Goal: Task Accomplishment & Management: Complete application form

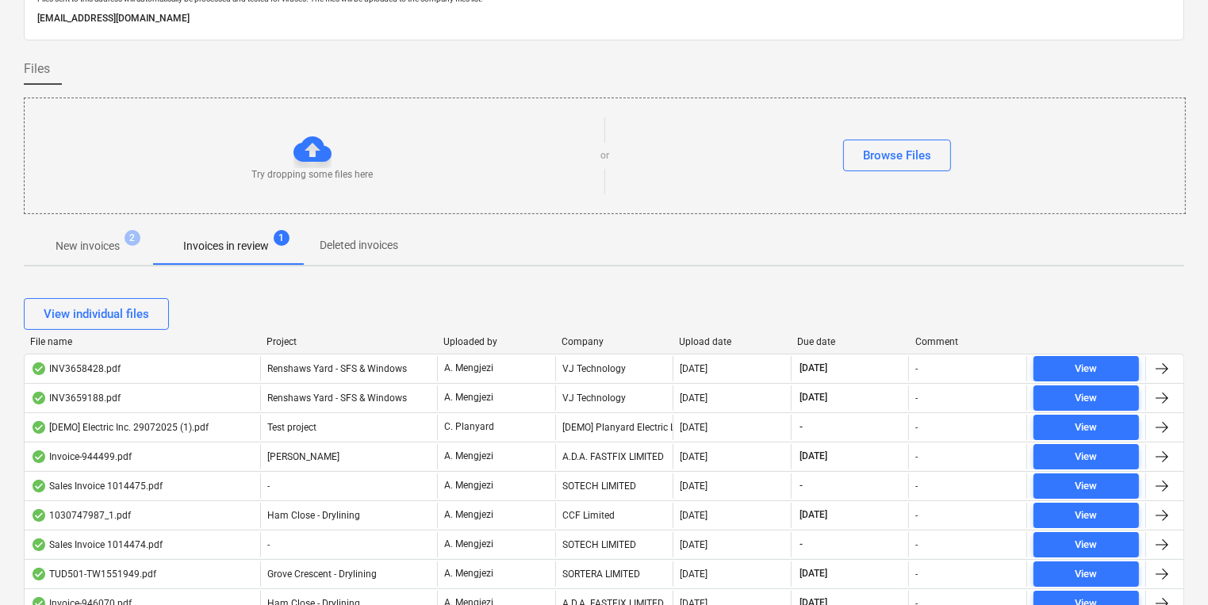
scroll to position [190, 0]
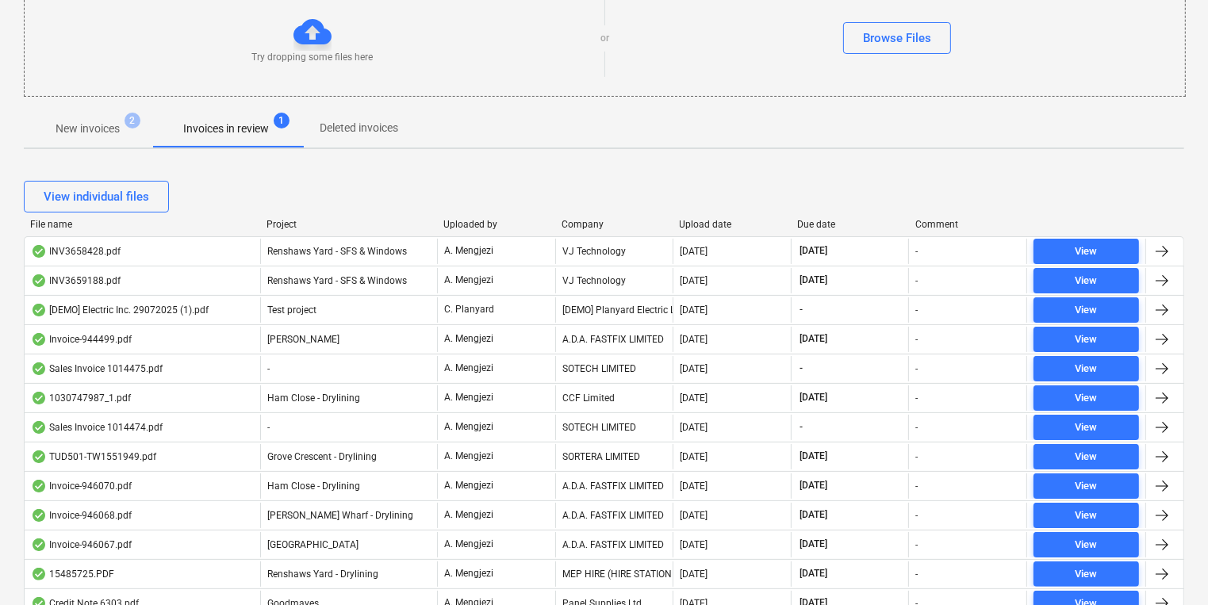
click at [280, 219] on div "Project" at bounding box center [349, 224] width 164 height 11
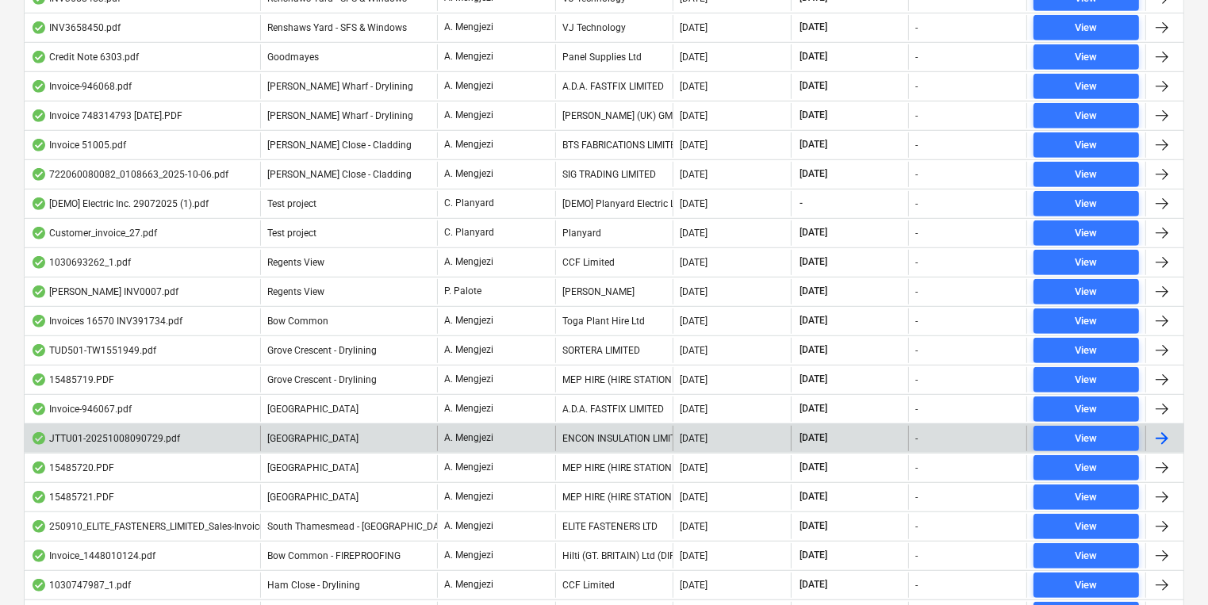
scroll to position [929, 0]
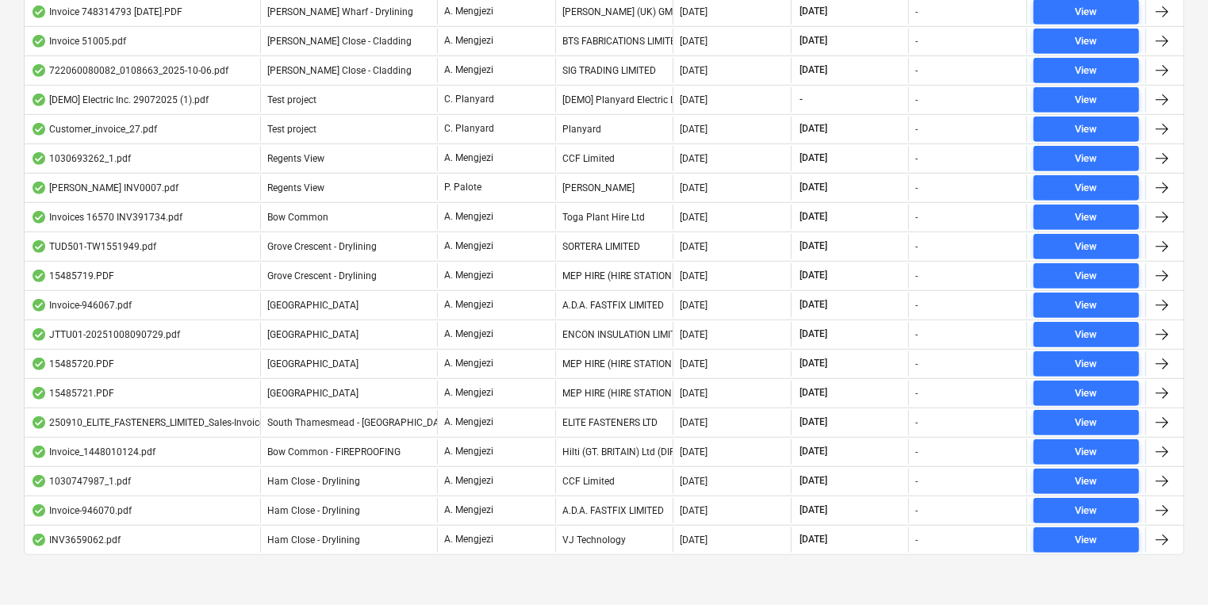
click at [902, 563] on div at bounding box center [604, 568] width 1161 height 13
click at [935, 578] on div "View individual files File name Project Uploaded by Company Upload date Due dat…" at bounding box center [604, 5] width 1161 height 1164
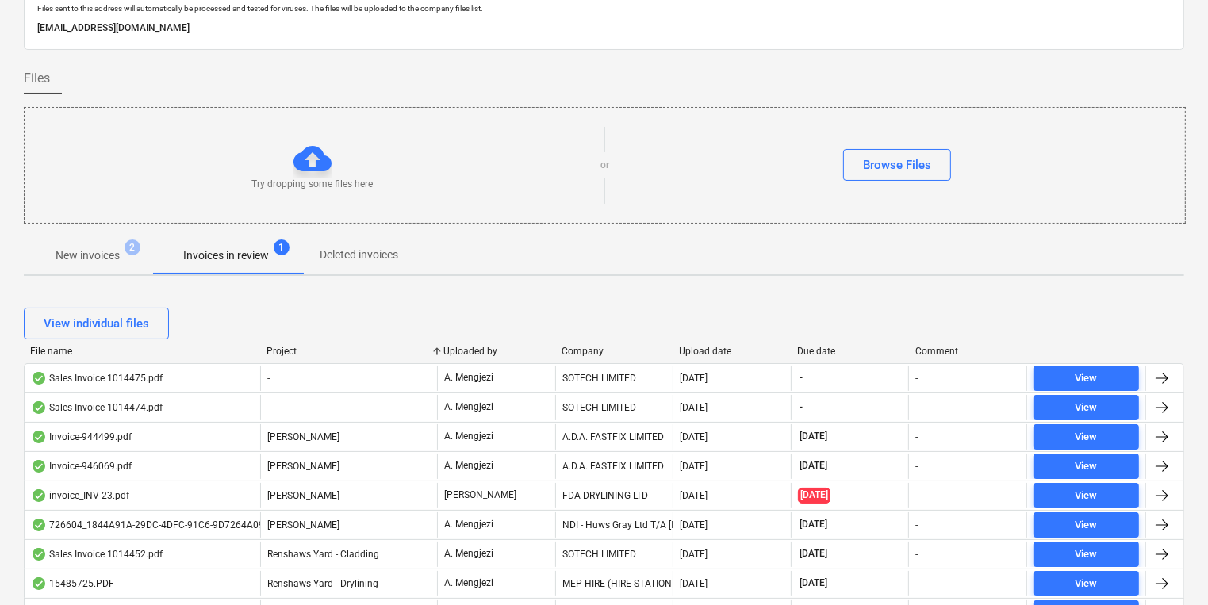
scroll to position [0, 0]
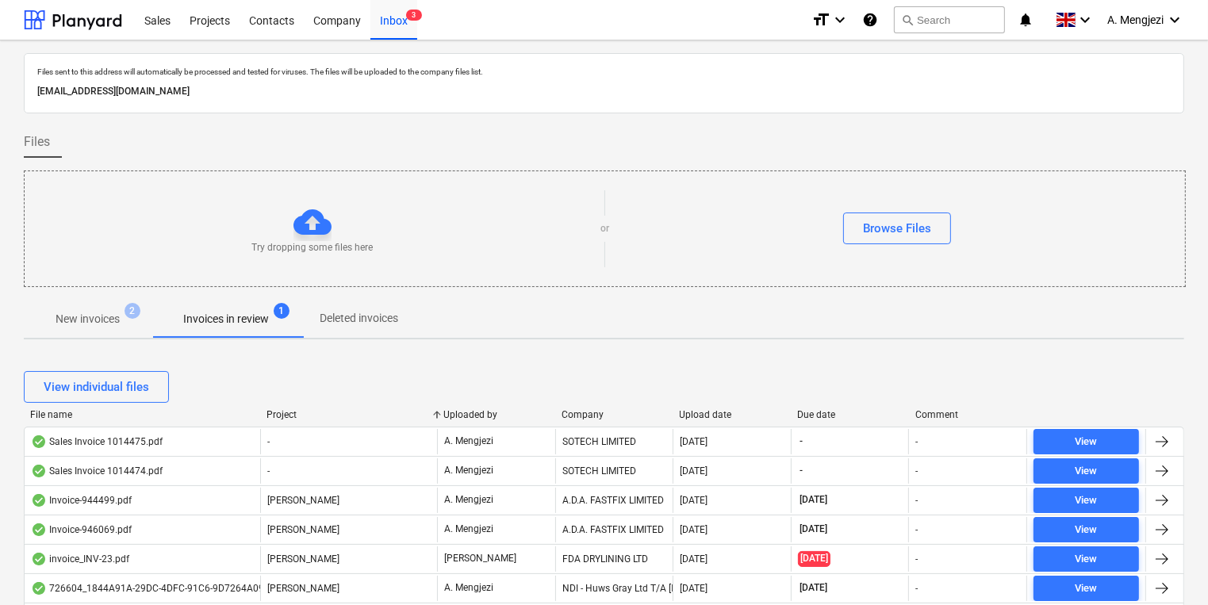
click at [694, 410] on div "Upload date" at bounding box center [733, 414] width 106 height 11
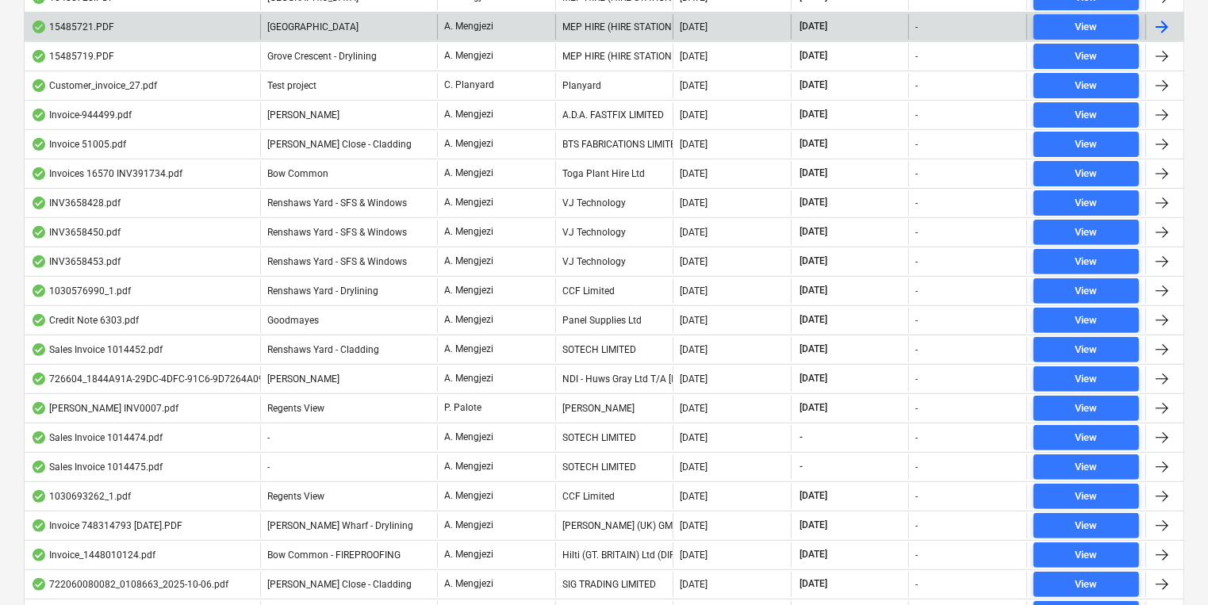
scroll to position [358, 0]
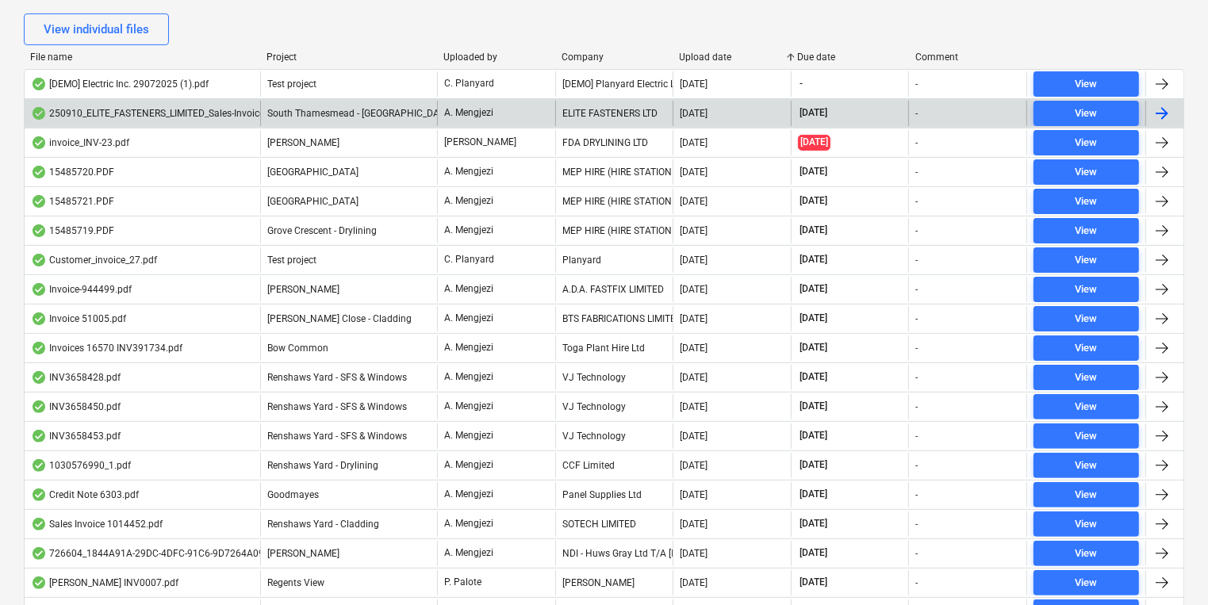
click at [629, 117] on div "ELITE FASTENERS LTD" at bounding box center [614, 113] width 118 height 25
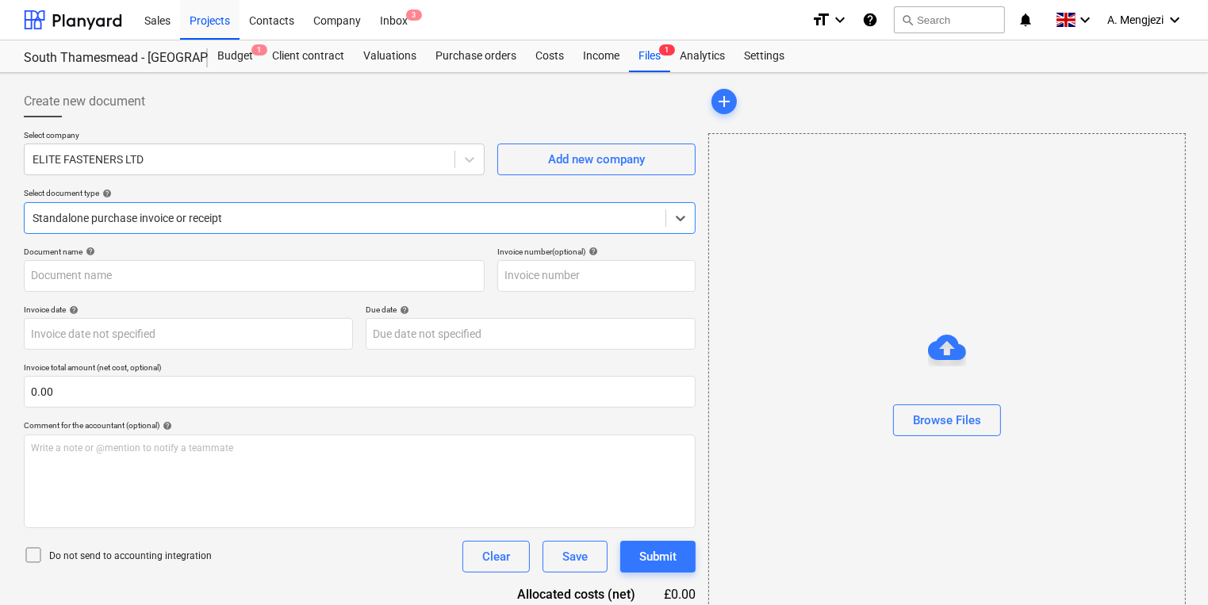
type input "79615"
type input "[DATE]"
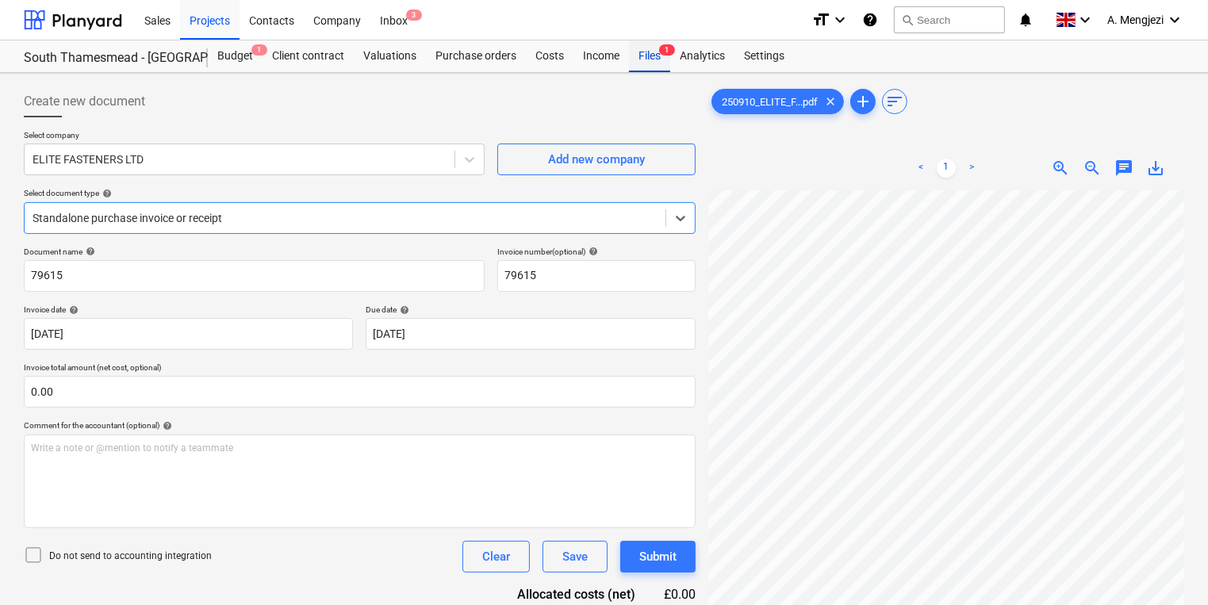
click at [659, 49] on span "1" at bounding box center [667, 49] width 16 height 11
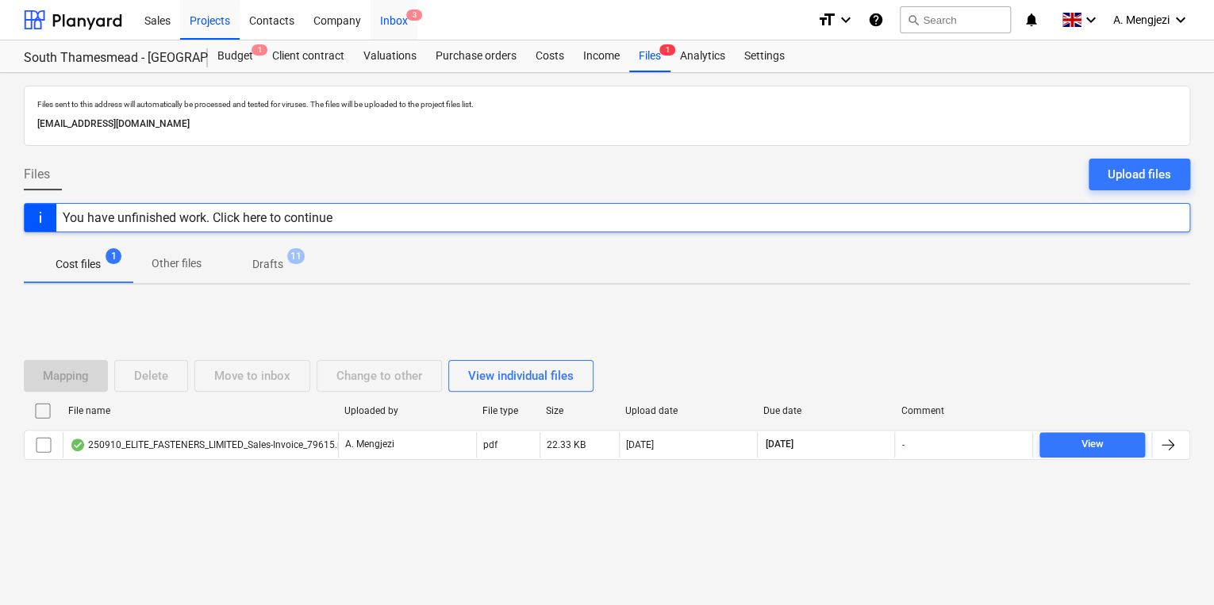
click at [406, 13] on span "3" at bounding box center [414, 15] width 16 height 11
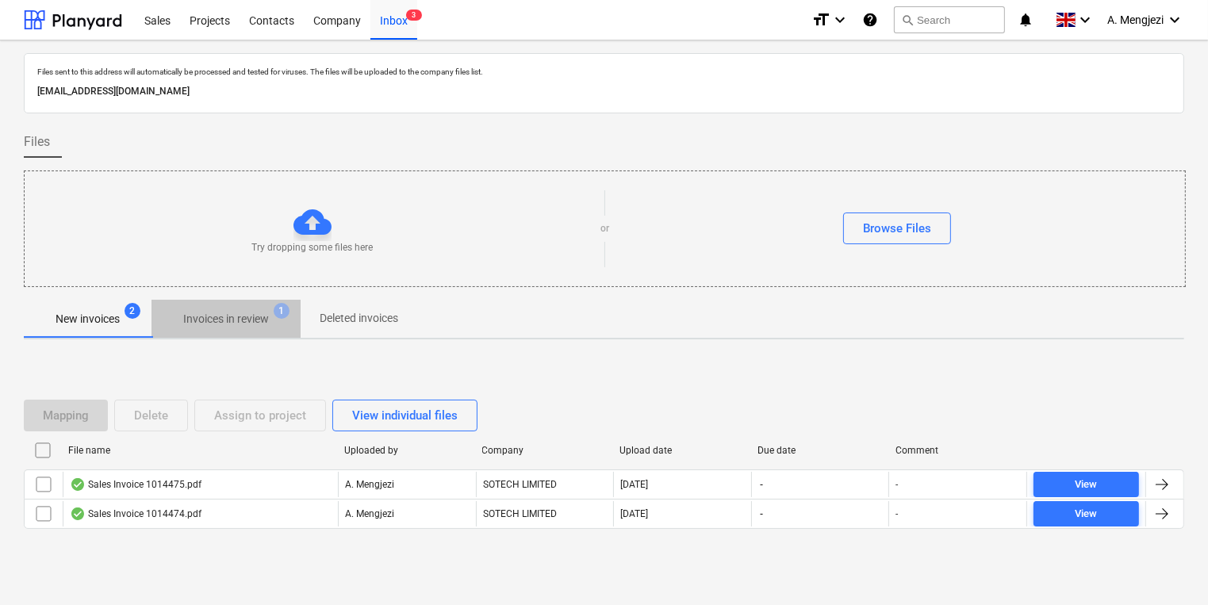
click at [216, 316] on p "Invoices in review" at bounding box center [226, 319] width 86 height 17
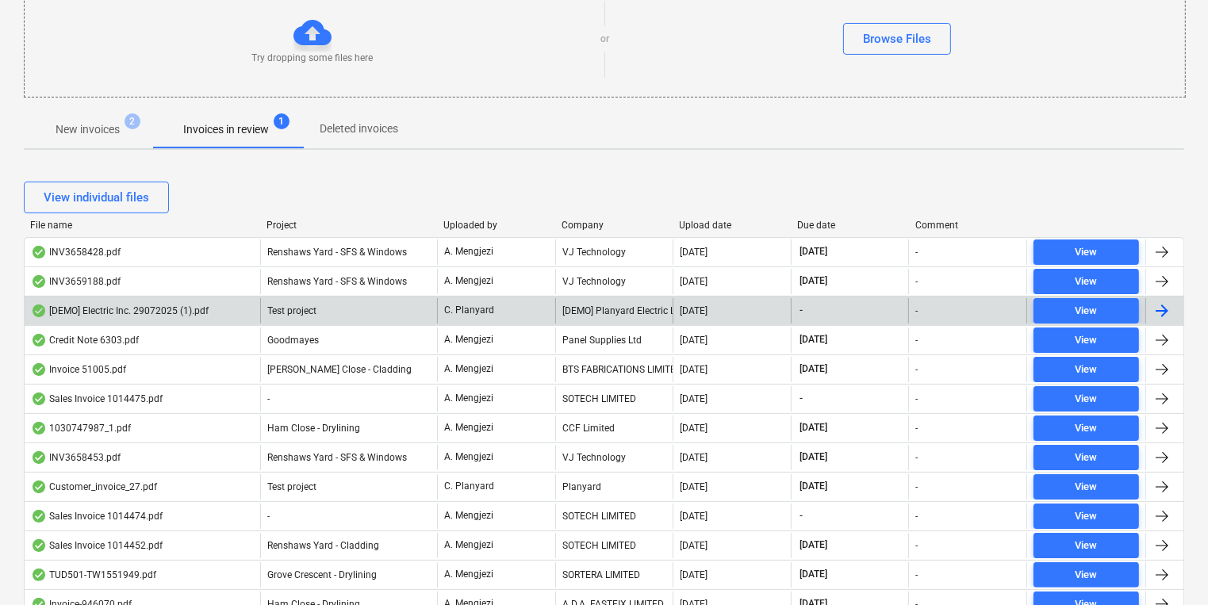
scroll to position [190, 0]
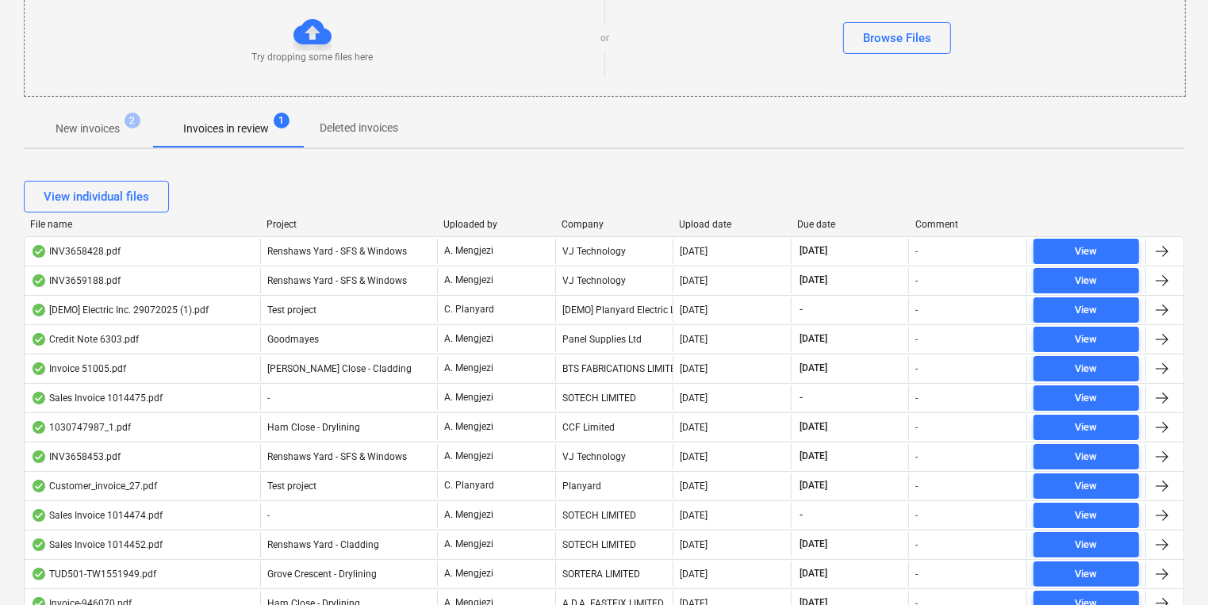
click at [701, 226] on div "Upload date" at bounding box center [733, 224] width 106 height 11
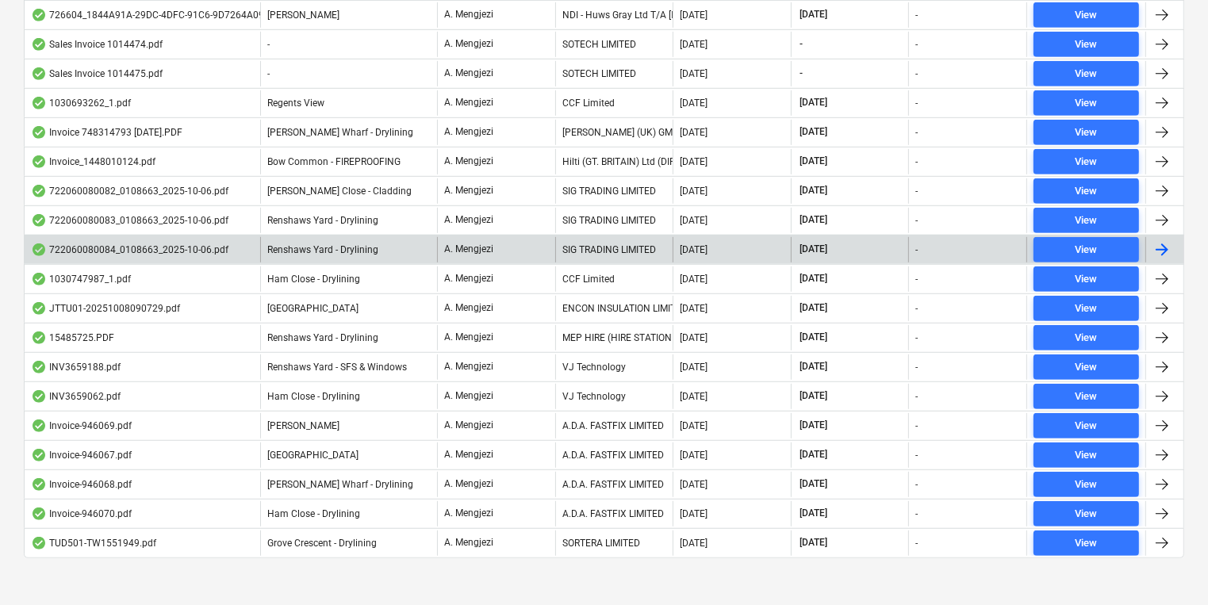
scroll to position [900, 0]
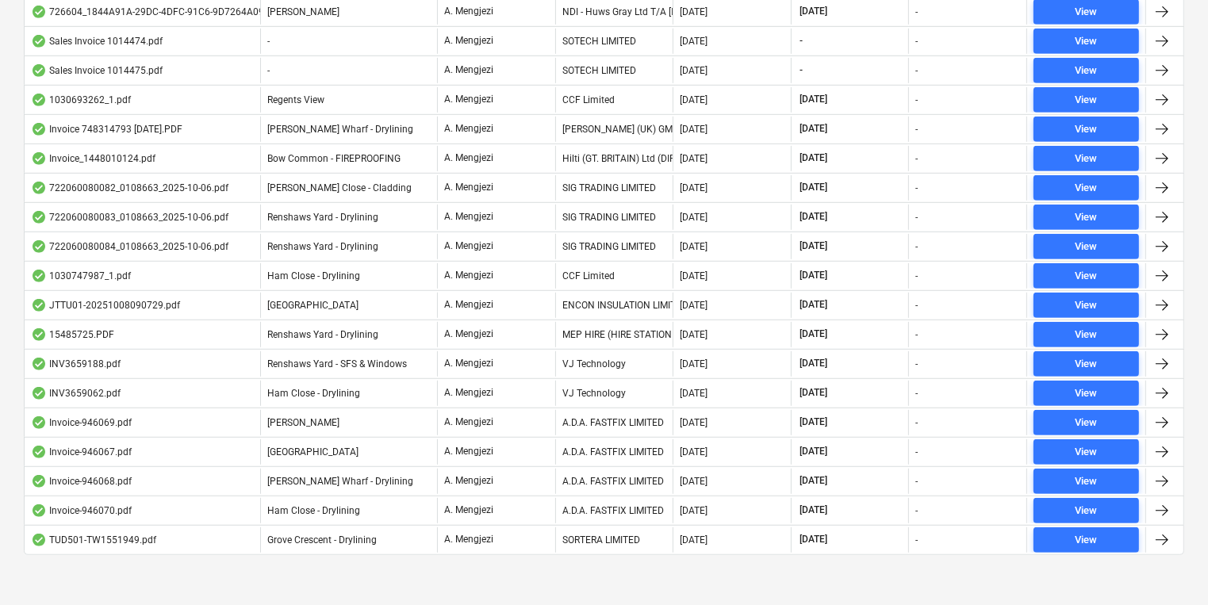
click at [928, 574] on div "View individual files File name Project Uploaded by Company Upload date Due dat…" at bounding box center [604, 20] width 1161 height 1135
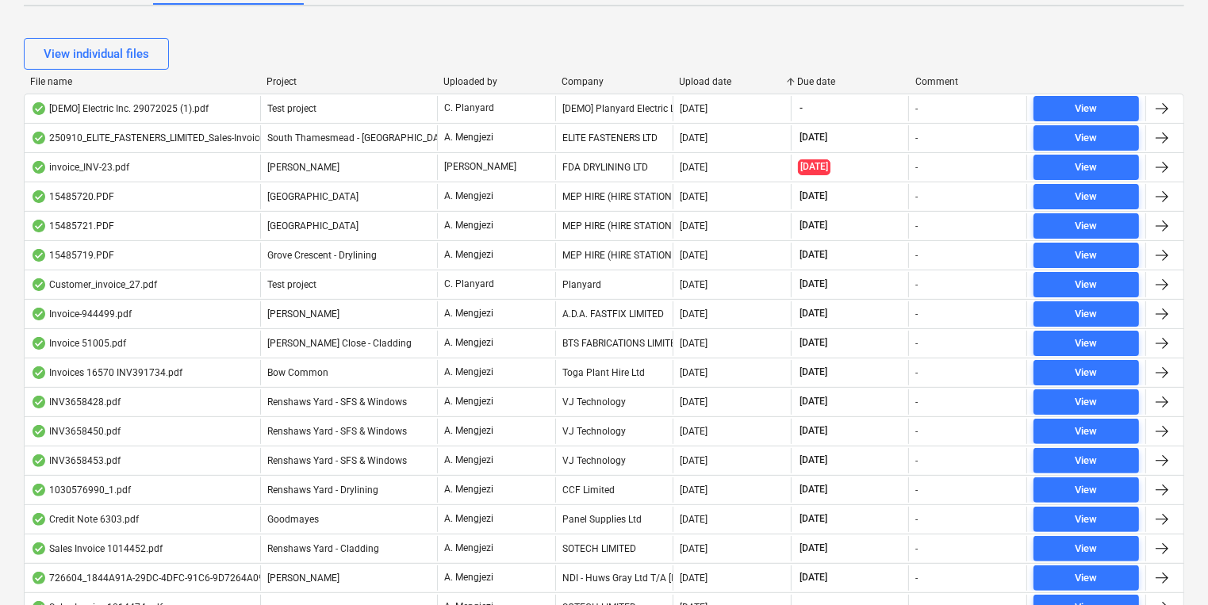
scroll to position [265, 0]
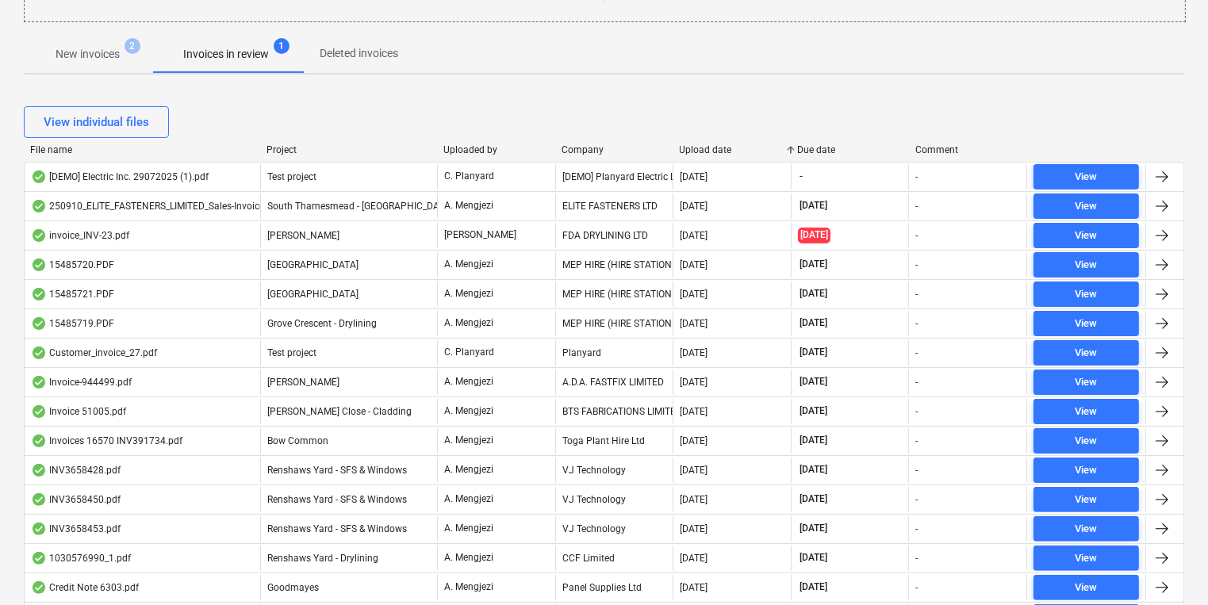
click at [280, 148] on div "Project" at bounding box center [349, 149] width 164 height 11
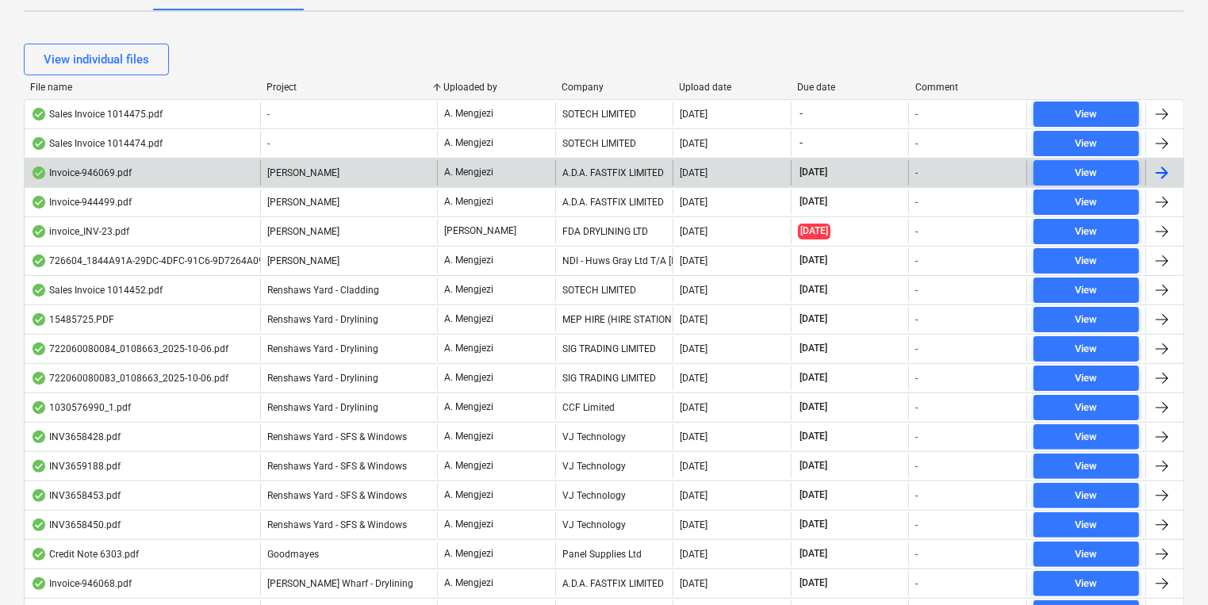
scroll to position [455, 0]
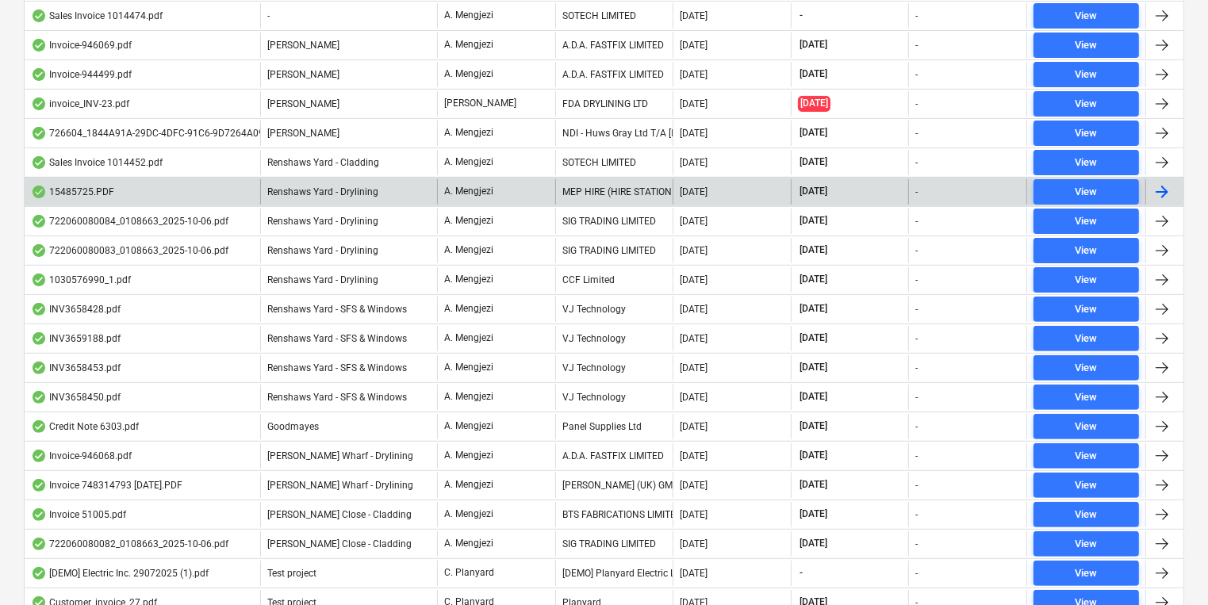
click at [292, 182] on div "Renshaws Yard - Drylining" at bounding box center [348, 191] width 177 height 25
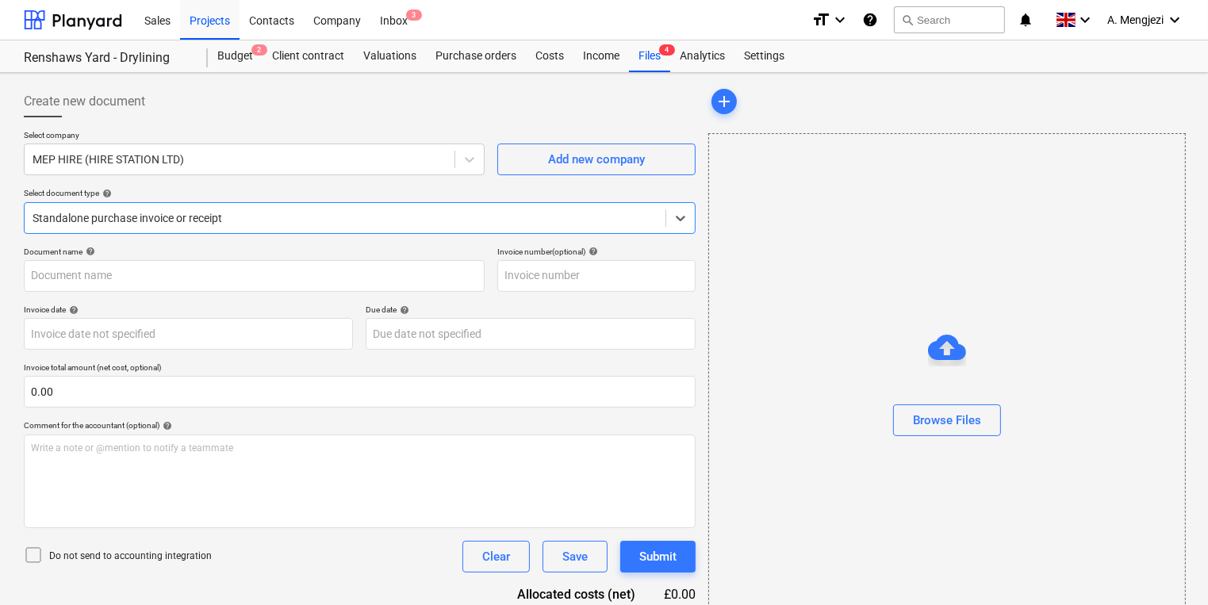
type input "15485725"
type input "[DATE]"
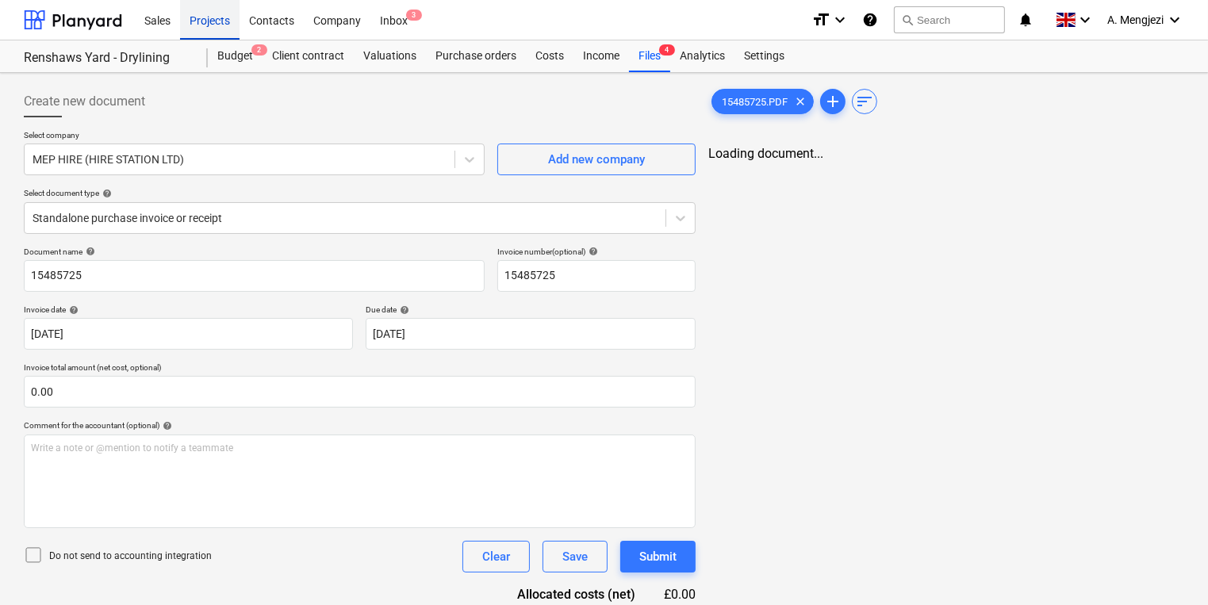
click at [234, 22] on div "Projects" at bounding box center [210, 19] width 60 height 40
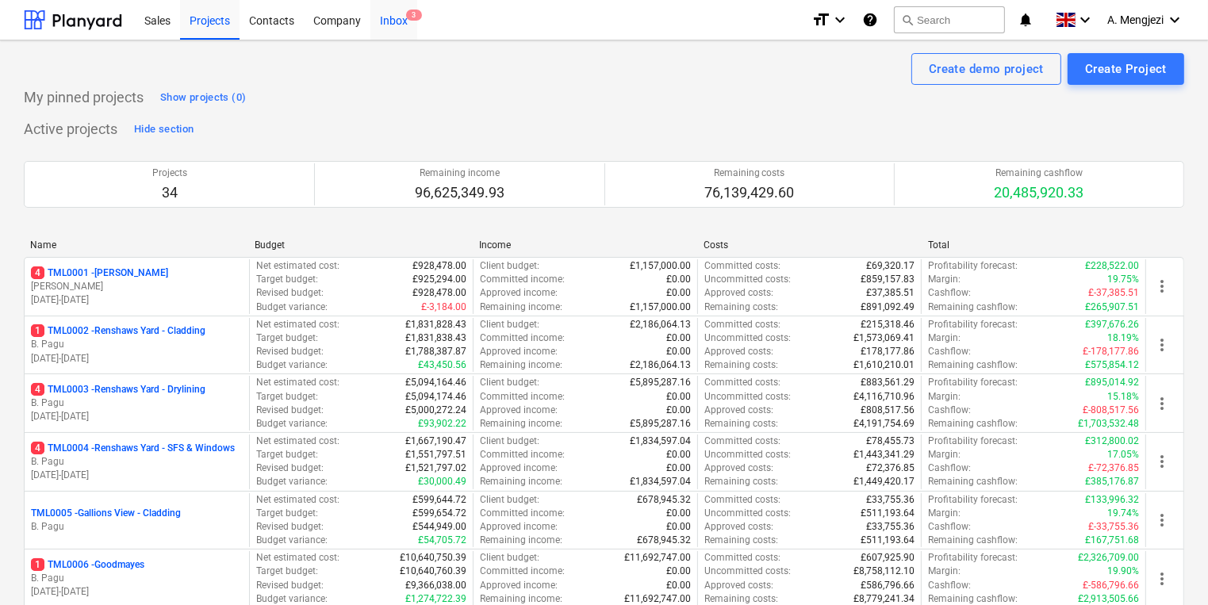
click at [387, 36] on div "Inbox 3" at bounding box center [394, 19] width 47 height 40
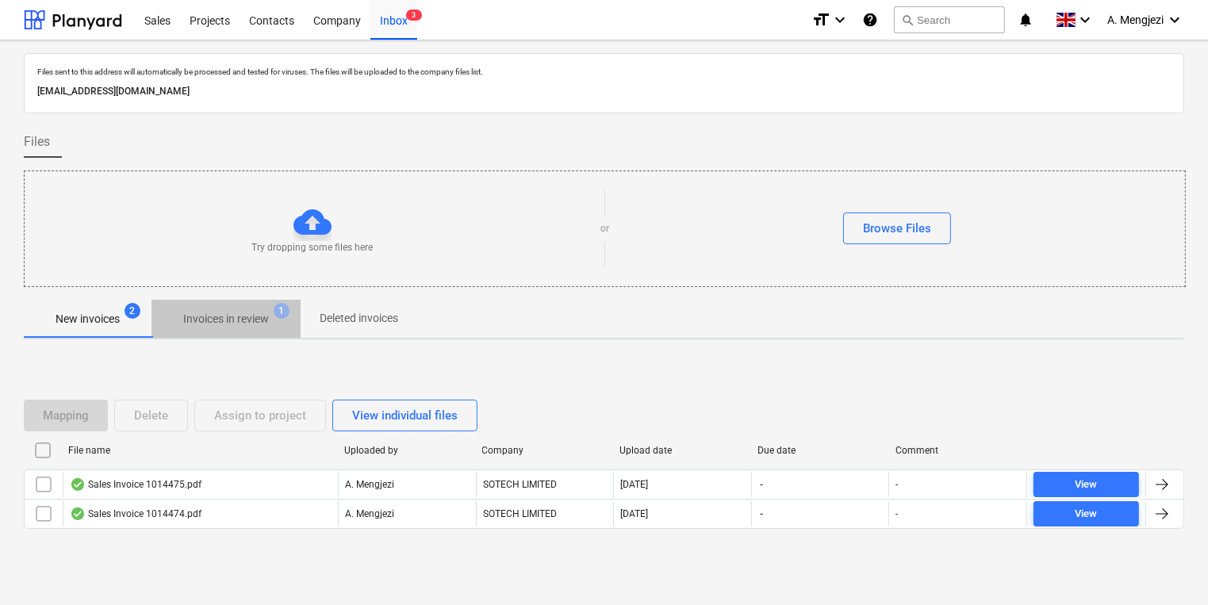
click at [238, 301] on button "Invoices in review 1" at bounding box center [226, 319] width 149 height 38
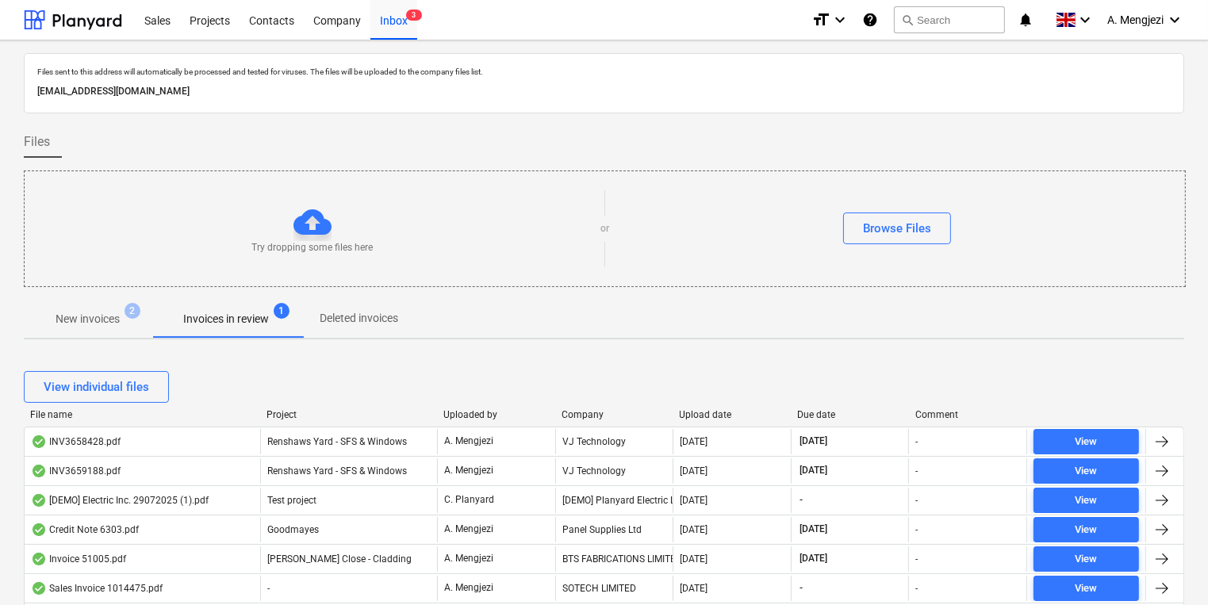
click at [296, 410] on div "Project" at bounding box center [349, 414] width 164 height 11
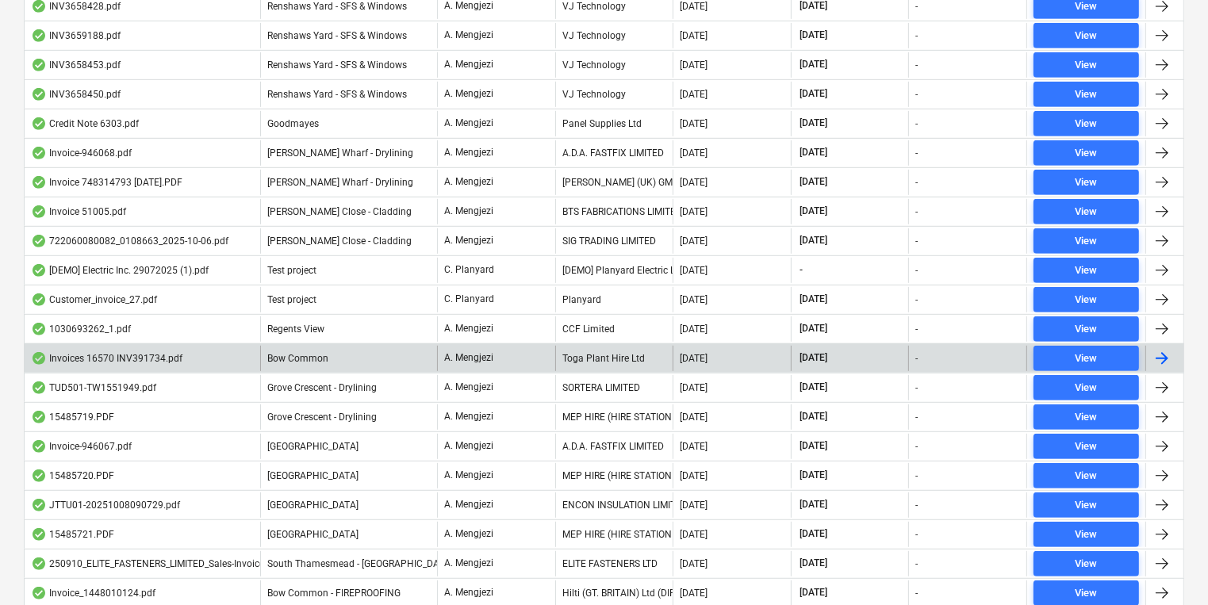
scroll to position [900, 0]
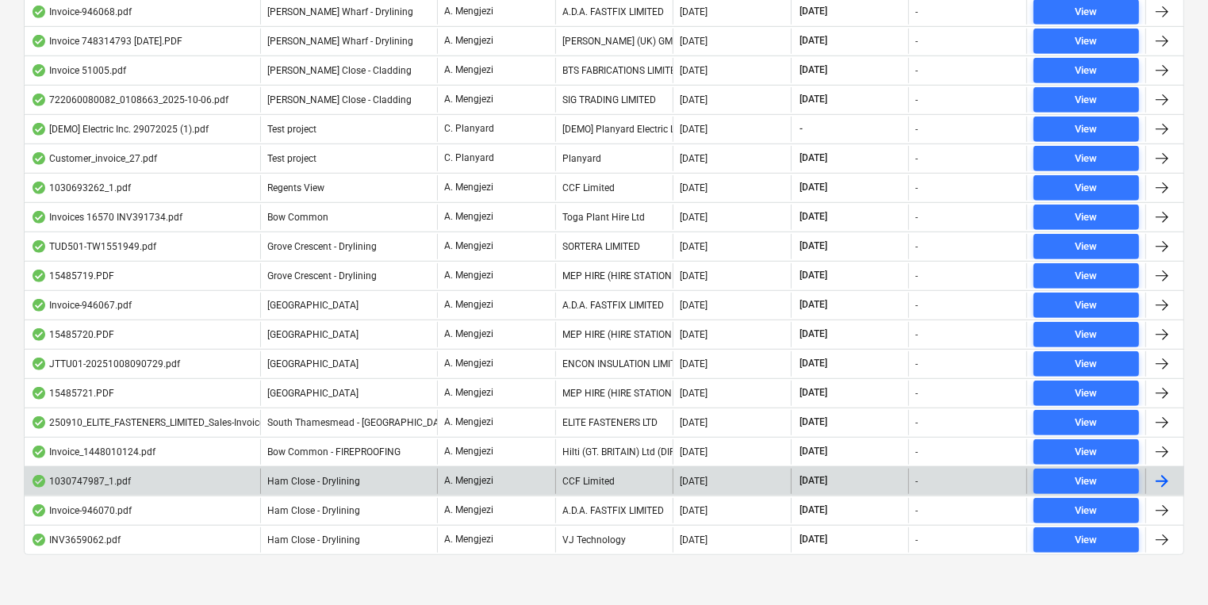
click at [467, 480] on p "A. Mengjezi" at bounding box center [468, 480] width 49 height 13
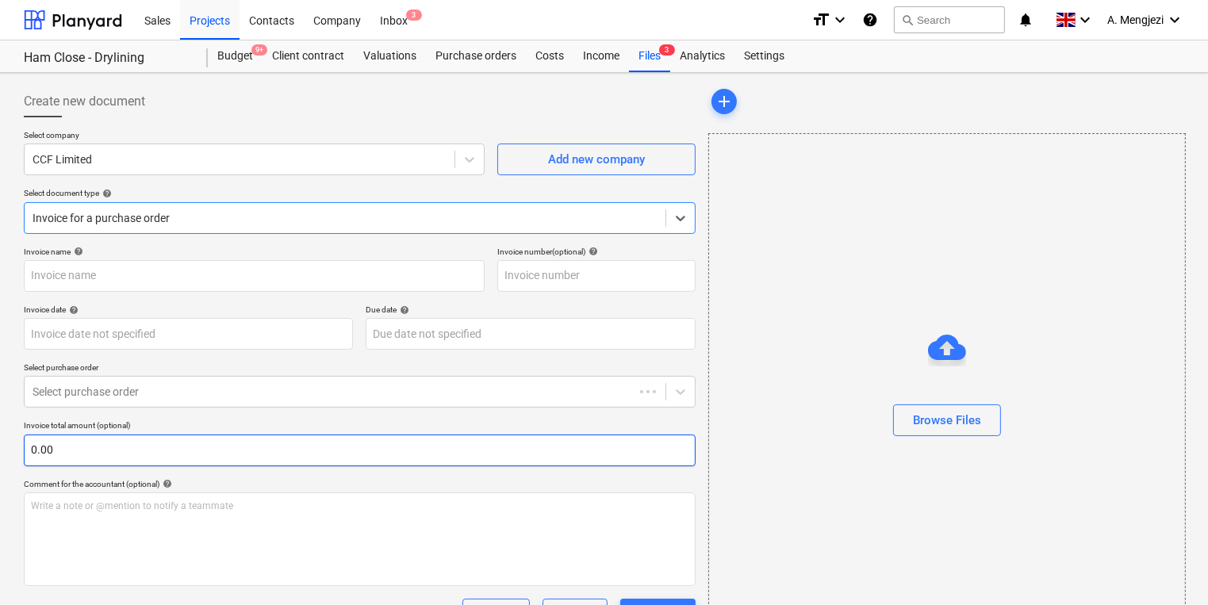
type input "1030747987"
type input "[DATE]"
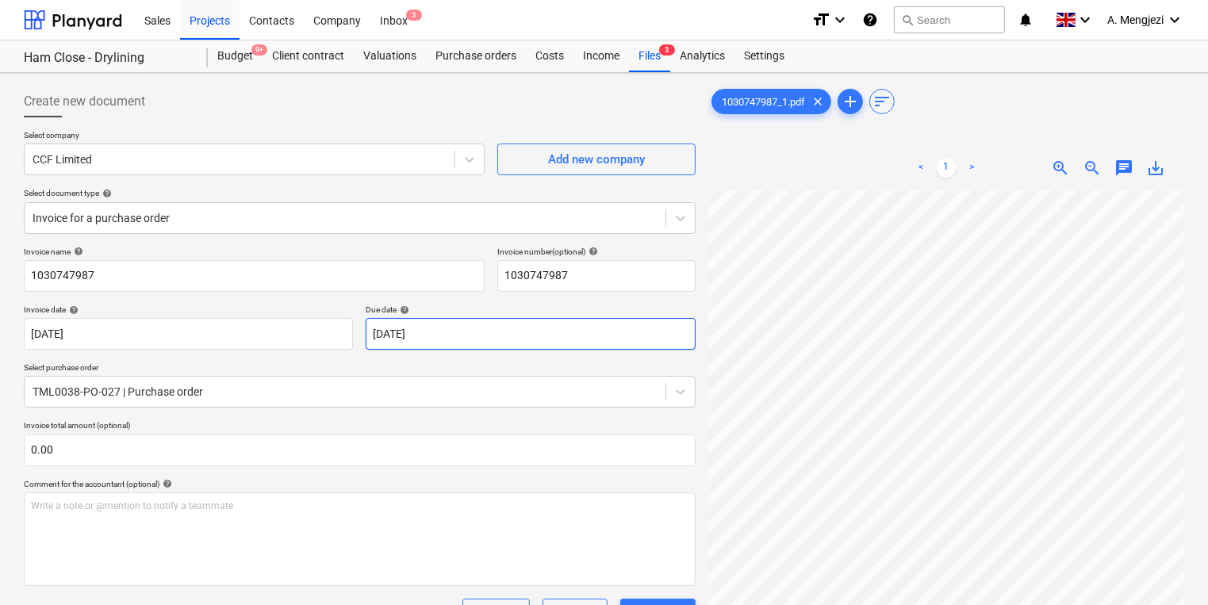
scroll to position [10, 240]
click at [410, 25] on div "Inbox 3" at bounding box center [394, 19] width 47 height 40
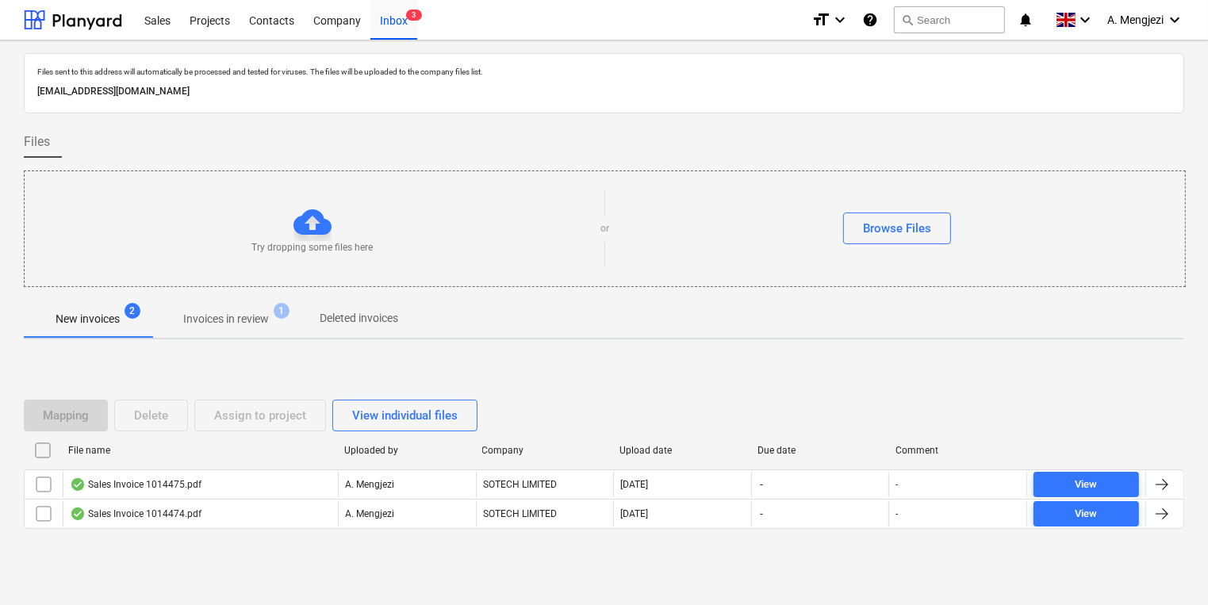
click at [255, 305] on span "Invoices in review 1" at bounding box center [226, 319] width 149 height 29
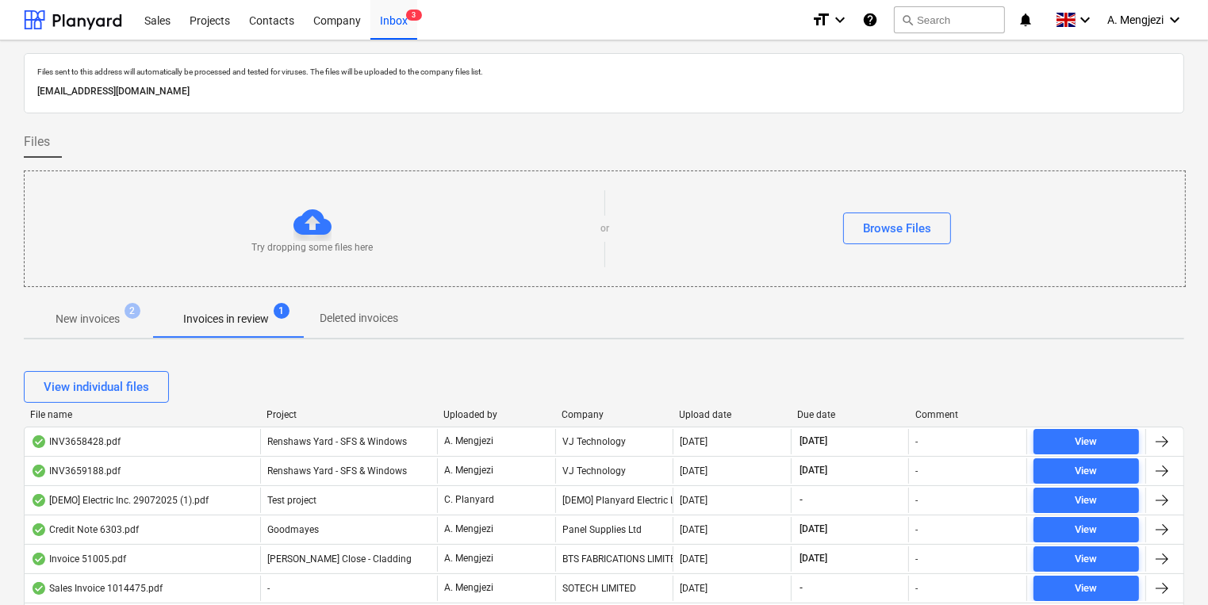
click at [695, 412] on div "Upload date" at bounding box center [733, 414] width 106 height 11
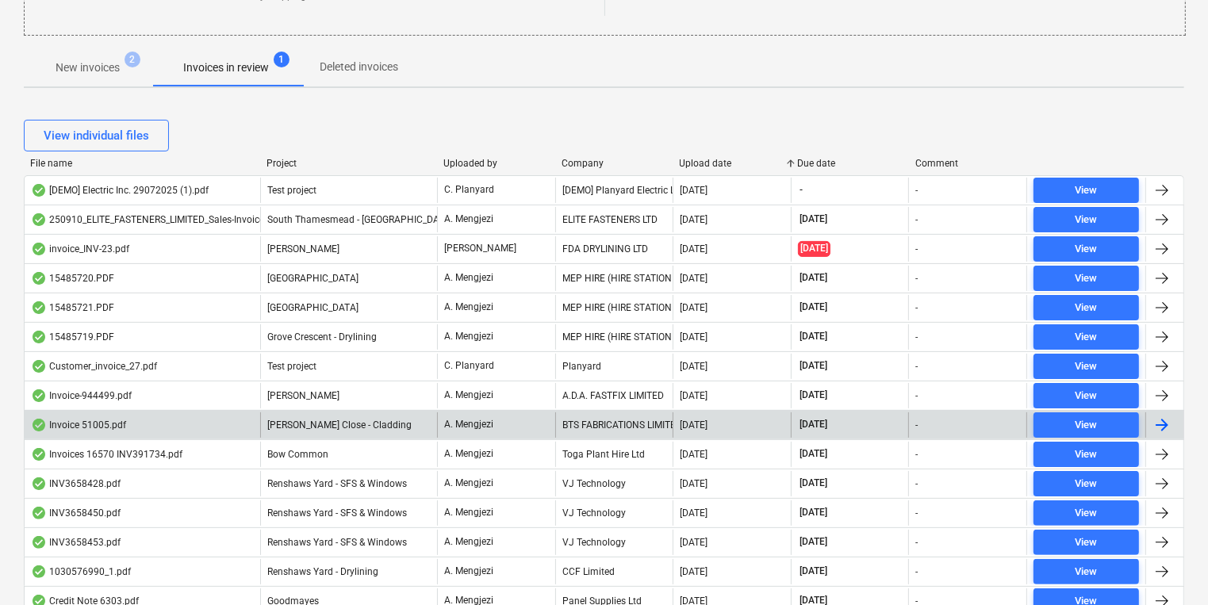
scroll to position [254, 0]
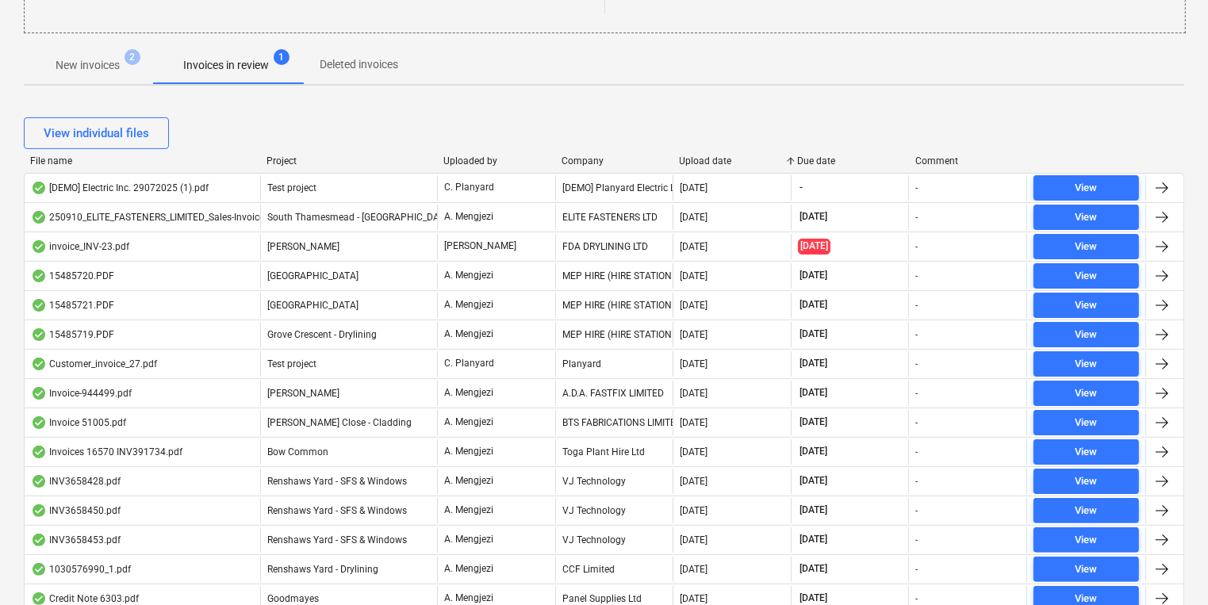
click at [578, 162] on div "Company" at bounding box center [615, 161] width 106 height 11
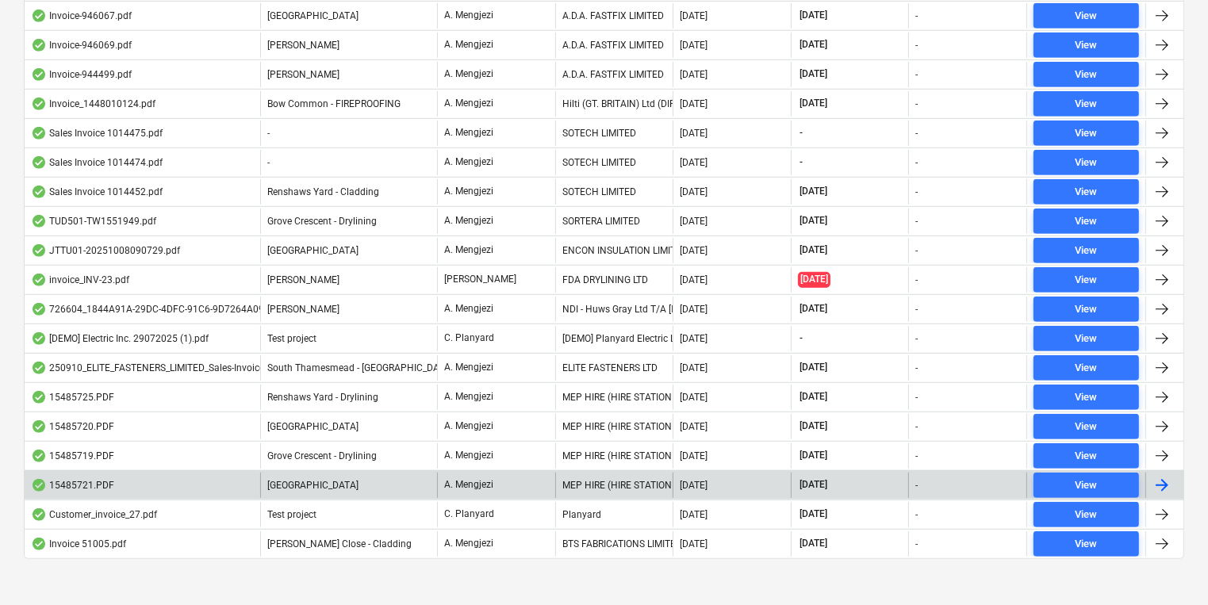
scroll to position [900, 0]
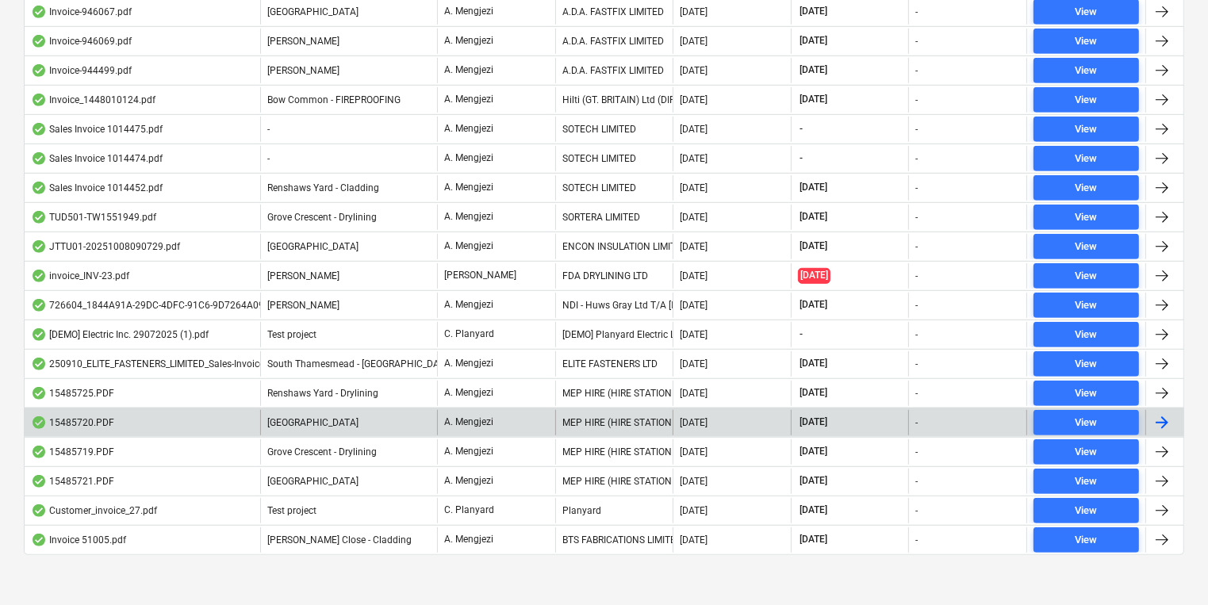
click at [733, 410] on div "[DATE]" at bounding box center [732, 422] width 118 height 25
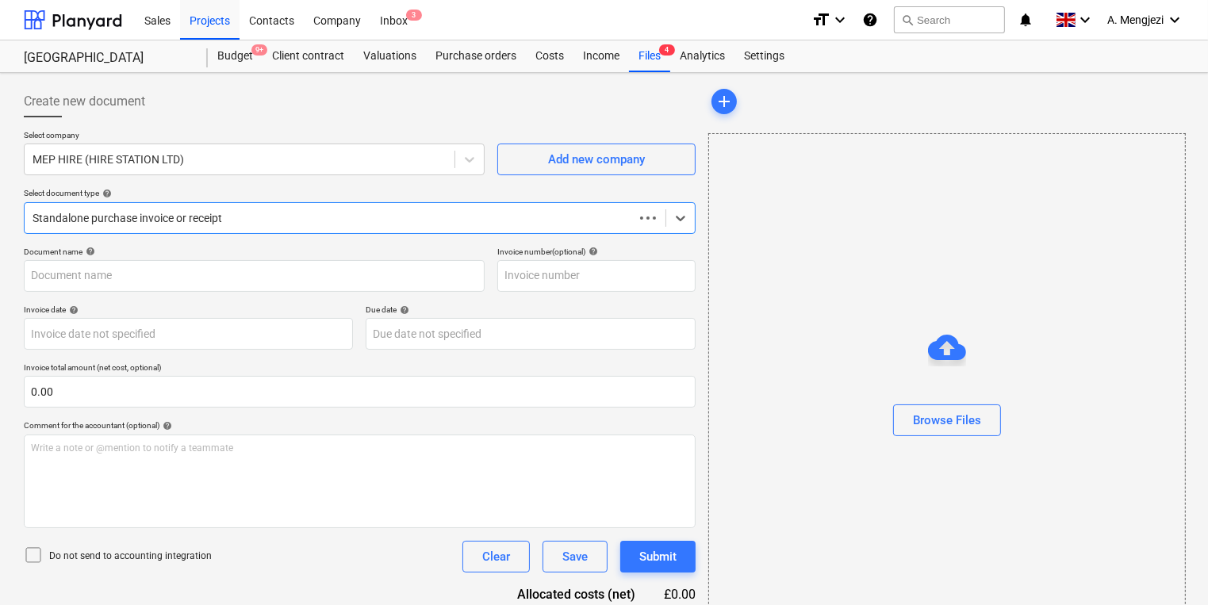
type input "15485720"
type input "[DATE]"
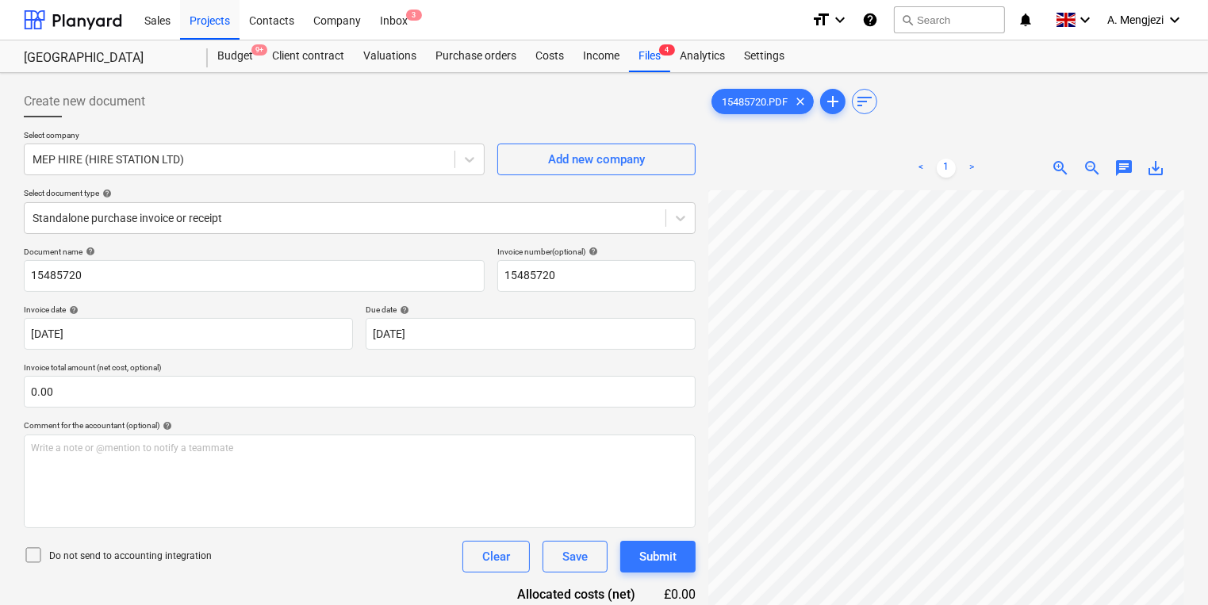
scroll to position [59, 217]
click at [248, 421] on div "Comment for the accountant (optional) help" at bounding box center [360, 426] width 672 height 10
click at [1208, 204] on html "Sales Projects Contacts Company Inbox 3 format_size keyboard_arrow_down help se…" at bounding box center [604, 302] width 1208 height 605
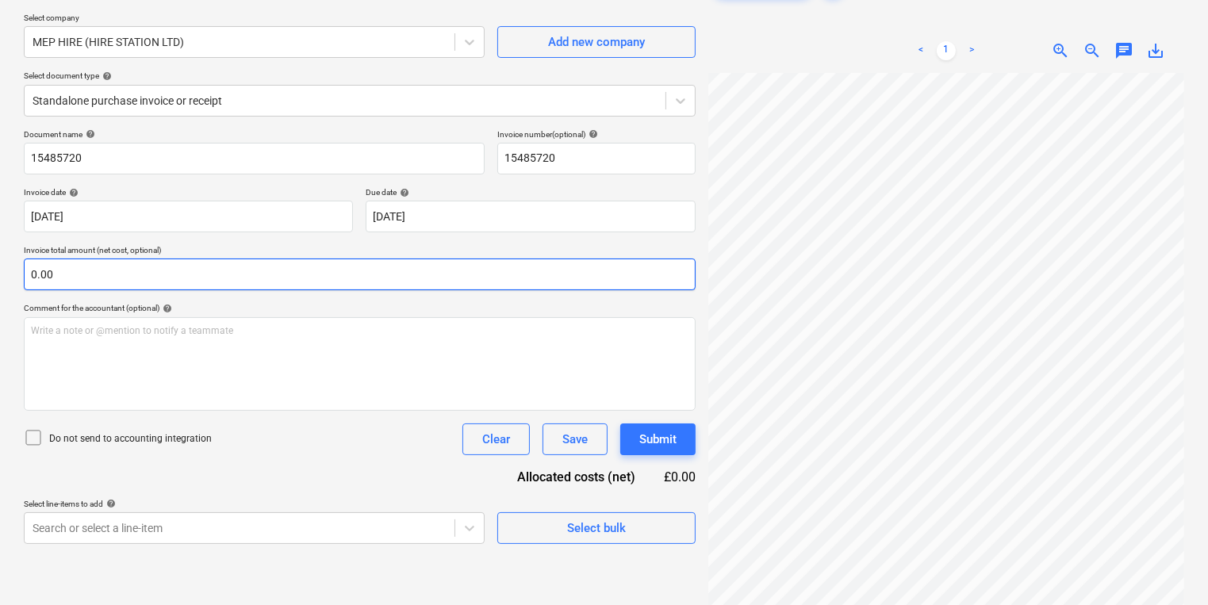
scroll to position [95, 0]
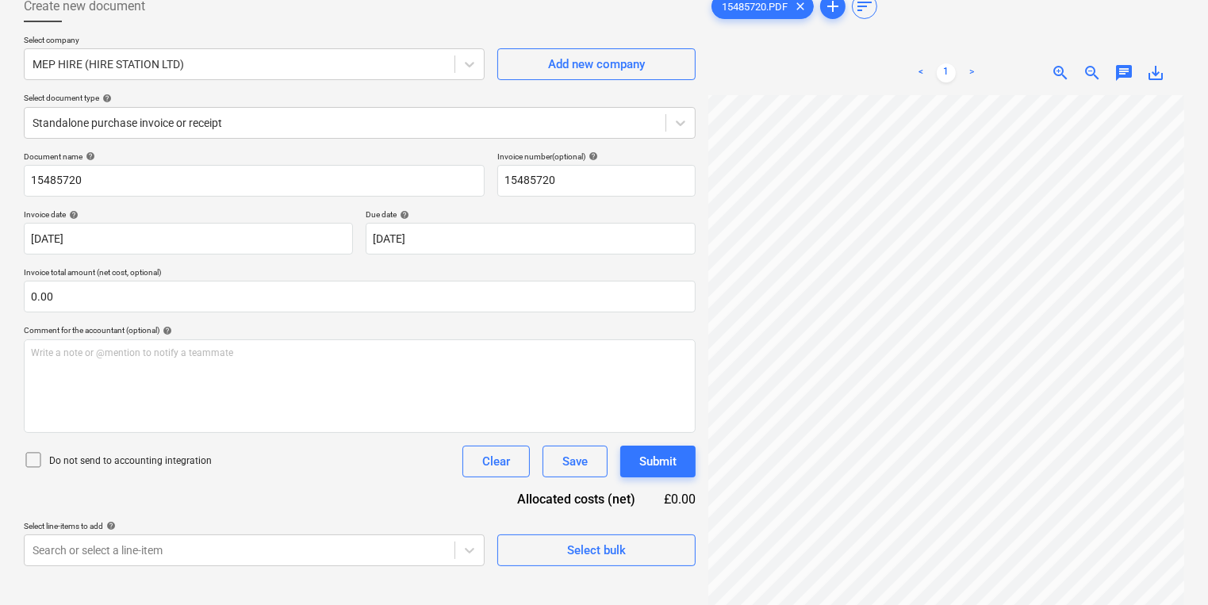
click at [603, 522] on div "Create new document Select company MEP HIRE (HIRE STATION LTD) Add new company …" at bounding box center [604, 323] width 1174 height 678
click at [299, 108] on div "Standalone purchase invoice or receipt" at bounding box center [360, 123] width 672 height 32
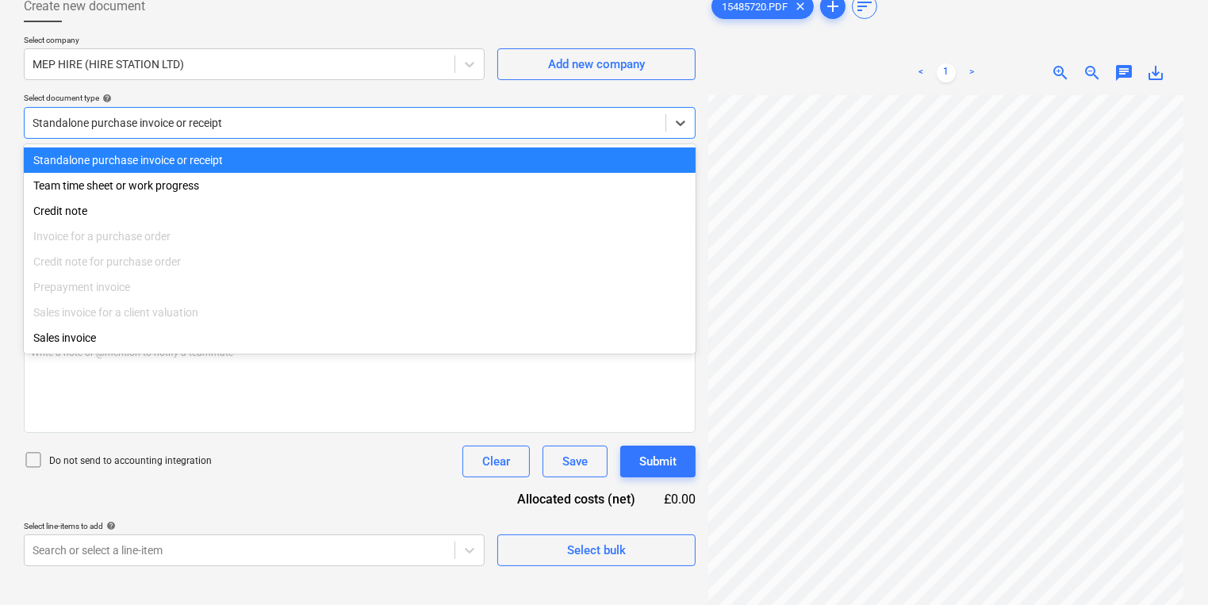
click at [310, 129] on div at bounding box center [345, 123] width 625 height 16
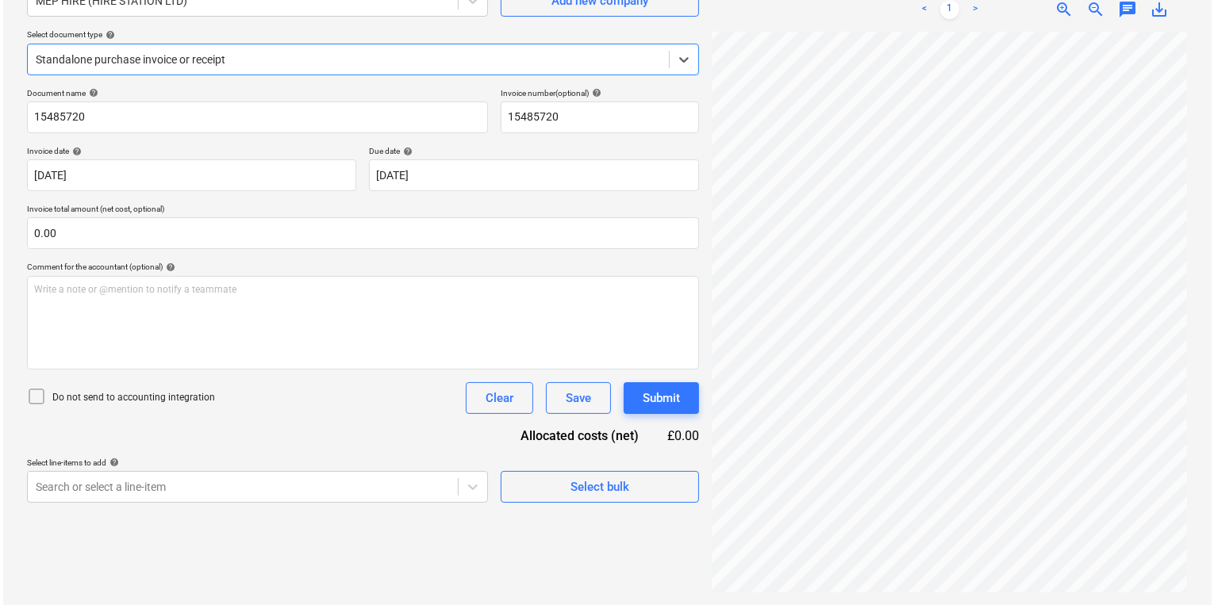
scroll to position [202, 0]
click at [1208, 333] on html "Sales Projects Contacts Company Inbox 3 format_size keyboard_arrow_down help se…" at bounding box center [604, 143] width 1208 height 605
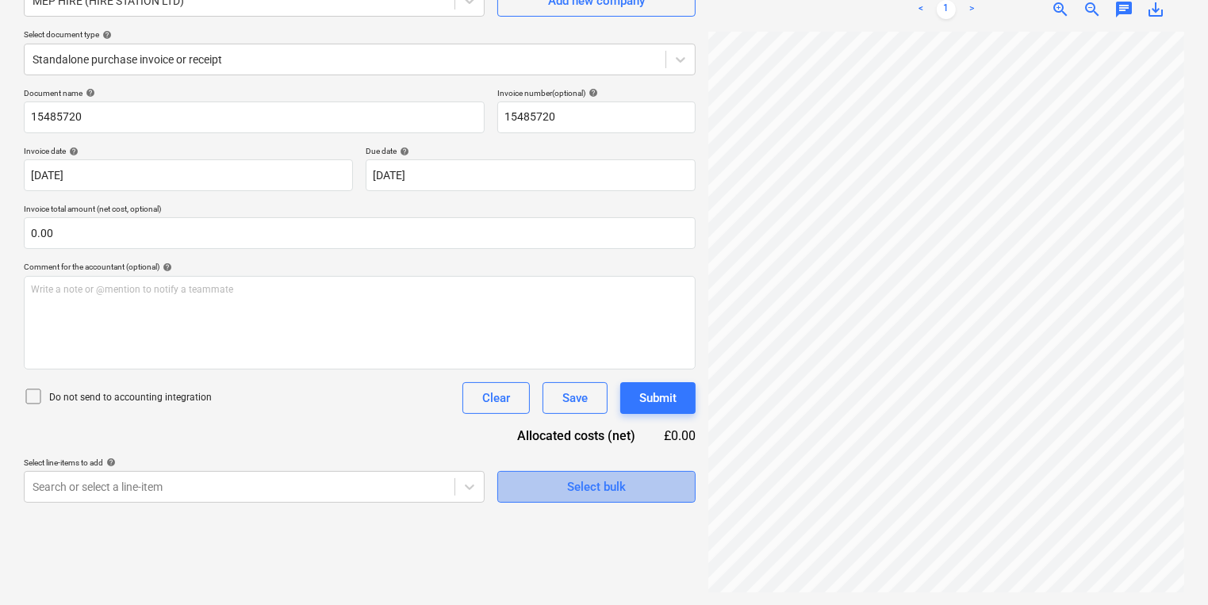
click at [521, 486] on span "Select bulk" at bounding box center [596, 487] width 159 height 21
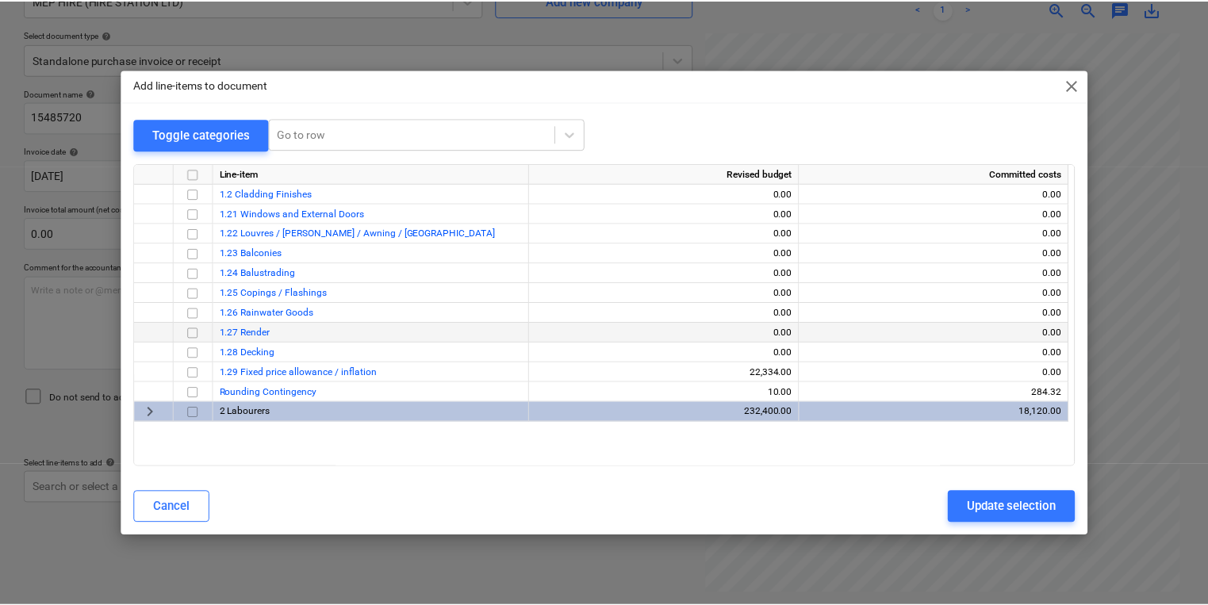
scroll to position [571, 0]
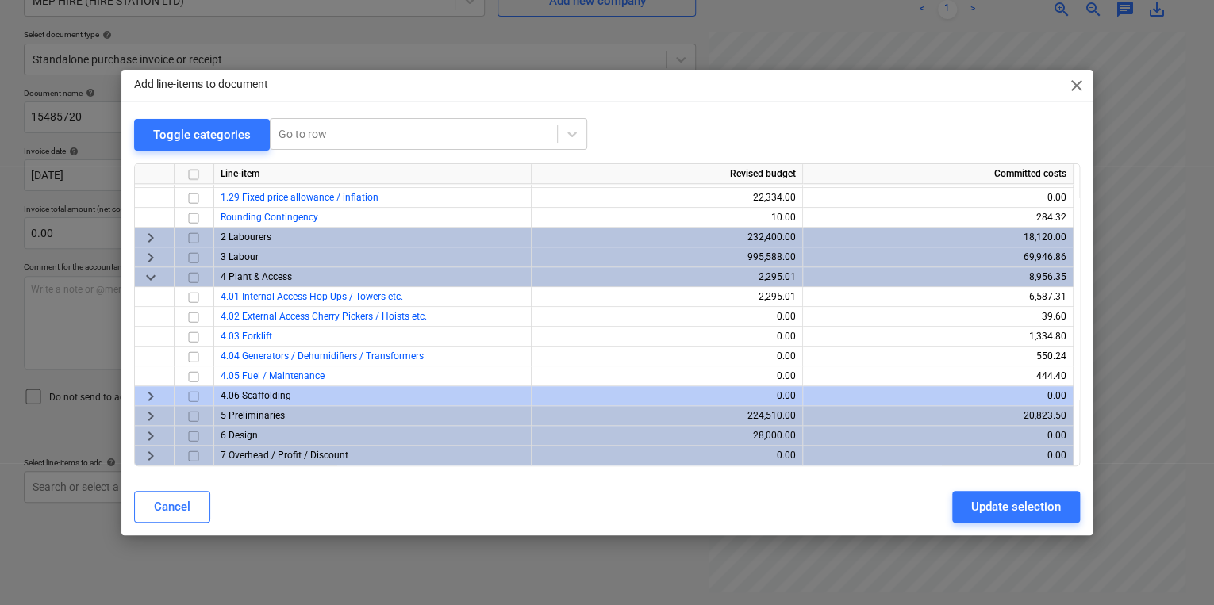
click at [188, 275] on input "checkbox" at bounding box center [193, 276] width 19 height 19
click at [1016, 501] on div "Update selection" at bounding box center [1016, 507] width 90 height 21
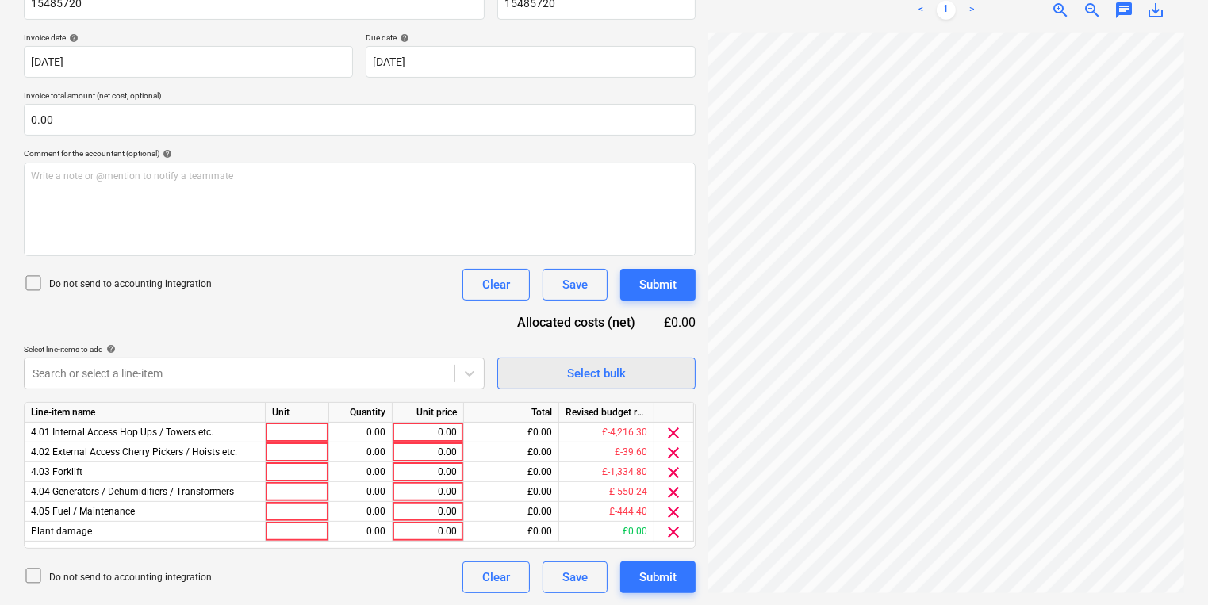
scroll to position [265, 0]
click at [437, 371] on div "Create new document Select company MEP HIRE (HIRE STATION LTD) Add new company …" at bounding box center [604, 203] width 1174 height 793
click at [1208, 333] on html "Sales Projects Contacts Company Inbox 3 format_size keyboard_arrow_down help se…" at bounding box center [604, 30] width 1208 height 605
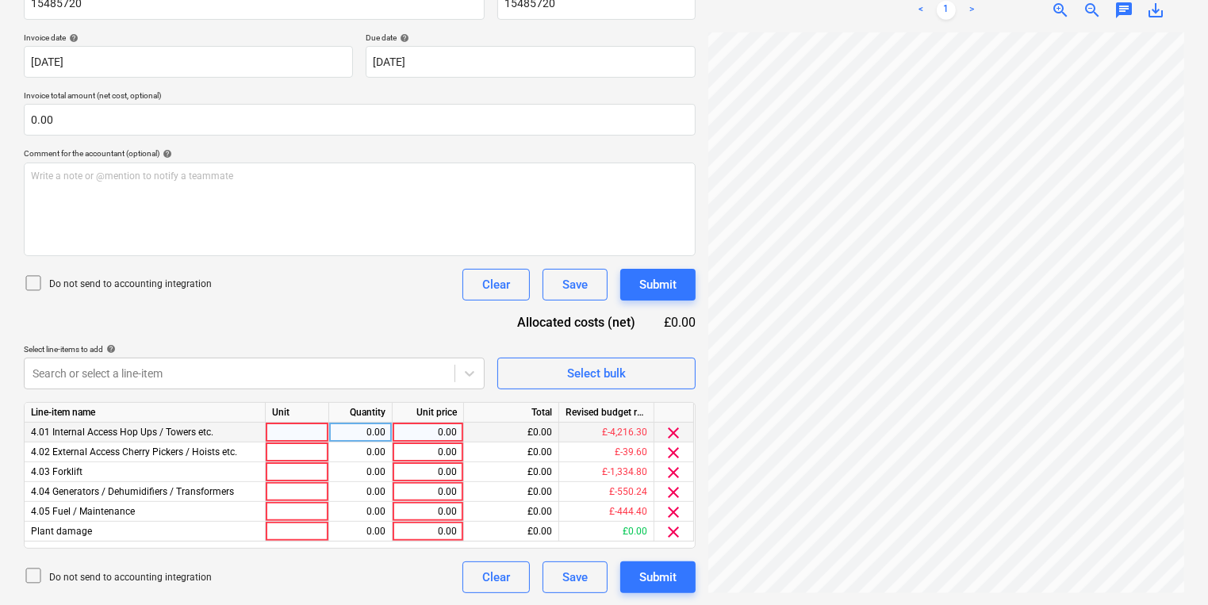
click at [302, 428] on div at bounding box center [297, 433] width 63 height 20
type input "Delta deck platform"
click at [363, 428] on div "2.00" at bounding box center [361, 433] width 50 height 20
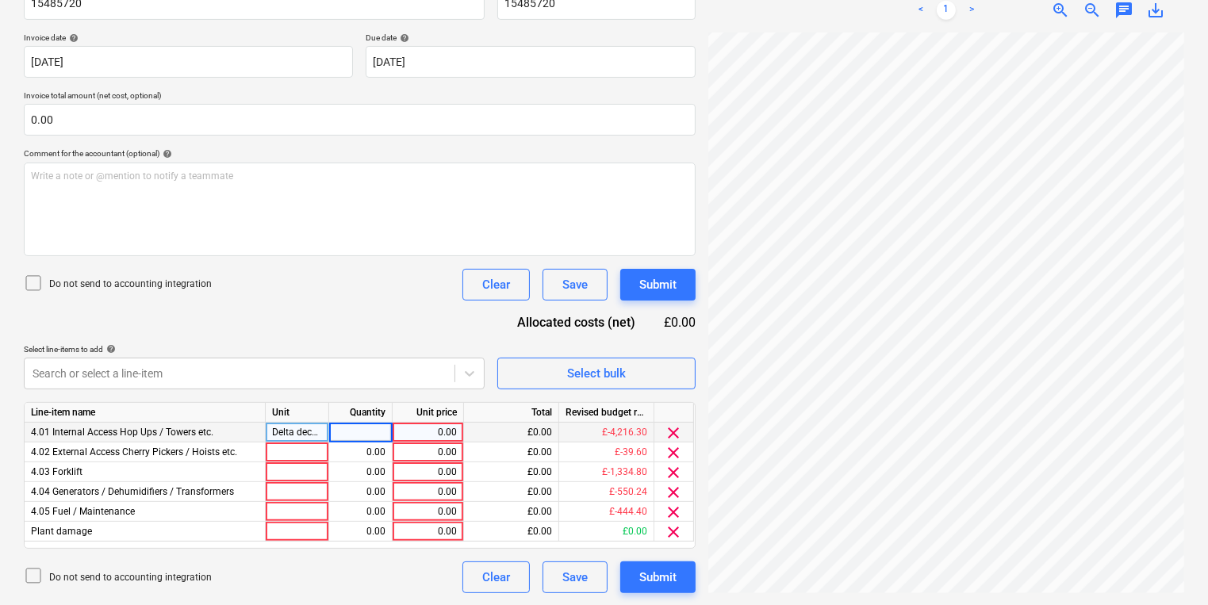
type input "1"
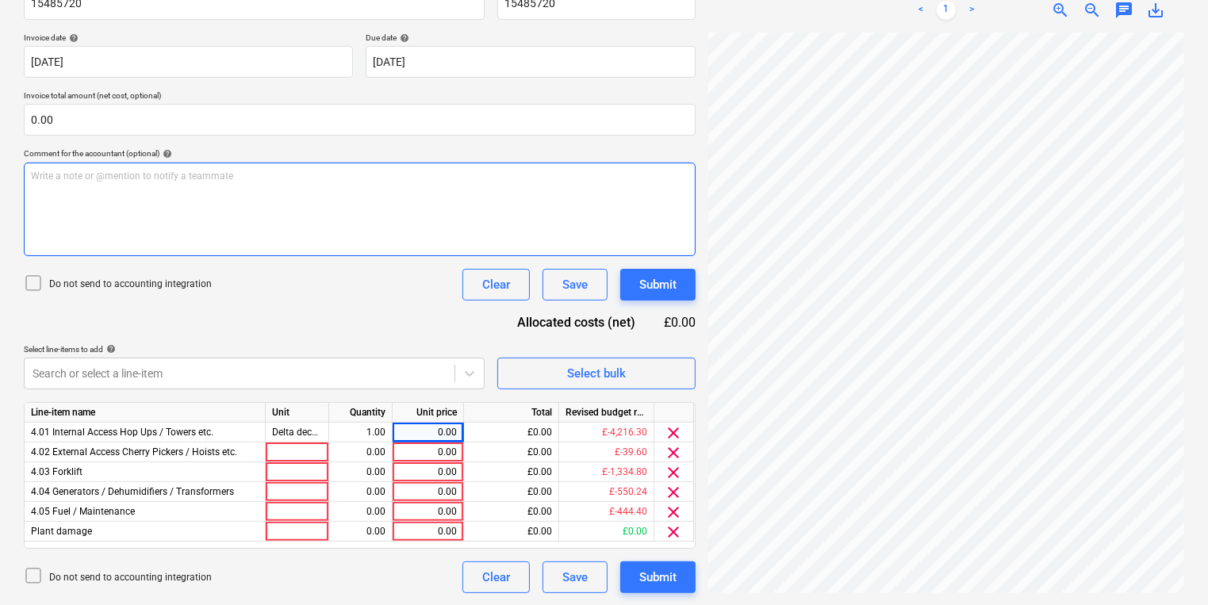
click at [678, 223] on div "Create new document Select company MEP HIRE (HIRE STATION LTD) Add new company …" at bounding box center [604, 203] width 1174 height 793
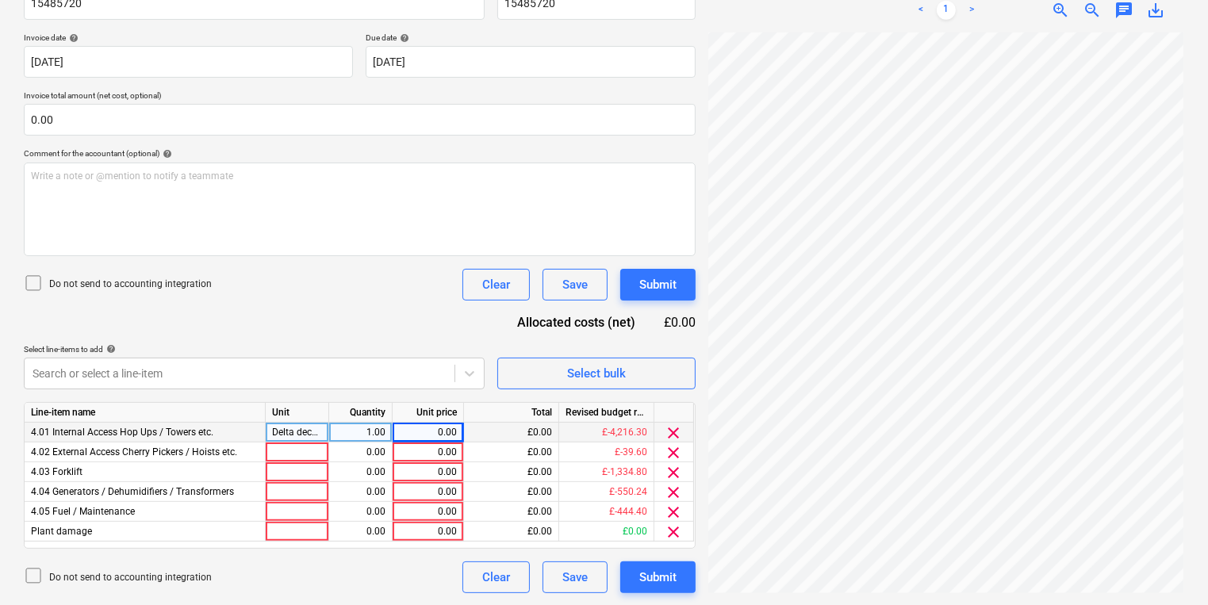
click at [454, 432] on div "0.00" at bounding box center [428, 433] width 58 height 20
type input "41.870"
click at [427, 444] on div "0.00" at bounding box center [428, 453] width 58 height 20
click at [425, 438] on div "41.87" at bounding box center [428, 433] width 58 height 20
type input "41.80"
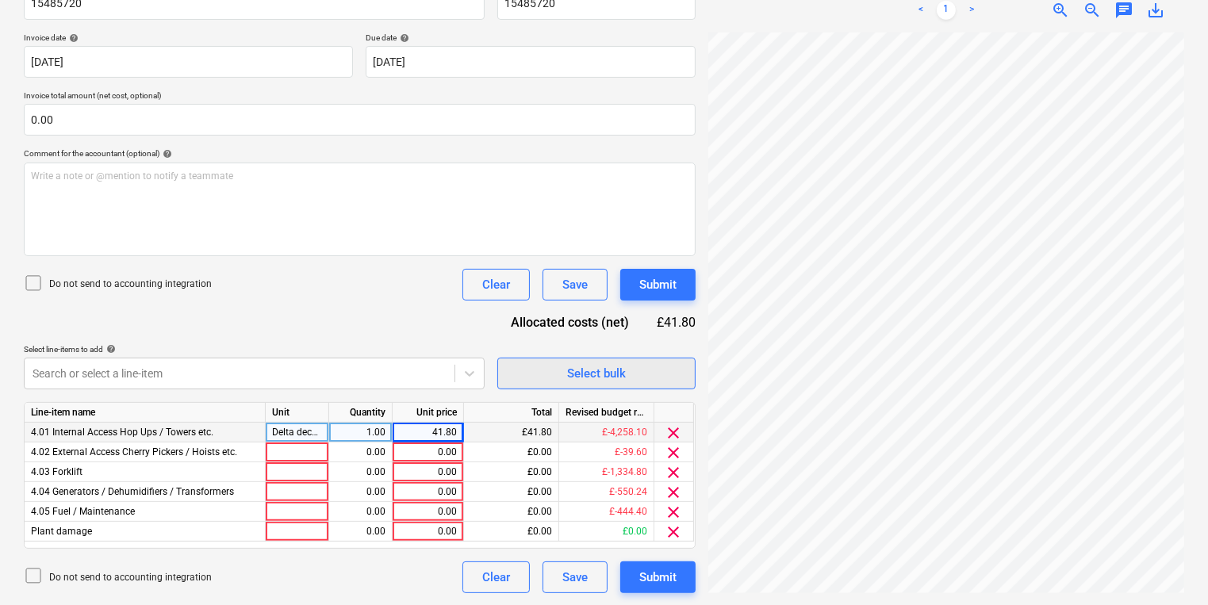
scroll to position [321, 12]
click at [302, 498] on div at bounding box center [297, 492] width 63 height 20
type input "Toolvault/Cutting station"
type input "1"
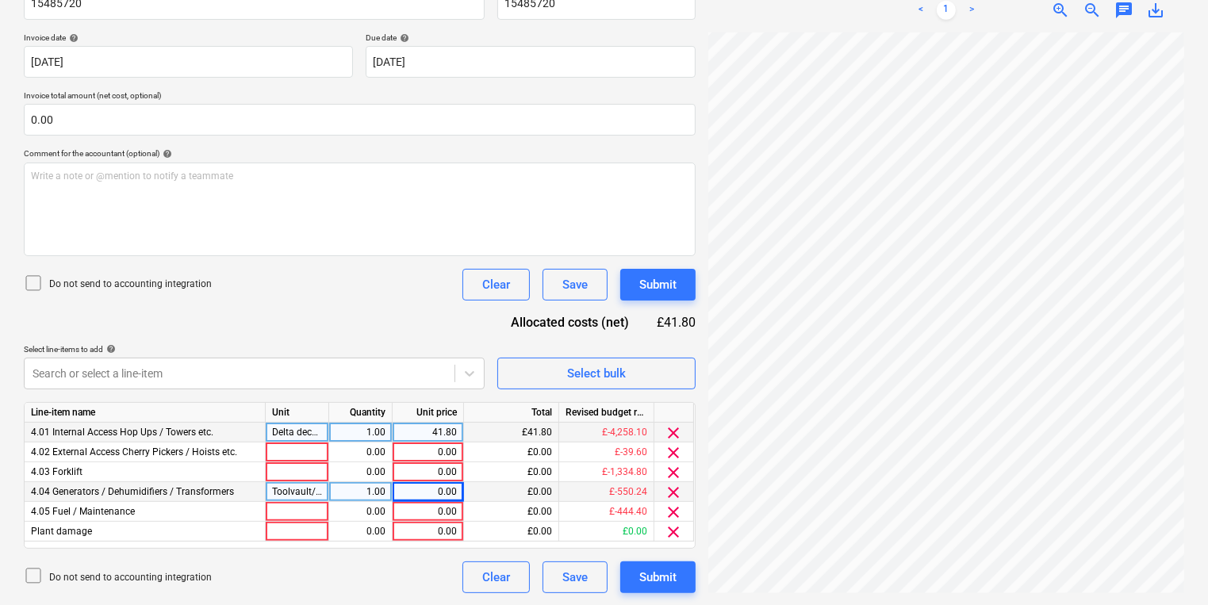
click at [643, 330] on div "Create new document Select company MEP HIRE (HIRE STATION LTD) Add new company …" at bounding box center [604, 203] width 1174 height 793
click at [444, 490] on div "0.00" at bounding box center [428, 492] width 58 height 20
type input "160.60"
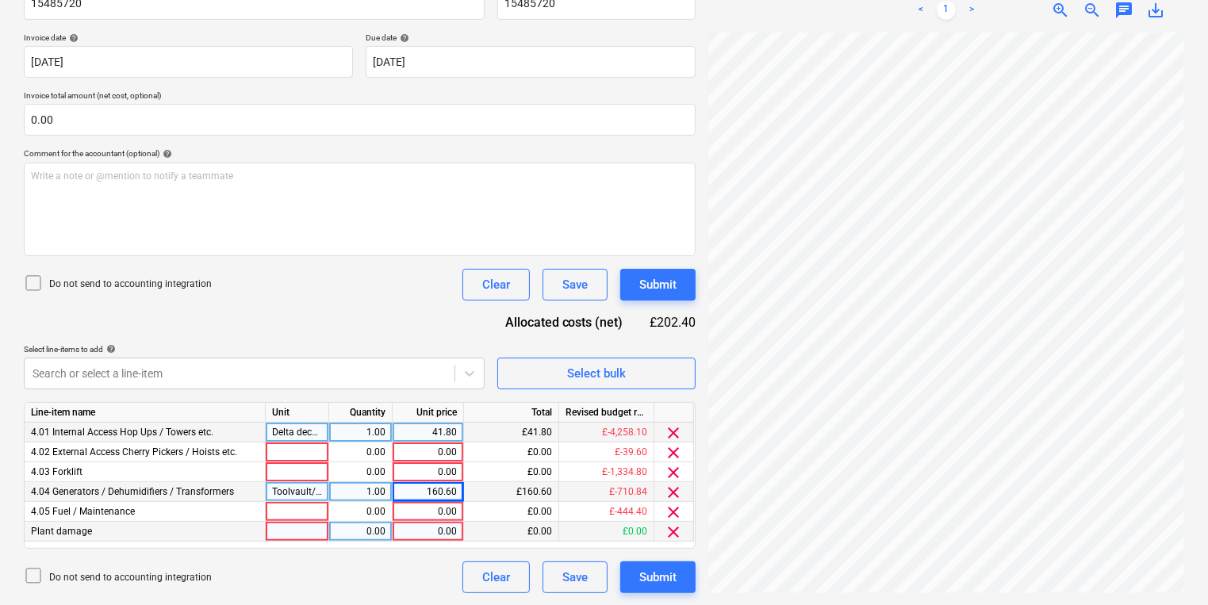
click at [311, 532] on div at bounding box center [297, 532] width 63 height 20
type input "Damage [PERSON_NAME]"
click at [314, 536] on div "Damage [PERSON_NAME]" at bounding box center [297, 532] width 63 height 20
click at [312, 532] on input "Damage [PERSON_NAME]" at bounding box center [297, 531] width 63 height 19
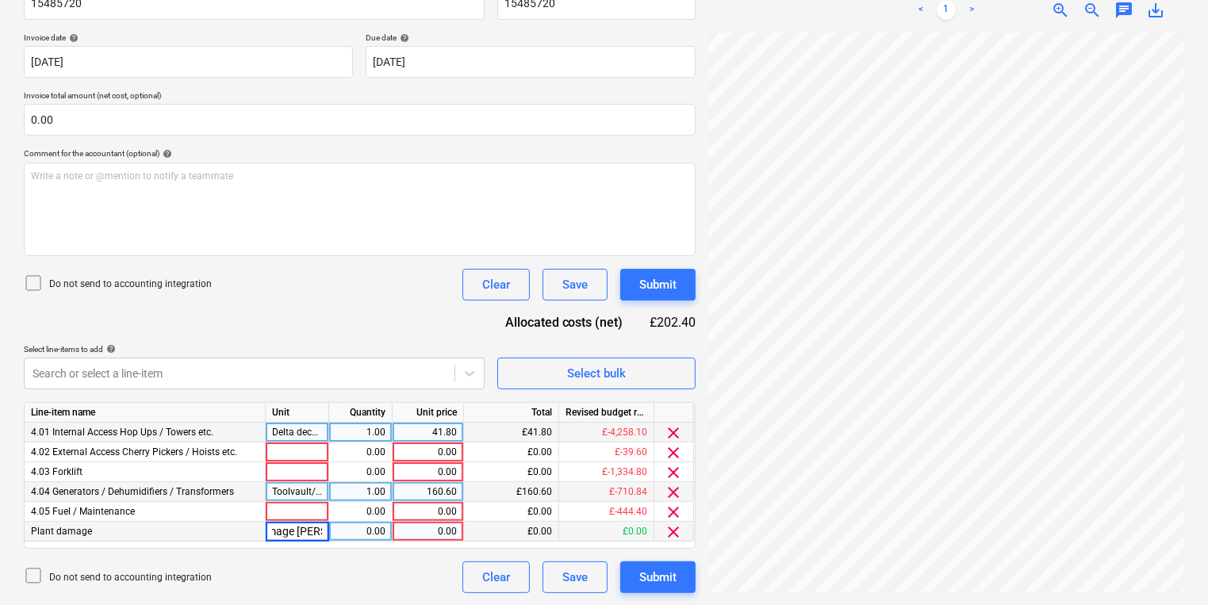
type input "Damage waiver"
click at [435, 535] on div "0.00" at bounding box center [428, 532] width 58 height 20
type input "20.24"
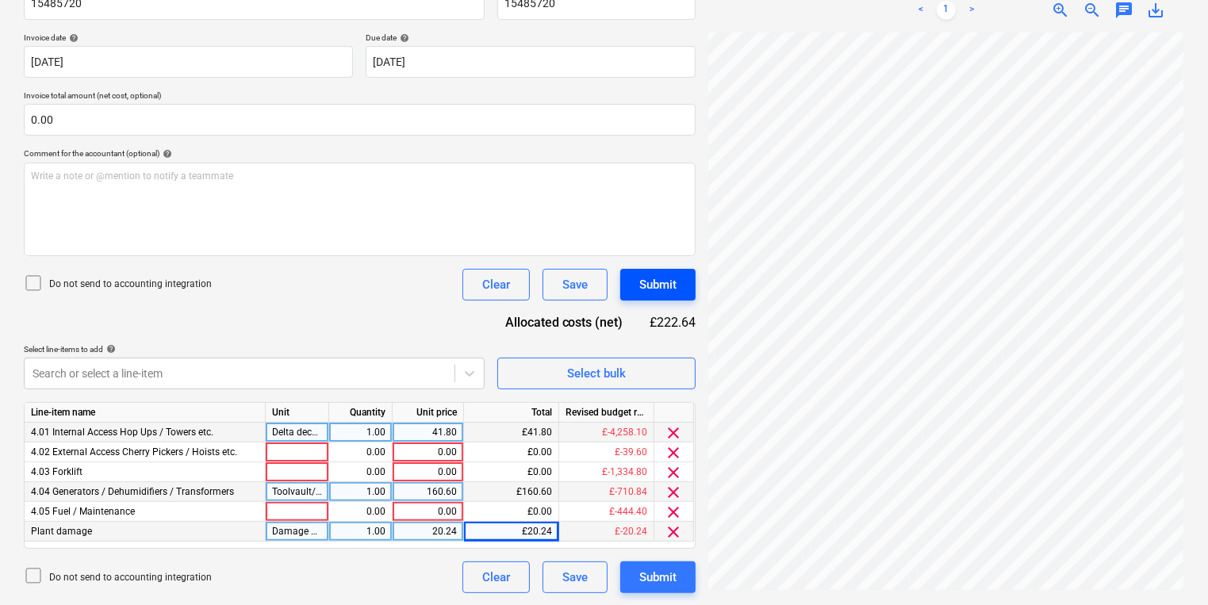
click at [667, 292] on div "Submit" at bounding box center [658, 285] width 37 height 21
click at [381, 324] on div "Document name help 15485720 Invoice number (optional) help 15485720 Invoice dat…" at bounding box center [360, 284] width 672 height 619
click at [313, 579] on div "Do not send to accounting integration Clear Save Submit" at bounding box center [360, 578] width 672 height 32
click at [348, 588] on div "Do not send to accounting integration Clear Save Submit" at bounding box center [360, 578] width 672 height 32
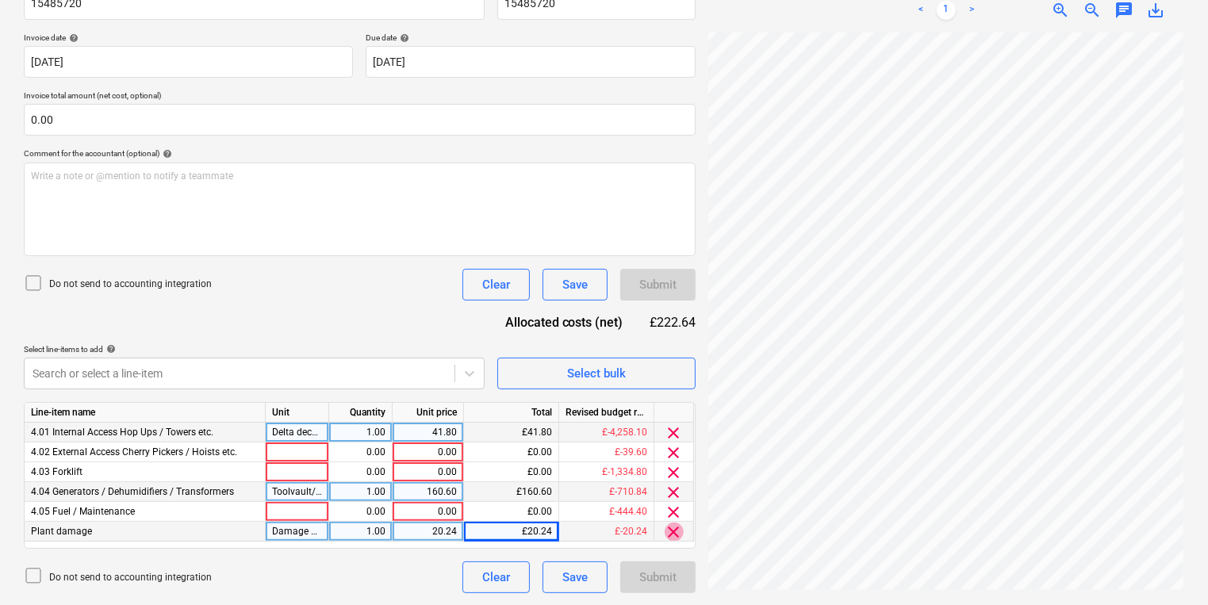
click at [679, 532] on span "clear" at bounding box center [674, 532] width 19 height 19
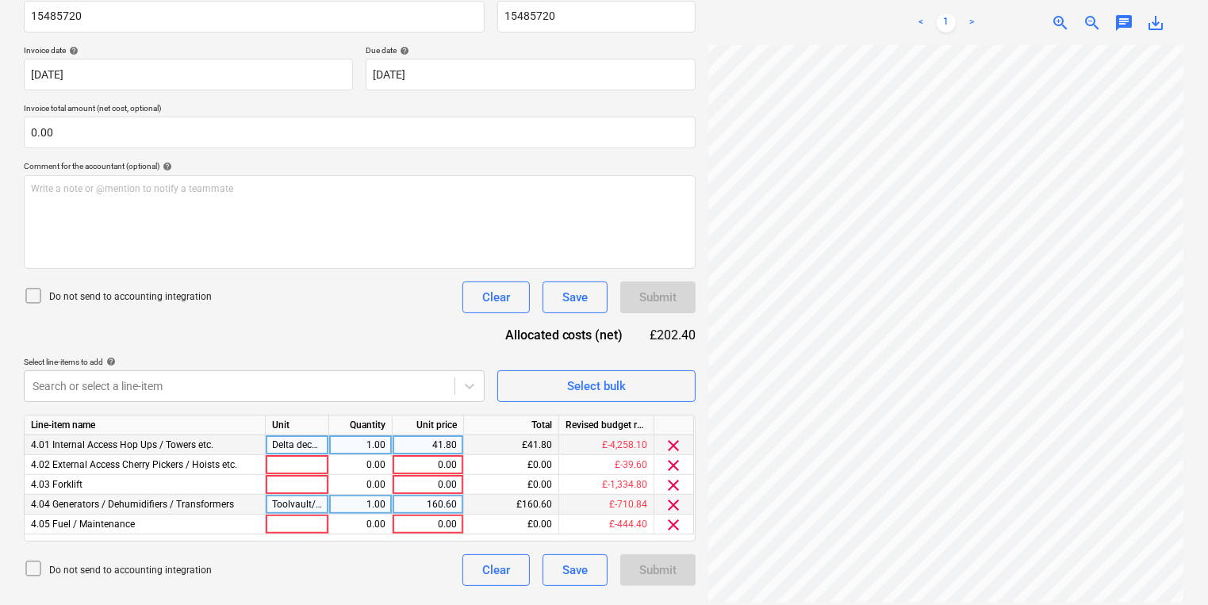
click at [430, 498] on div "160.60" at bounding box center [428, 505] width 58 height 20
click at [387, 576] on div "Do not send to accounting integration Clear Save Submit" at bounding box center [360, 571] width 672 height 32
click at [667, 526] on span "clear" at bounding box center [674, 525] width 19 height 19
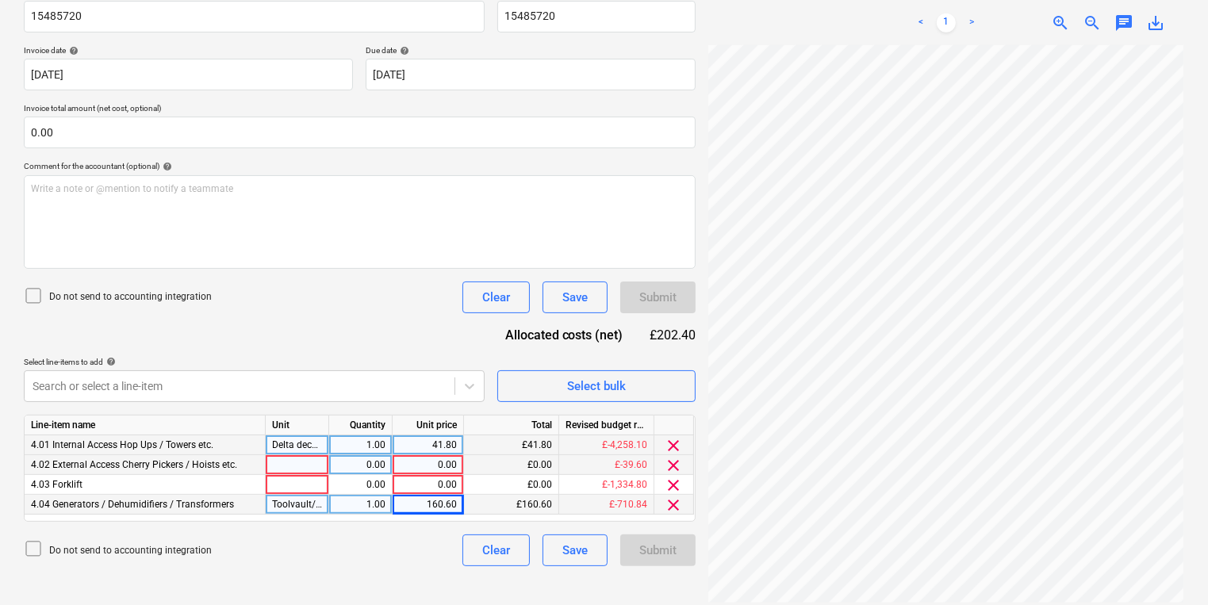
click at [672, 470] on span "clear" at bounding box center [674, 465] width 19 height 19
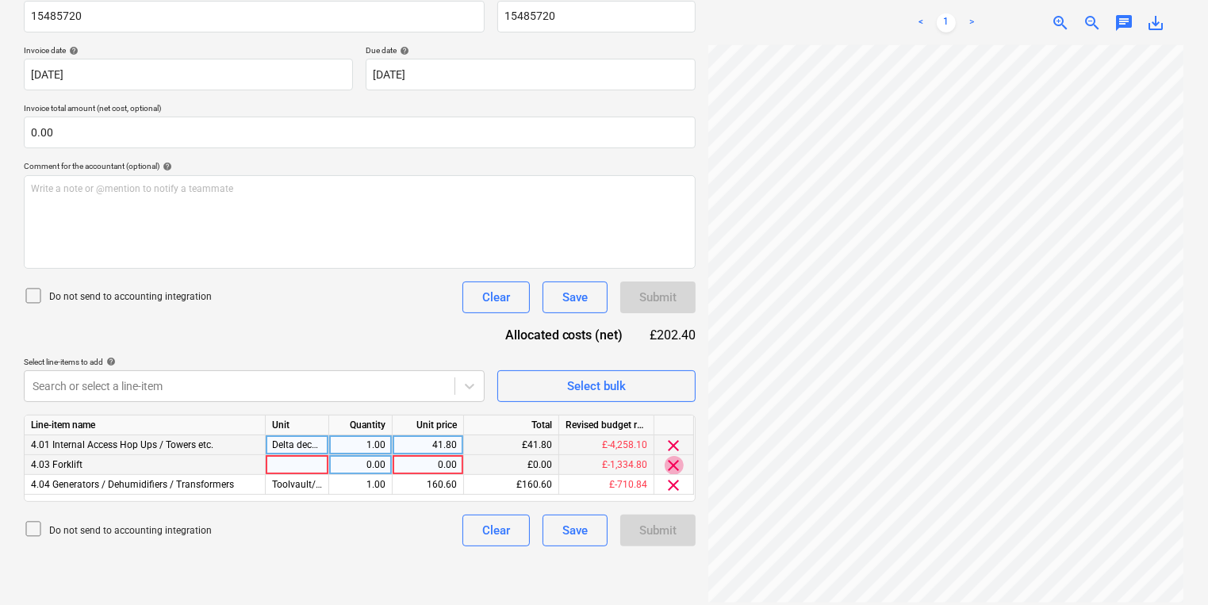
click at [672, 470] on span "clear" at bounding box center [674, 465] width 19 height 19
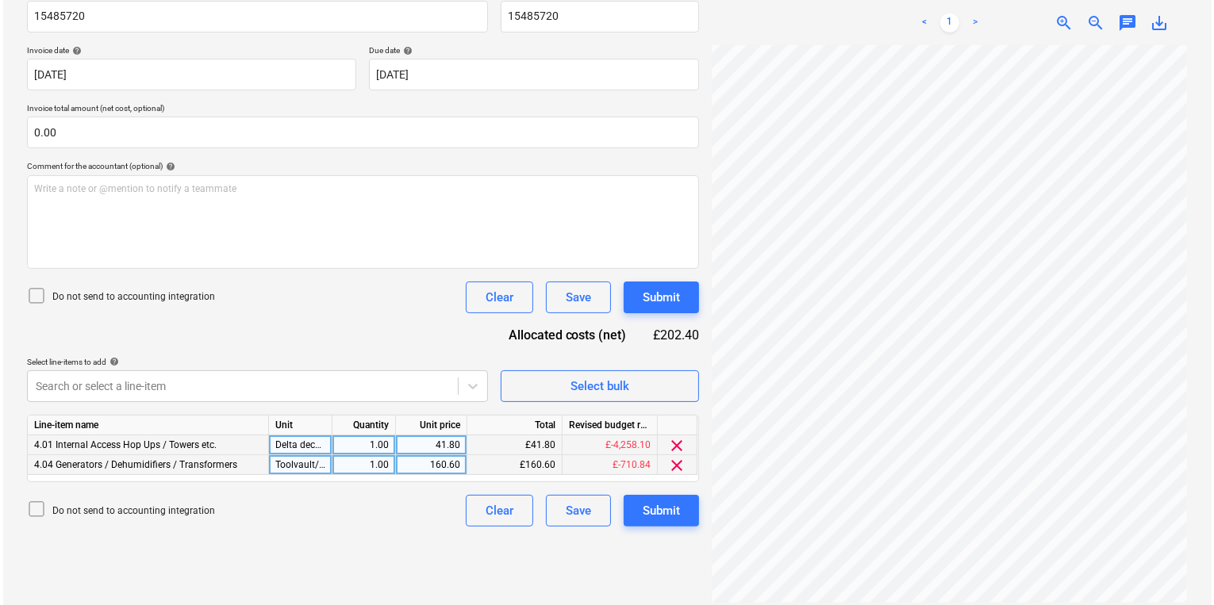
scroll to position [475, 261]
click at [634, 533] on div "Create new document Select company MEP HIRE (HIRE STATION LTD) Add new company …" at bounding box center [604, 177] width 1208 height 726
click at [651, 397] on button "Select bulk" at bounding box center [597, 387] width 198 height 32
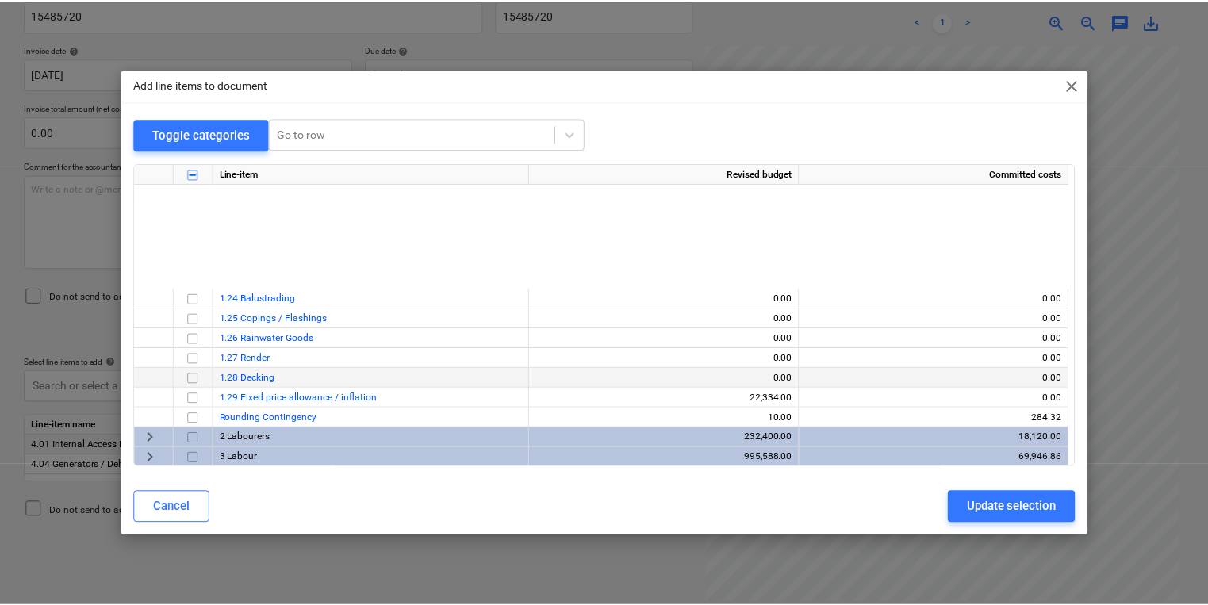
scroll to position [571, 0]
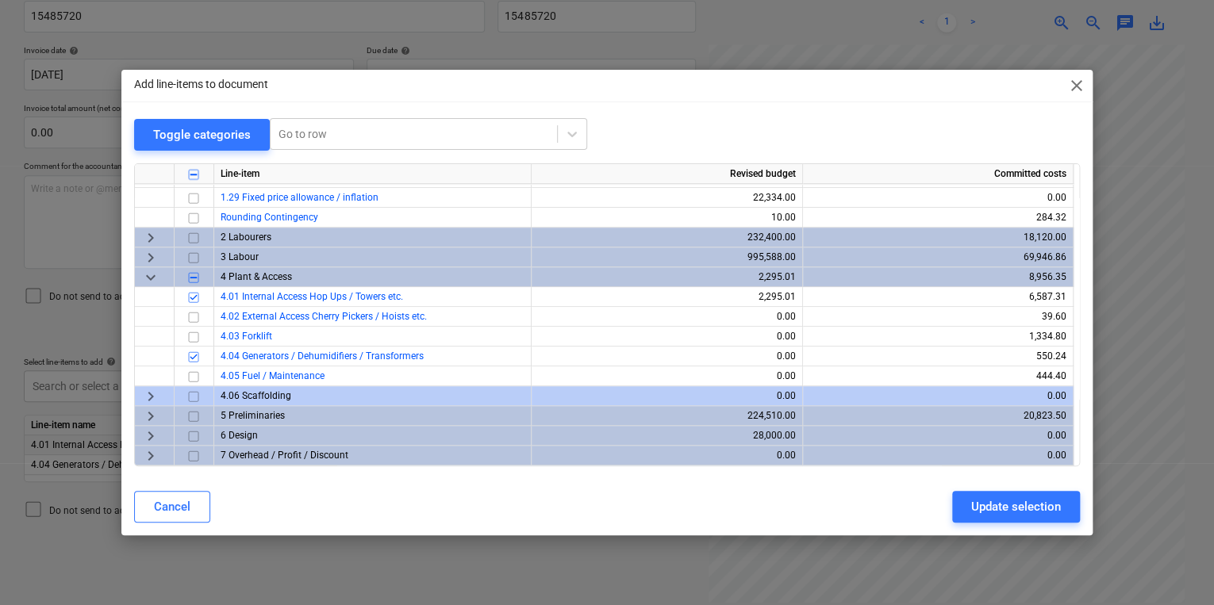
click at [152, 391] on span "keyboard_arrow_right" at bounding box center [150, 395] width 19 height 19
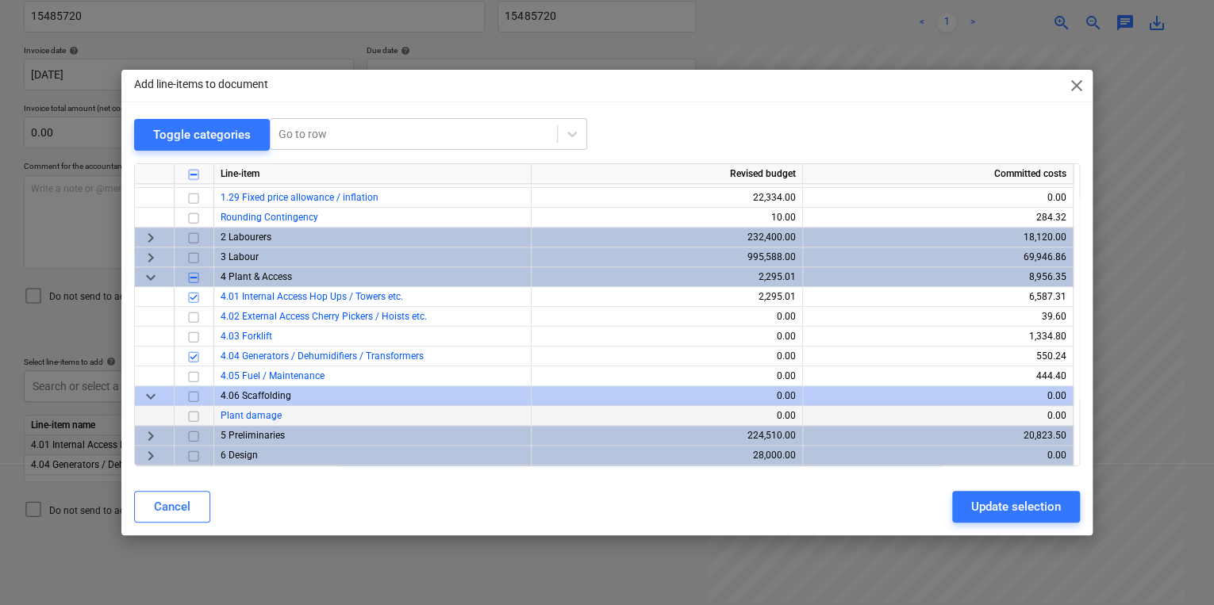
click at [194, 413] on input "checkbox" at bounding box center [193, 415] width 19 height 19
click at [1016, 508] on div "Update selection" at bounding box center [1016, 507] width 90 height 21
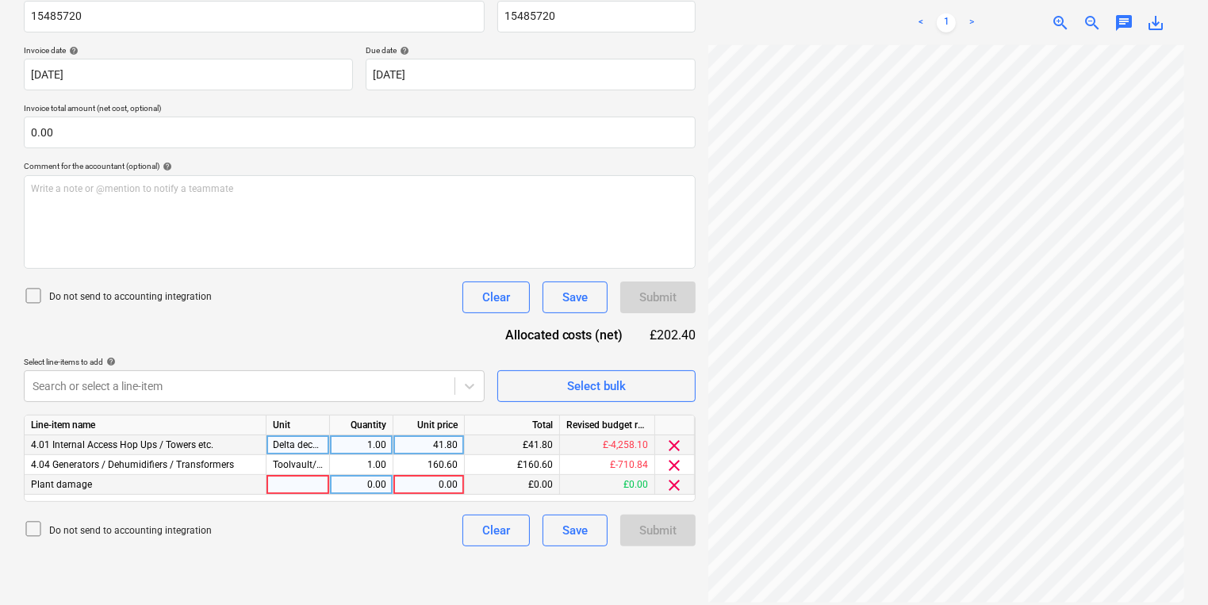
click at [304, 481] on div at bounding box center [298, 485] width 63 height 20
type input "Damage waiver"
type input "20.24"
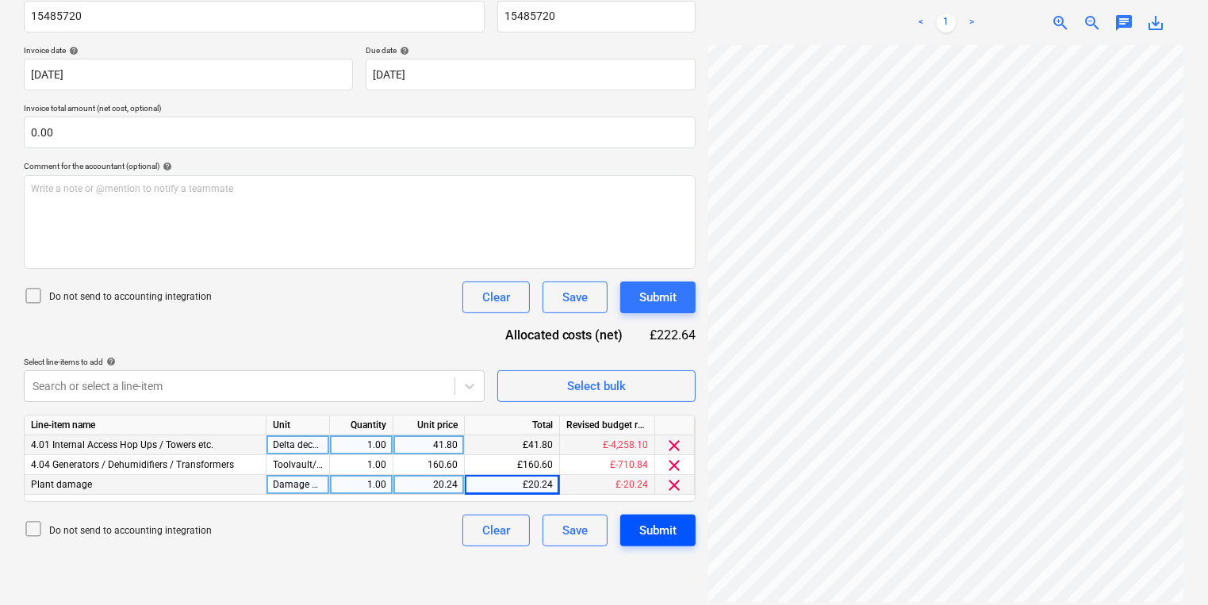
click at [667, 543] on button "Submit" at bounding box center [657, 531] width 75 height 32
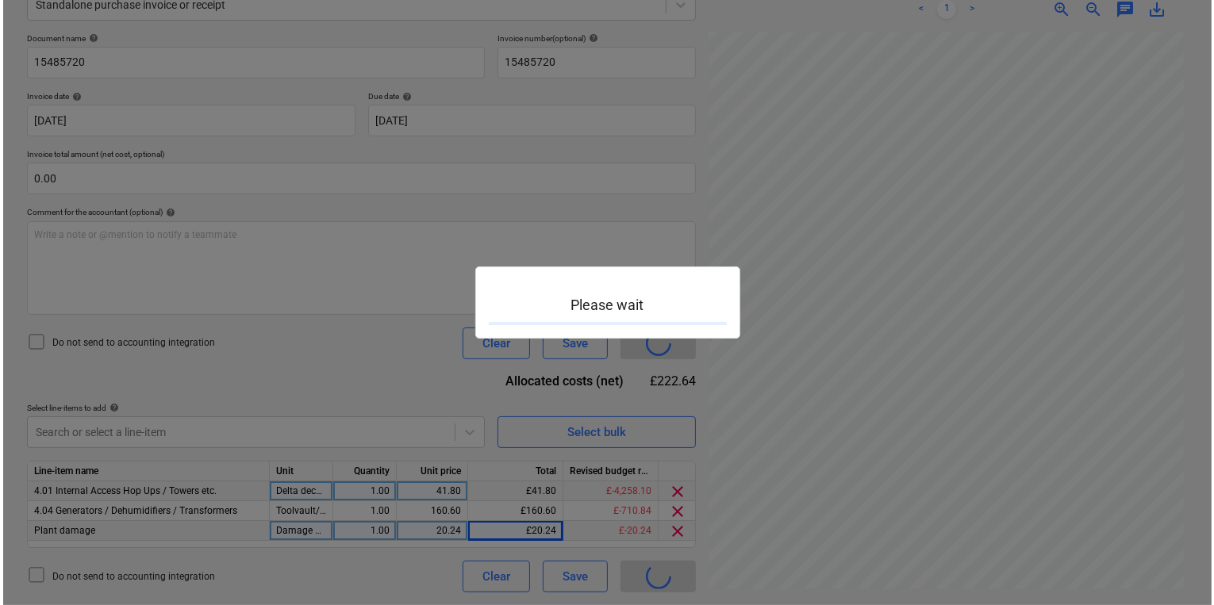
scroll to position [213, 0]
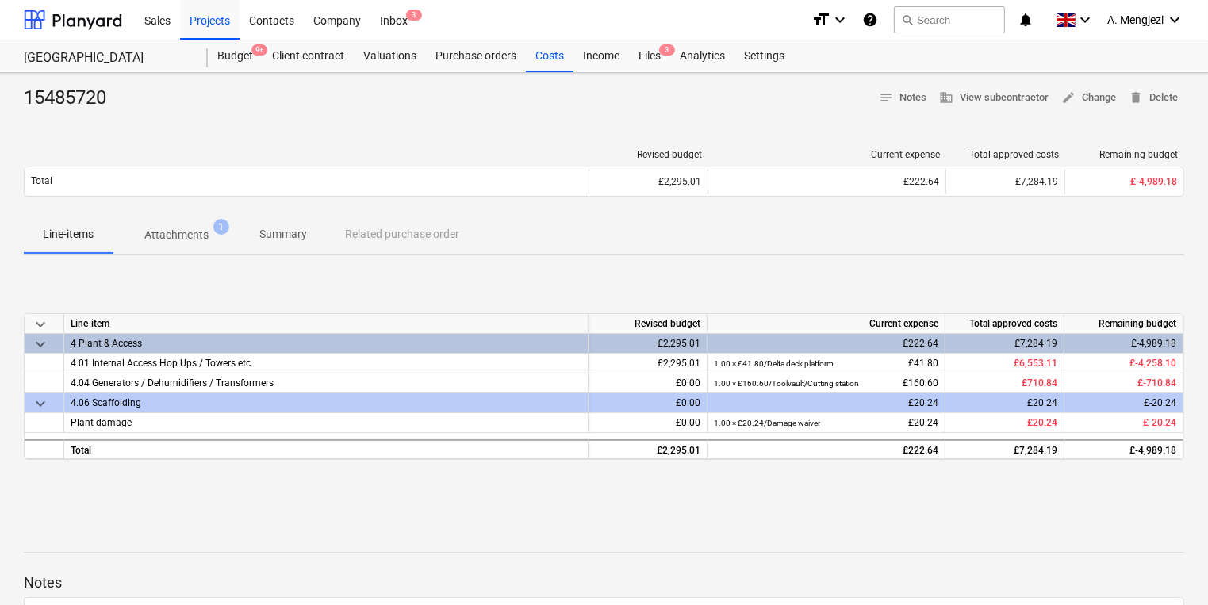
click at [870, 489] on div "keyboard_arrow_down Line-item Revised budget Current expense Total approved cos…" at bounding box center [604, 387] width 1161 height 238
click at [409, 18] on span "3" at bounding box center [414, 15] width 16 height 11
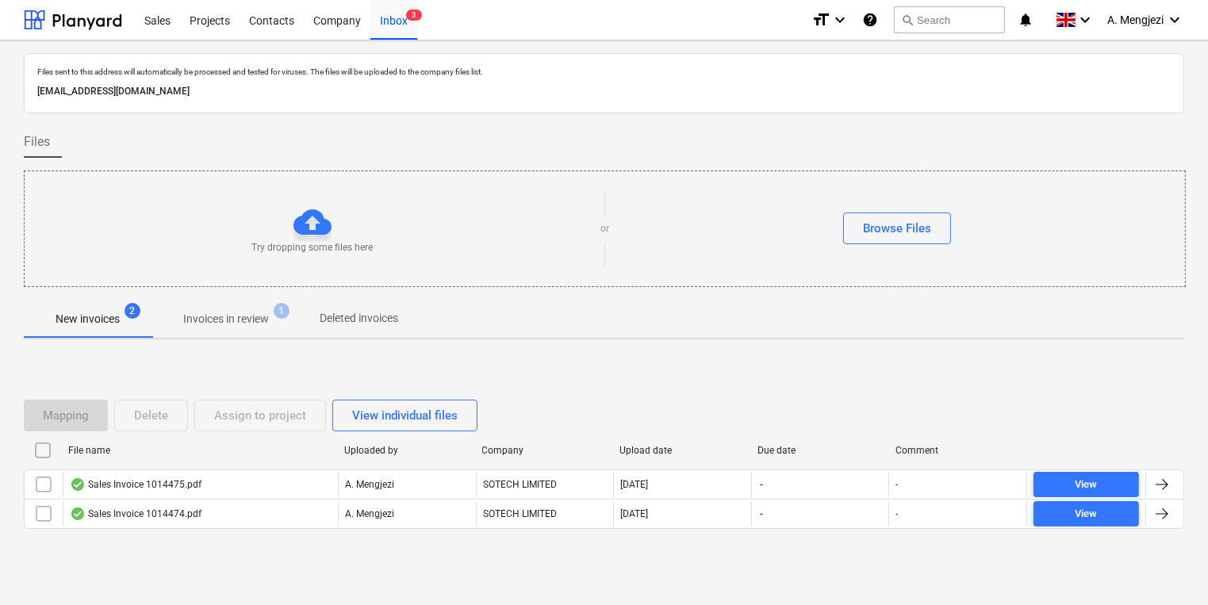
click at [254, 311] on p "Invoices in review" at bounding box center [226, 319] width 86 height 17
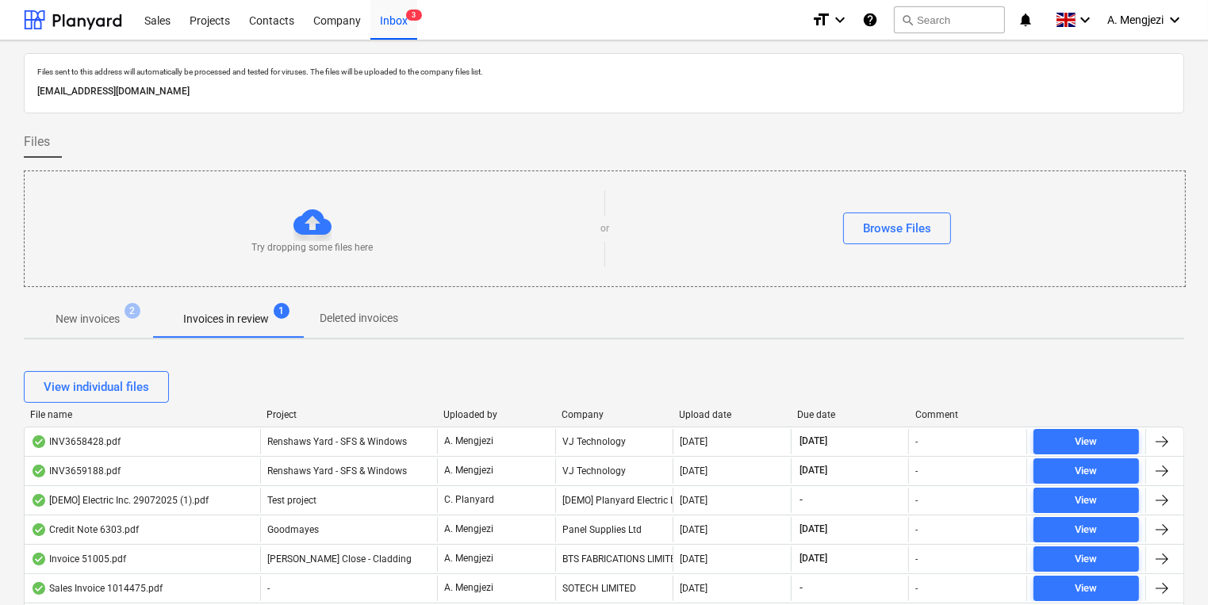
click at [597, 414] on div "Company" at bounding box center [615, 414] width 106 height 11
click at [929, 378] on div "View individual files" at bounding box center [604, 387] width 1161 height 32
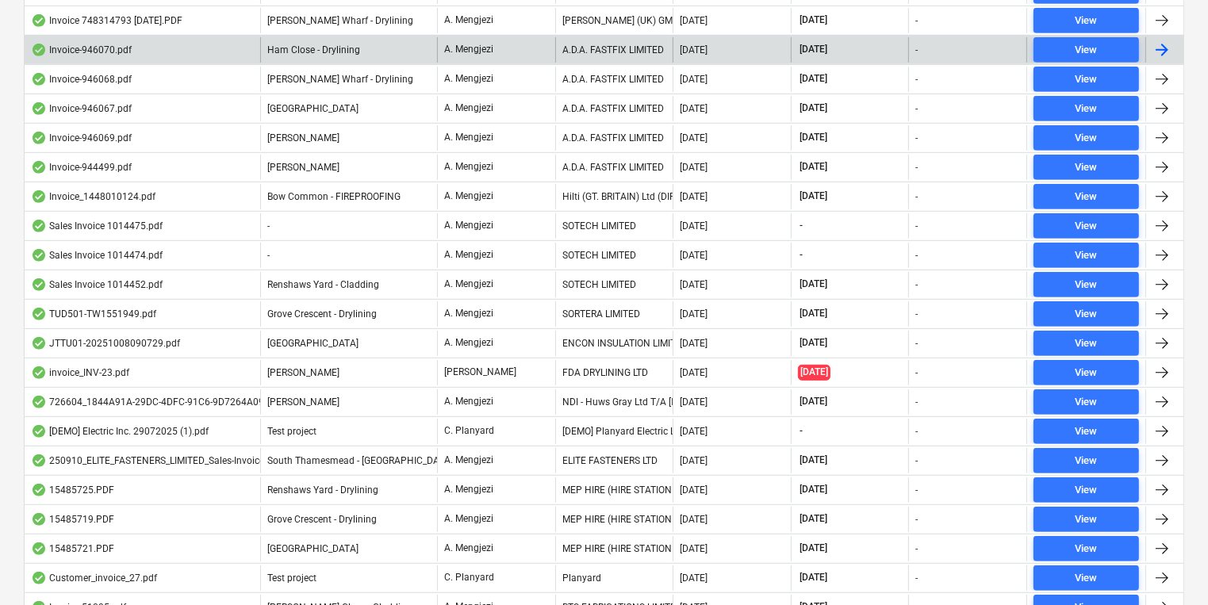
scroll to position [870, 0]
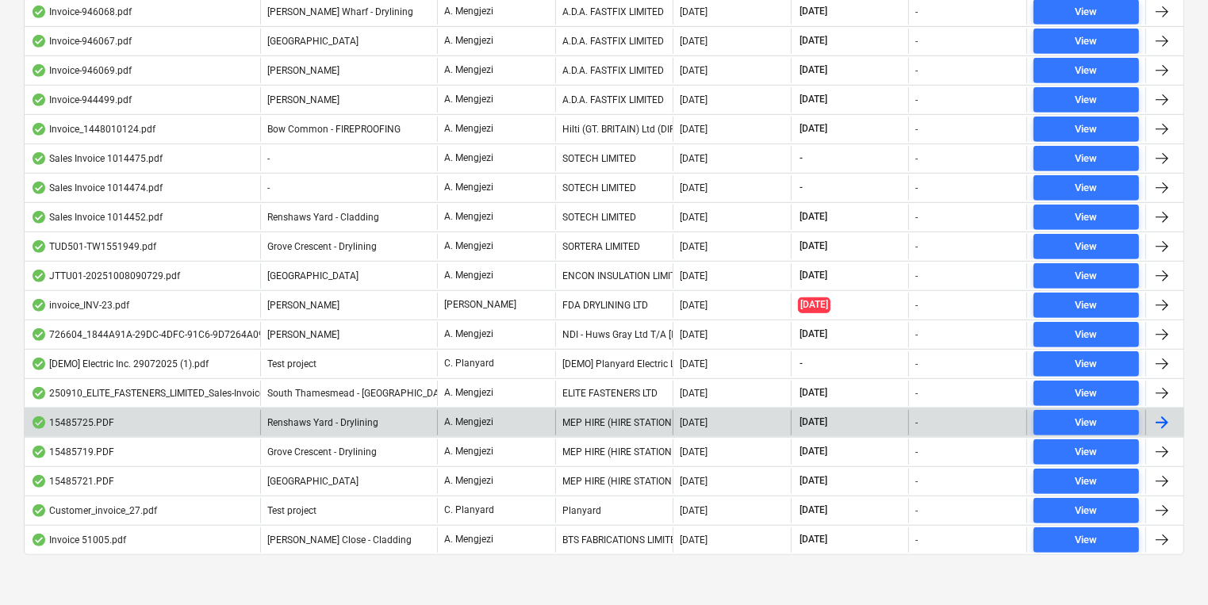
click at [660, 425] on div "MEP HIRE (HIRE STATION LTD)" at bounding box center [614, 422] width 118 height 25
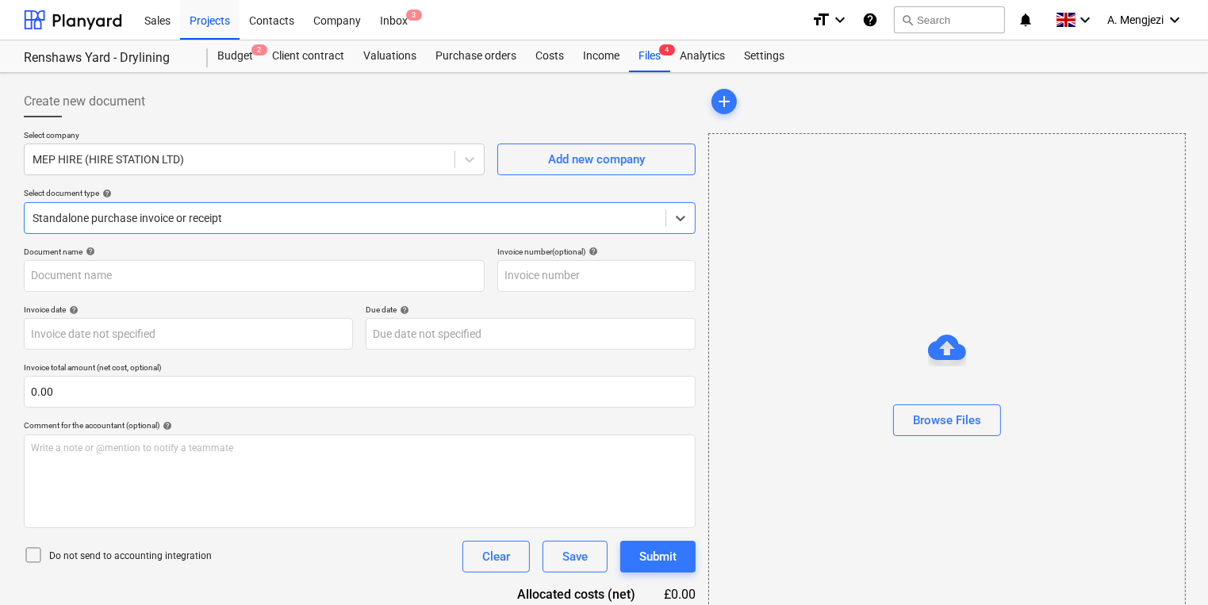
type input "15485725"
type input "[DATE]"
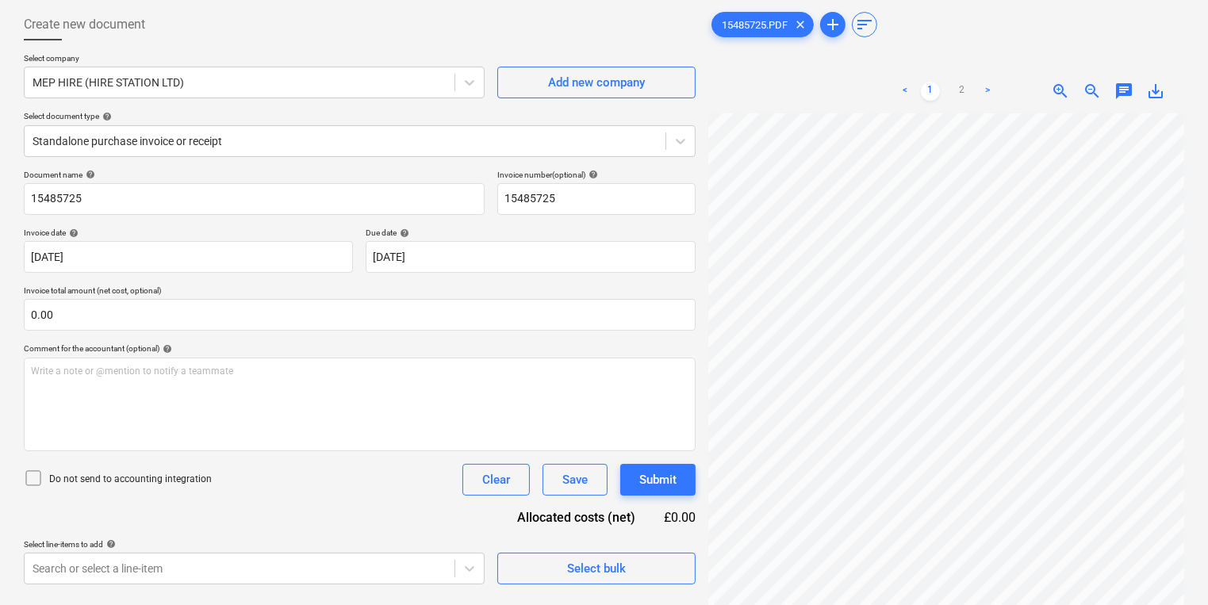
scroll to position [159, 0]
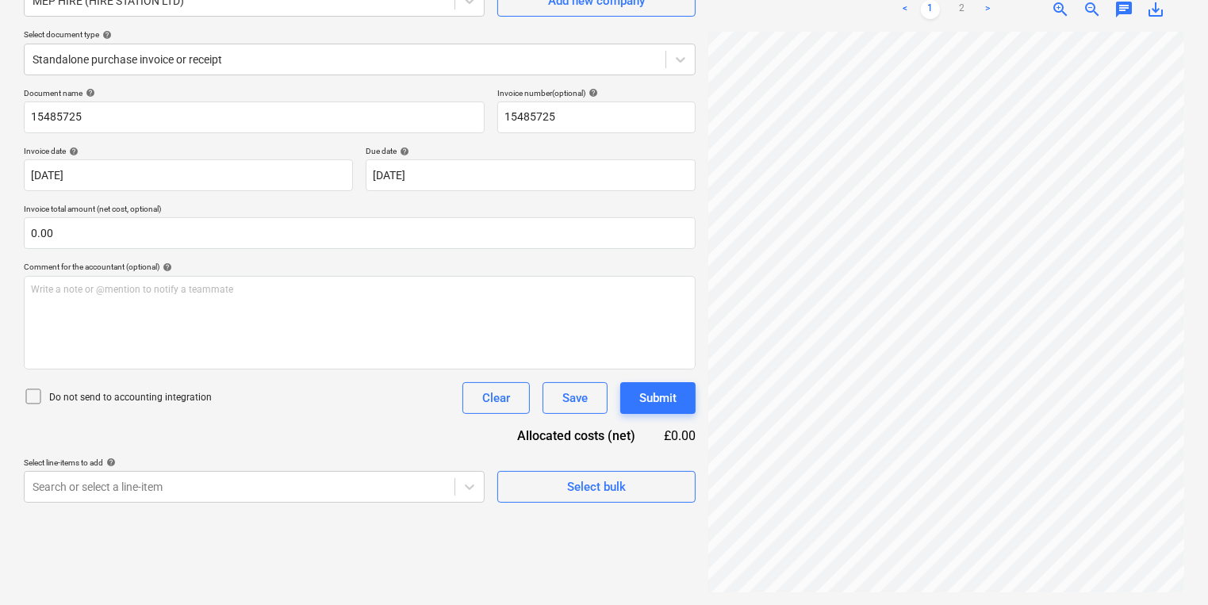
click at [301, 79] on div "Select company MEP HIRE (HIRE STATION LTD) Add new company Select document type…" at bounding box center [360, 29] width 672 height 117
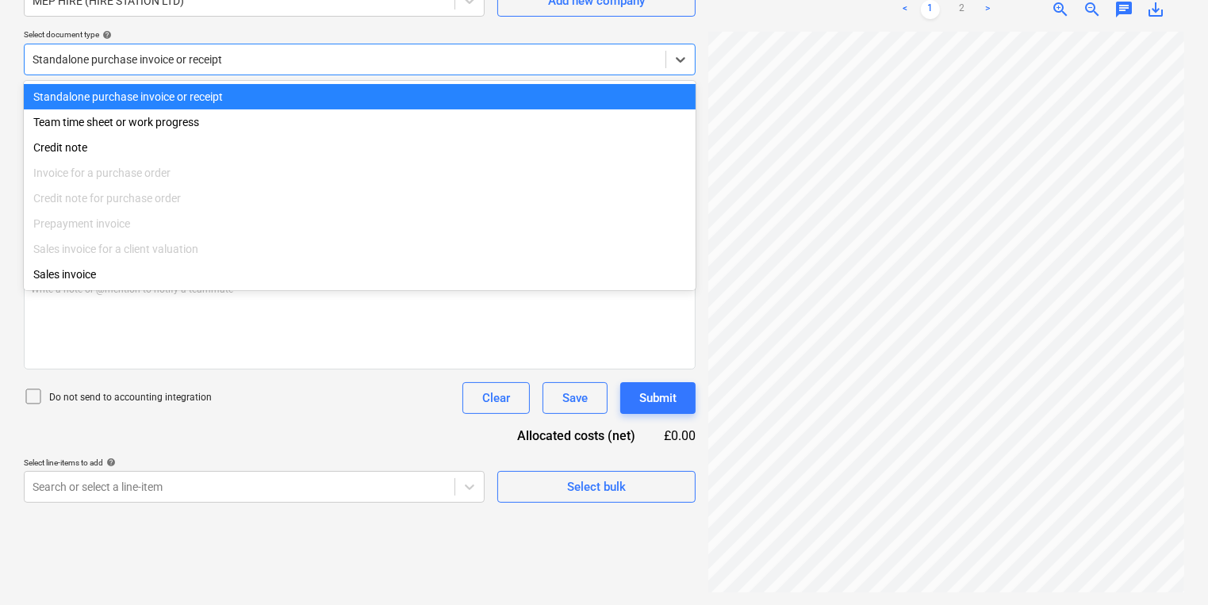
click at [297, 70] on div "Standalone purchase invoice or receipt" at bounding box center [360, 60] width 672 height 32
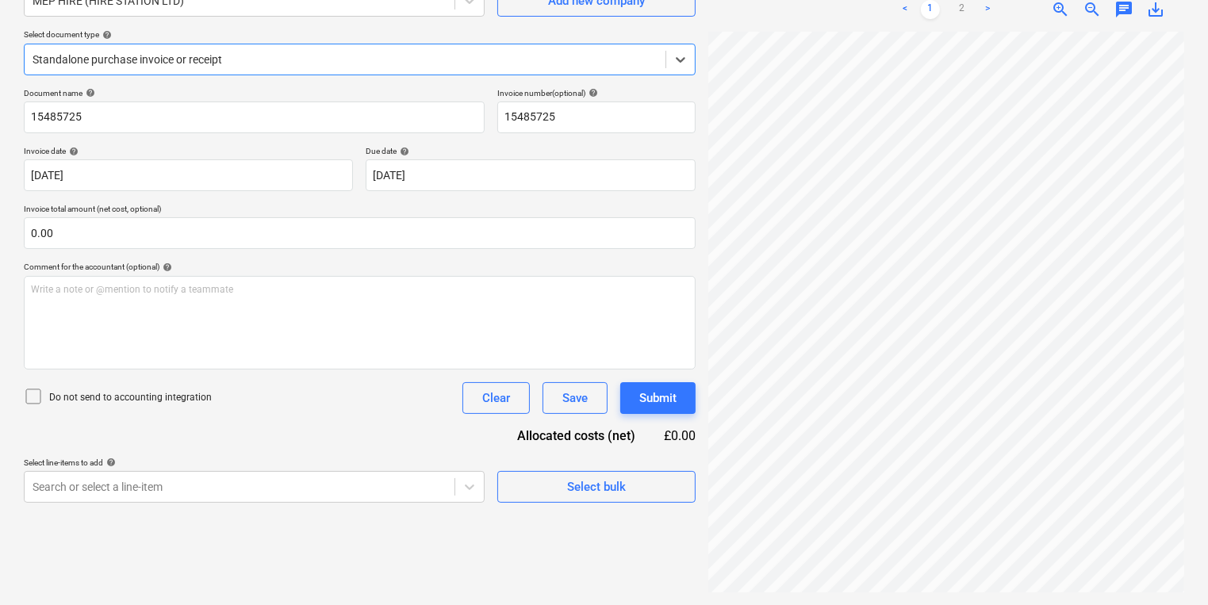
click at [297, 70] on div "Standalone purchase invoice or receipt" at bounding box center [360, 60] width 672 height 32
click at [482, 447] on body "Sales Projects Contacts Company Inbox 3 format_size keyboard_arrow_down help se…" at bounding box center [604, 143] width 1208 height 605
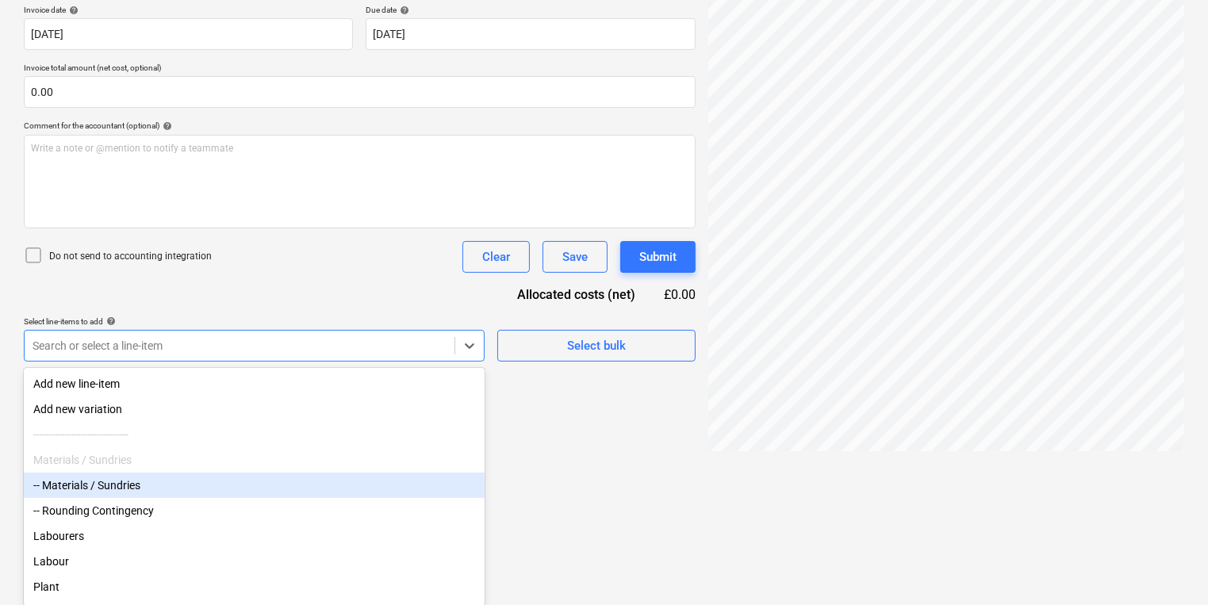
scroll to position [159, 0]
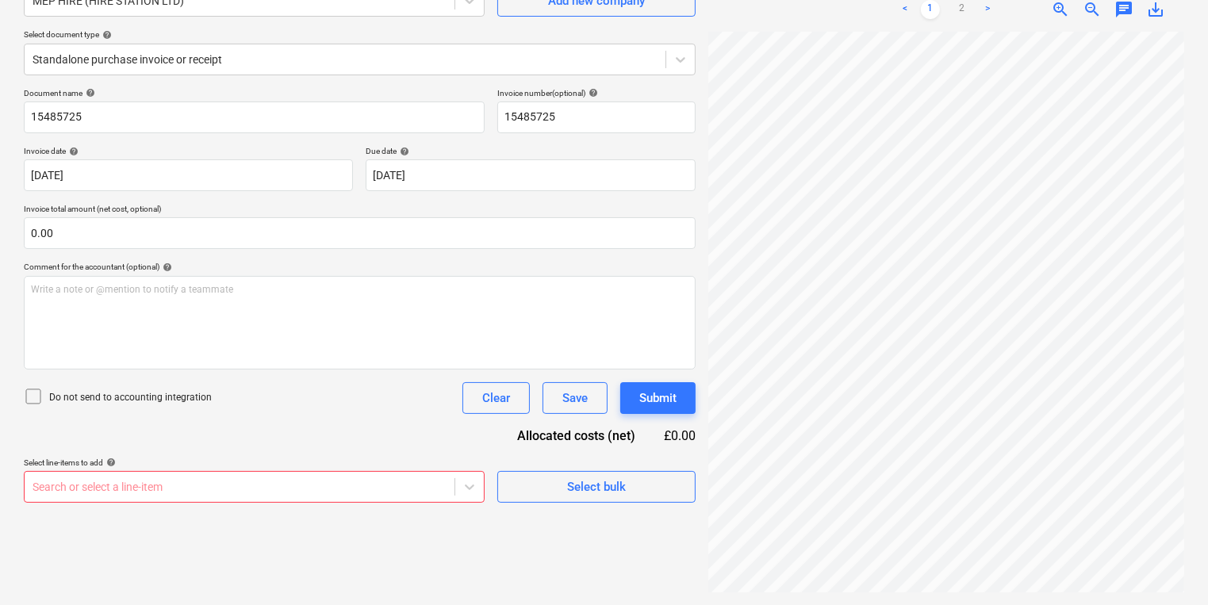
drag, startPoint x: 482, startPoint y: 494, endPoint x: 1211, endPoint y: 334, distance: 746.6
click at [1208, 334] on html "Sales Projects Contacts Company Inbox 3 format_size keyboard_arrow_down help se…" at bounding box center [604, 143] width 1208 height 605
click at [1208, 370] on html "Sales Projects Contacts Company Inbox 3 format_size keyboard_arrow_down help se…" at bounding box center [604, 143] width 1208 height 605
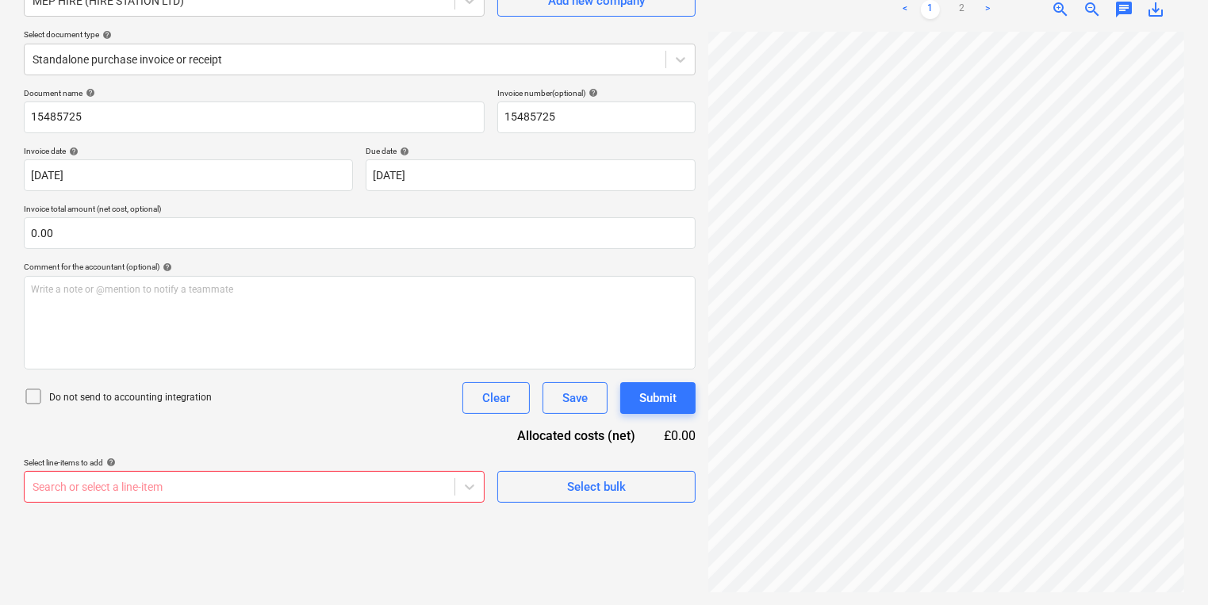
click at [1208, 313] on html "Sales Projects Contacts Company Inbox 3 format_size keyboard_arrow_down help se…" at bounding box center [604, 143] width 1208 height 605
click at [543, 490] on span "Select bulk" at bounding box center [596, 487] width 159 height 21
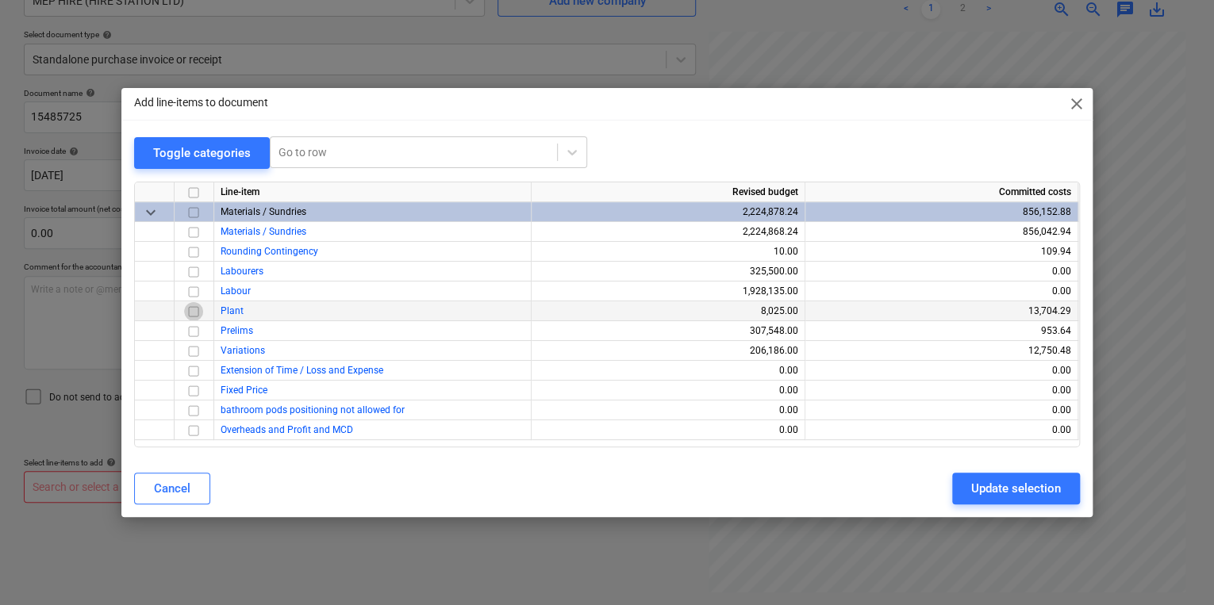
click at [191, 312] on input "checkbox" at bounding box center [193, 311] width 19 height 19
click at [1006, 486] on div "Update selection" at bounding box center [1016, 488] width 90 height 21
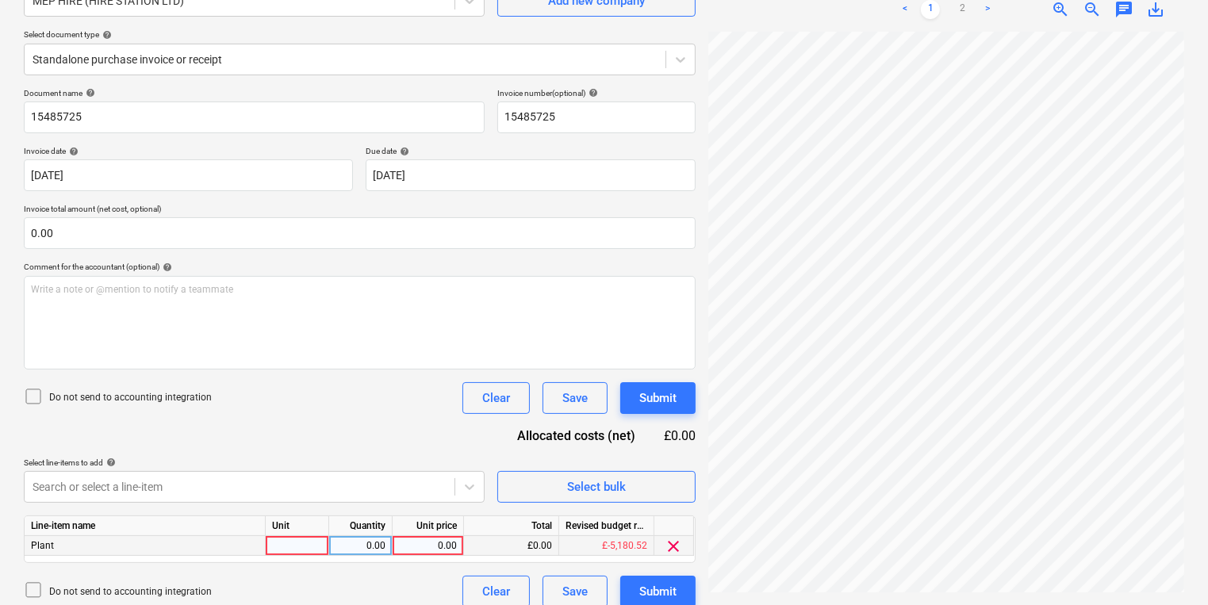
click at [263, 551] on div "Plant" at bounding box center [145, 546] width 241 height 20
click at [267, 551] on div at bounding box center [297, 546] width 63 height 20
type input "Delta deck"
type input "2"
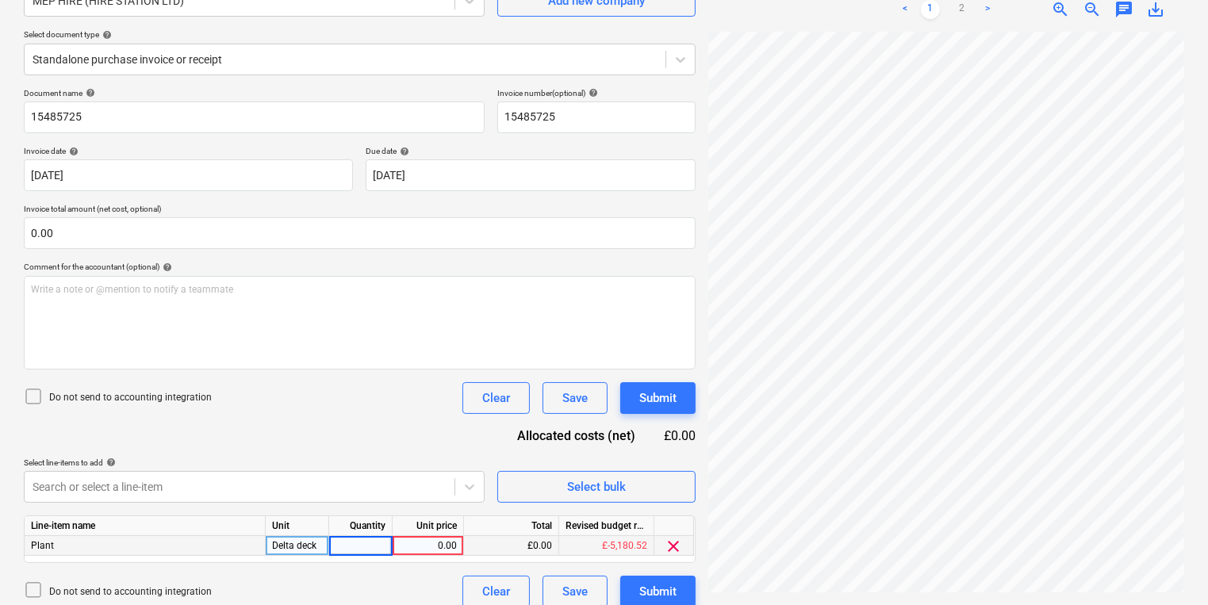
type input "1"
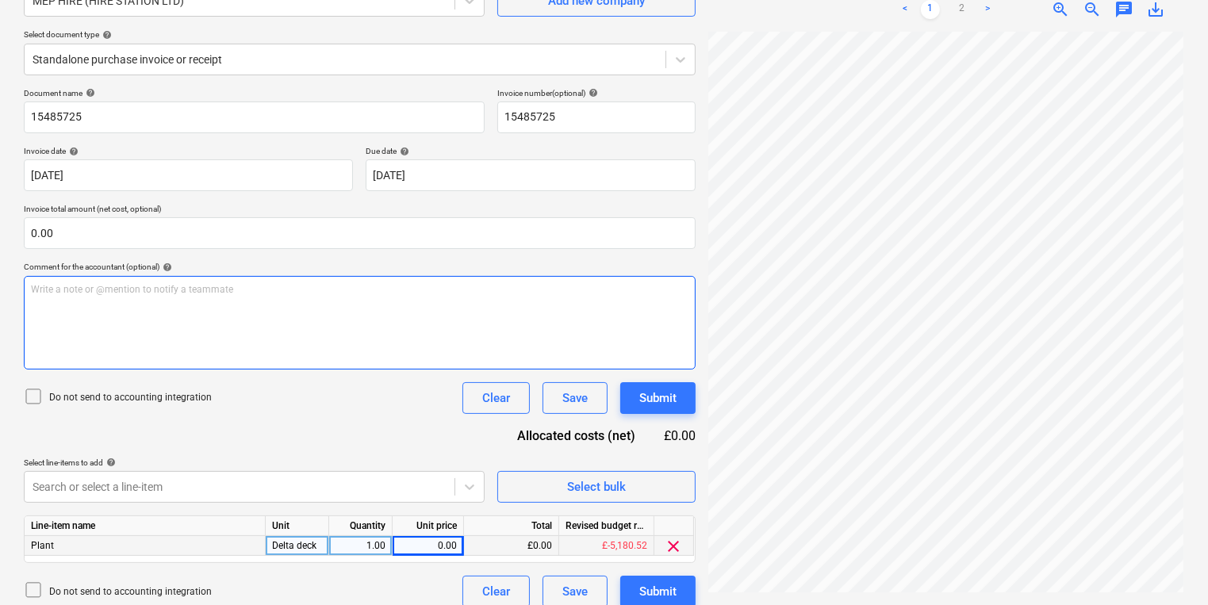
click at [693, 349] on div "Create new document Select company MEP HIRE (HIRE STATION LTD) Add new company …" at bounding box center [604, 267] width 1174 height 693
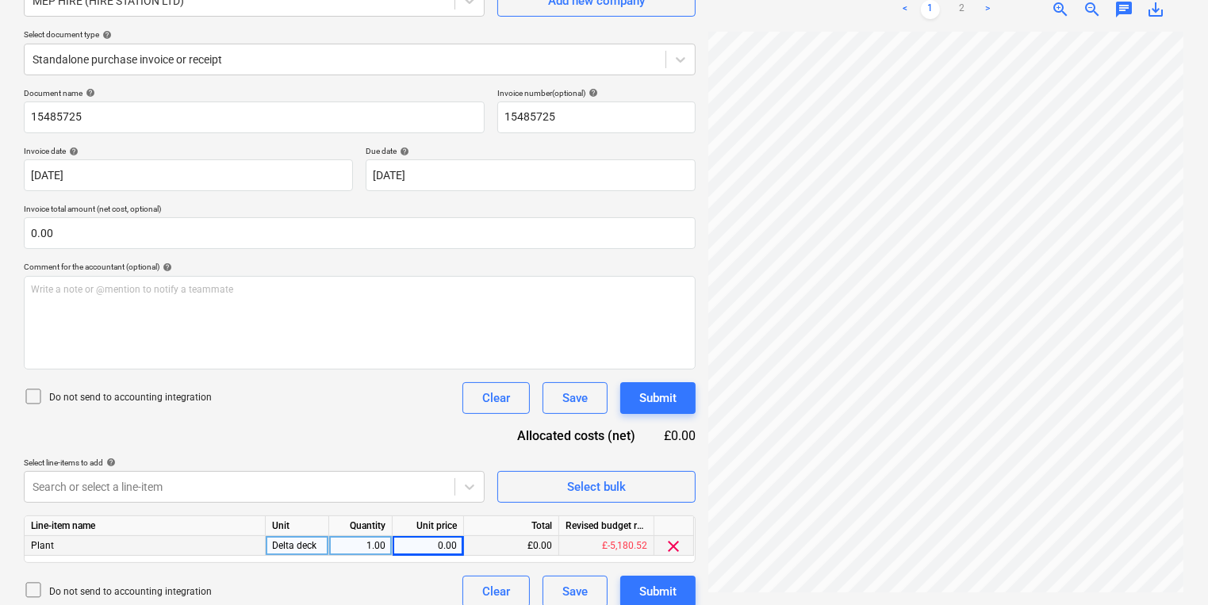
click at [432, 540] on div "0.00" at bounding box center [428, 546] width 58 height 20
type input "125.40"
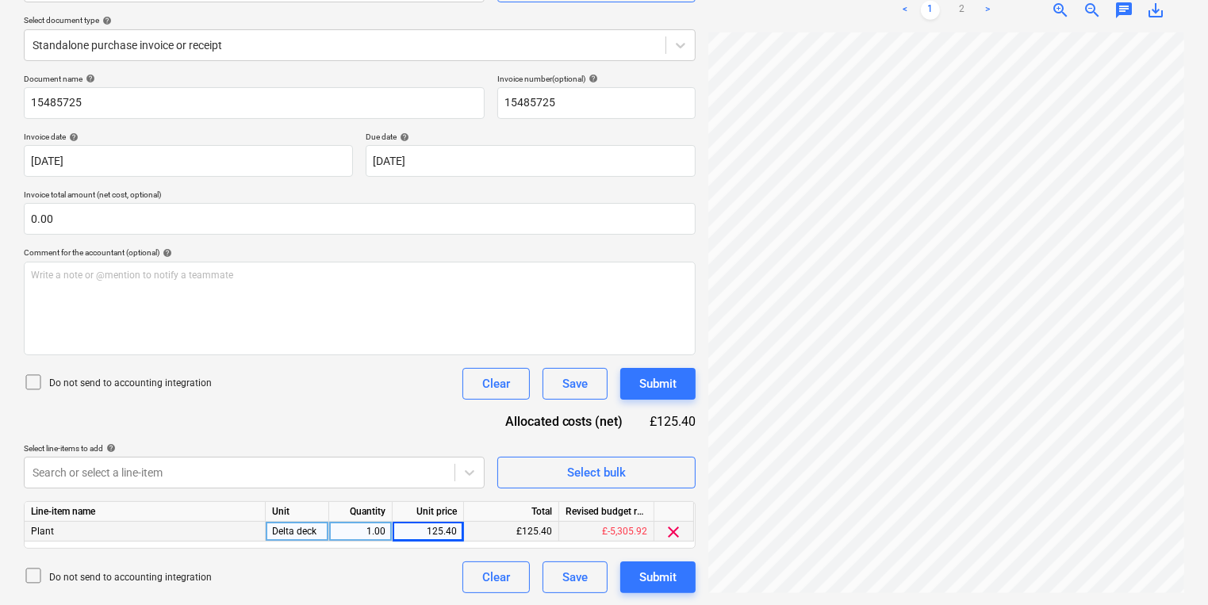
scroll to position [372, 0]
click at [609, 468] on div "Select bulk" at bounding box center [596, 473] width 59 height 21
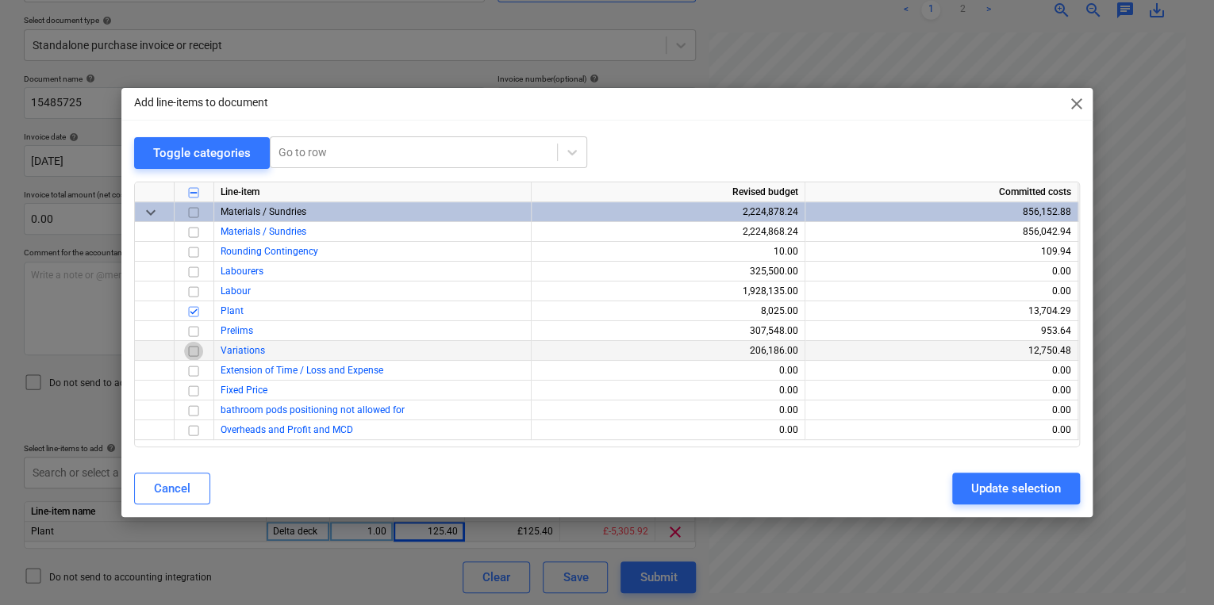
click at [192, 347] on input "checkbox" at bounding box center [193, 351] width 19 height 19
click at [1020, 504] on button "Update selection" at bounding box center [1016, 489] width 128 height 32
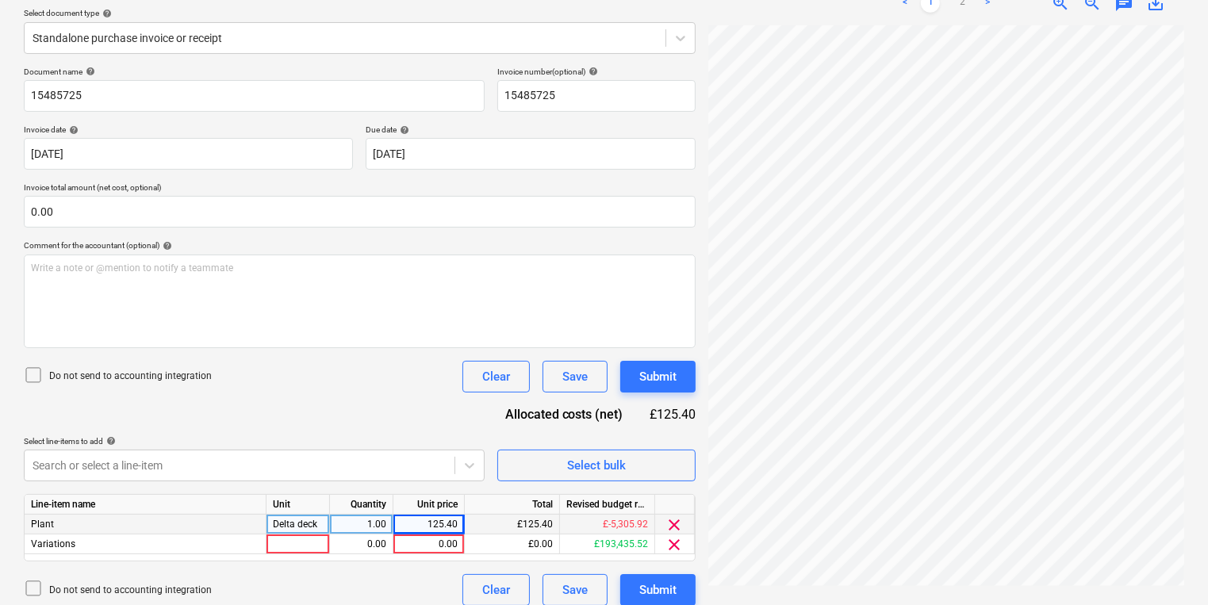
scroll to position [193, 0]
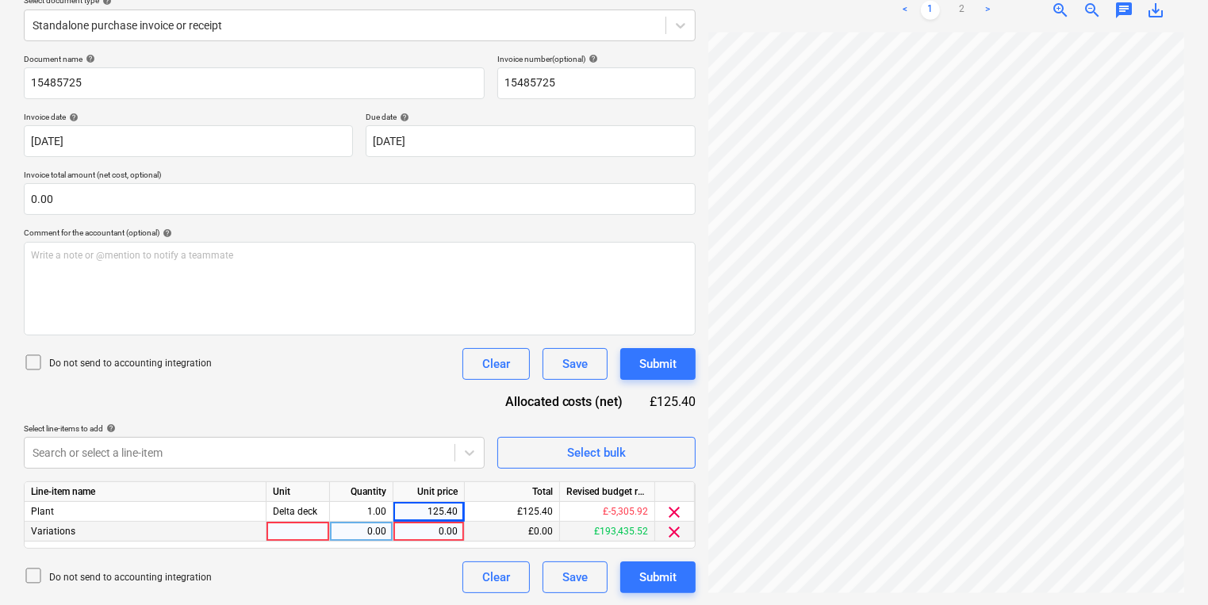
click at [279, 536] on div at bounding box center [298, 532] width 63 height 20
type input "Wheel Panel trolley"
click at [460, 528] on div "0.00" at bounding box center [429, 532] width 71 height 20
type input "209"
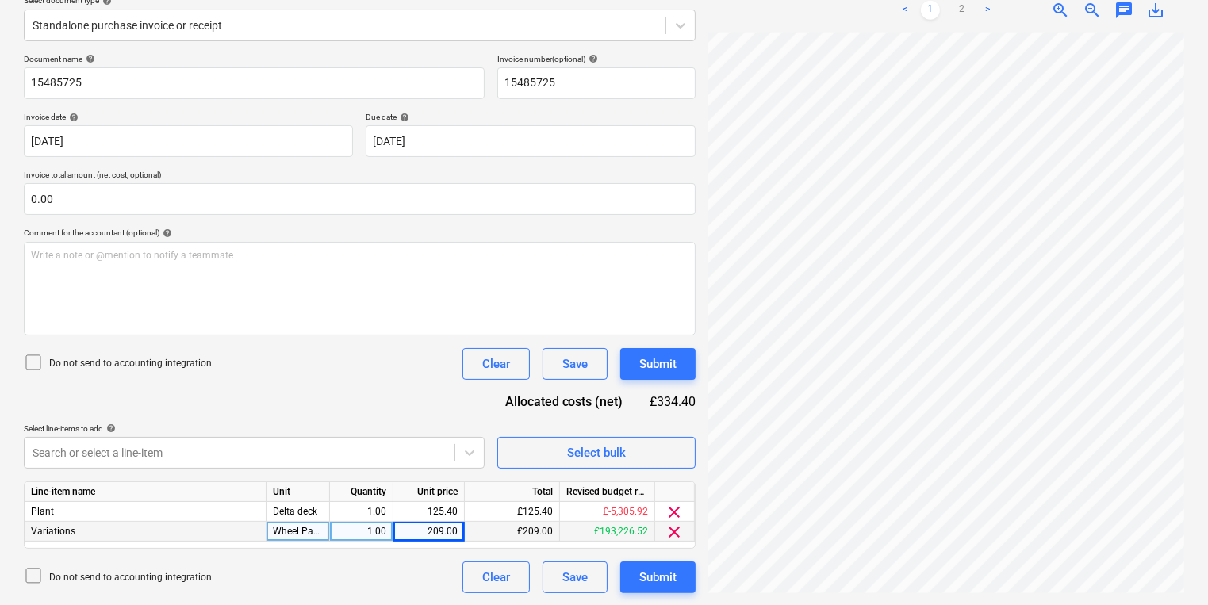
scroll to position [371, 17]
click at [1208, 342] on html "Sales Projects Contacts Company Inbox 3 format_size keyboard_arrow_down help se…" at bounding box center [604, 109] width 1208 height 605
click at [274, 578] on div "Do not send to accounting integration Clear Save Submit" at bounding box center [360, 578] width 672 height 32
click at [632, 456] on span "Select bulk" at bounding box center [596, 453] width 159 height 21
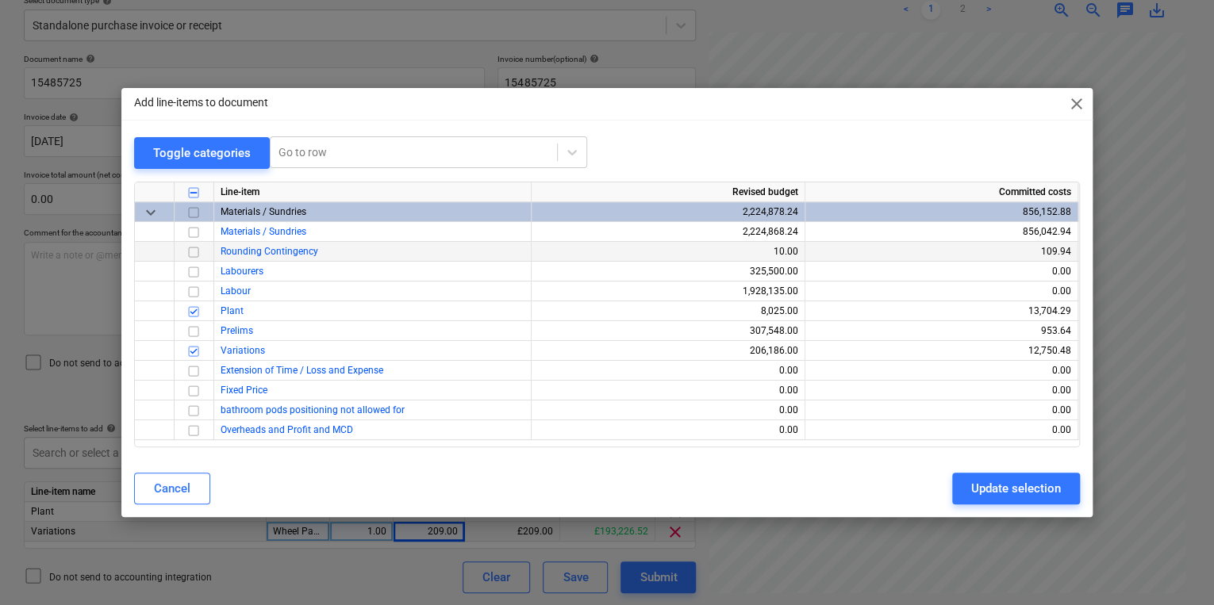
click at [271, 244] on div "Rounding Contingency" at bounding box center [372, 252] width 317 height 20
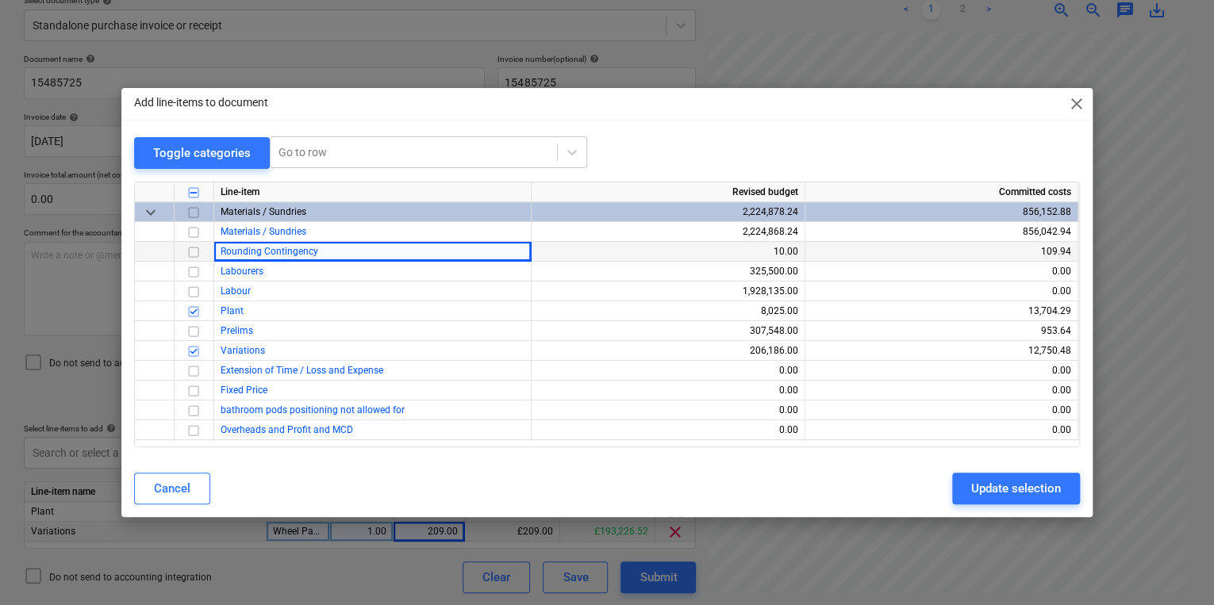
click at [191, 255] on input "checkbox" at bounding box center [193, 252] width 19 height 19
click at [1016, 490] on div "Update selection" at bounding box center [1016, 488] width 90 height 21
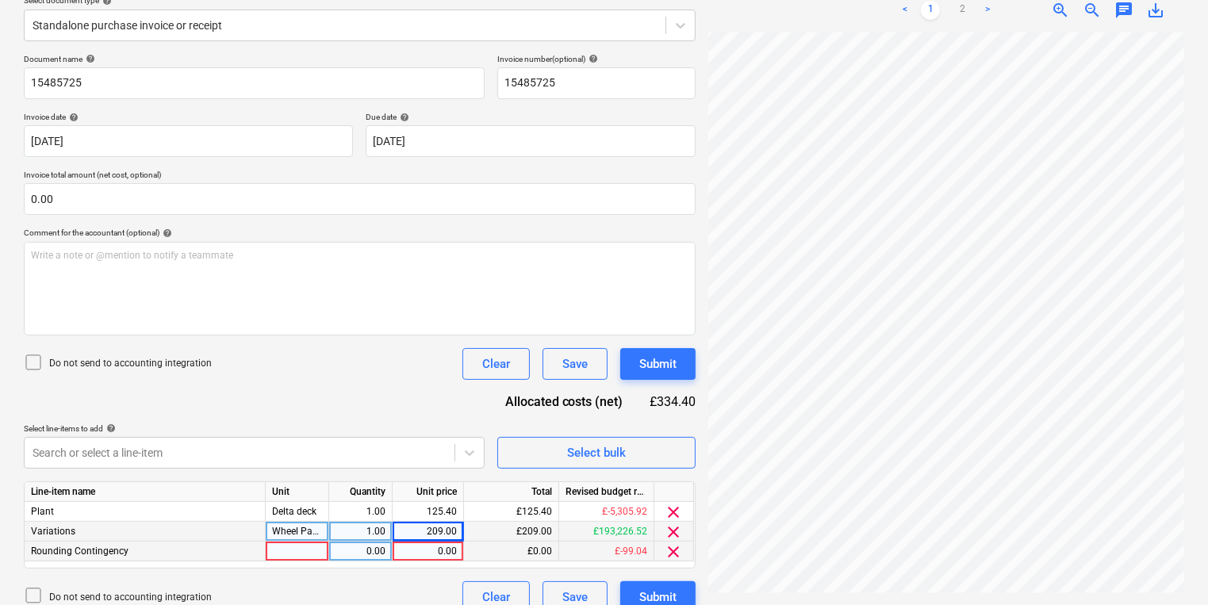
click at [276, 561] on div at bounding box center [297, 552] width 63 height 20
type input "Damage waiver"
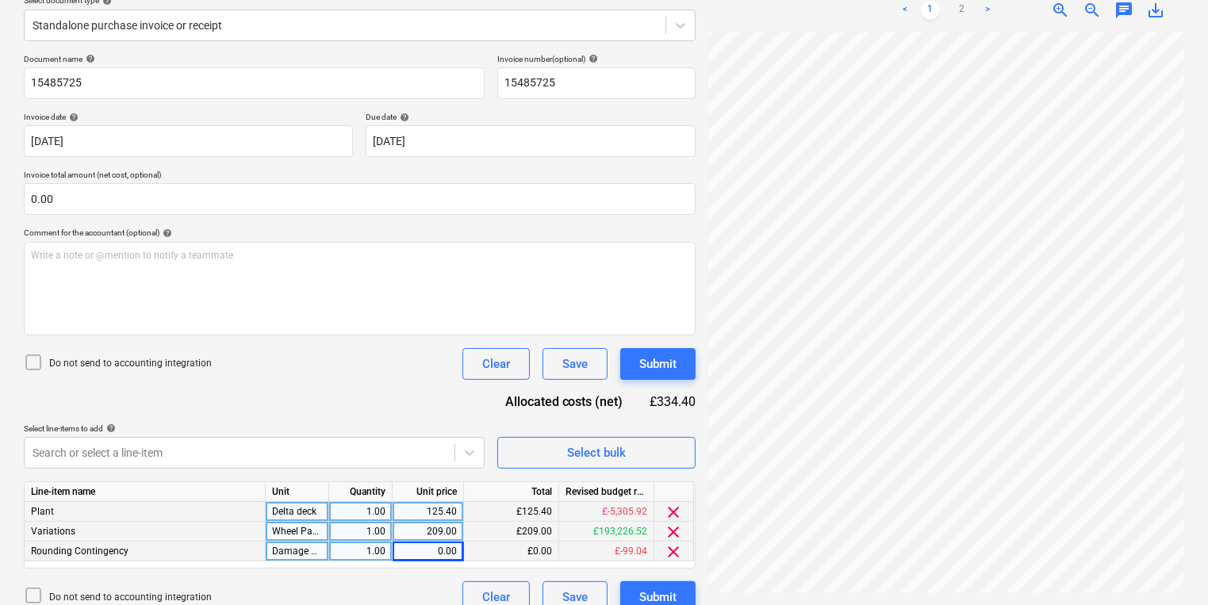
scroll to position [373, 133]
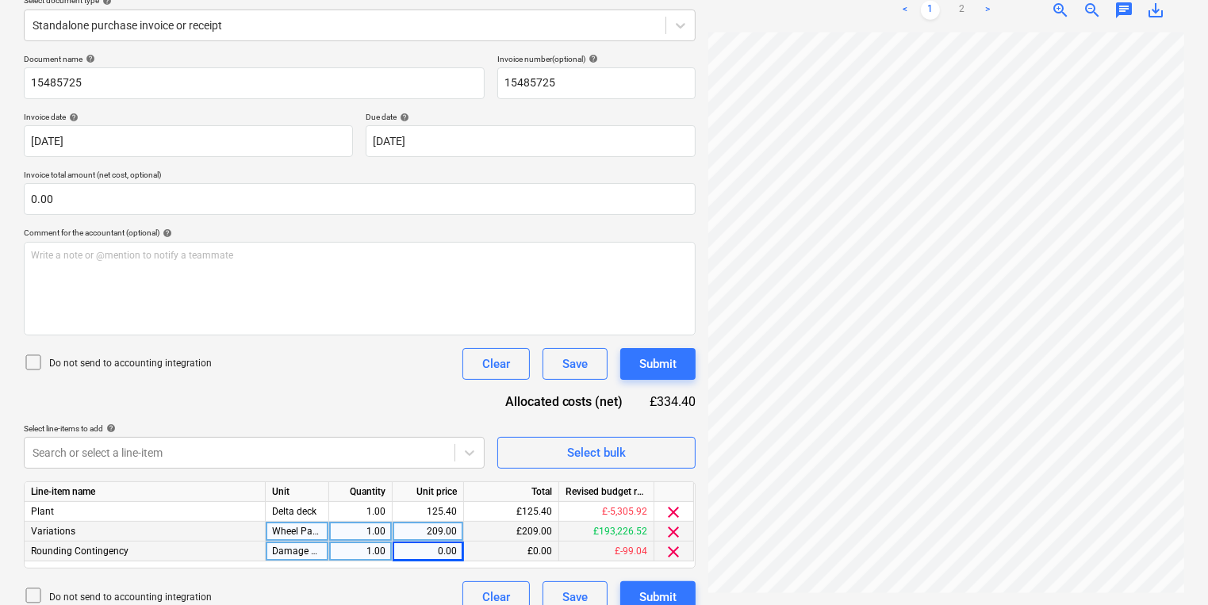
click at [503, 511] on div "Create new document Select company MEP HIRE (HIRE STATION LTD) Add new company …" at bounding box center [604, 253] width 1174 height 733
click at [408, 557] on div "0.00" at bounding box center [428, 552] width 58 height 20
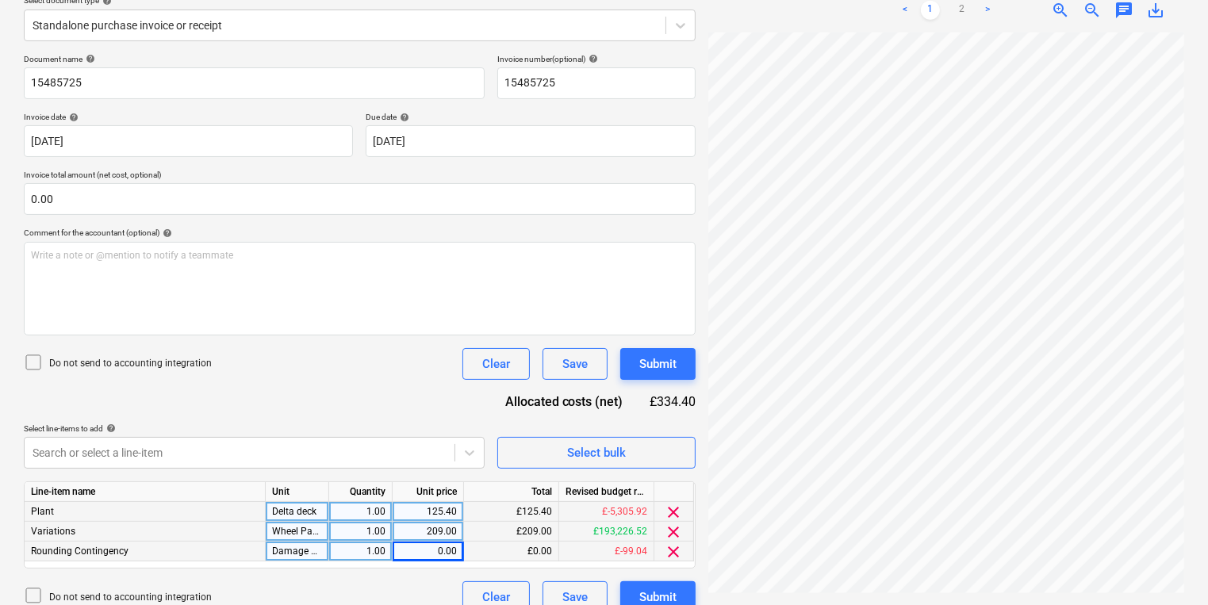
scroll to position [380, 212]
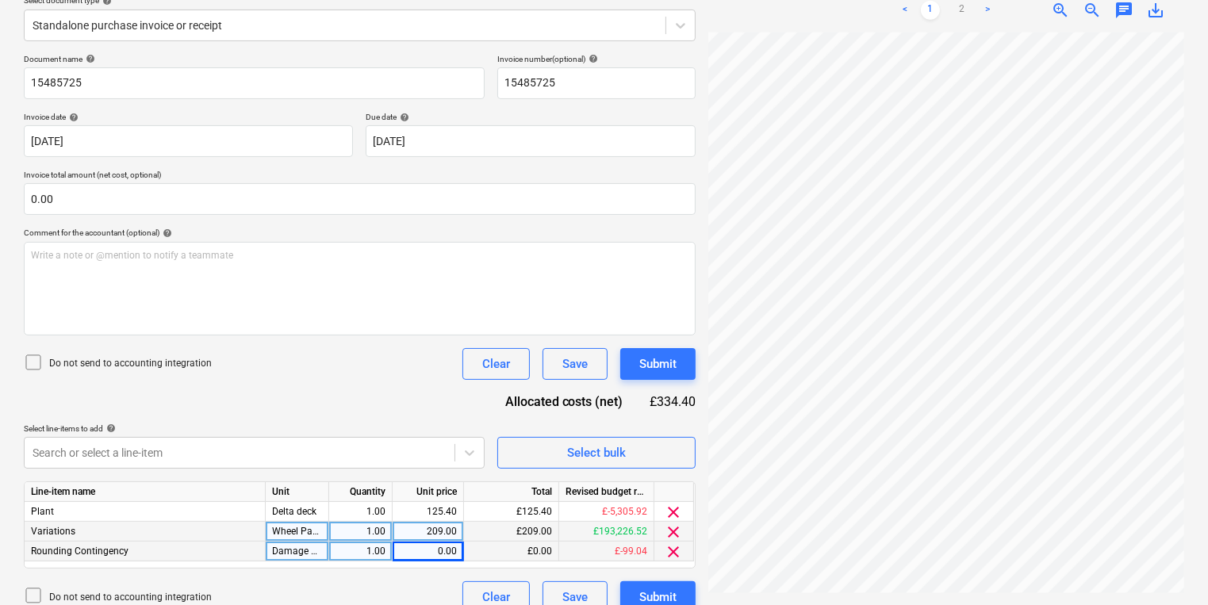
click at [435, 555] on div "0.00" at bounding box center [428, 552] width 58 height 20
type input "33.44"
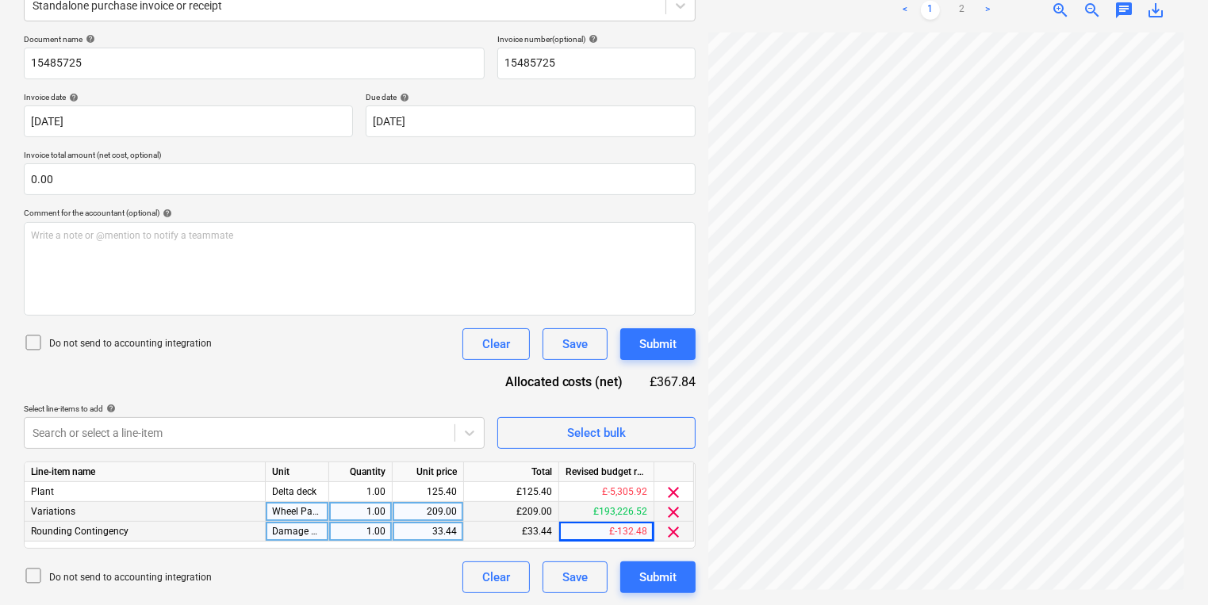
scroll to position [476, 263]
click at [964, 6] on link "2" at bounding box center [962, 10] width 19 height 19
click at [657, 346] on div "Submit" at bounding box center [658, 344] width 37 height 21
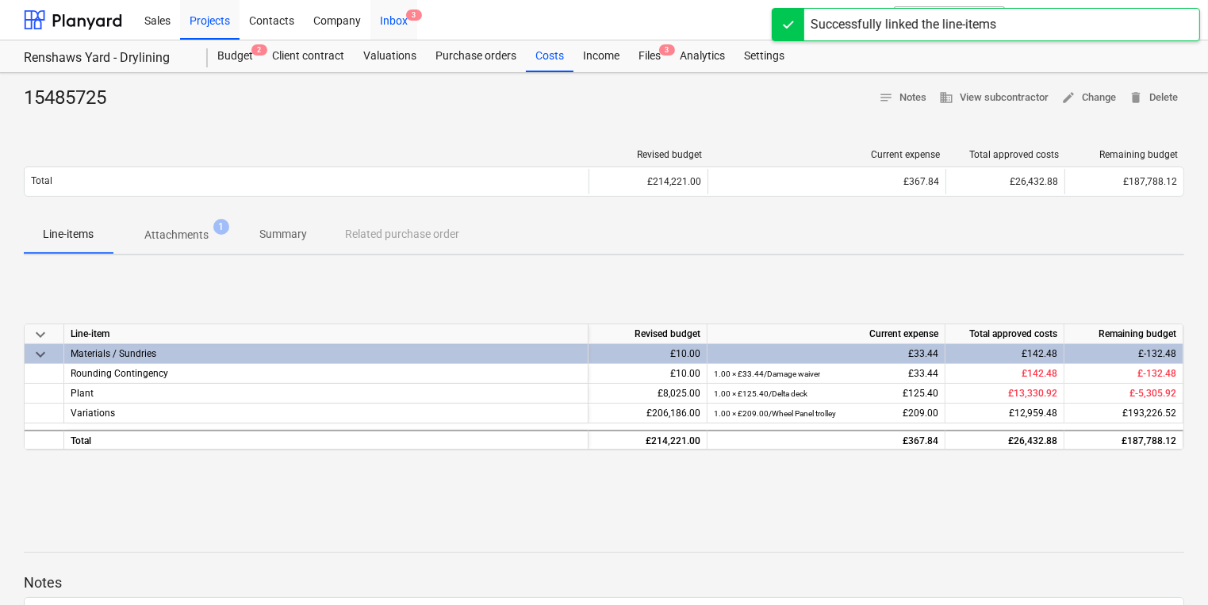
click at [392, 25] on div "Inbox 3" at bounding box center [394, 19] width 47 height 40
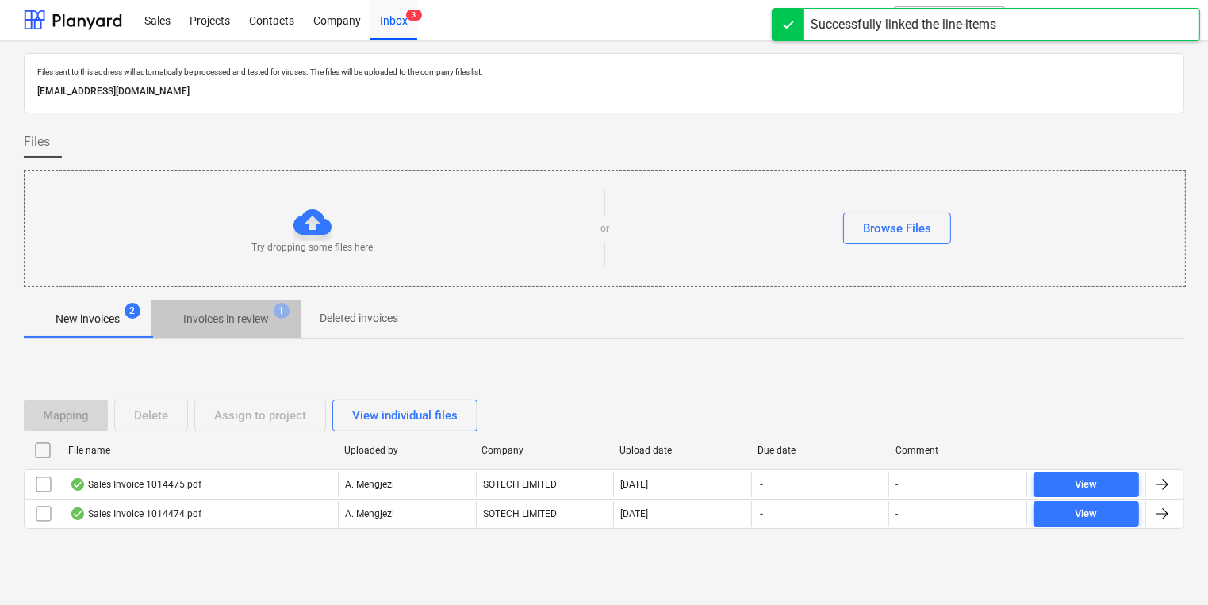
click at [260, 309] on span "Invoices in review 1" at bounding box center [226, 319] width 149 height 29
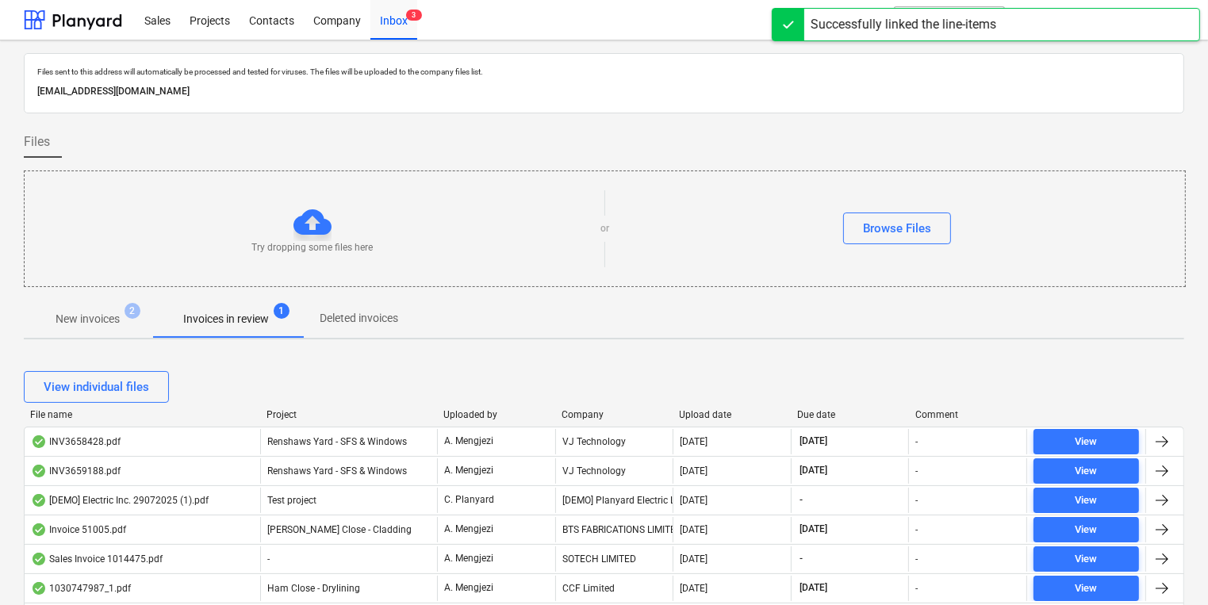
click at [591, 417] on div "Company" at bounding box center [615, 414] width 106 height 11
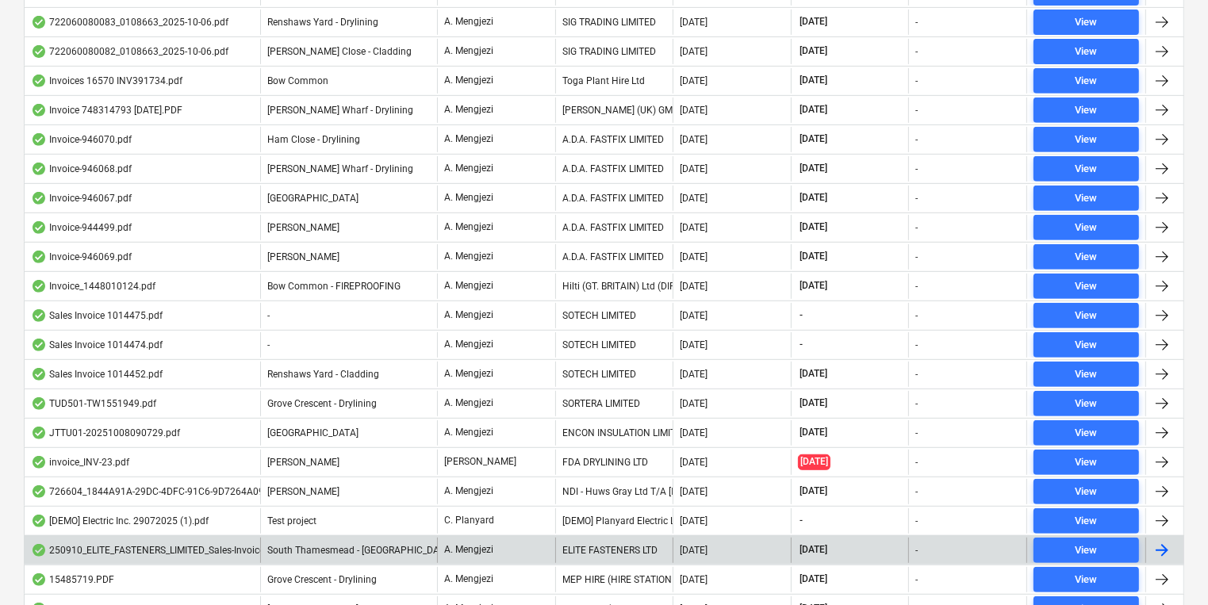
scroll to position [813, 0]
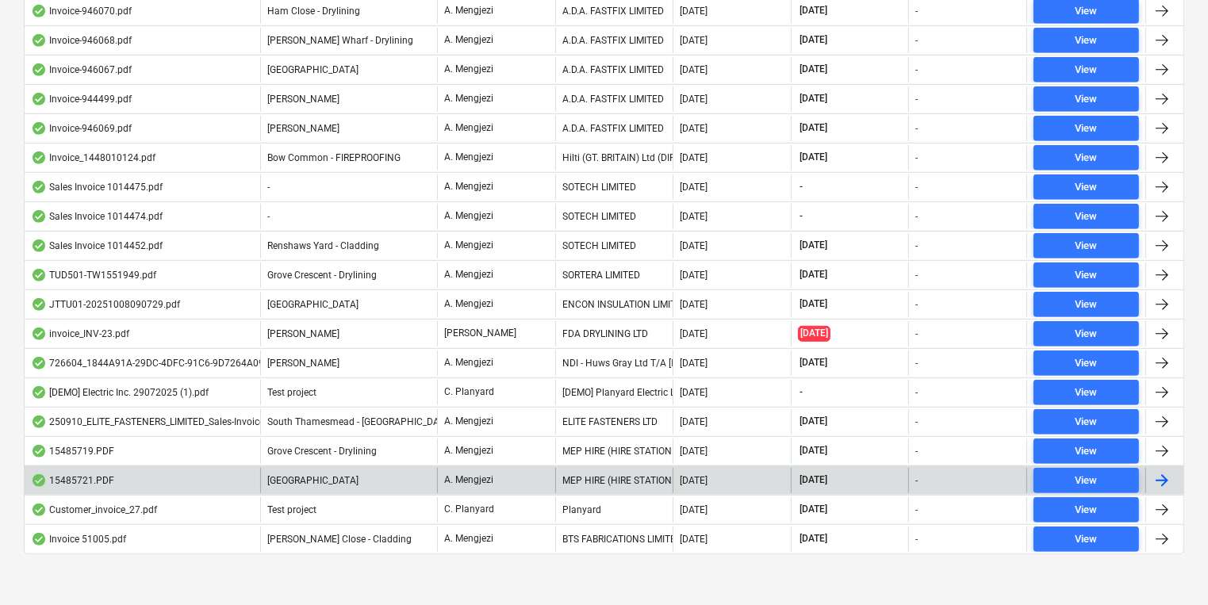
click at [625, 471] on div "MEP HIRE (HIRE STATION LTD)" at bounding box center [614, 480] width 118 height 25
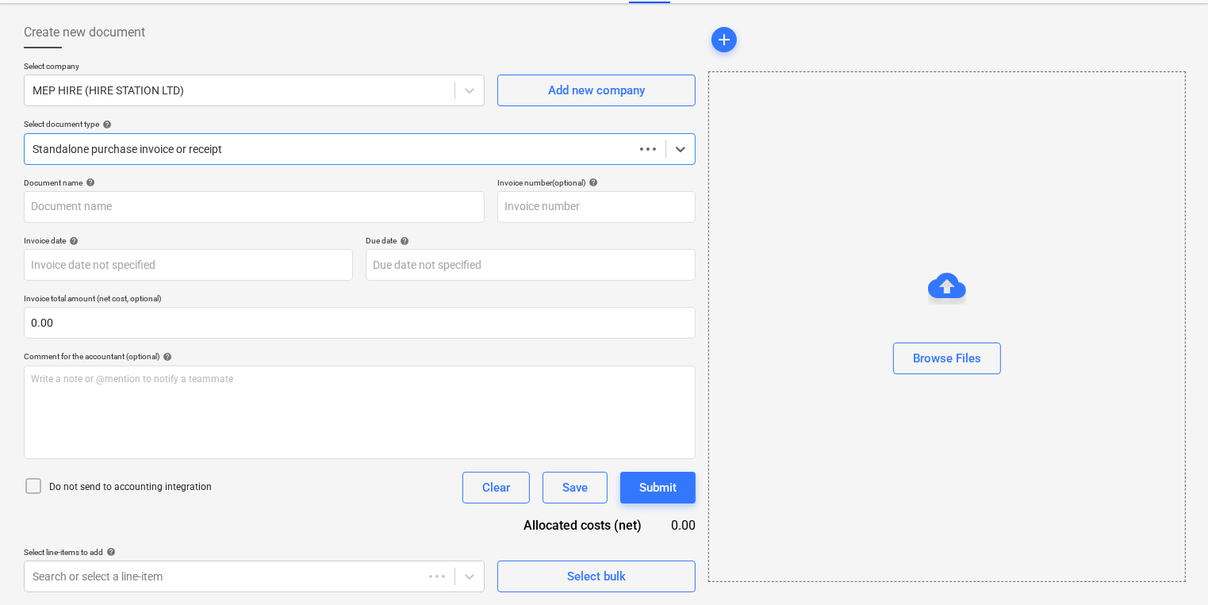
scroll to position [68, 0]
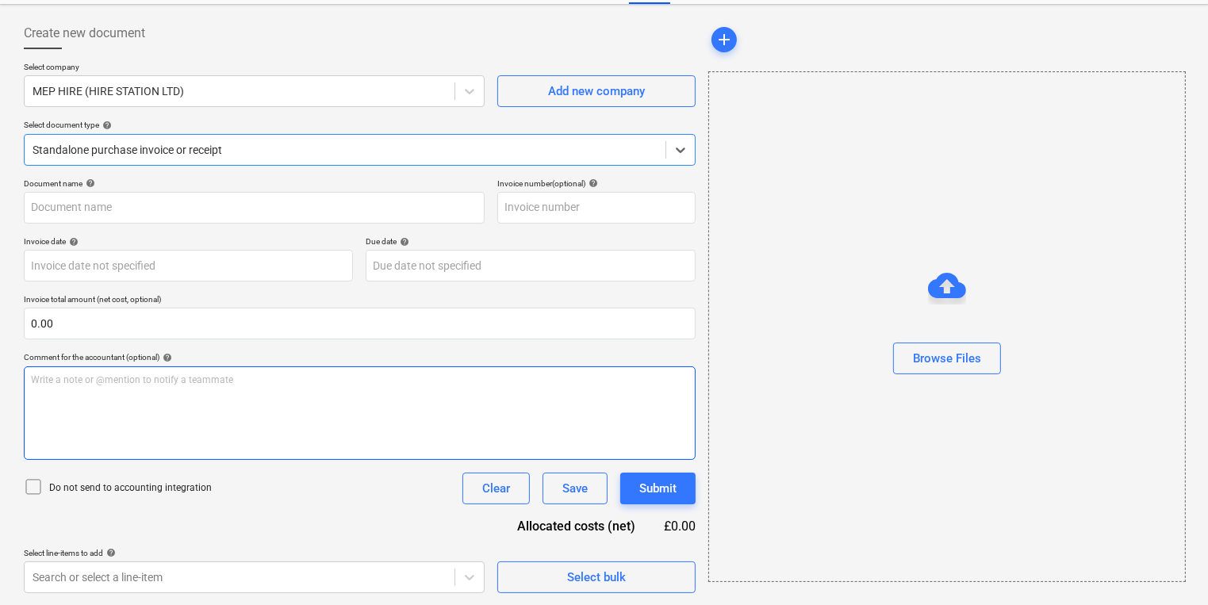
type input "15485721"
type input "[DATE]"
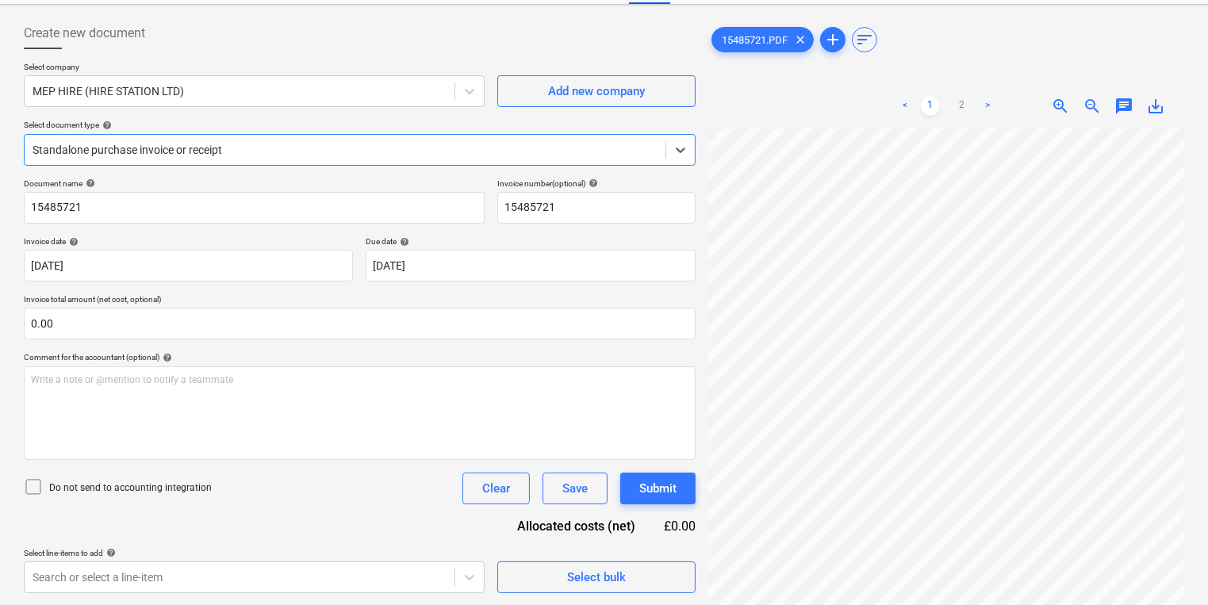
scroll to position [44, 238]
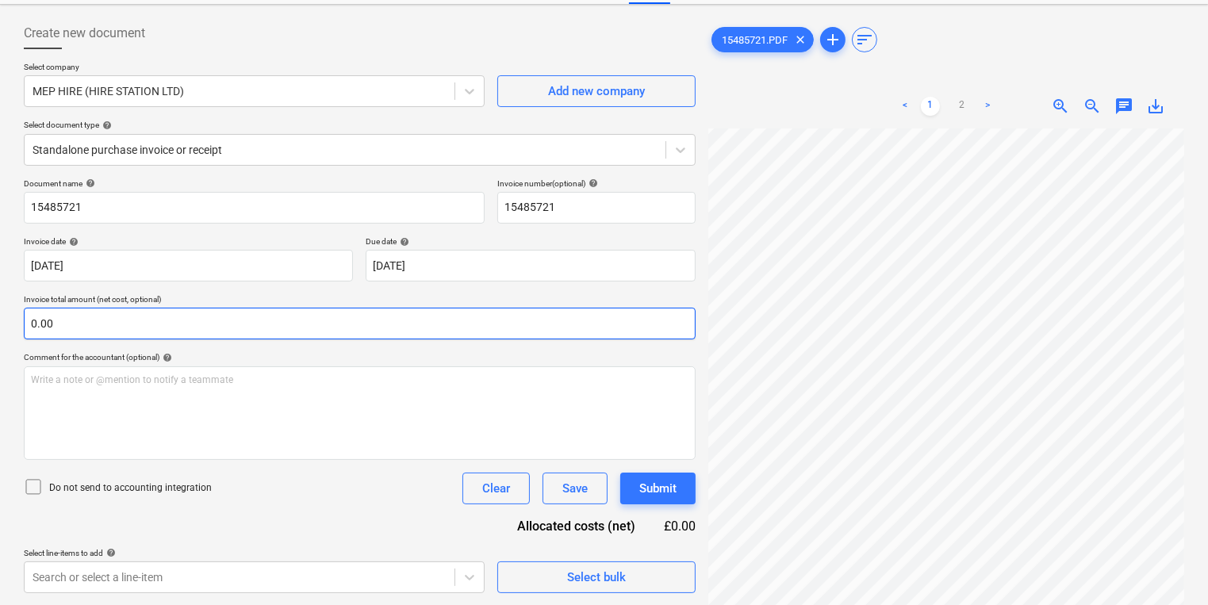
click at [695, 311] on div "Create new document Select company MEP HIRE (HIRE STATION LTD) Add new company …" at bounding box center [604, 305] width 1174 height 589
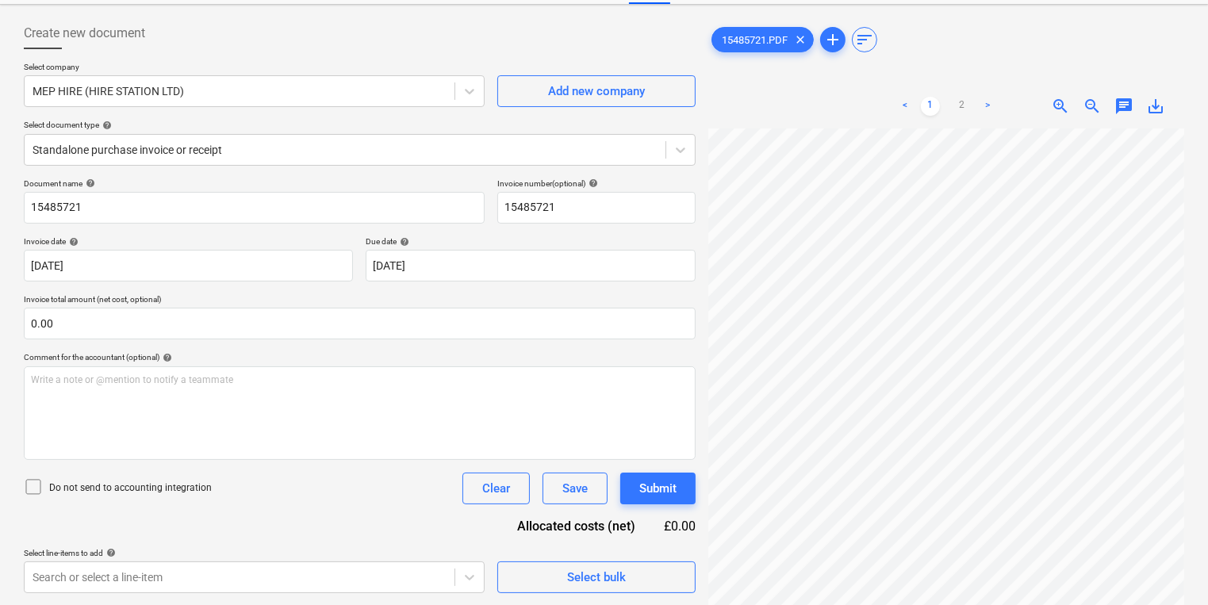
scroll to position [374, 6]
click at [1066, 120] on div "< 1 2 > zoom_in zoom_out chat 0 save_alt" at bounding box center [947, 386] width 476 height 605
click at [609, 582] on div "Select bulk" at bounding box center [596, 577] width 59 height 21
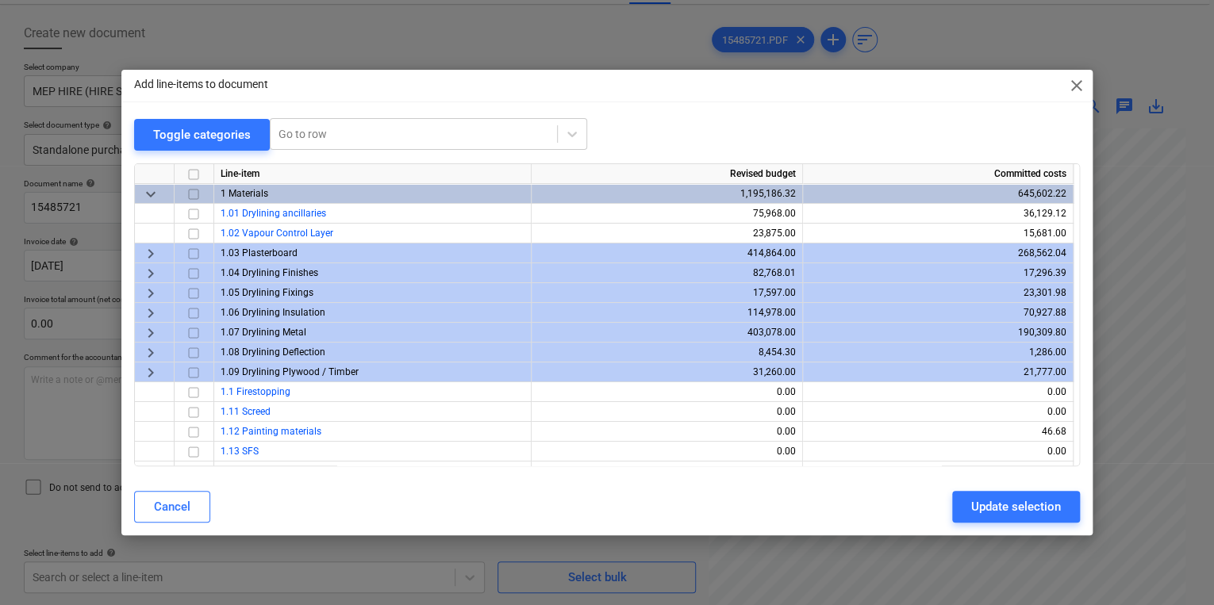
click at [488, 559] on div "Add line-items to document close Toggle categories Go to row Line-item Revised …" at bounding box center [607, 302] width 1214 height 605
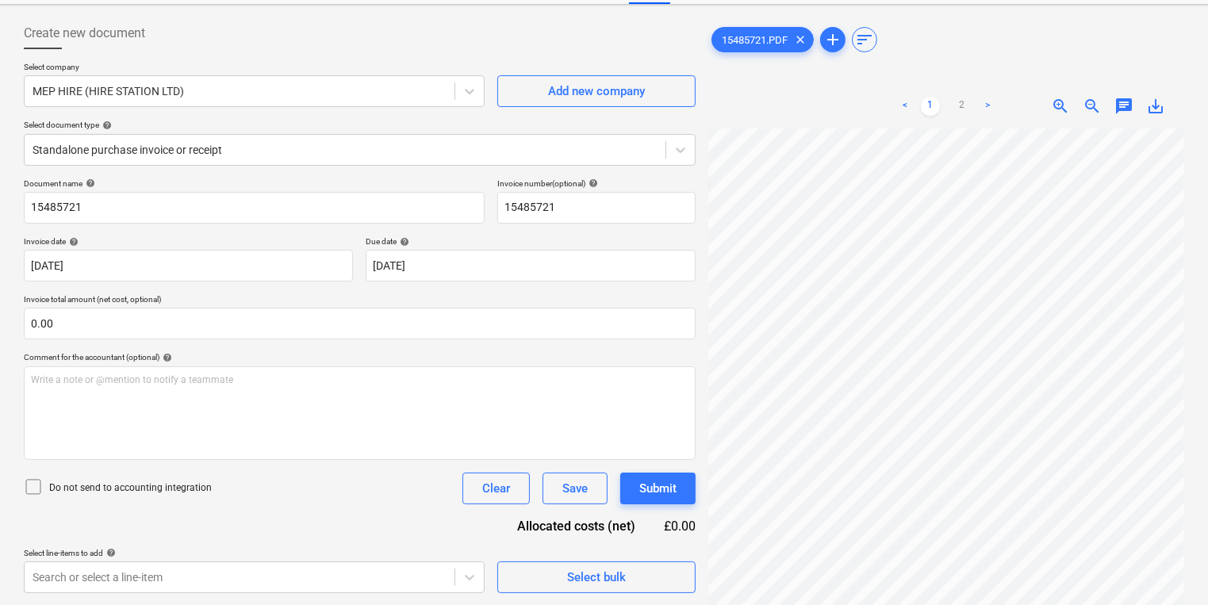
click at [686, 603] on div "Create new document Select company MEP HIRE (HIRE STATION LTD) Add new company …" at bounding box center [604, 305] width 1208 height 601
click at [632, 572] on span "Select bulk" at bounding box center [596, 577] width 159 height 21
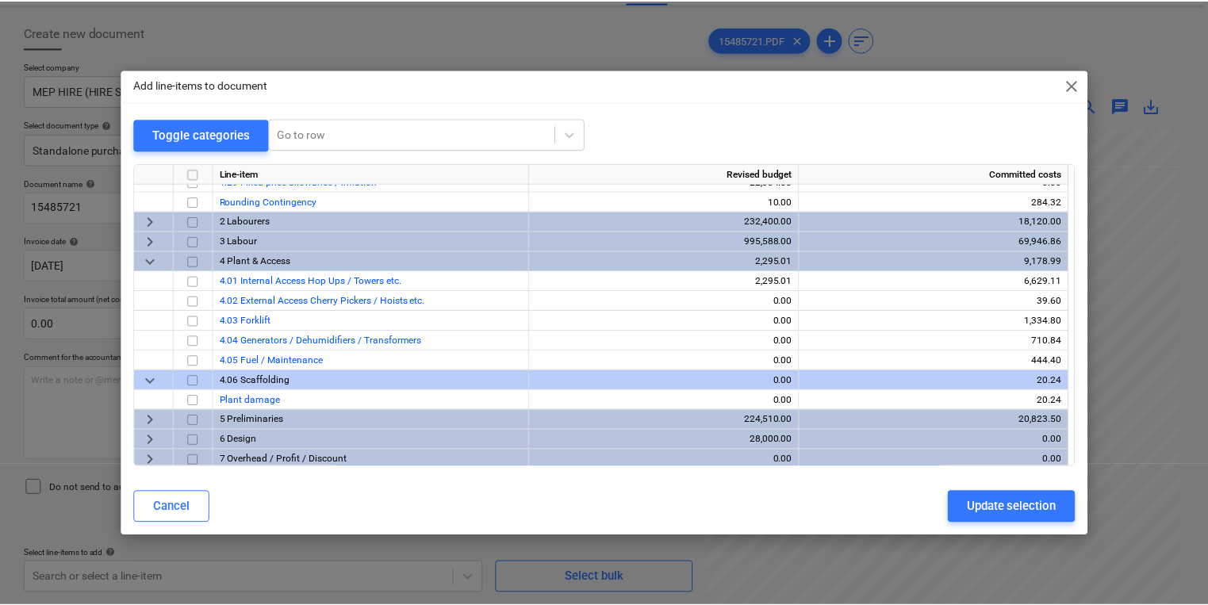
scroll to position [590, 0]
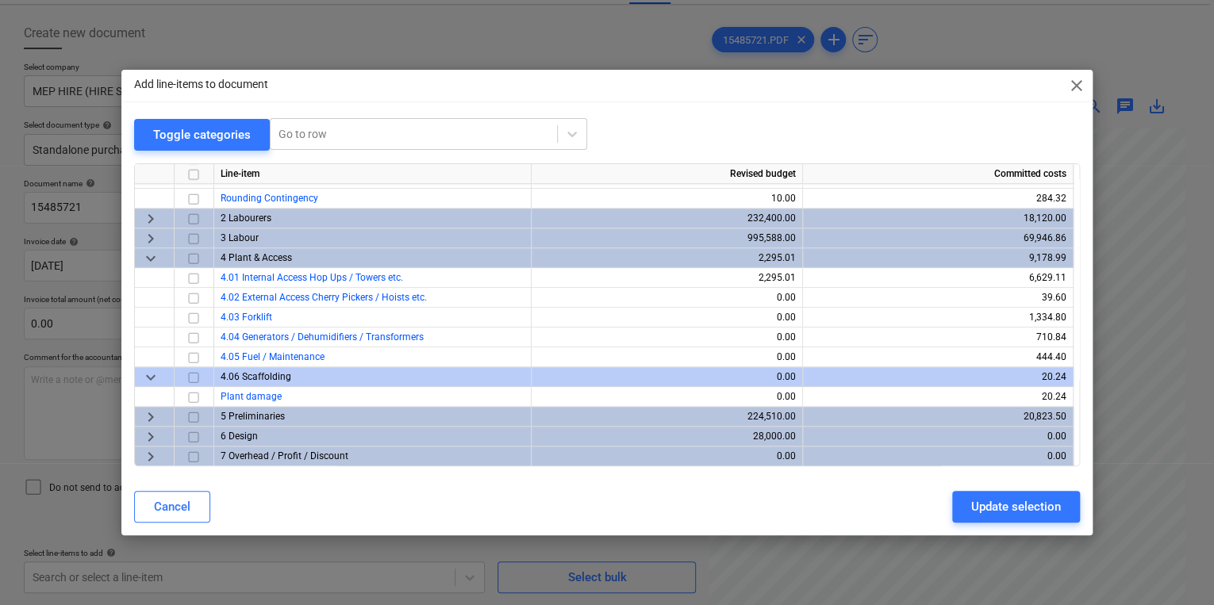
click at [200, 258] on input "checkbox" at bounding box center [193, 257] width 19 height 19
click at [1003, 500] on div "Update selection" at bounding box center [1016, 507] width 90 height 21
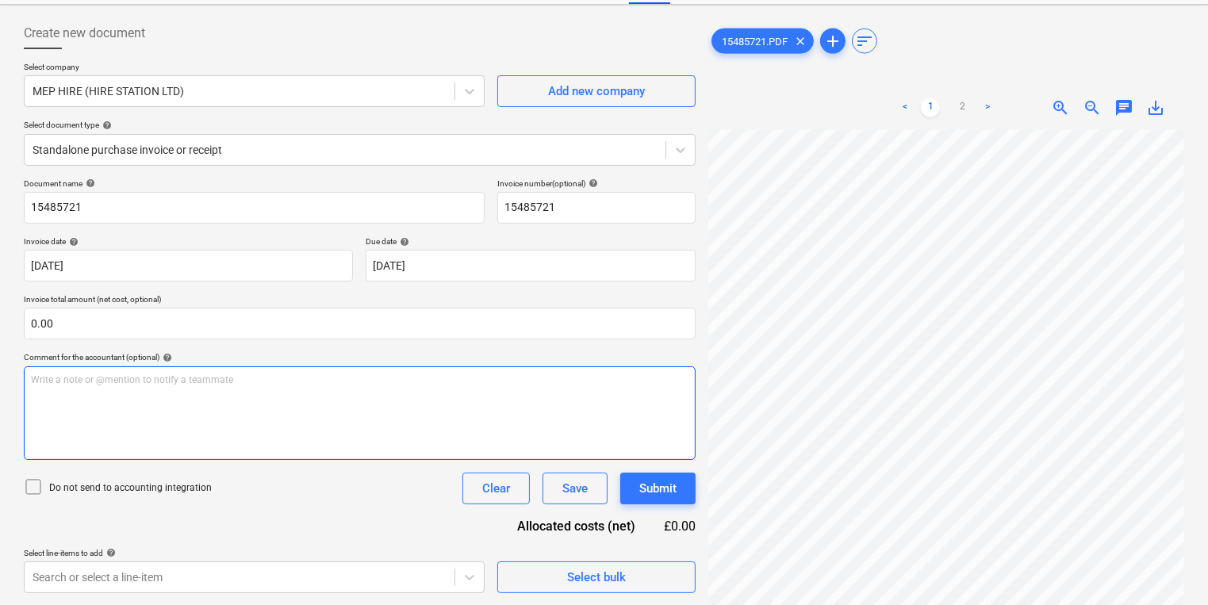
scroll to position [272, 0]
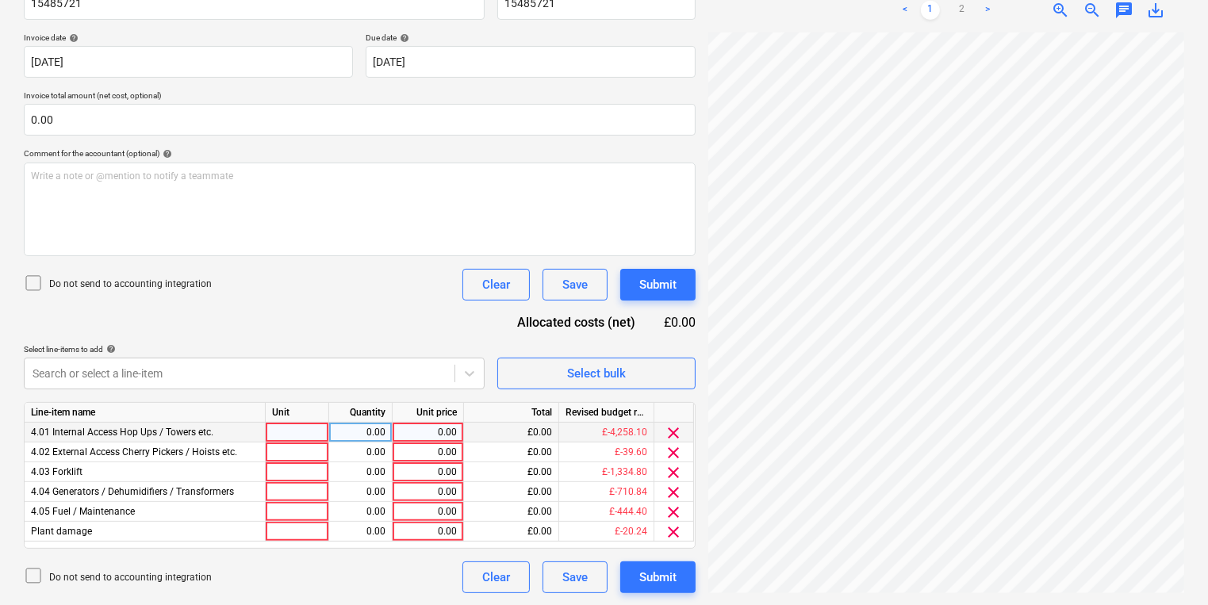
click at [305, 425] on div at bounding box center [297, 433] width 63 height 20
type input "5 Delta deck platform"
click at [492, 425] on div "Create new document Select company MEP HIRE (HIRE STATION LTD) Add new company …" at bounding box center [604, 203] width 1174 height 793
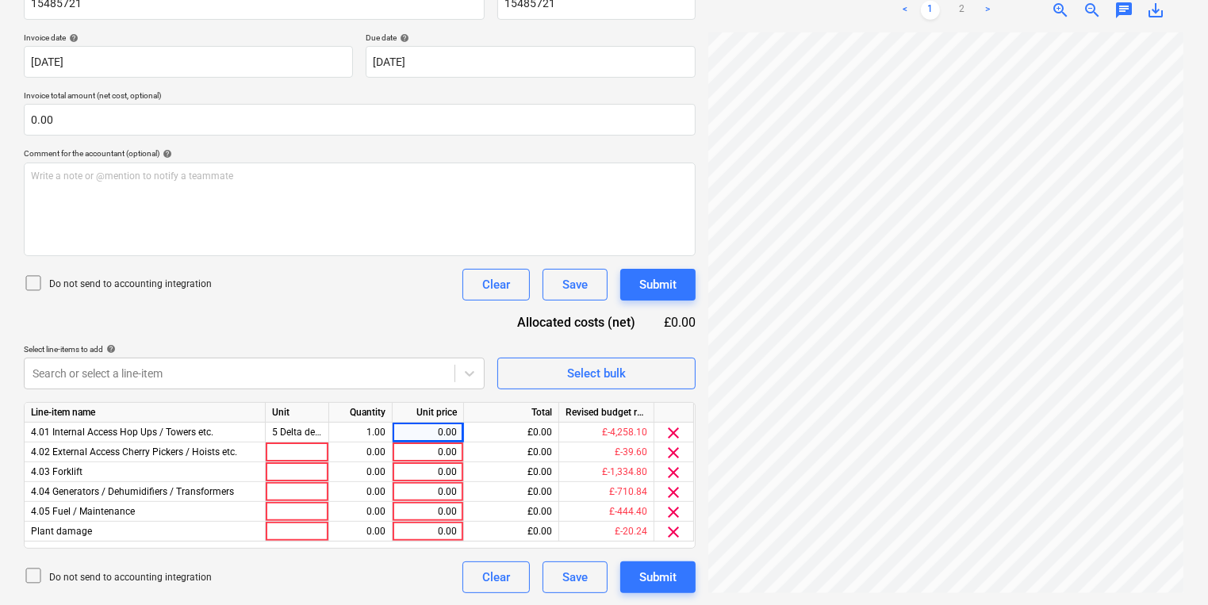
click at [686, 323] on div "Create new document Select company MEP HIRE (HIRE STATION LTD) Add new company …" at bounding box center [604, 203] width 1174 height 793
click at [432, 441] on div "0.00" at bounding box center [428, 433] width 58 height 20
type input "209"
click at [413, 363] on div "Search or select a line-item" at bounding box center [240, 374] width 430 height 22
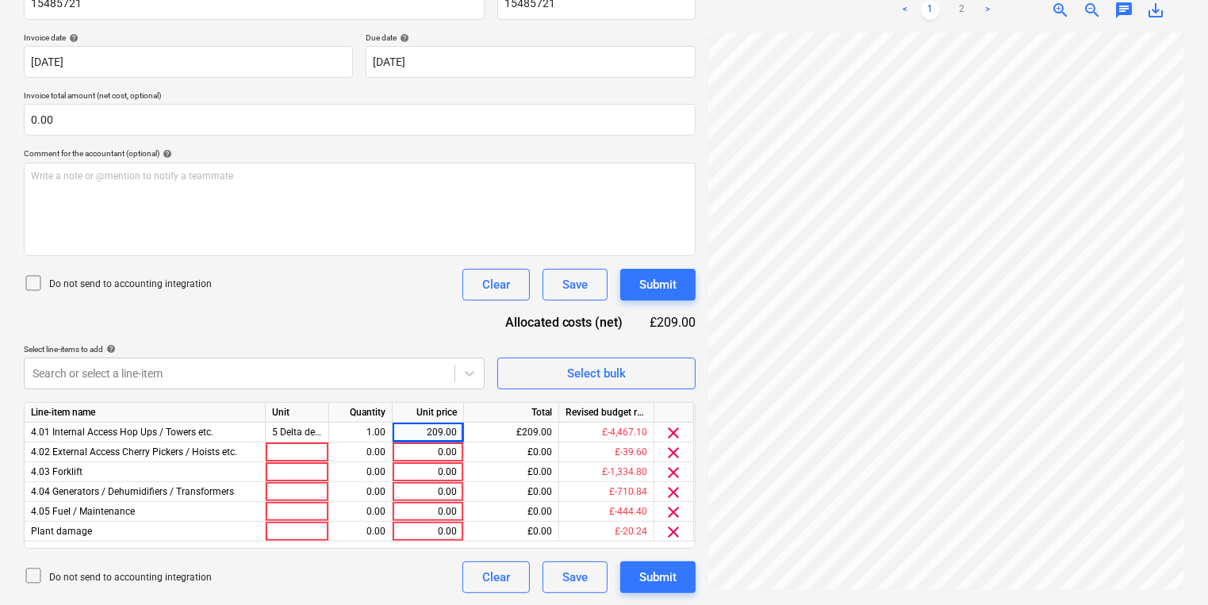
click at [1208, 205] on html "Sales Projects Contacts Company Inbox 3 format_size keyboard_arrow_down help se…" at bounding box center [604, 30] width 1208 height 605
click at [308, 487] on div at bounding box center [297, 492] width 63 height 20
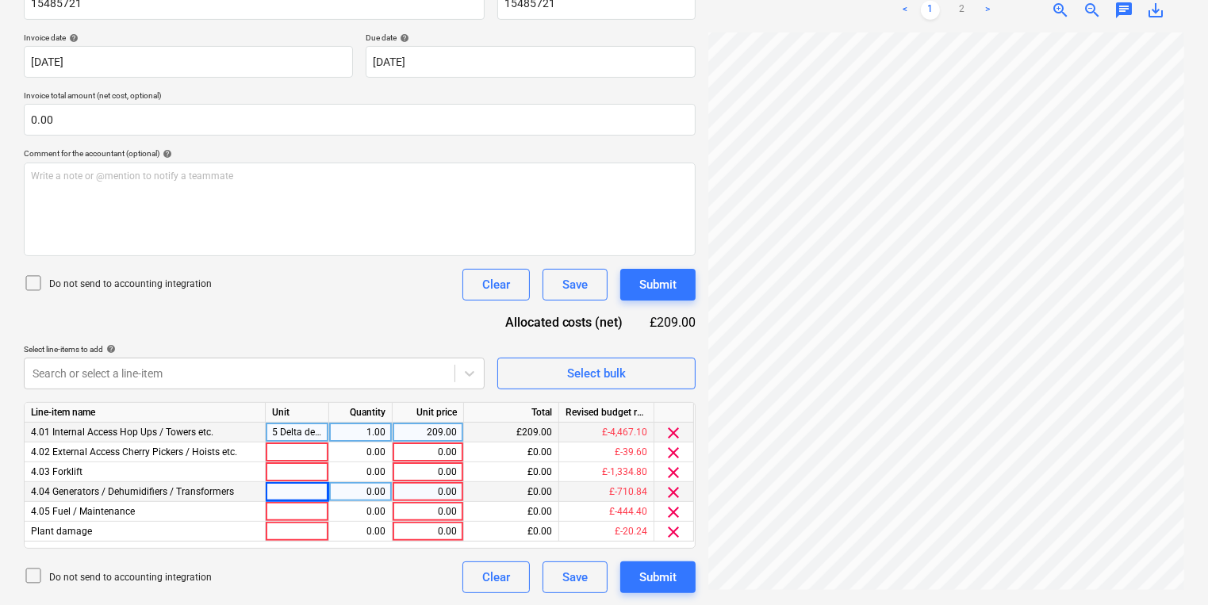
scroll to position [441, 263]
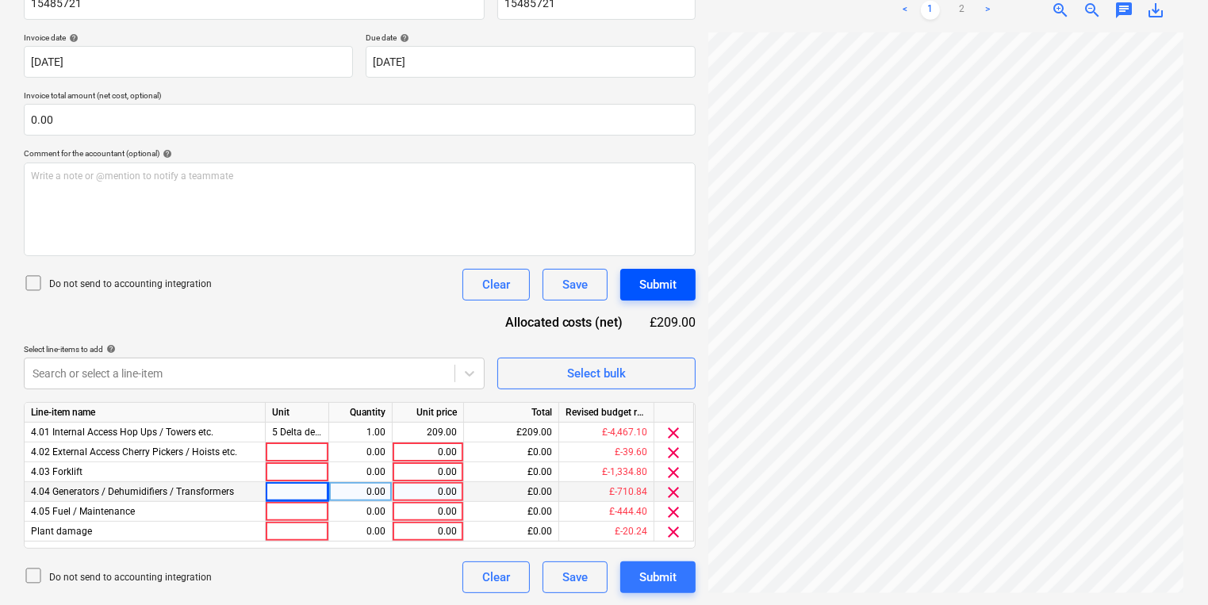
click at [647, 298] on div "Create new document Select company MEP HIRE (HIRE STATION LTD) Add new company …" at bounding box center [604, 203] width 1174 height 793
click at [1208, 333] on html "Sales Projects Contacts Company Inbox 3 format_size keyboard_arrow_down help se…" at bounding box center [604, 30] width 1208 height 605
click at [302, 488] on div at bounding box center [297, 492] width 63 height 20
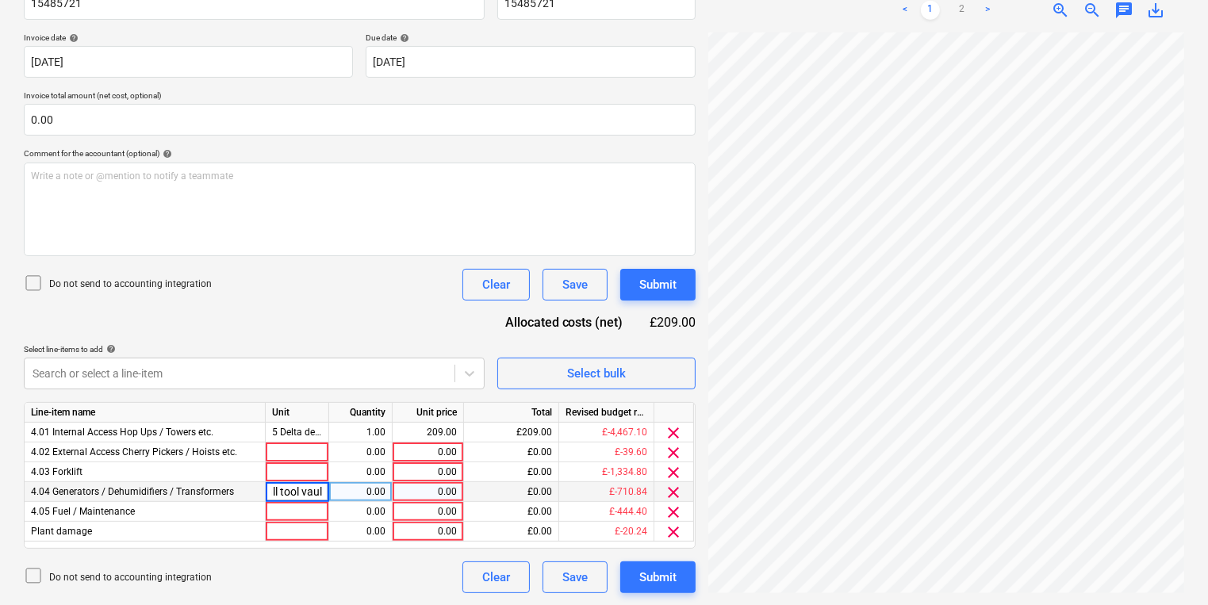
type input "Small tool vault"
click at [575, 341] on div "Create new document Select company MEP HIRE (HIRE STATION LTD) Add new company …" at bounding box center [604, 203] width 1174 height 793
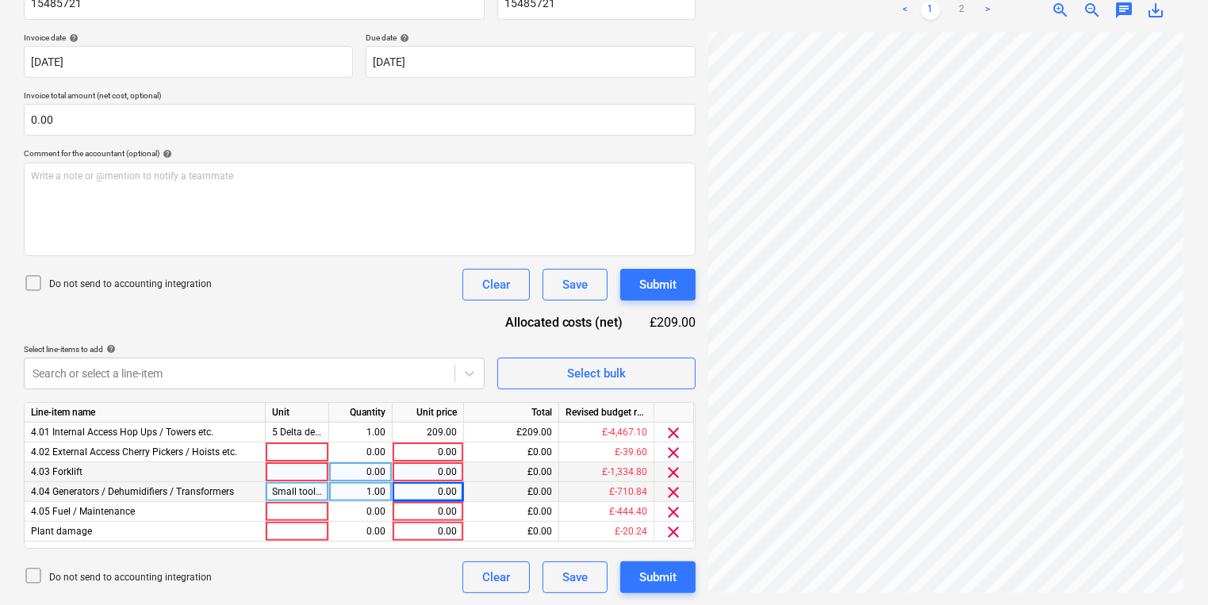
click at [450, 481] on div "0.00" at bounding box center [428, 473] width 58 height 20
click at [451, 492] on div "0.00" at bounding box center [428, 492] width 58 height 20
type input "29.70"
click at [279, 530] on div at bounding box center [297, 532] width 63 height 20
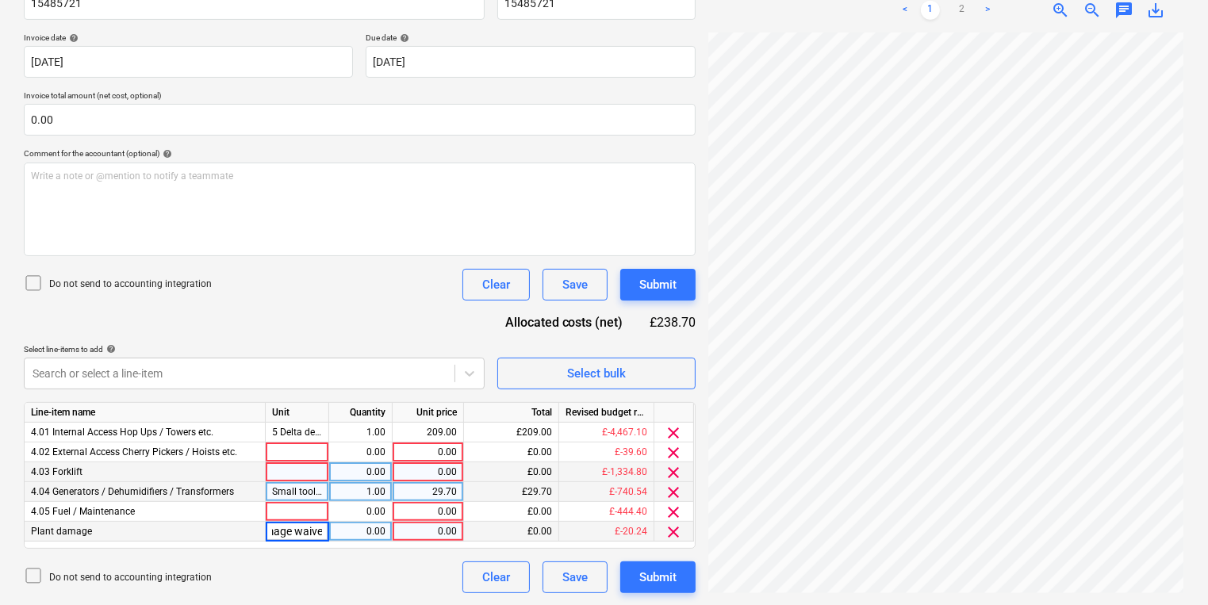
type input "Damage waiver"
type input "23.87"
click at [966, 10] on link "2" at bounding box center [962, 10] width 19 height 19
click at [659, 287] on div "Submit" at bounding box center [658, 285] width 37 height 21
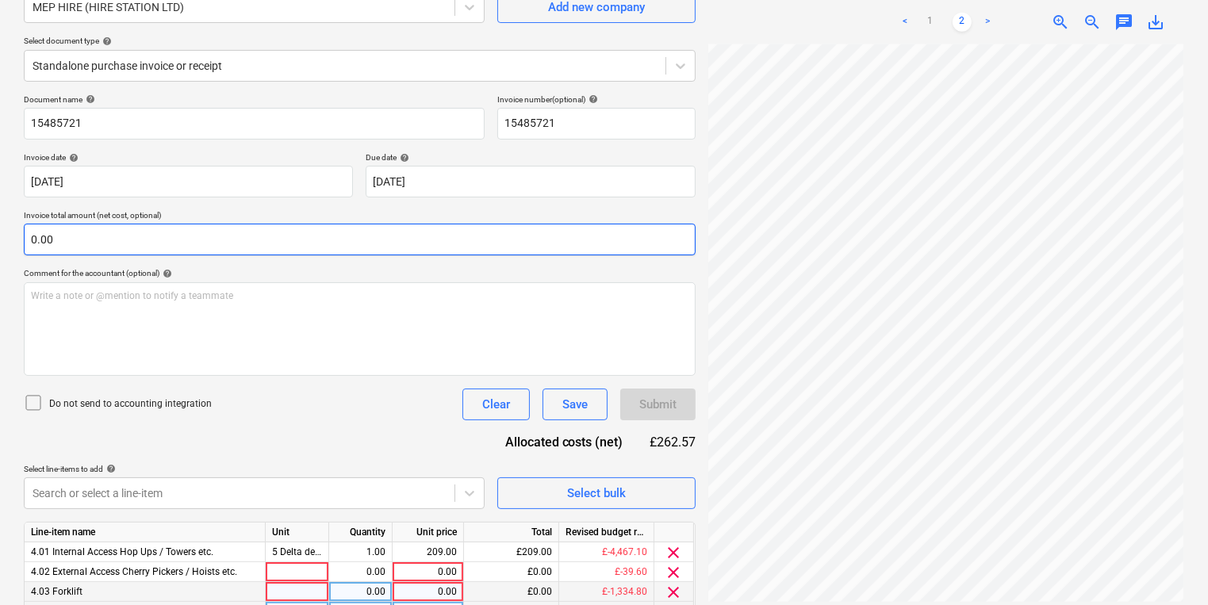
scroll to position [272, 0]
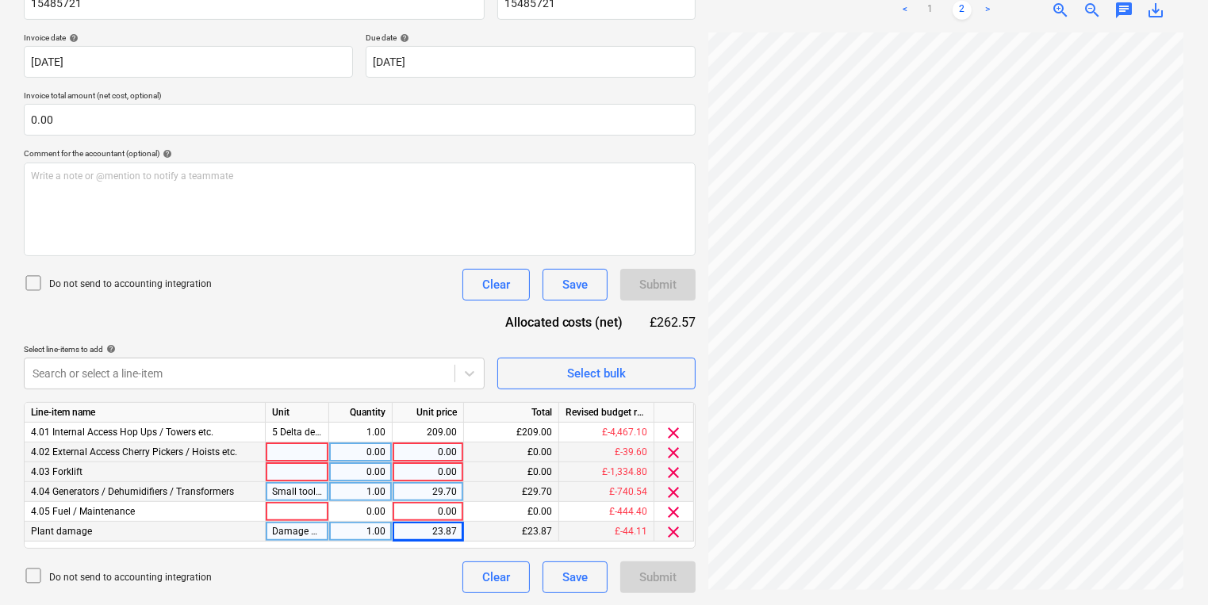
click at [667, 455] on span "clear" at bounding box center [674, 453] width 19 height 19
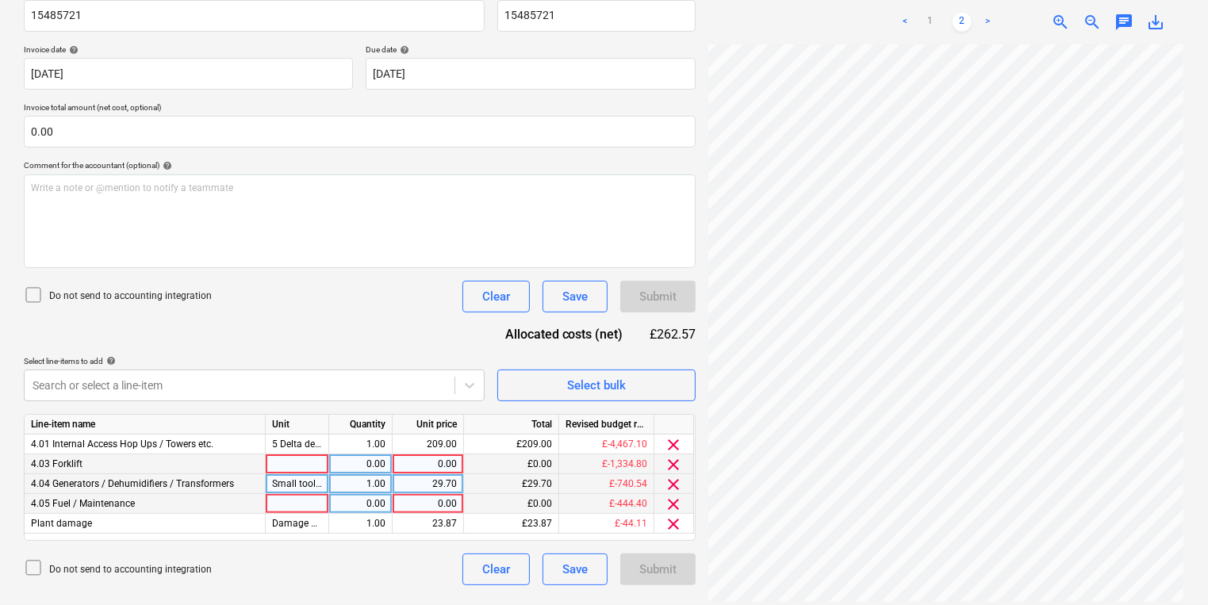
scroll to position [259, 0]
click at [667, 455] on div "clear" at bounding box center [675, 465] width 40 height 20
click at [668, 460] on span "clear" at bounding box center [674, 465] width 19 height 19
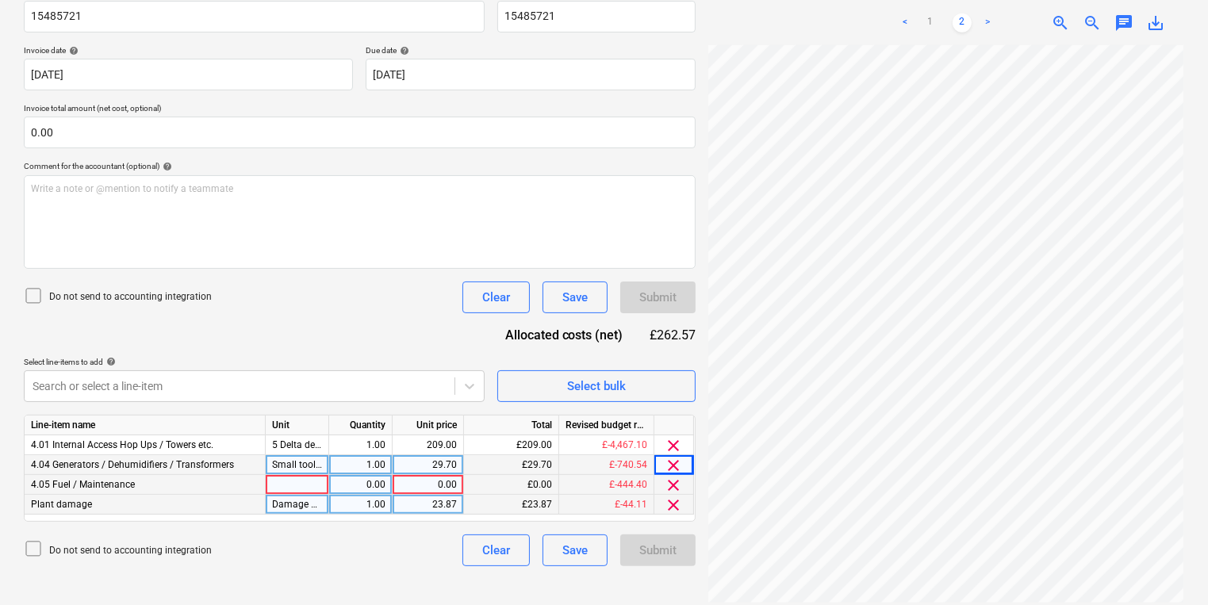
click at [673, 482] on span "clear" at bounding box center [674, 485] width 19 height 19
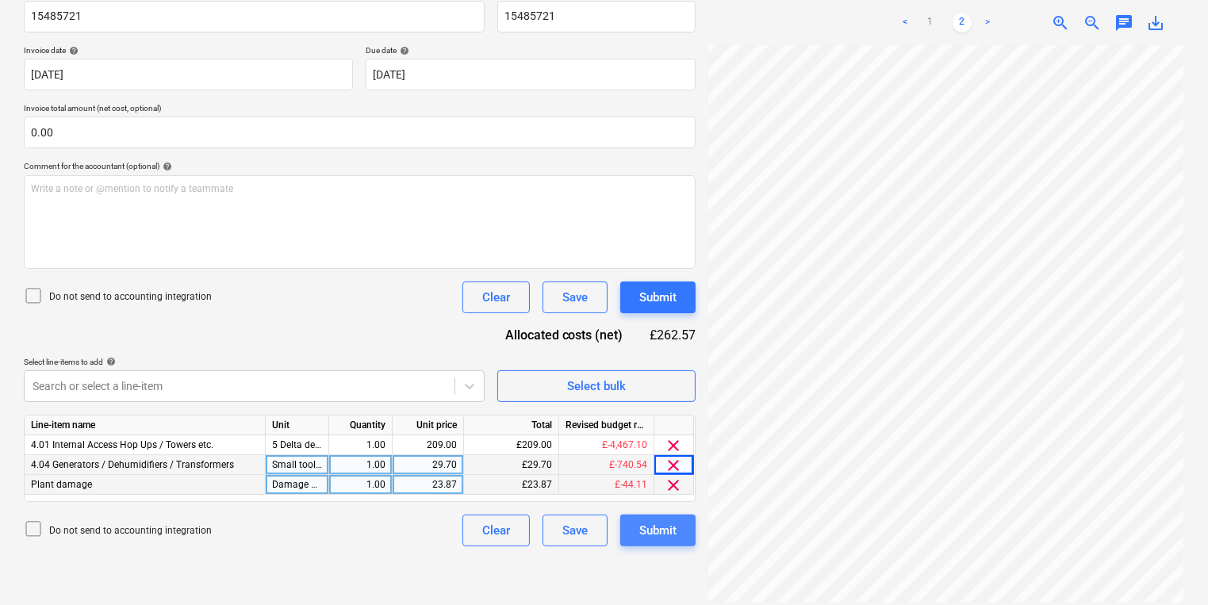
click at [671, 534] on div "Submit" at bounding box center [658, 531] width 37 height 21
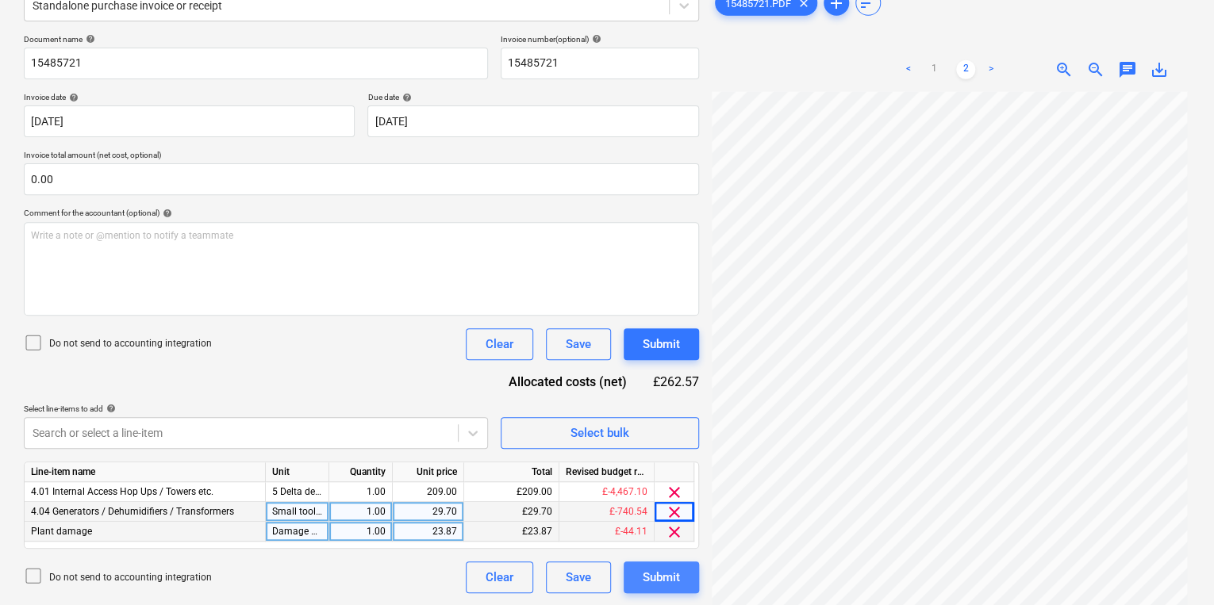
scroll to position [475, 263]
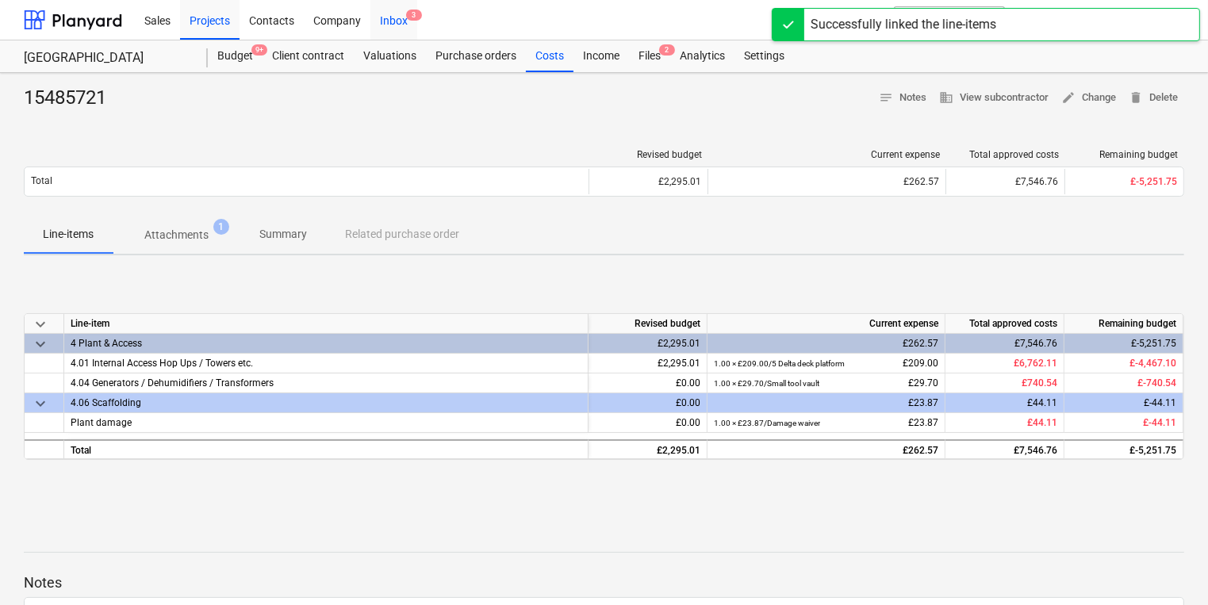
click at [401, 22] on div "Inbox 3" at bounding box center [394, 19] width 47 height 40
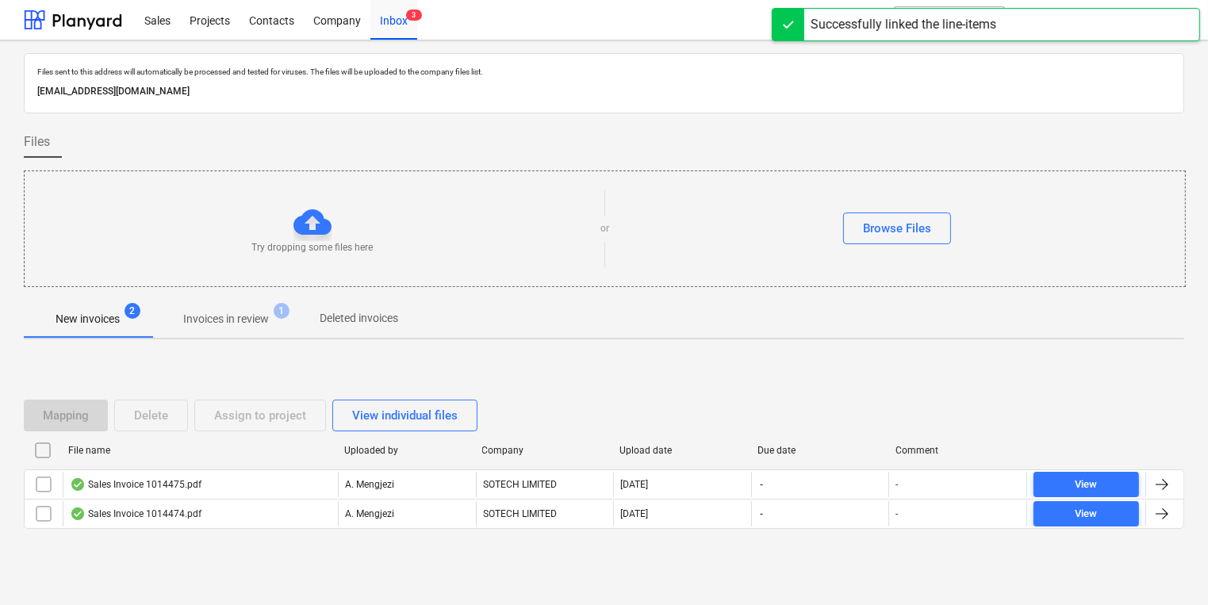
click at [228, 327] on p "Invoices in review" at bounding box center [226, 319] width 86 height 17
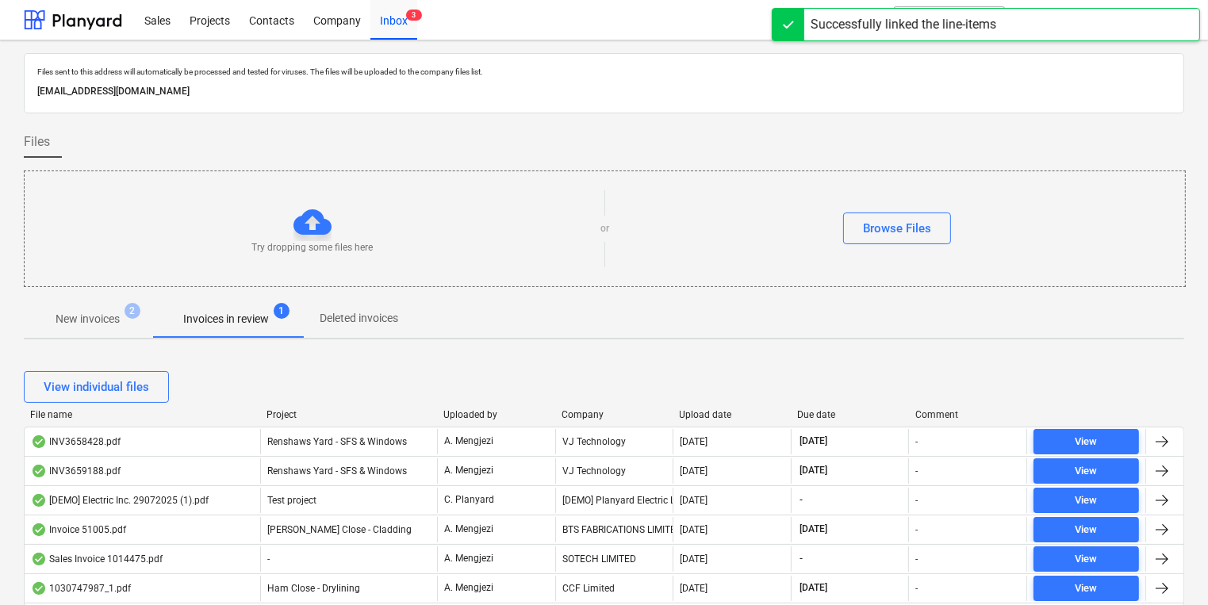
click at [568, 413] on div at bounding box center [555, 414] width 29 height 11
click at [585, 409] on div "Company" at bounding box center [615, 414] width 106 height 11
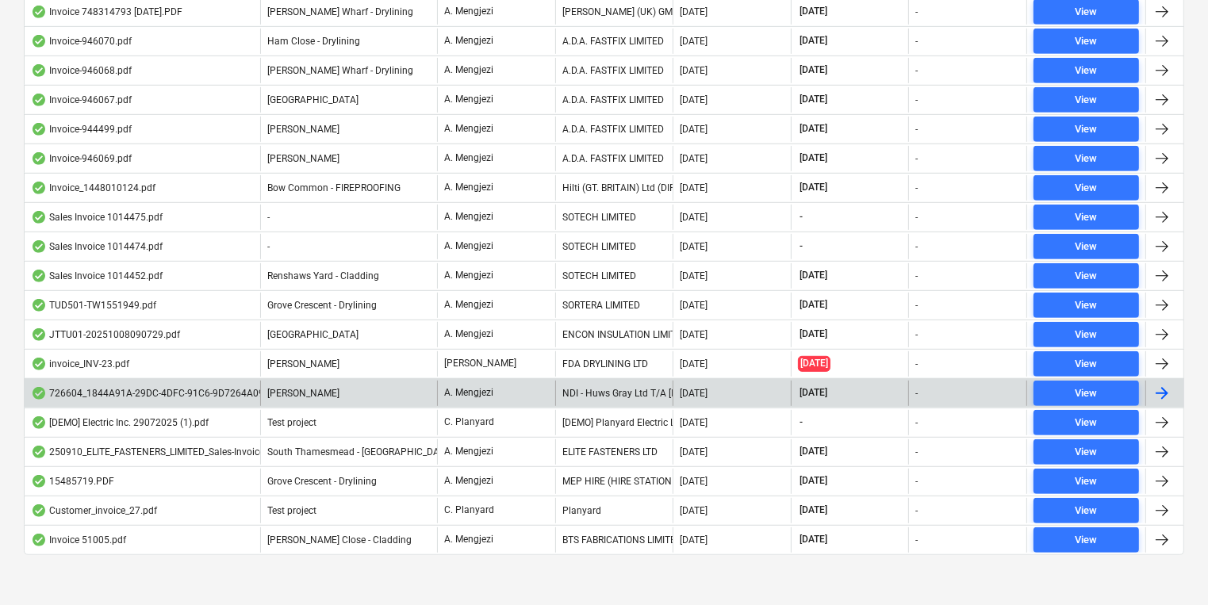
scroll to position [783, 0]
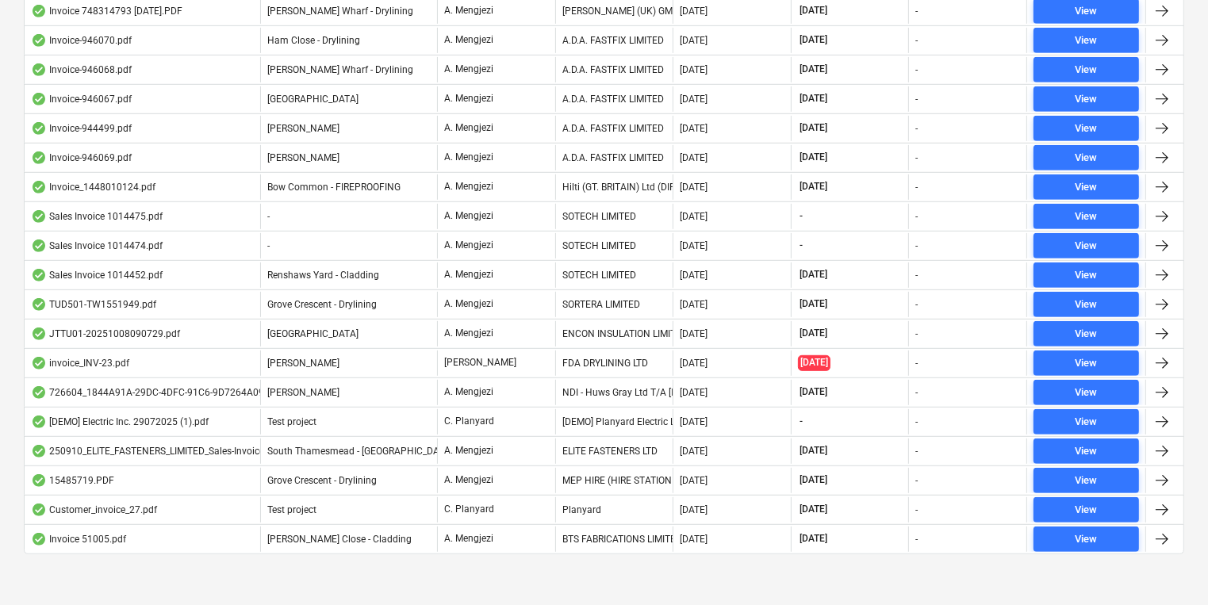
click at [574, 478] on div "MEP HIRE (HIRE STATION LTD)" at bounding box center [614, 480] width 118 height 25
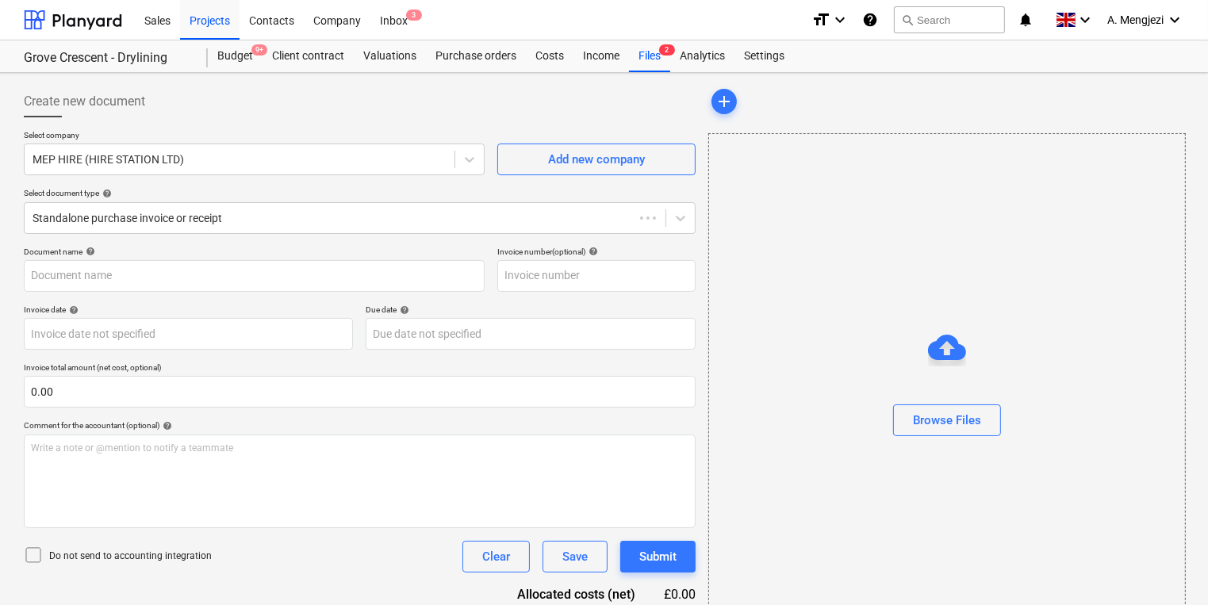
type input "15485719"
type input "[DATE]"
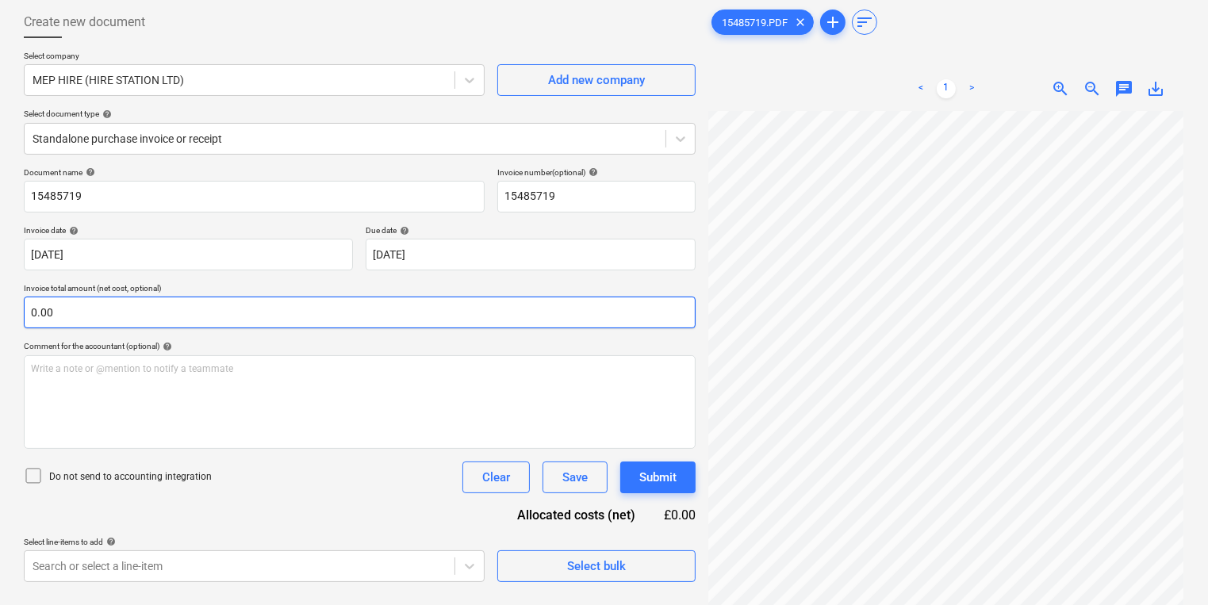
scroll to position [159, 0]
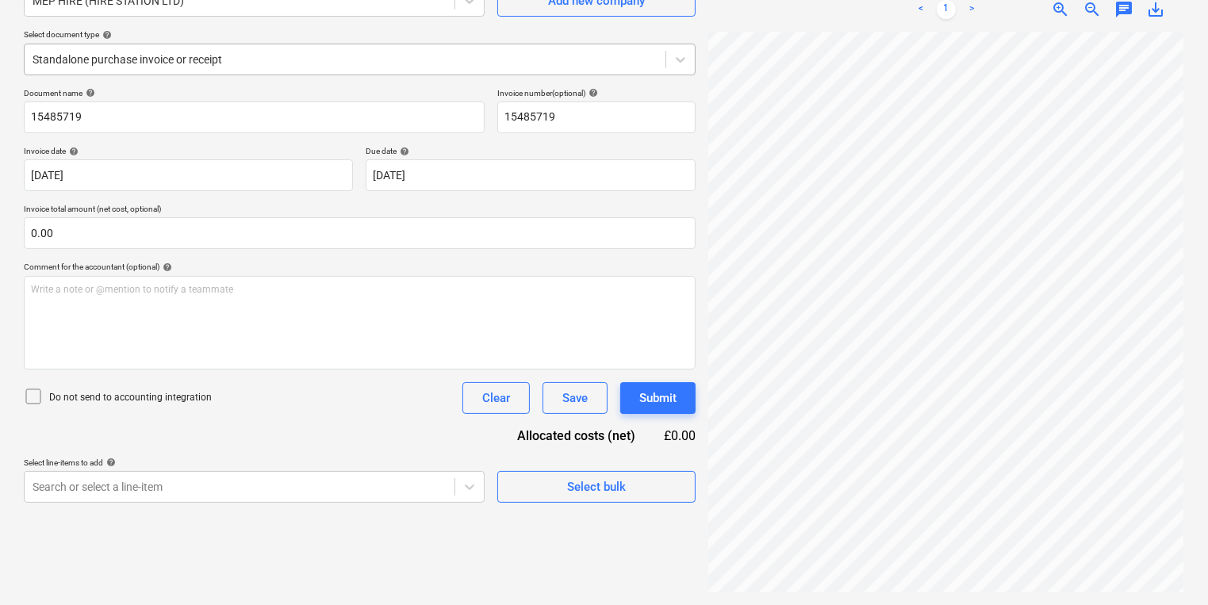
click at [428, 52] on div at bounding box center [345, 60] width 625 height 16
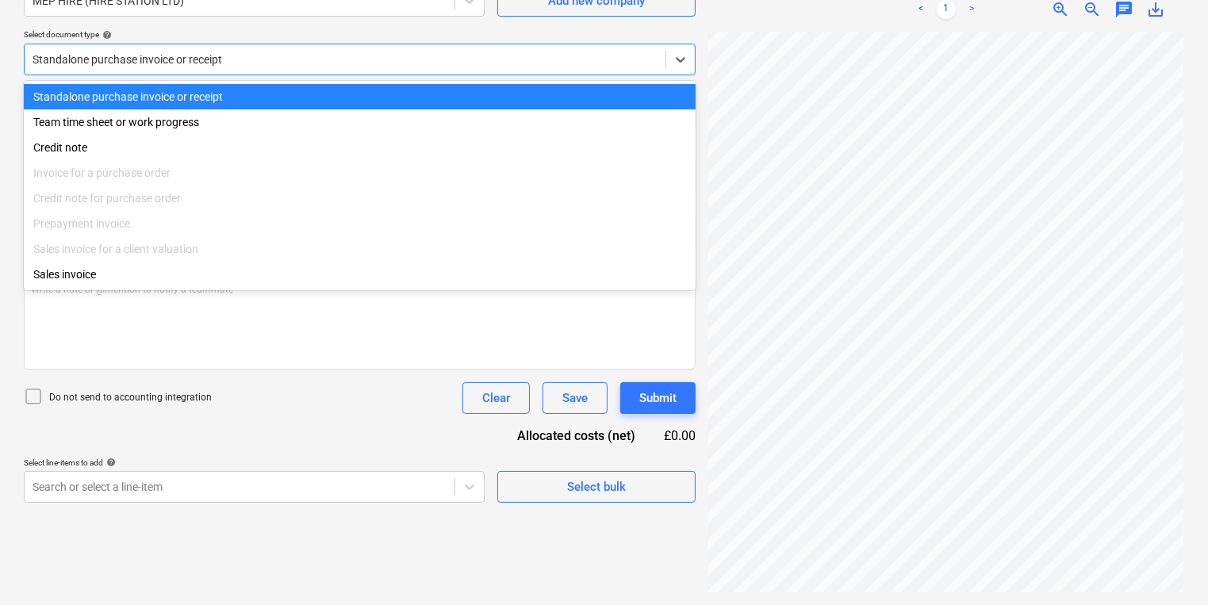
click at [428, 52] on div at bounding box center [345, 60] width 625 height 16
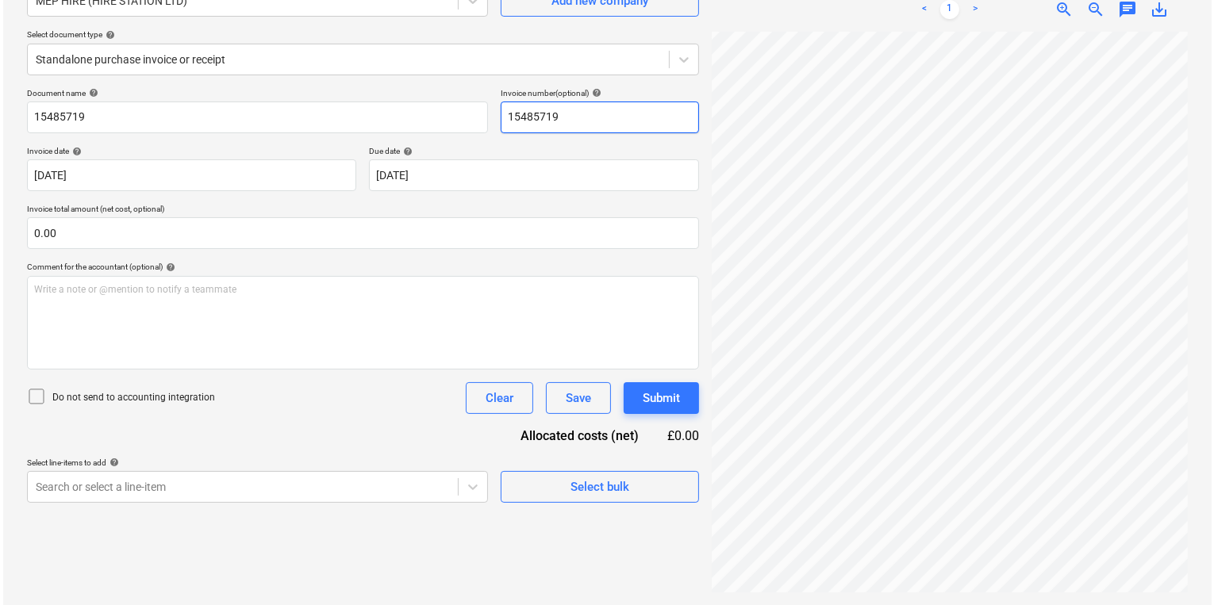
scroll to position [286, 9]
click at [540, 485] on span "Select bulk" at bounding box center [596, 487] width 159 height 21
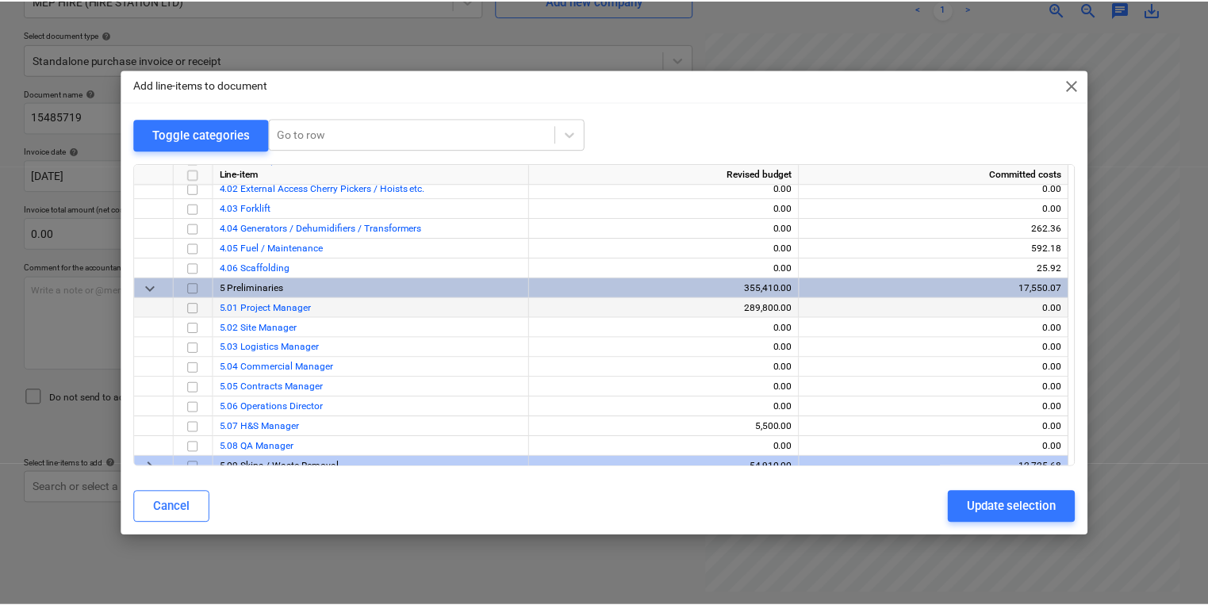
scroll to position [0, 0]
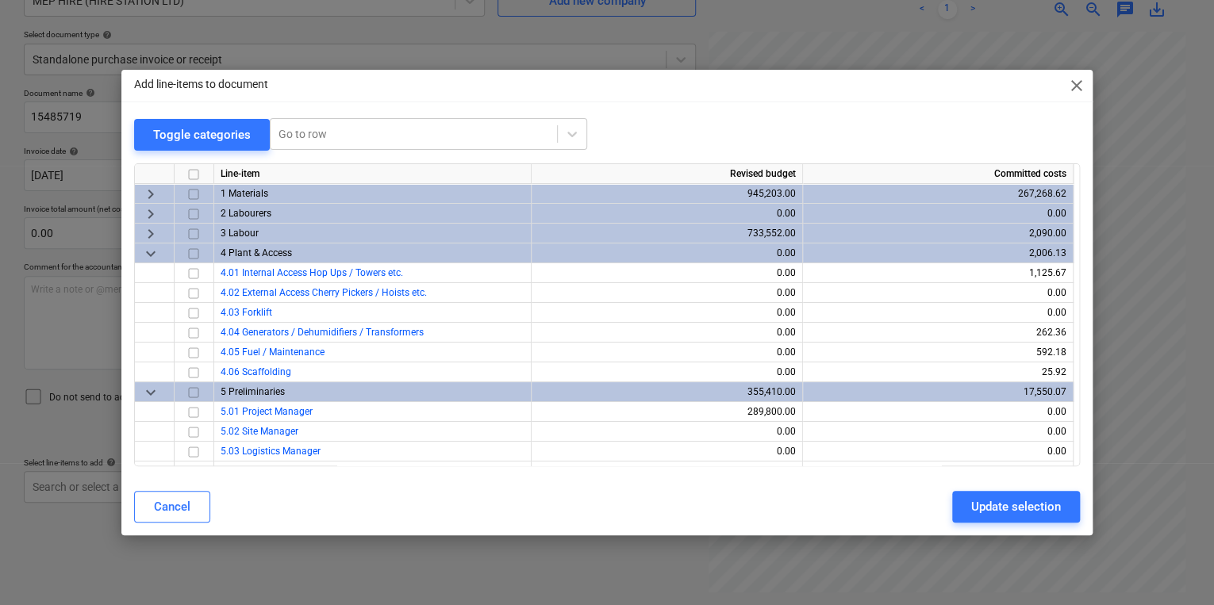
click at [191, 252] on input "checkbox" at bounding box center [193, 253] width 19 height 19
click at [968, 495] on button "Update selection" at bounding box center [1016, 507] width 128 height 32
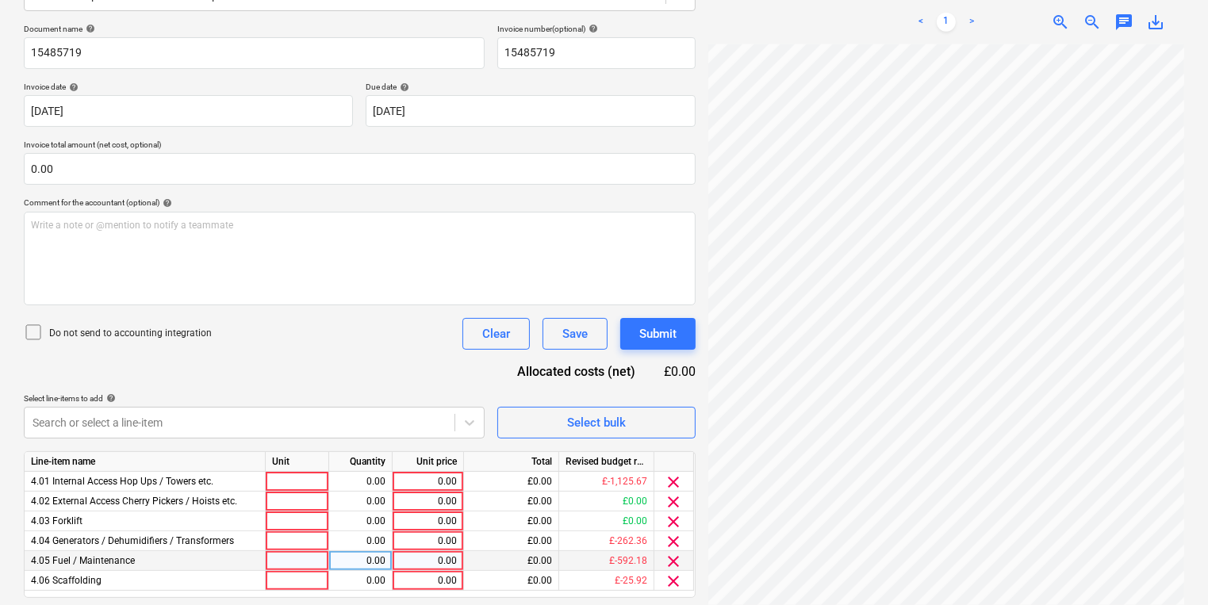
scroll to position [272, 0]
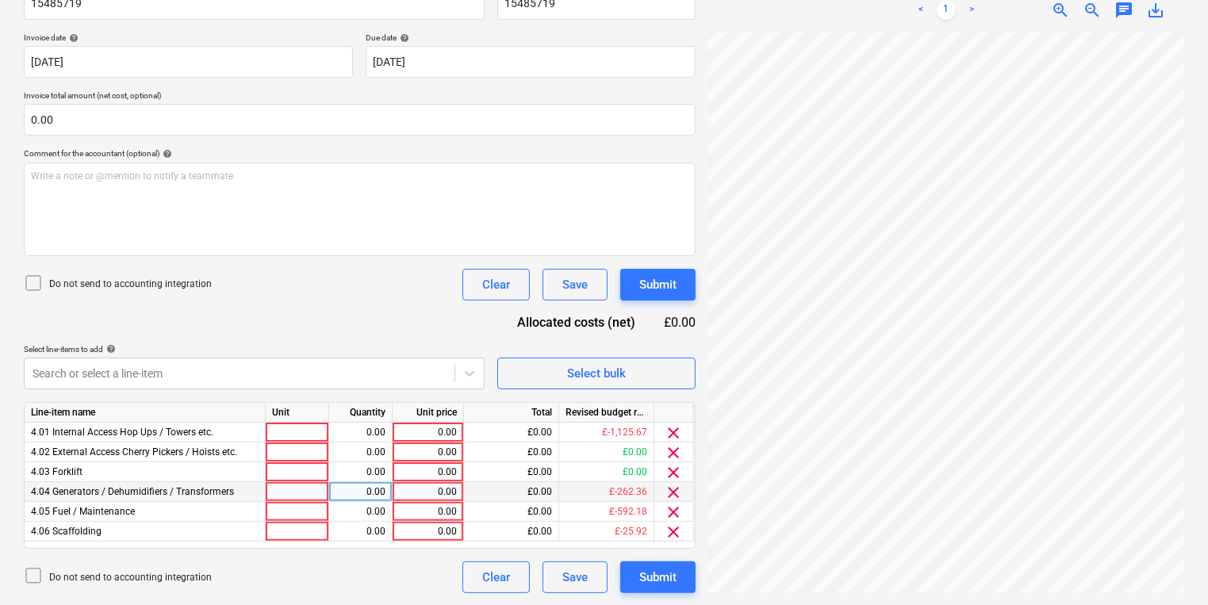
click at [279, 487] on div at bounding box center [297, 492] width 63 height 20
type input "MEP Small tool vault"
click at [313, 535] on div at bounding box center [297, 532] width 63 height 20
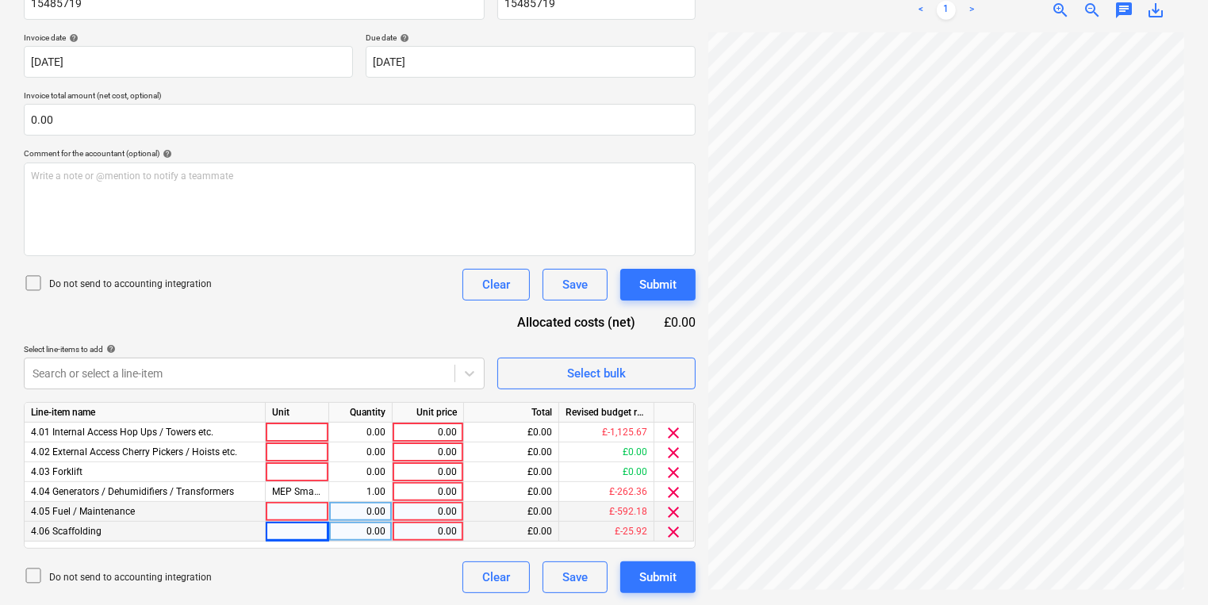
click at [320, 509] on div at bounding box center [297, 512] width 63 height 20
type input "Damage waiver"
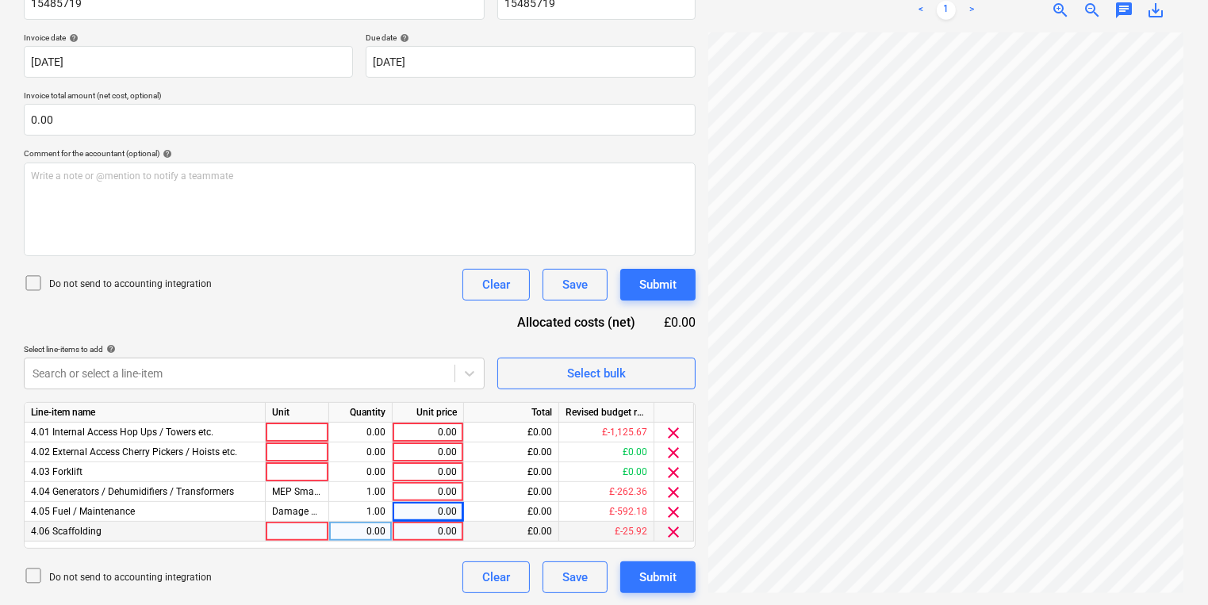
scroll to position [344, 263]
click at [444, 486] on div "0.00" at bounding box center [428, 492] width 58 height 20
type input "59.40"
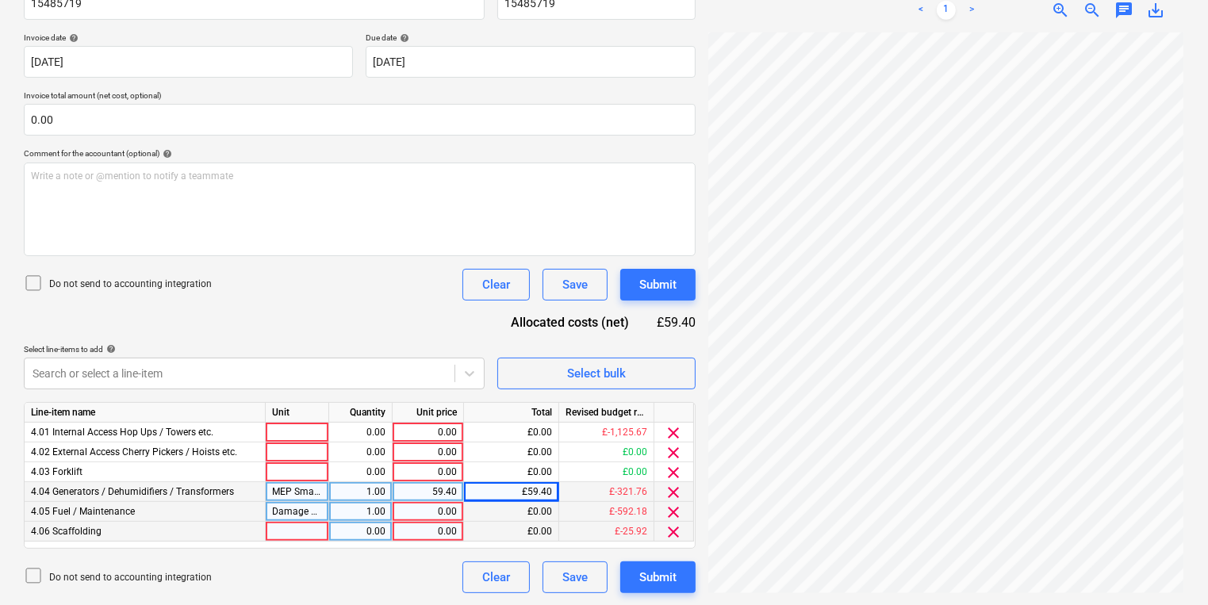
click at [438, 513] on div "0.00" at bounding box center [428, 512] width 58 height 20
type input "5.94"
click at [679, 294] on button "Submit" at bounding box center [657, 285] width 75 height 32
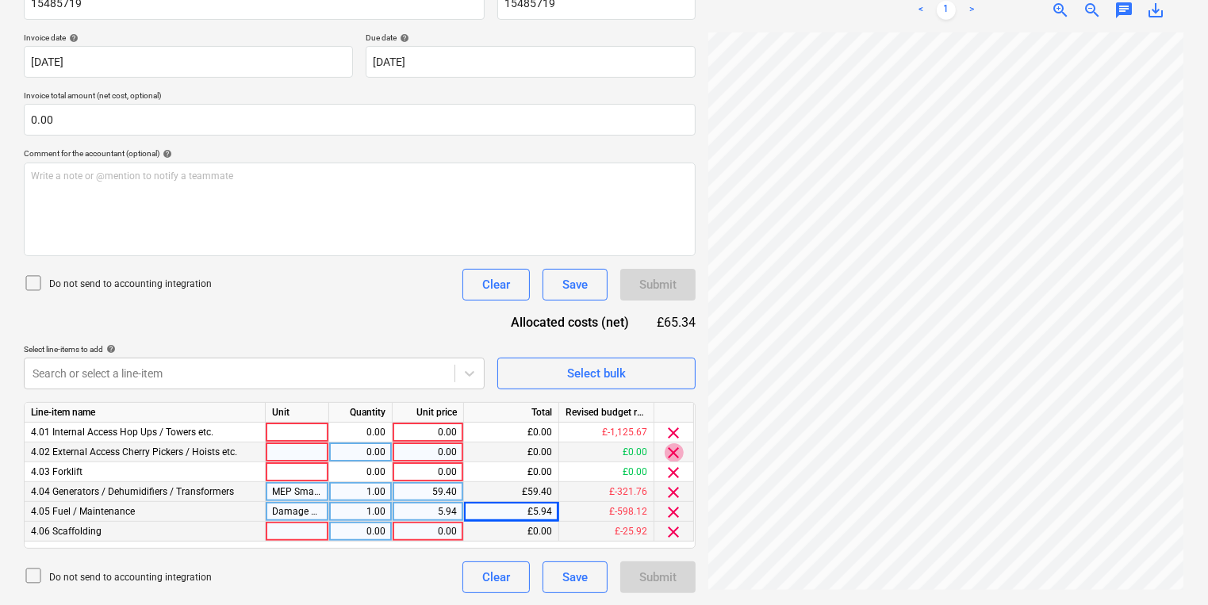
click at [668, 450] on span "clear" at bounding box center [674, 453] width 19 height 19
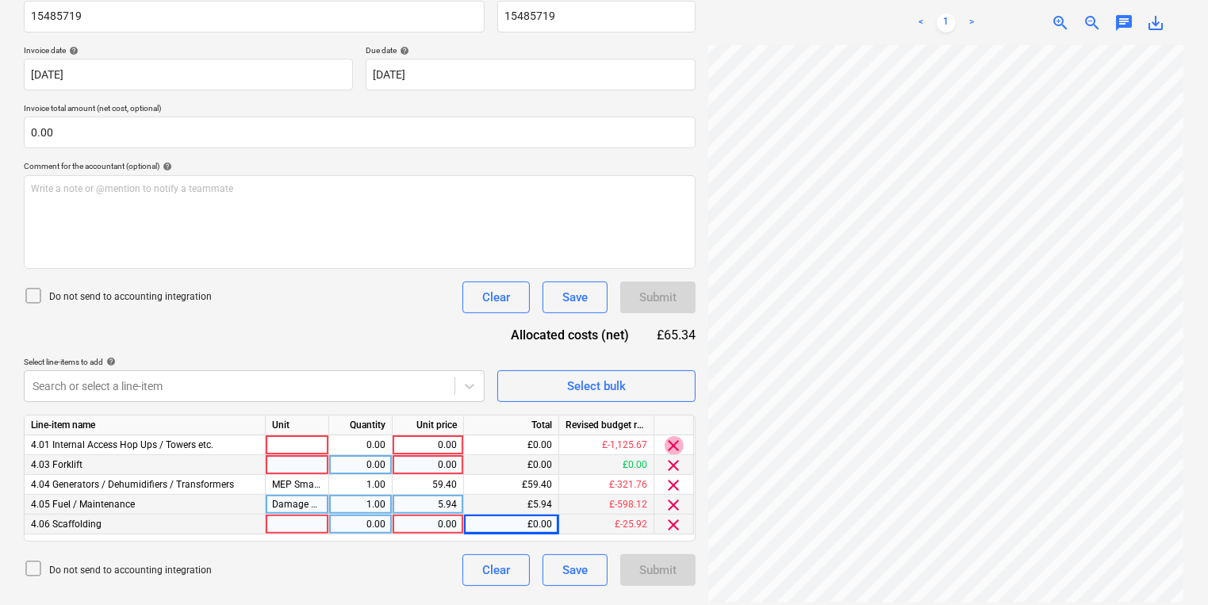
click at [668, 451] on span "clear" at bounding box center [674, 445] width 19 height 19
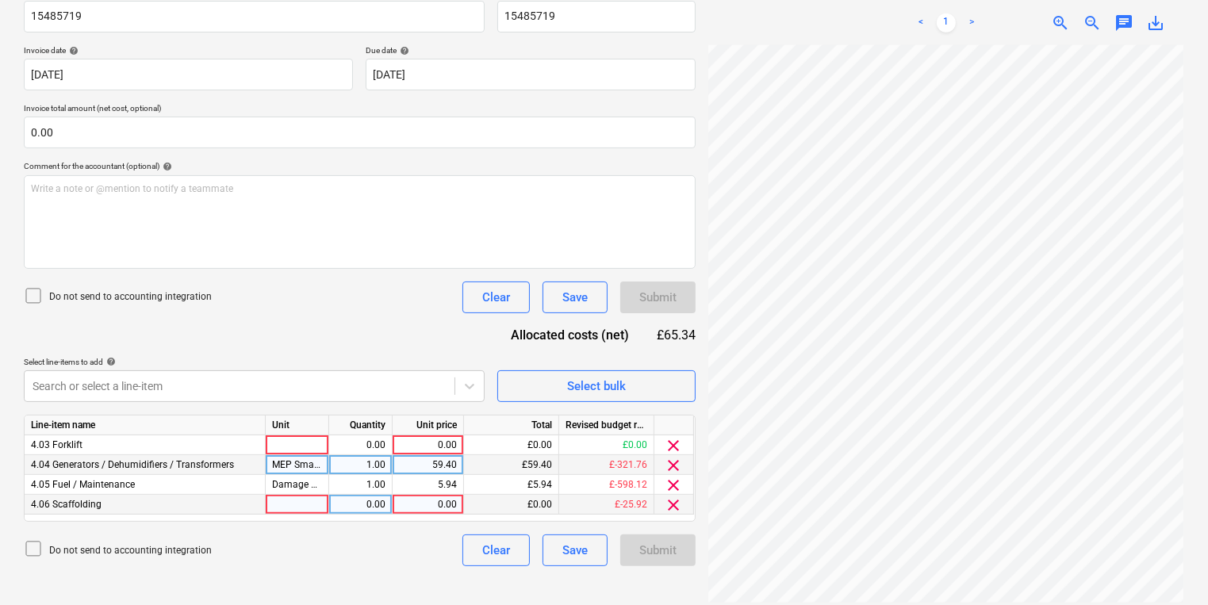
click at [524, 404] on div "Document name help 15485719 Invoice number (optional) help 15485719 Invoice dat…" at bounding box center [360, 276] width 672 height 579
click at [534, 394] on span "Select bulk" at bounding box center [596, 386] width 159 height 21
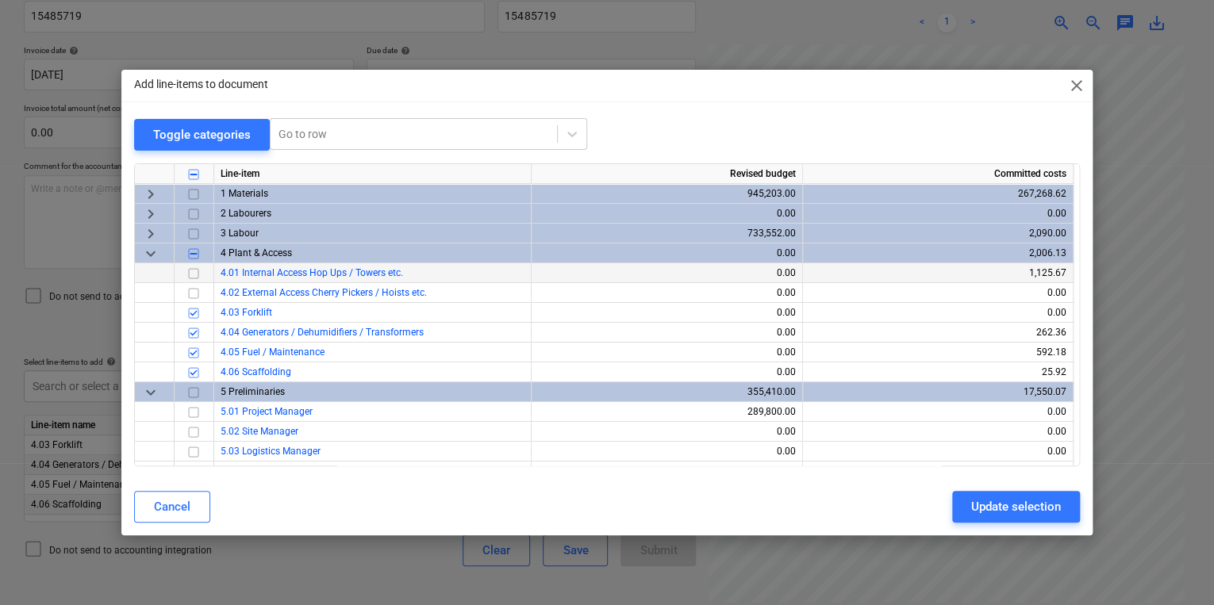
click at [320, 280] on div "4.01 Internal Access Hop Ups / Towers etc." at bounding box center [372, 273] width 317 height 20
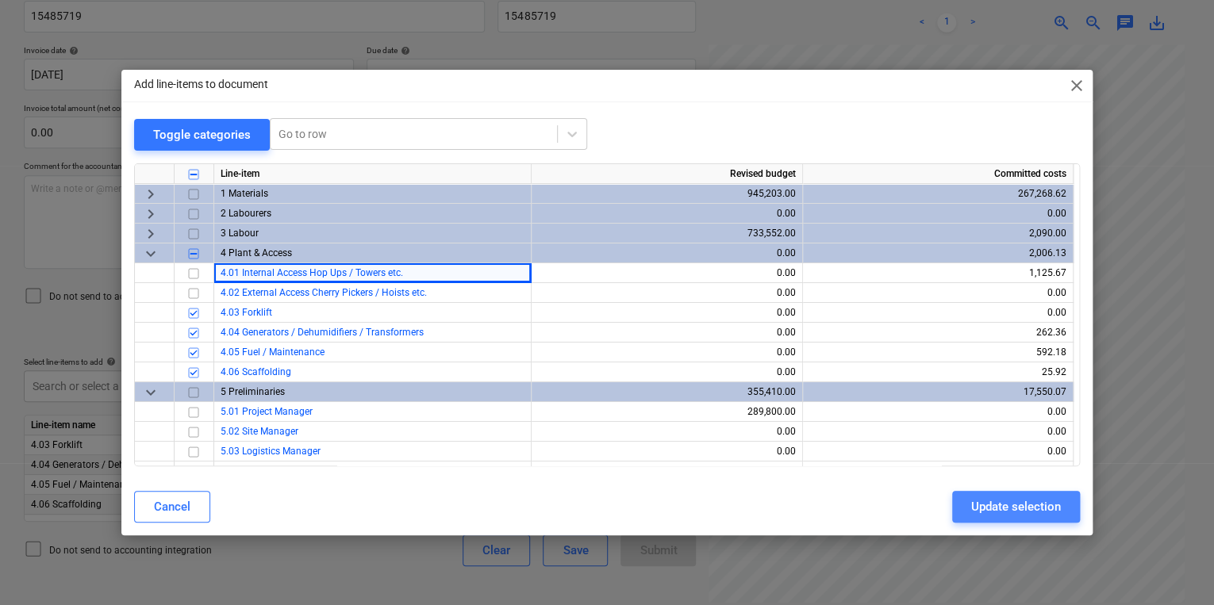
click at [1062, 512] on button "Update selection" at bounding box center [1016, 507] width 128 height 32
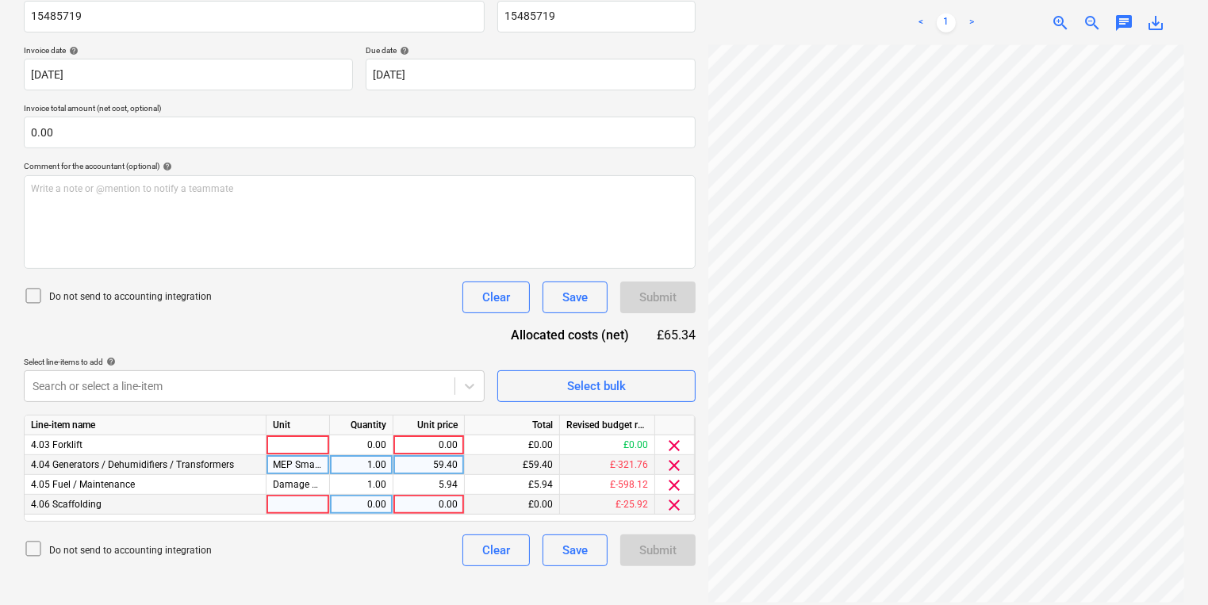
scroll to position [476, 263]
click at [677, 443] on span "clear" at bounding box center [675, 445] width 19 height 19
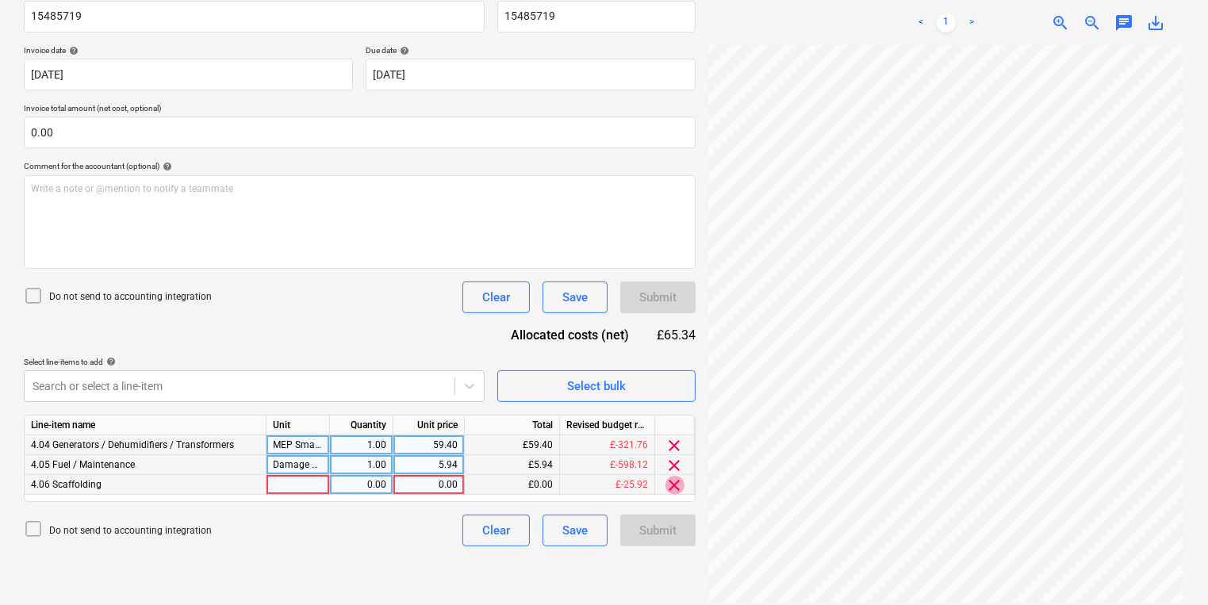
click at [678, 486] on span "clear" at bounding box center [675, 485] width 19 height 19
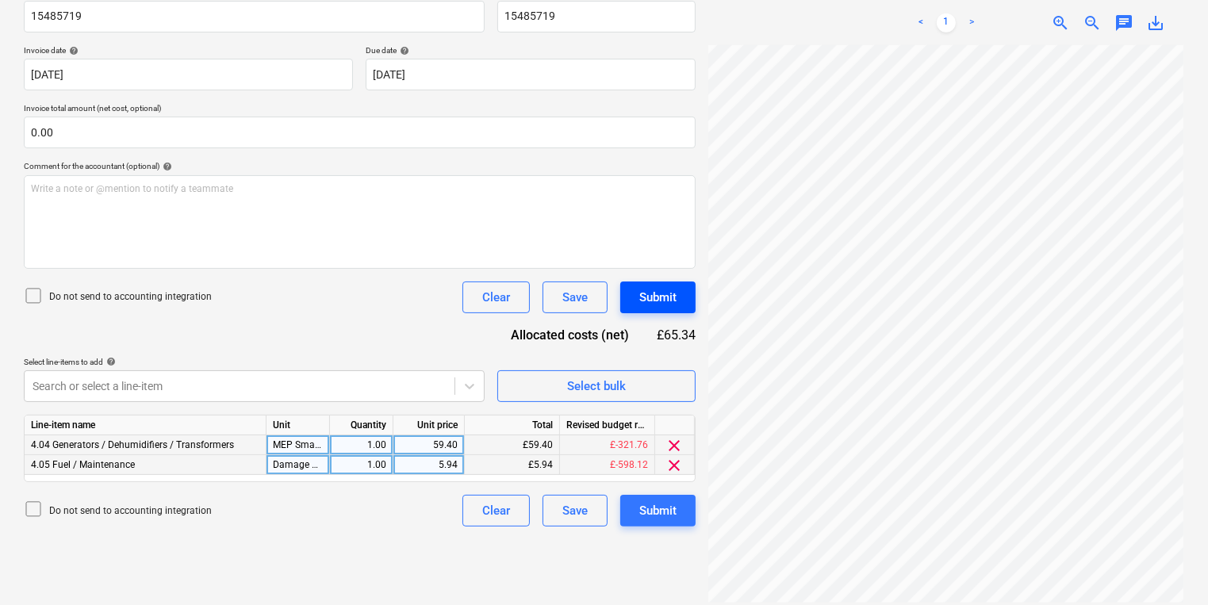
click at [667, 287] on div "Submit" at bounding box center [658, 297] width 37 height 21
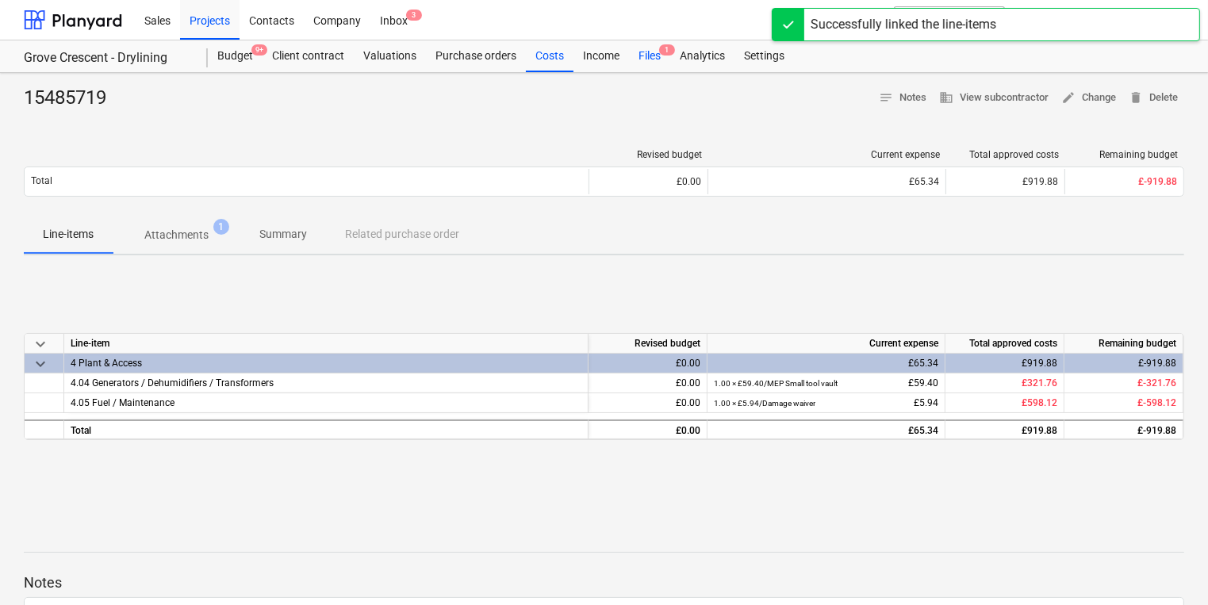
click at [661, 57] on div "Files 1" at bounding box center [649, 56] width 41 height 32
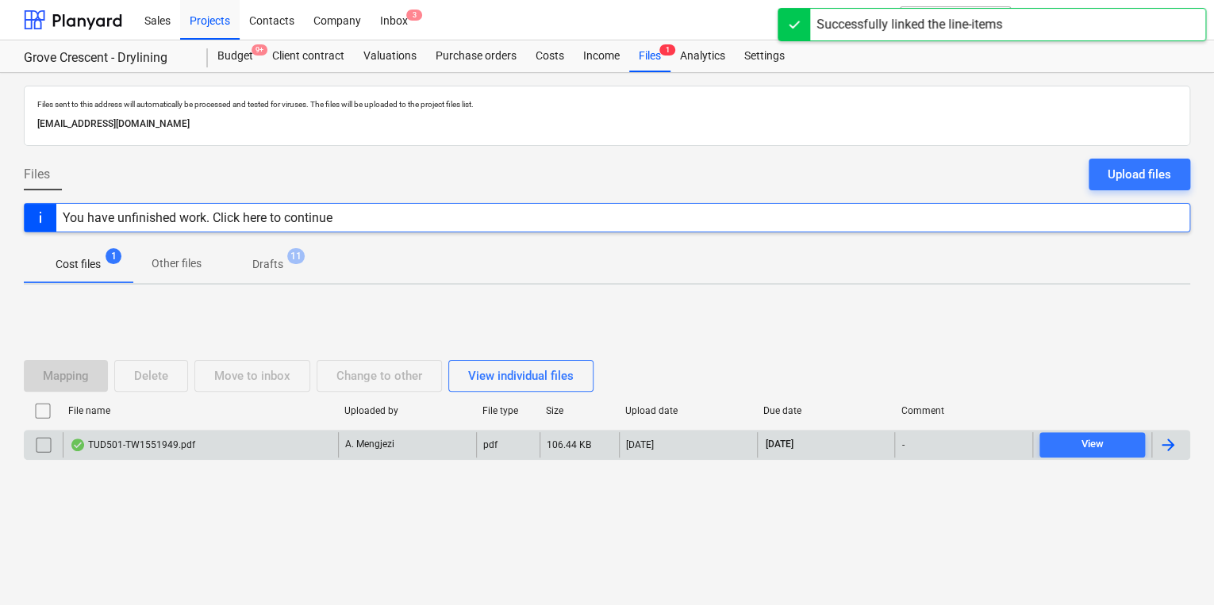
click at [381, 448] on p "A. Mengjezi" at bounding box center [369, 444] width 49 height 13
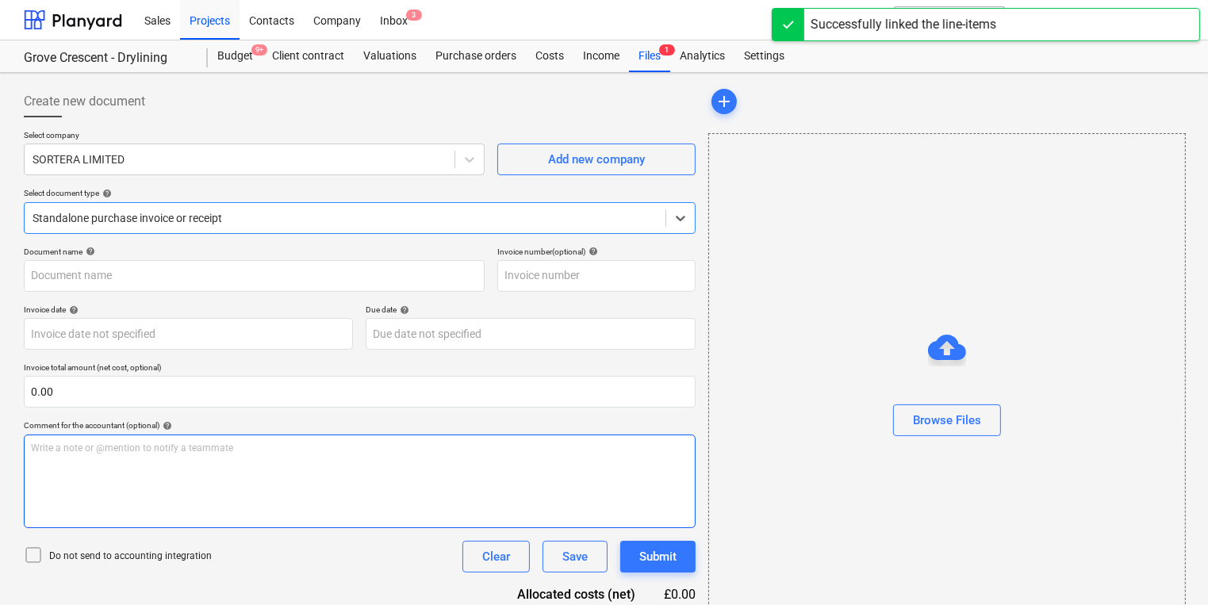
type input "TW1551949"
type input "[DATE]"
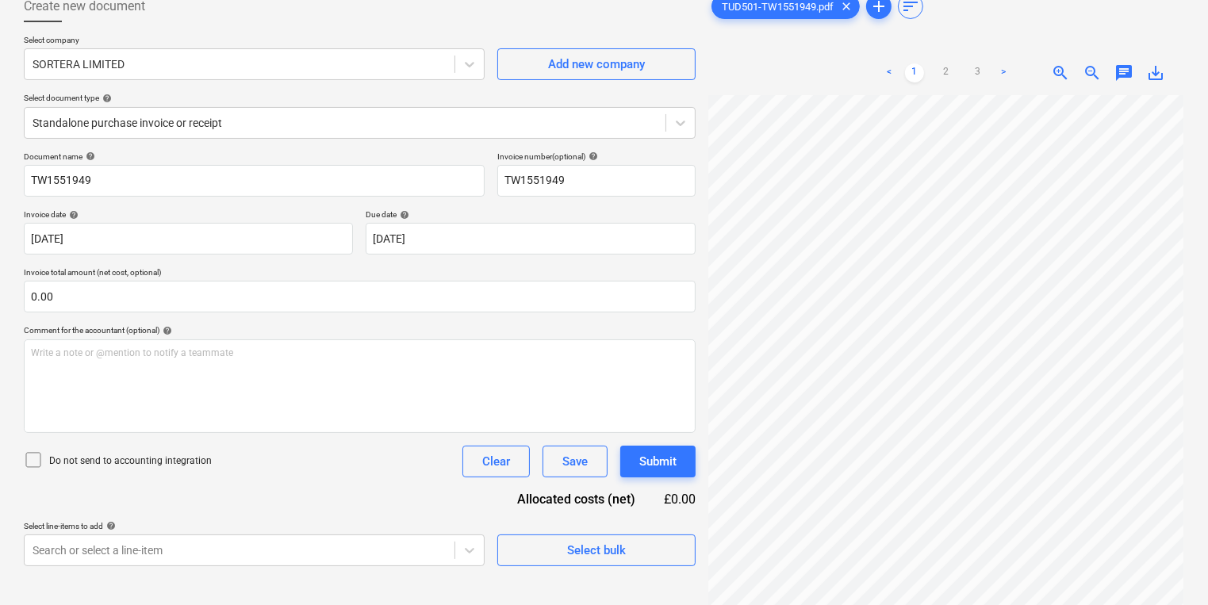
scroll to position [95, 0]
click at [605, 141] on div "Select company SORTERA LIMITED Add new company Select document type help Standa…" at bounding box center [360, 93] width 672 height 117
click at [605, 140] on div "Select company SORTERA LIMITED Add new company Select document type help Standa…" at bounding box center [360, 93] width 672 height 117
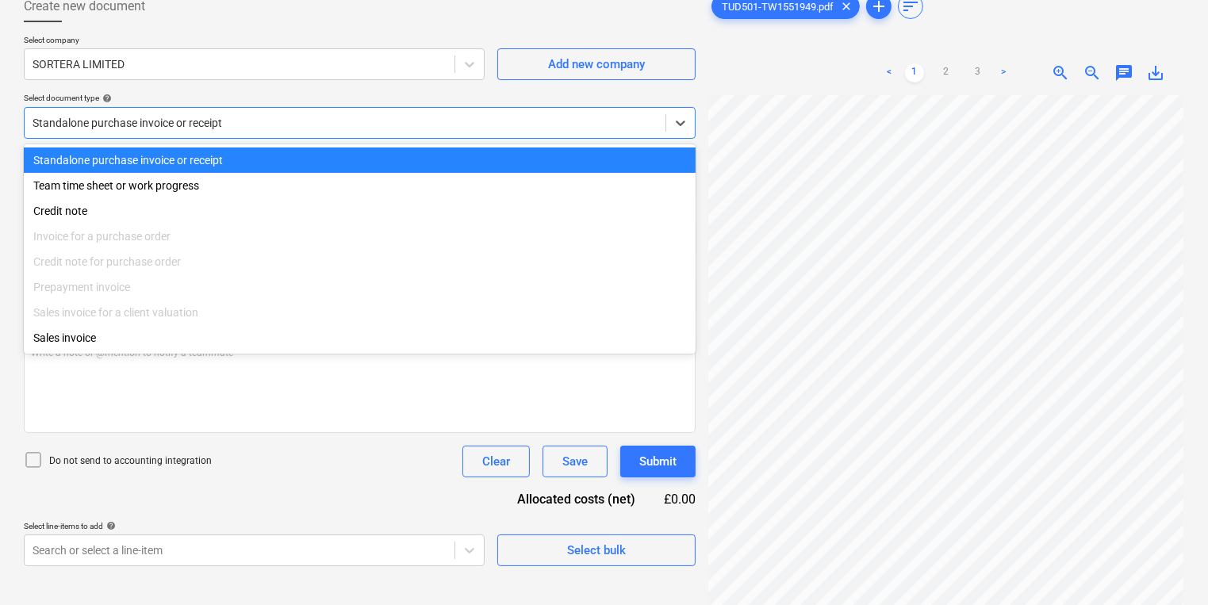
drag, startPoint x: 605, startPoint y: 140, endPoint x: 605, endPoint y: 130, distance: 10.3
click at [605, 130] on div "Standalone purchase invoice or receipt" at bounding box center [345, 123] width 641 height 22
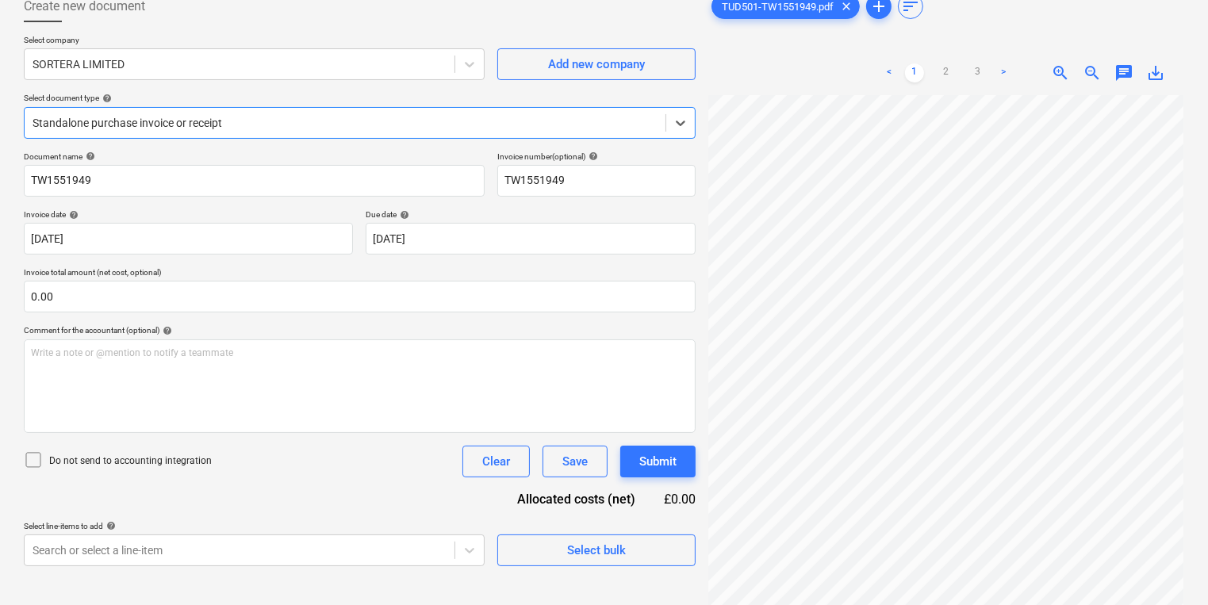
click at [625, 117] on div at bounding box center [345, 123] width 625 height 16
click at [1208, 312] on html "Sales Projects Contacts Company Inbox 3 format_size keyboard_arrow_down help se…" at bounding box center [604, 207] width 1208 height 605
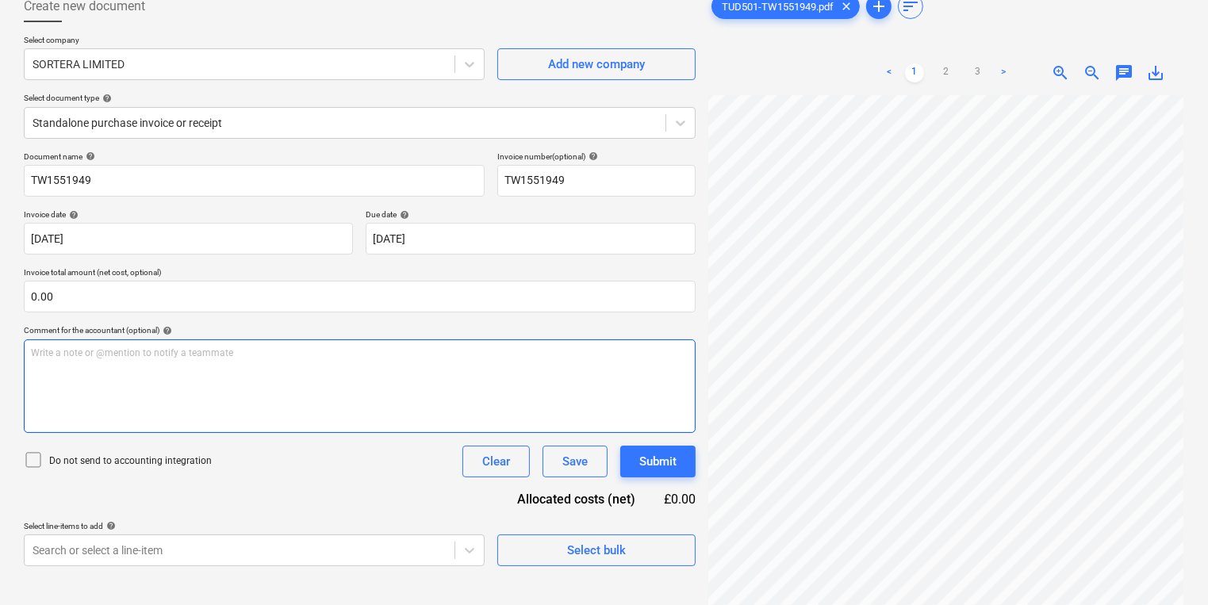
click at [548, 355] on div "Create new document Select company SORTERA LIMITED Add new company Select docum…" at bounding box center [604, 323] width 1174 height 678
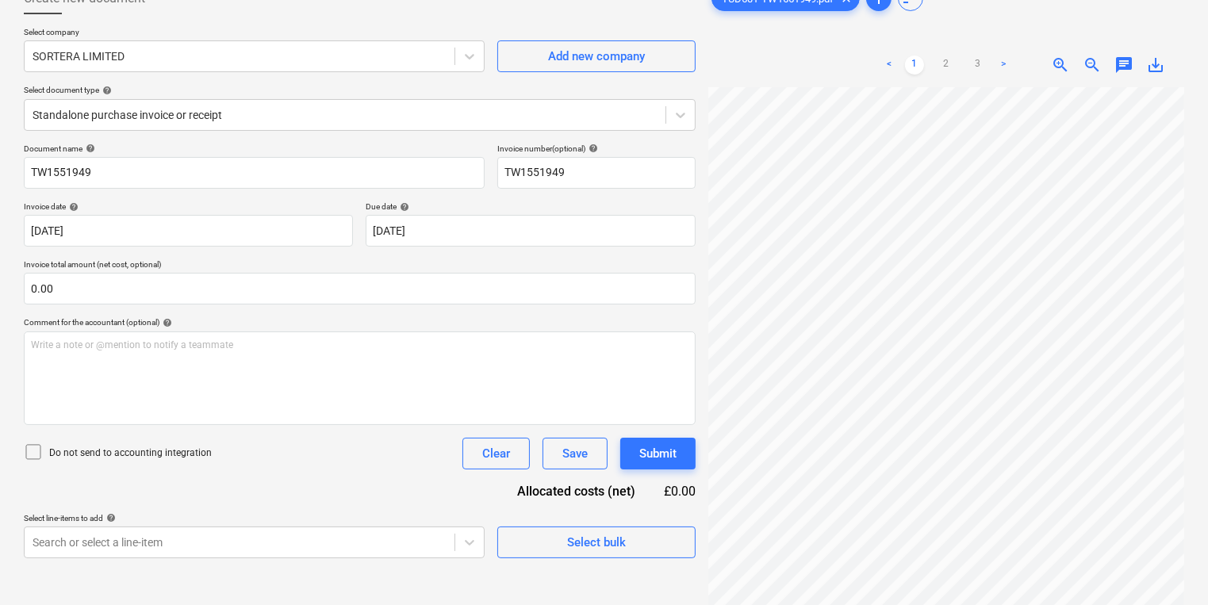
scroll to position [159, 0]
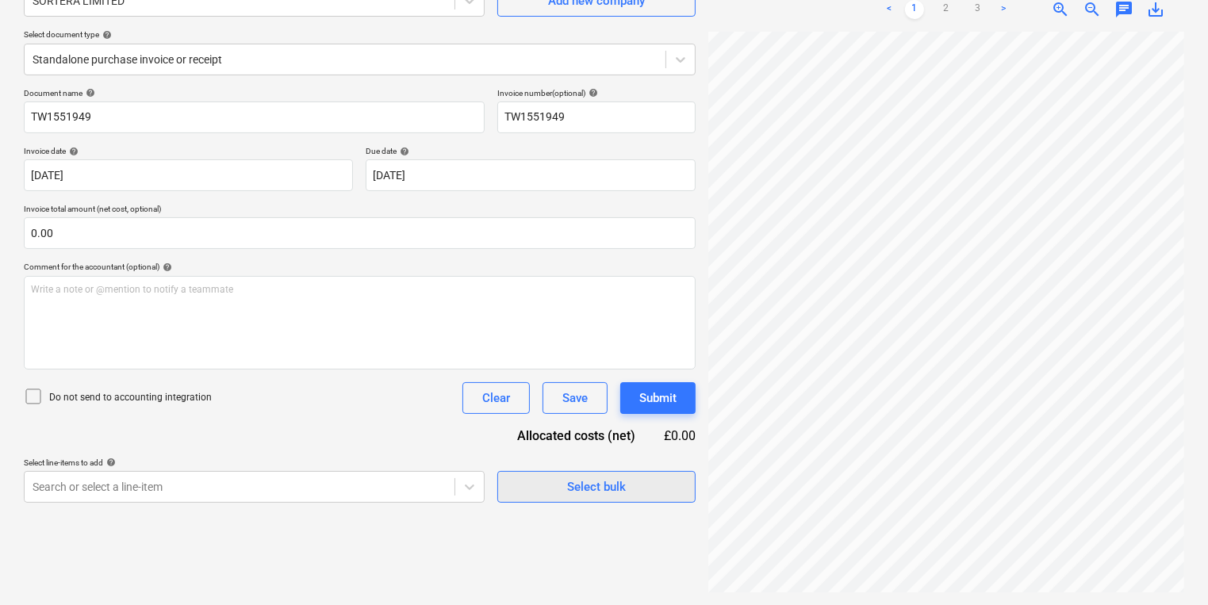
click at [542, 481] on span "Select bulk" at bounding box center [596, 487] width 159 height 21
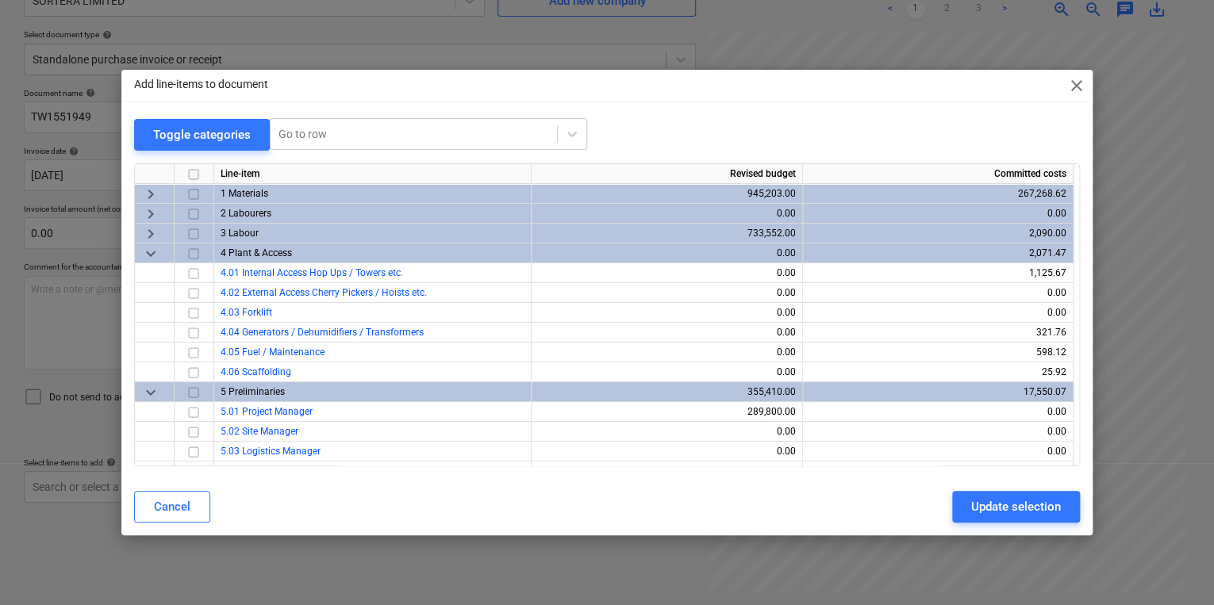
click at [625, 28] on div "Add line-items to document close Toggle categories Go to row Line-item Revised …" at bounding box center [607, 302] width 1214 height 605
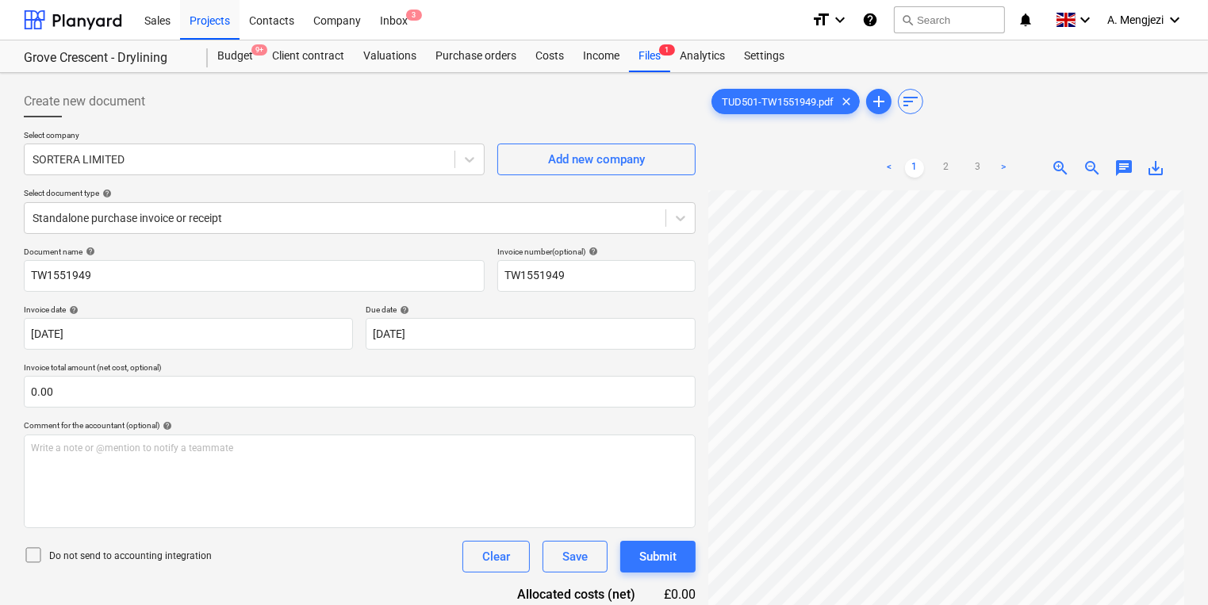
scroll to position [26, 205]
click at [406, 25] on div "Inbox 3" at bounding box center [394, 19] width 47 height 40
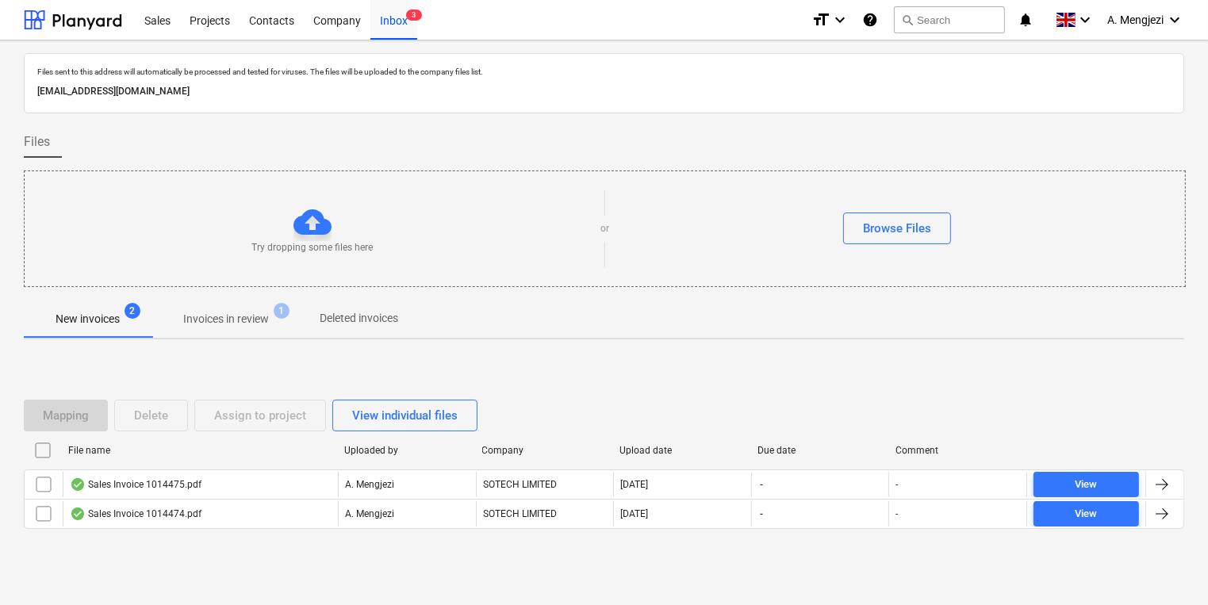
click at [258, 305] on span "Invoices in review 1" at bounding box center [226, 319] width 149 height 29
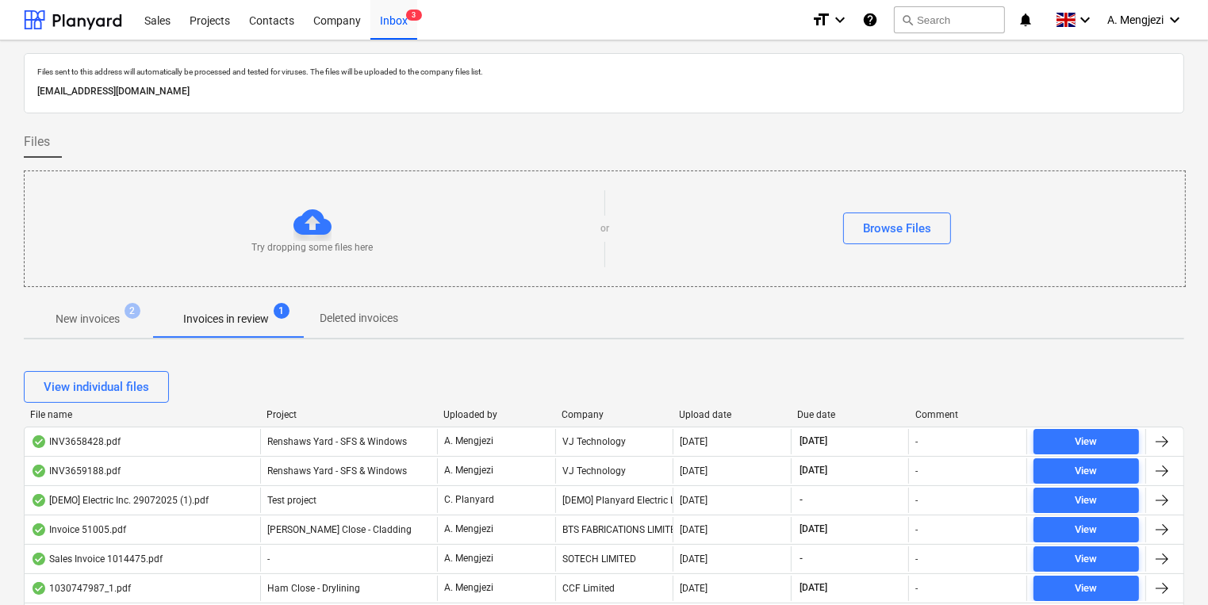
click at [715, 409] on div "Upload date" at bounding box center [733, 414] width 106 height 11
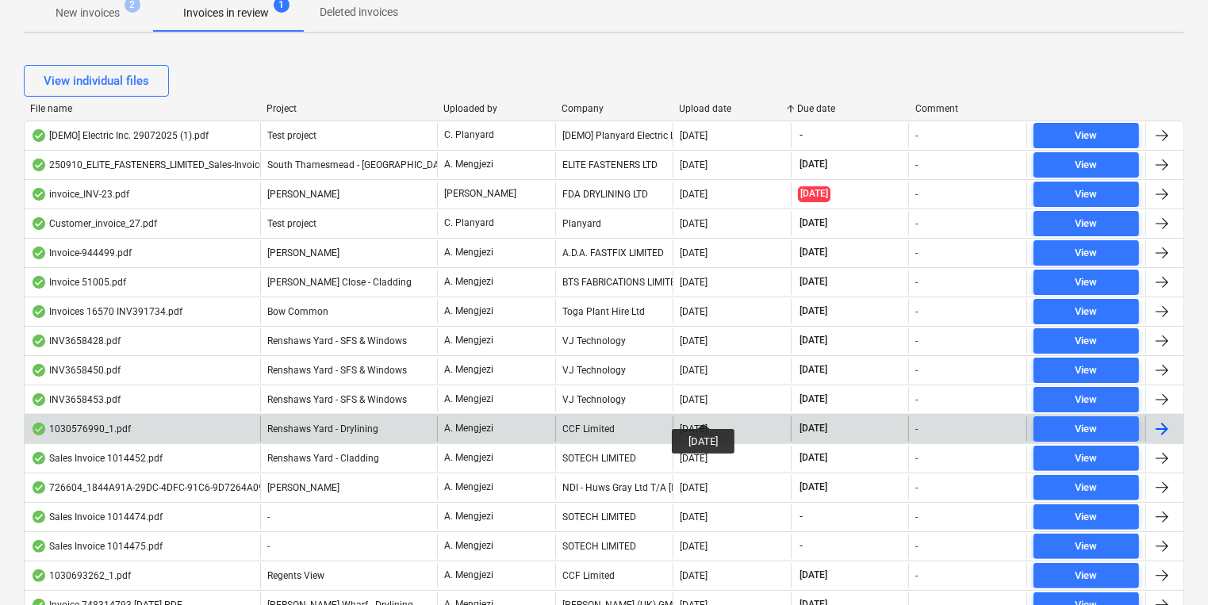
scroll to position [317, 0]
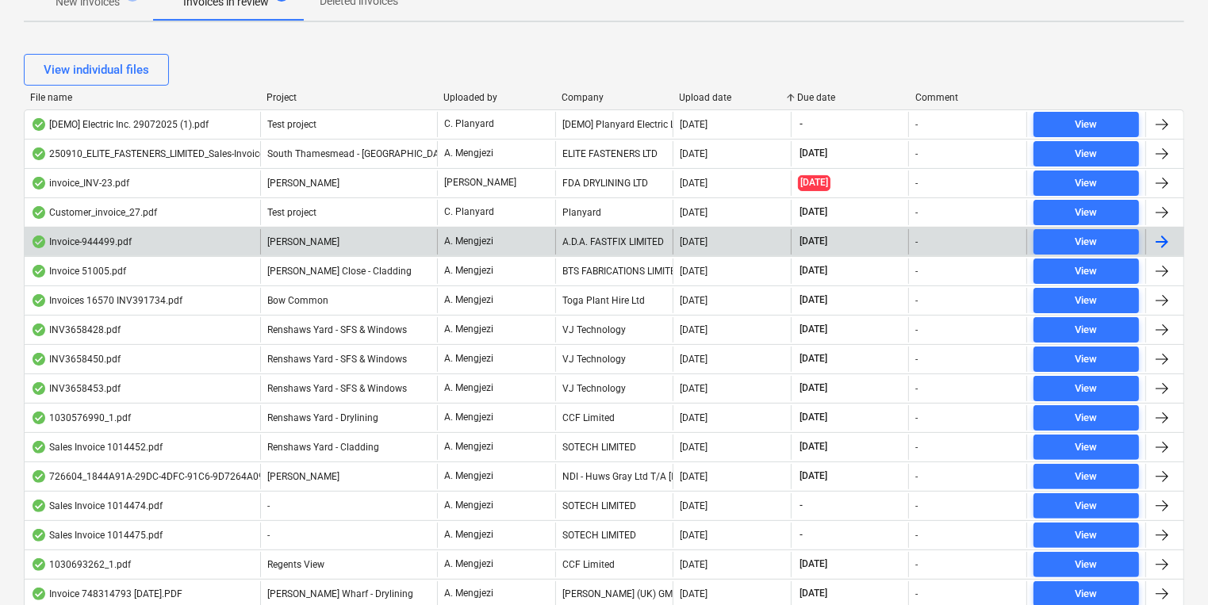
click at [651, 242] on div "A.D.A. FASTFIX LIMITED" at bounding box center [614, 241] width 118 height 25
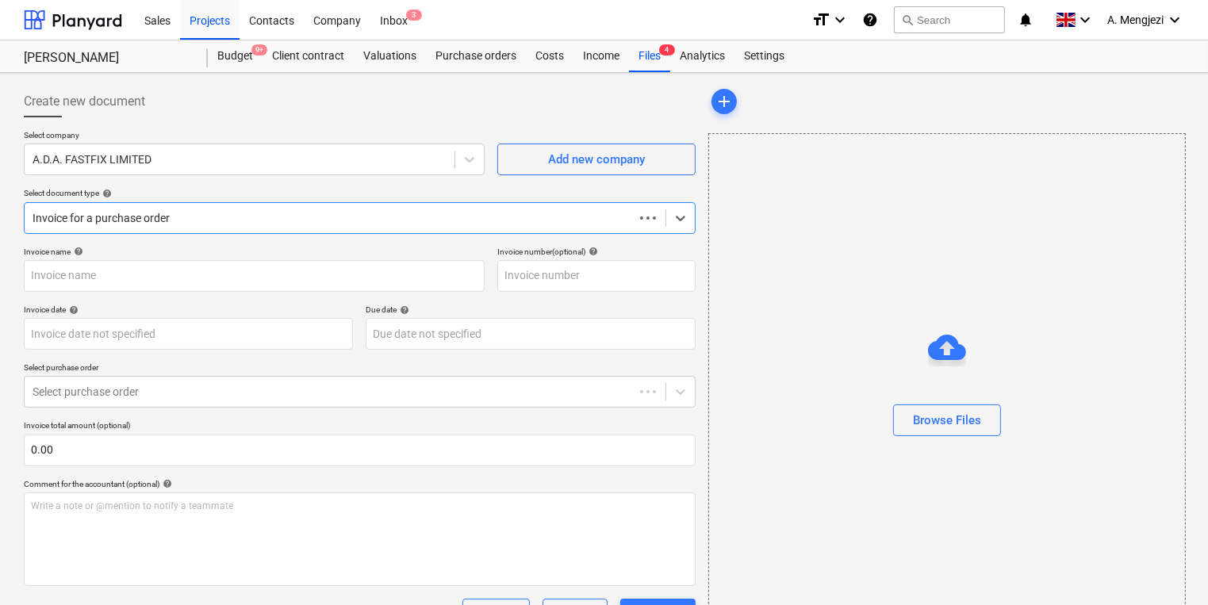
type input "944499"
type input "[DATE]"
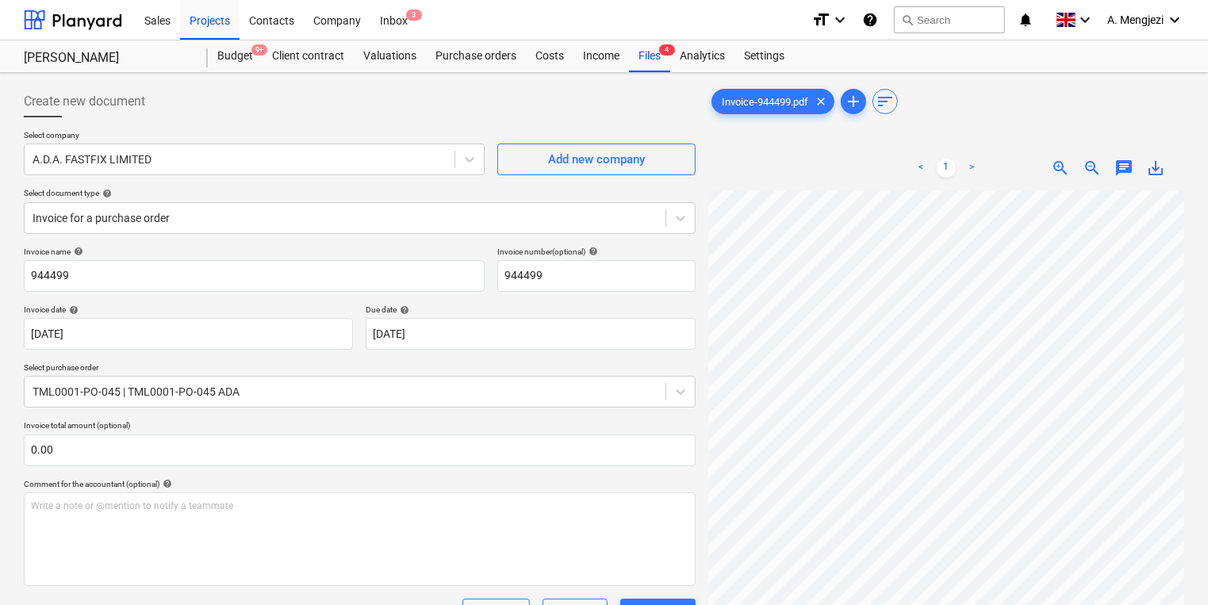
click at [845, 266] on div "Invoice-944499.pdf clear add sort < 1 > zoom_in zoom_out chat 0 save_alt" at bounding box center [946, 418] width 489 height 678
click at [417, 13] on div "Sales Projects Contacts Company Inbox 3" at bounding box center [467, 20] width 664 height 40
click at [417, 13] on span "3" at bounding box center [414, 15] width 16 height 11
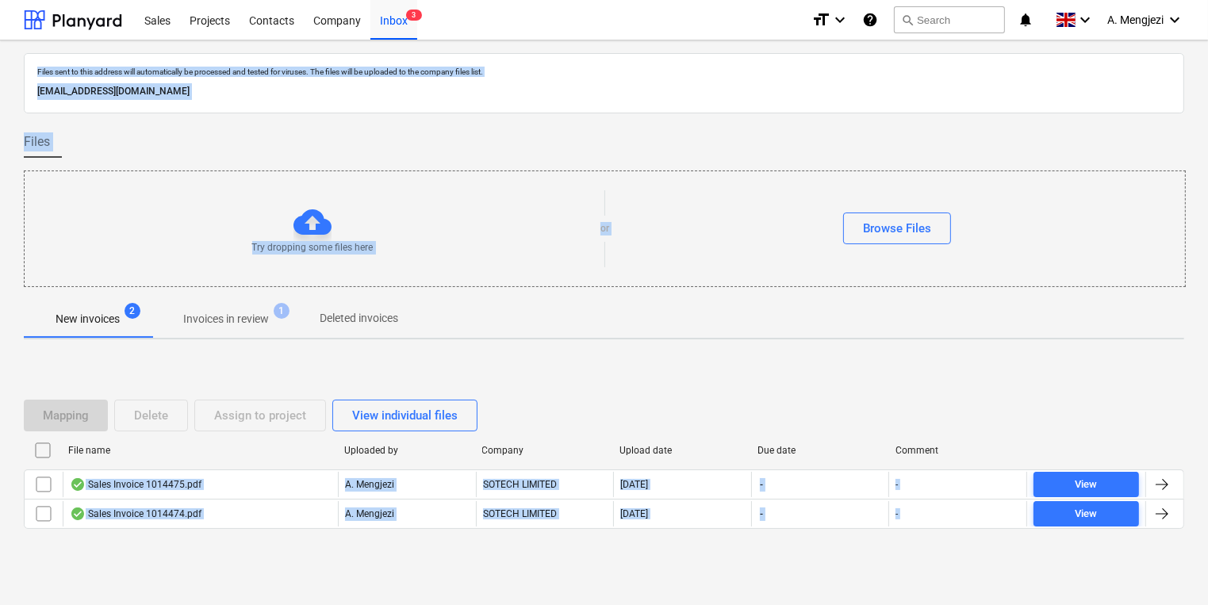
click at [242, 339] on div "Files sent to this address will automatically be processed and tested for virus…" at bounding box center [604, 321] width 1161 height 537
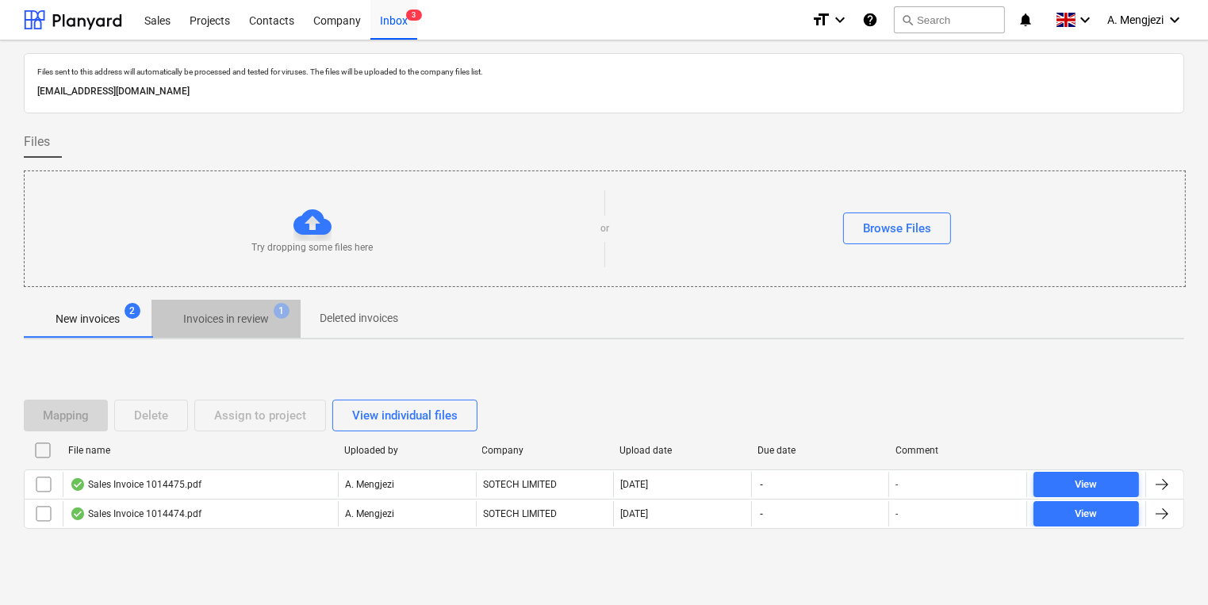
click at [241, 331] on span "Invoices in review 1" at bounding box center [226, 319] width 149 height 29
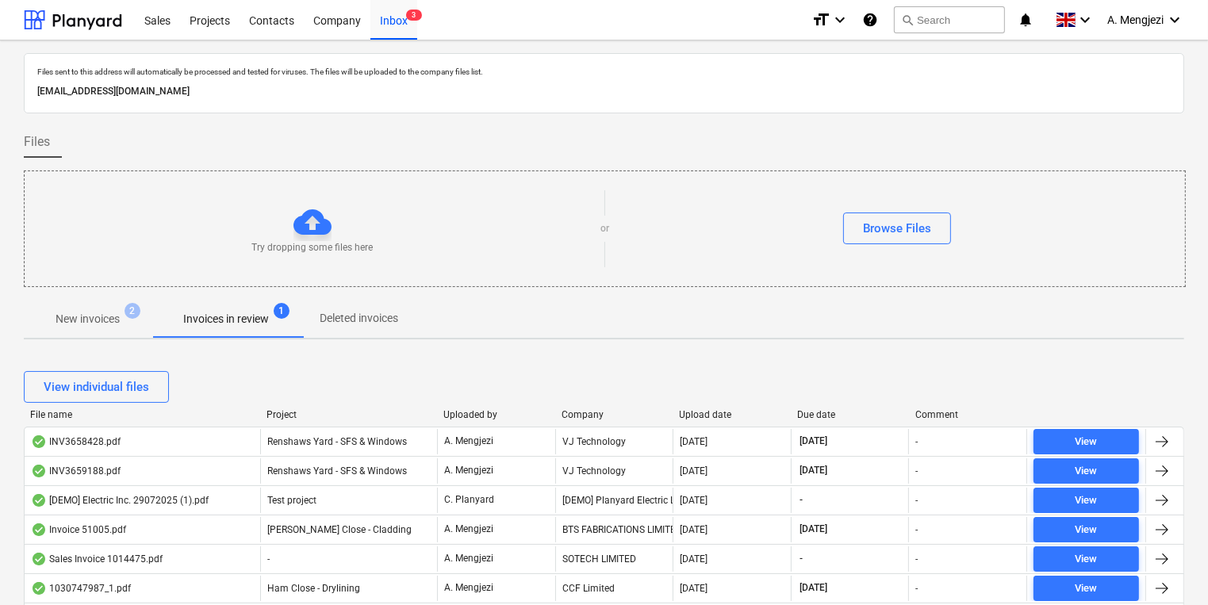
click at [721, 417] on div "Upload date" at bounding box center [733, 414] width 106 height 11
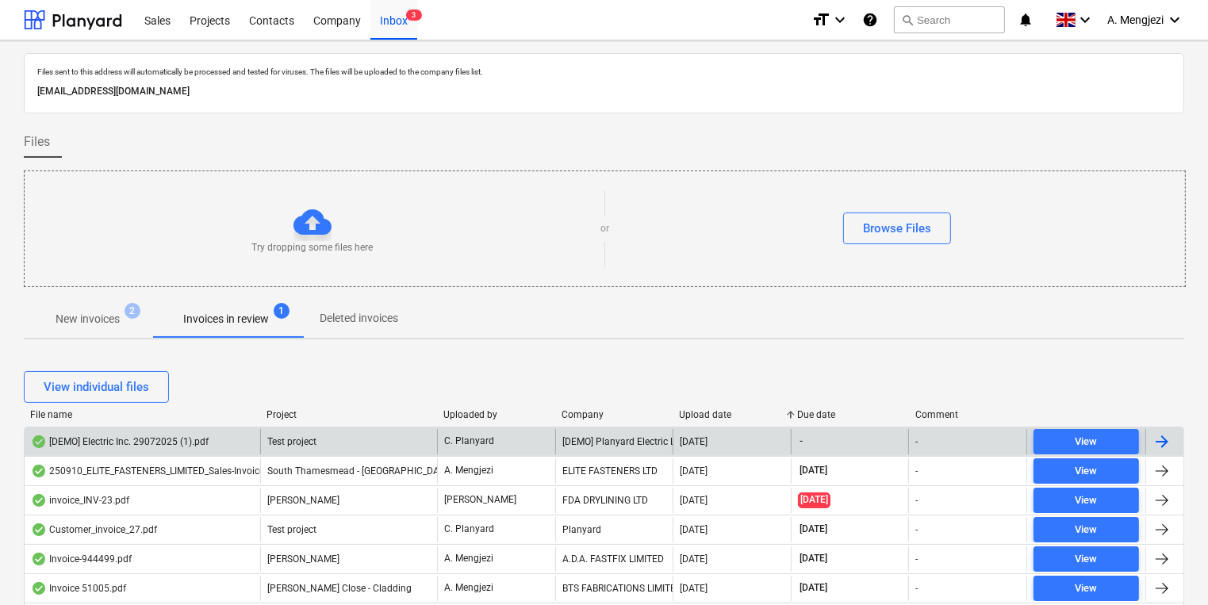
click at [710, 447] on div "[DATE]" at bounding box center [732, 441] width 118 height 25
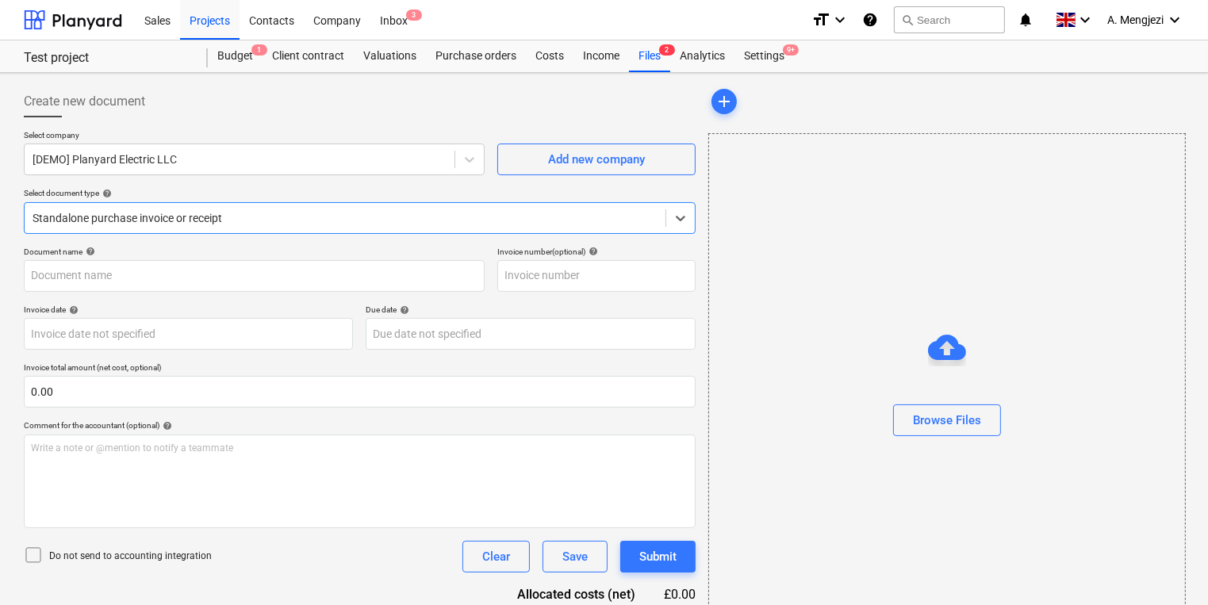
type input "29072025"
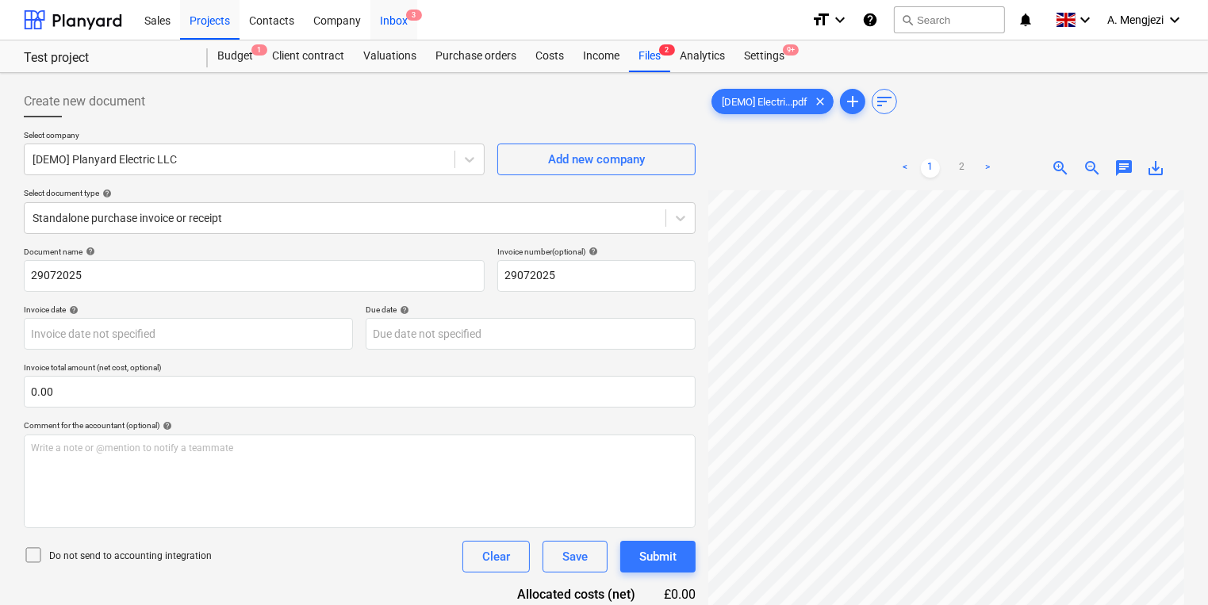
click at [395, 28] on div "Inbox 3" at bounding box center [394, 19] width 47 height 40
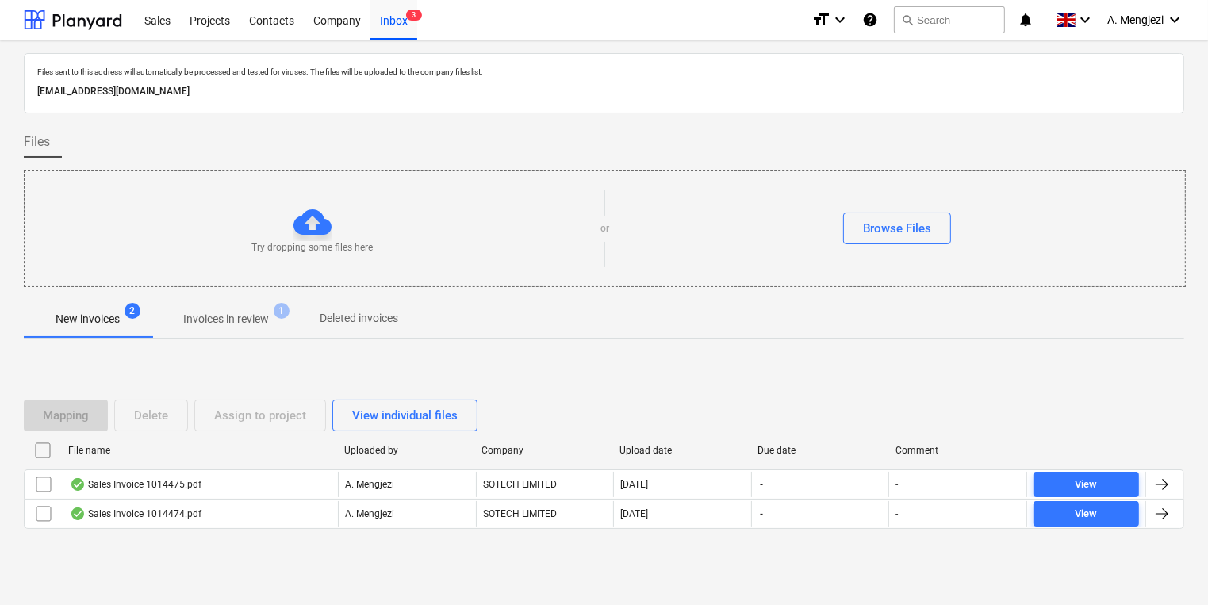
click at [279, 305] on span "1" at bounding box center [282, 311] width 16 height 16
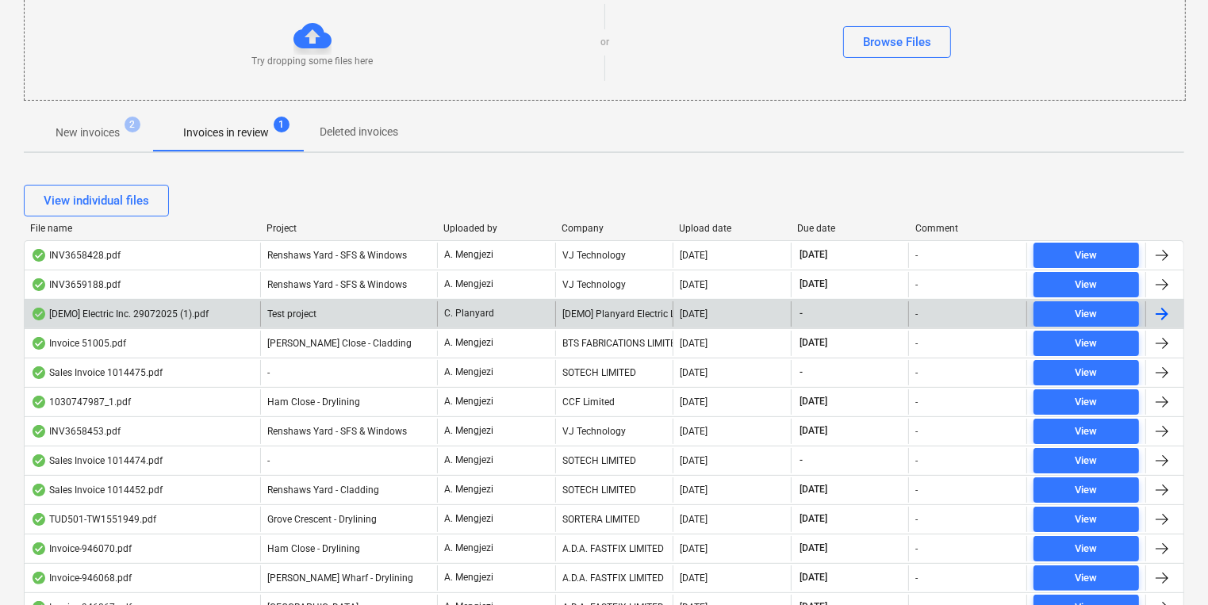
scroll to position [190, 0]
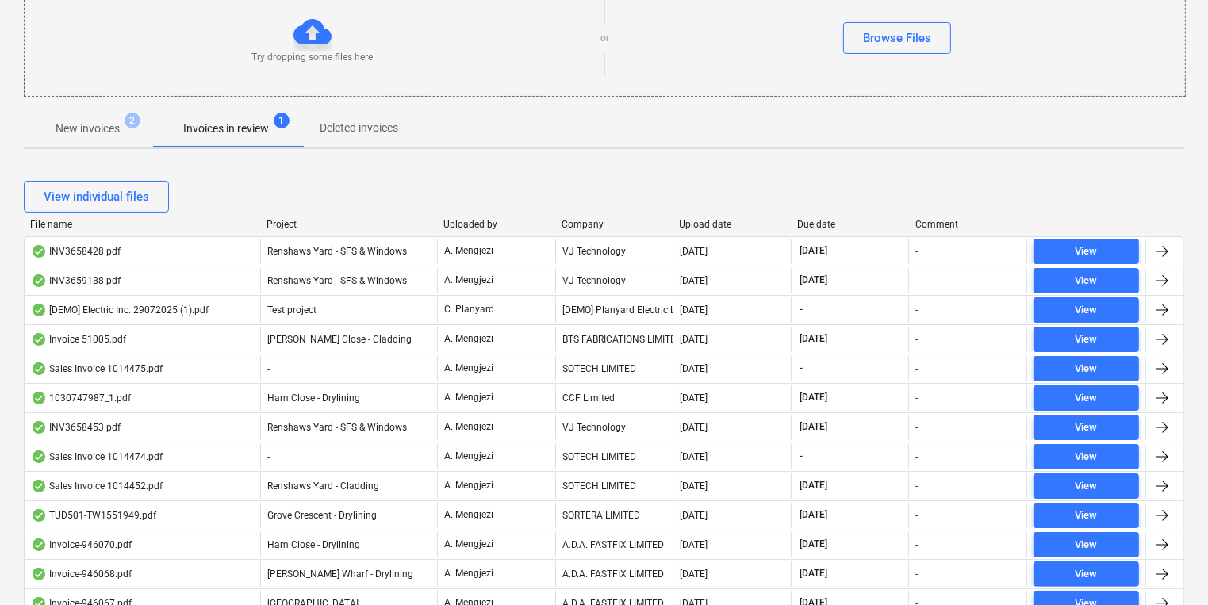
click at [691, 220] on div "Upload date" at bounding box center [733, 224] width 106 height 11
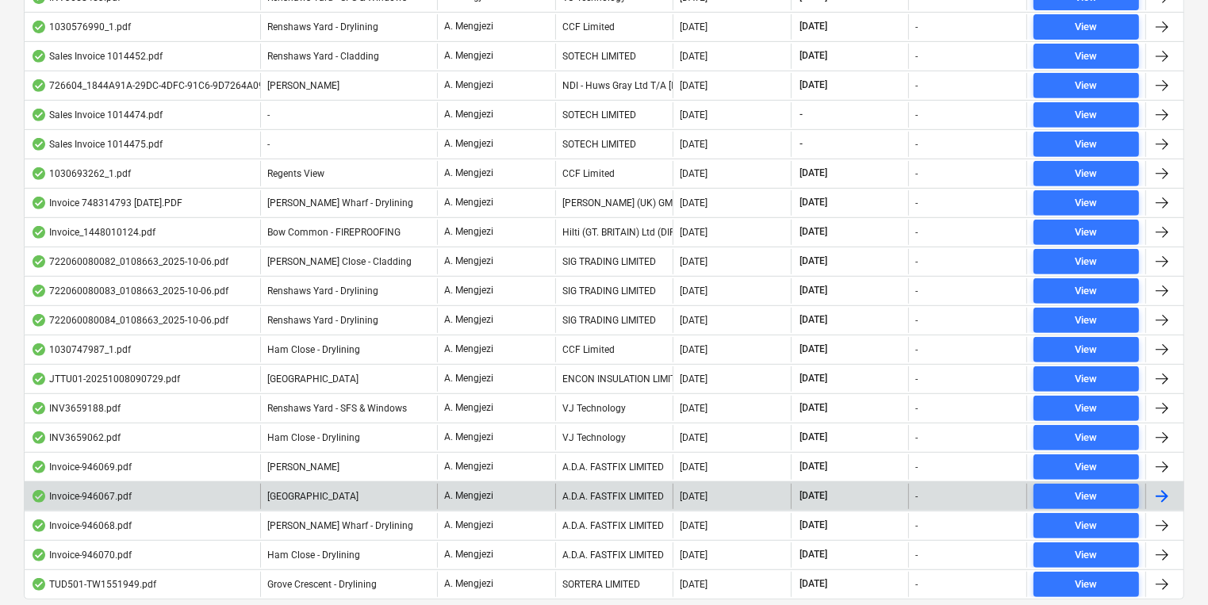
scroll to position [754, 0]
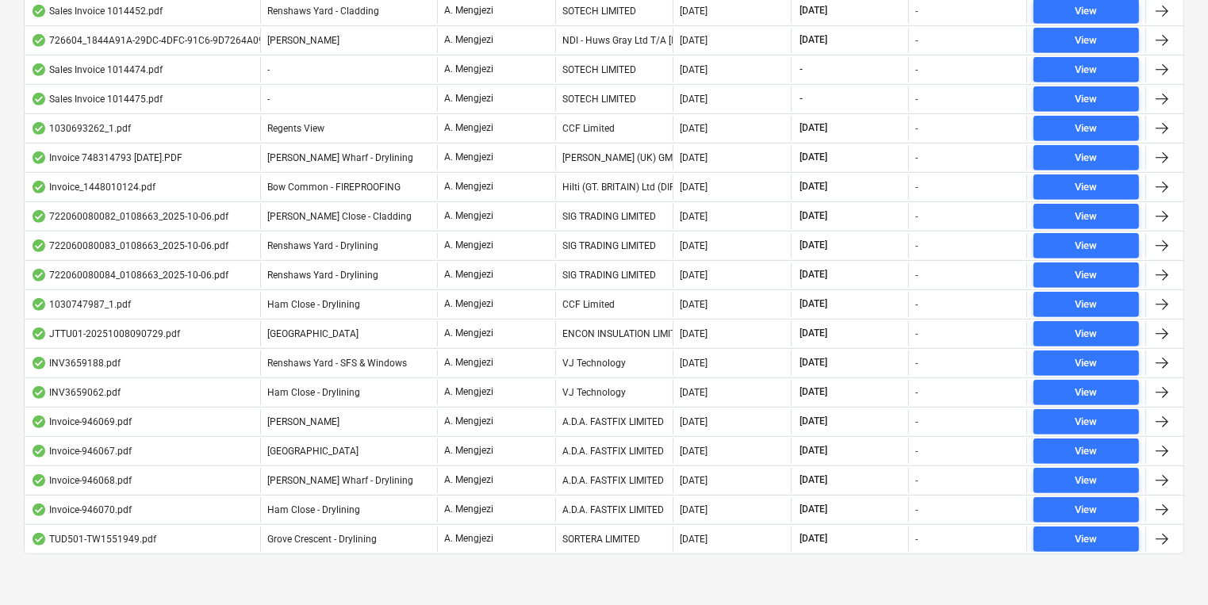
click at [863, 571] on div "View individual files File name Project Uploaded by Company Upload date Due dat…" at bounding box center [604, 93] width 1161 height 988
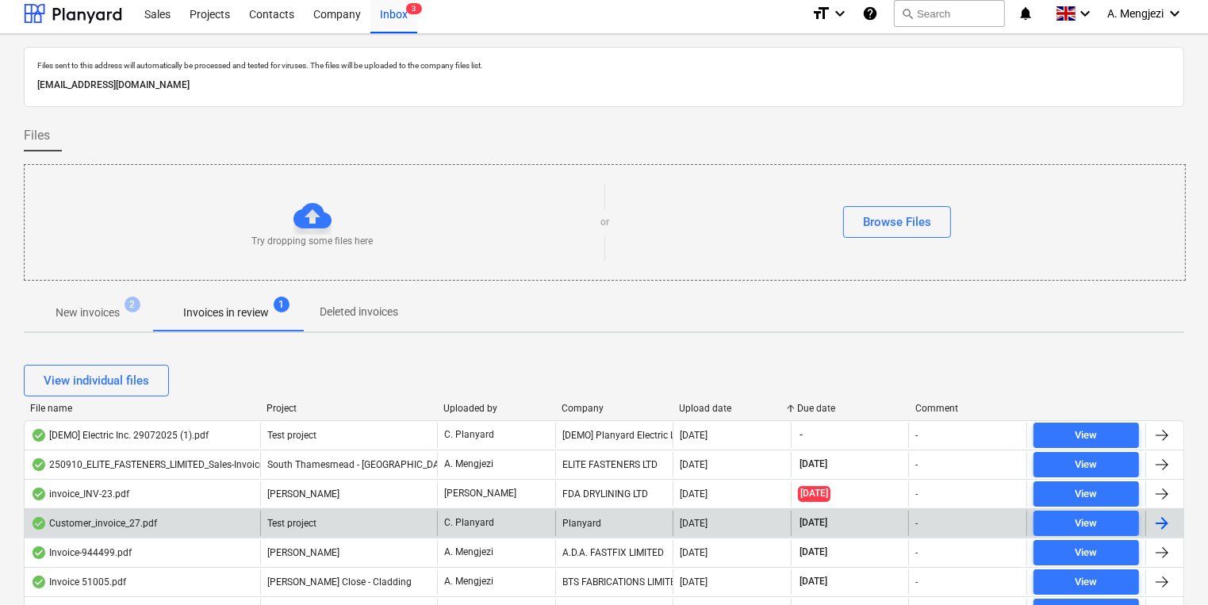
scroll to position [0, 0]
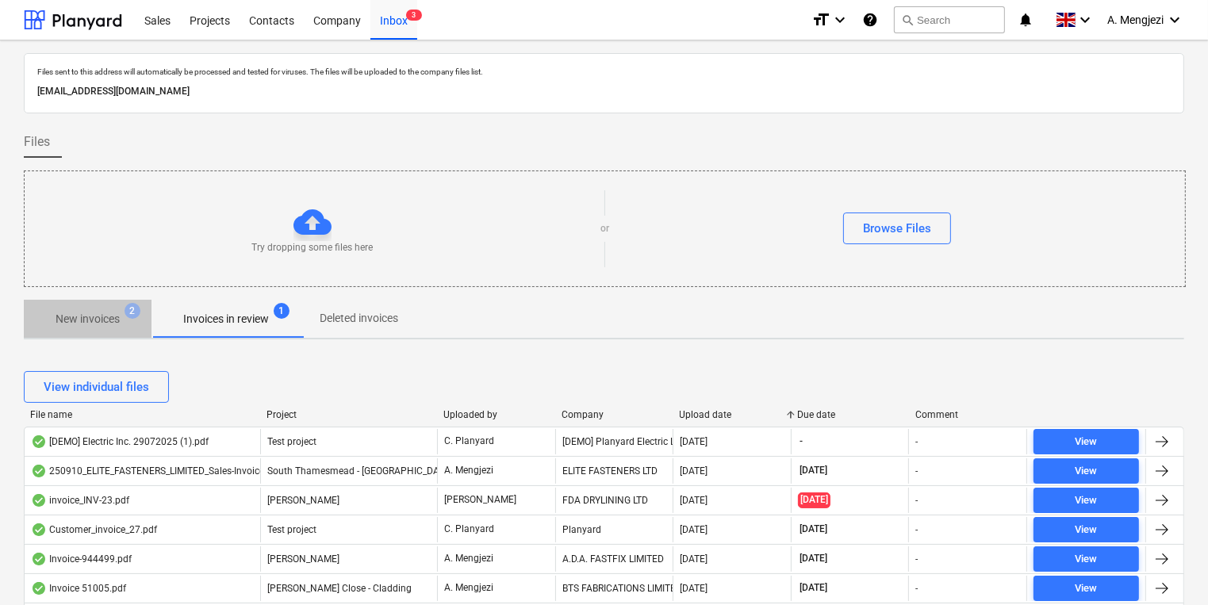
click at [124, 326] on span "New invoices 2" at bounding box center [88, 319] width 90 height 17
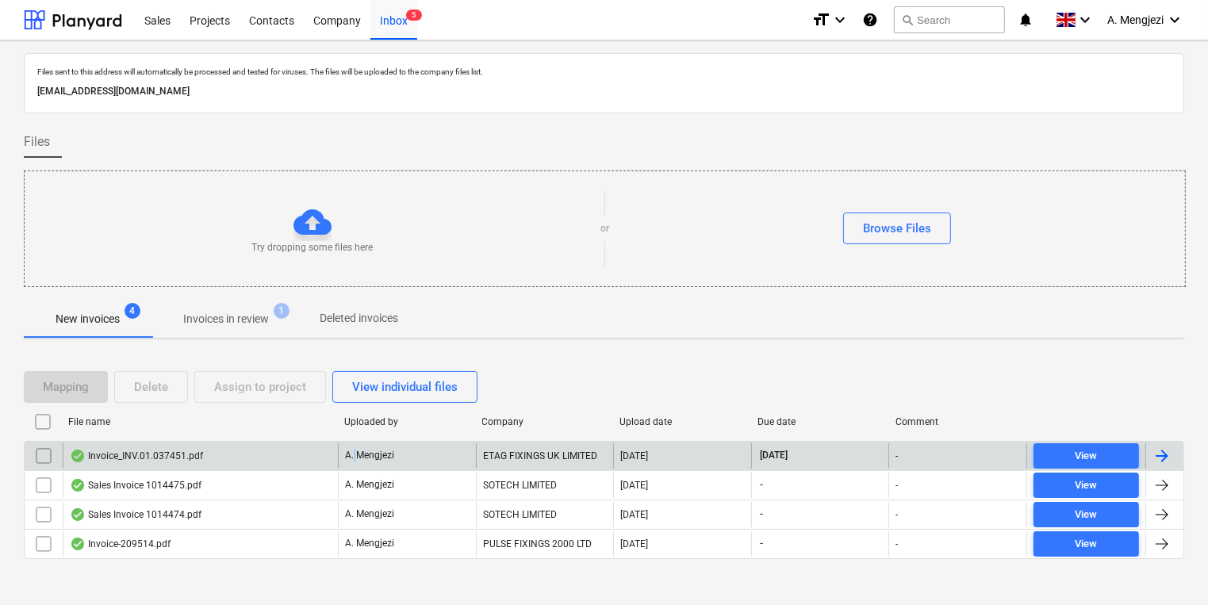
click at [357, 457] on p "A. Mengjezi" at bounding box center [369, 455] width 49 height 13
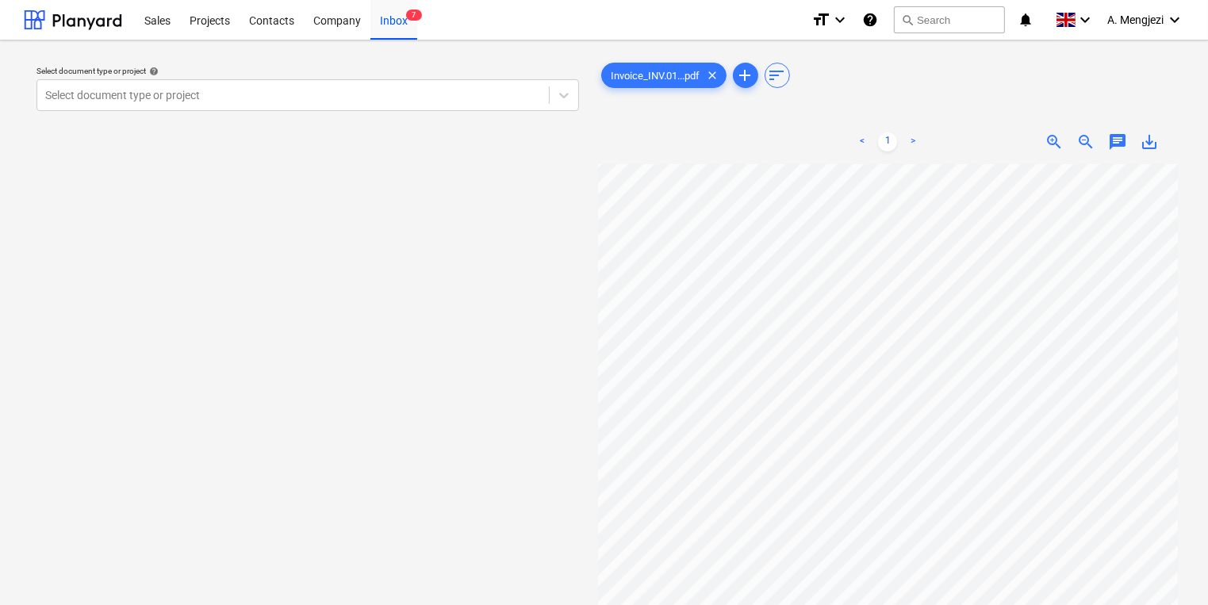
scroll to position [51, 156]
click at [512, 92] on div at bounding box center [293, 95] width 496 height 16
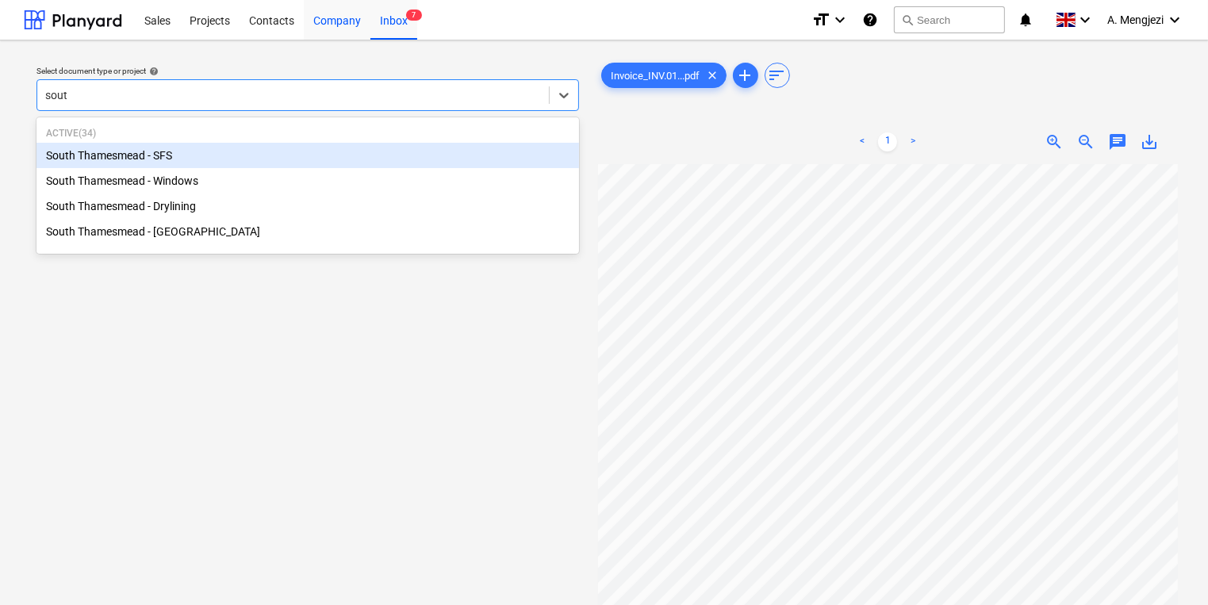
type input "south"
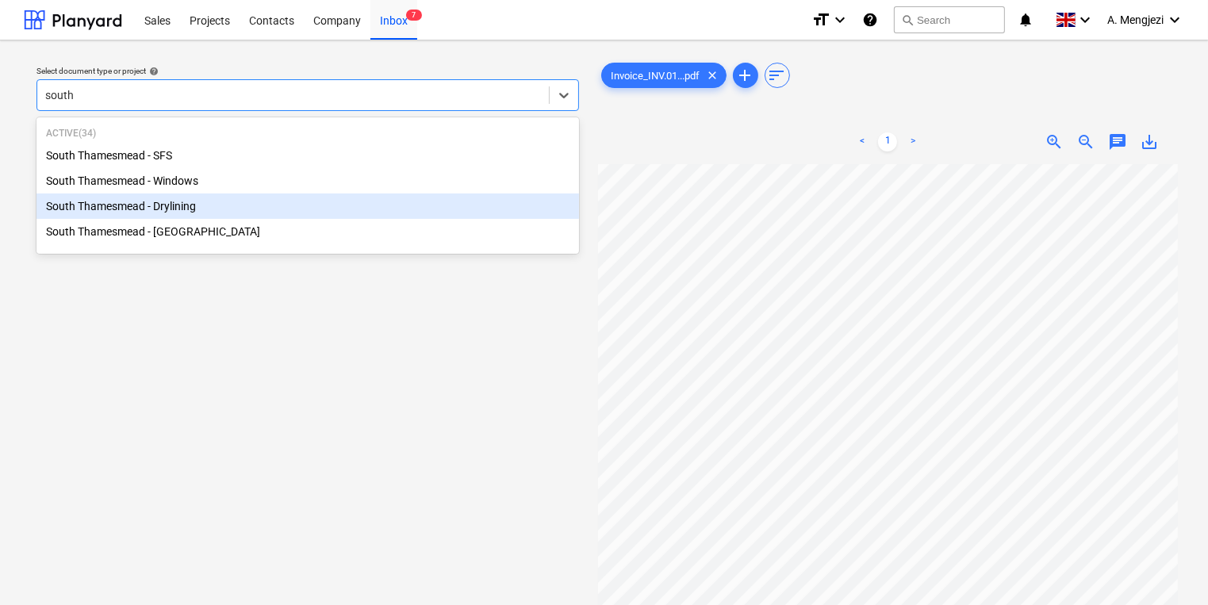
click at [193, 217] on div "South Thamesmead - Drylining" at bounding box center [307, 206] width 543 height 25
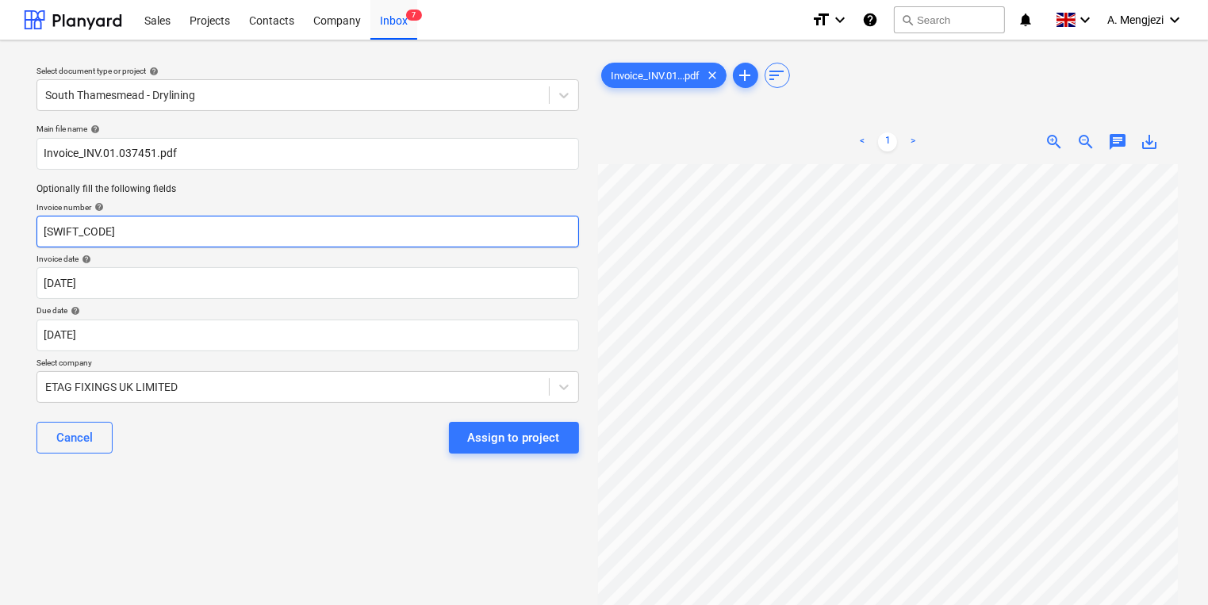
drag, startPoint x: 38, startPoint y: 256, endPoint x: -5, endPoint y: 256, distance: 42.8
click at [0, 256] on html "Sales Projects Contacts Company Inbox 7 format_size keyboard_arrow_down help se…" at bounding box center [604, 302] width 1208 height 605
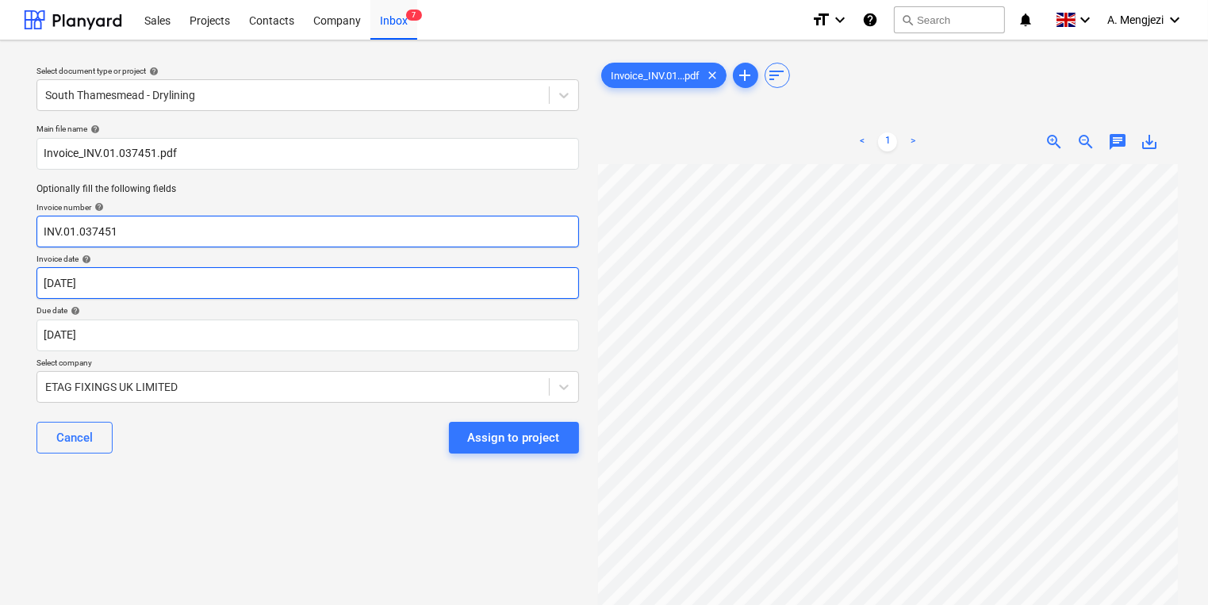
type input "INV.01.037451"
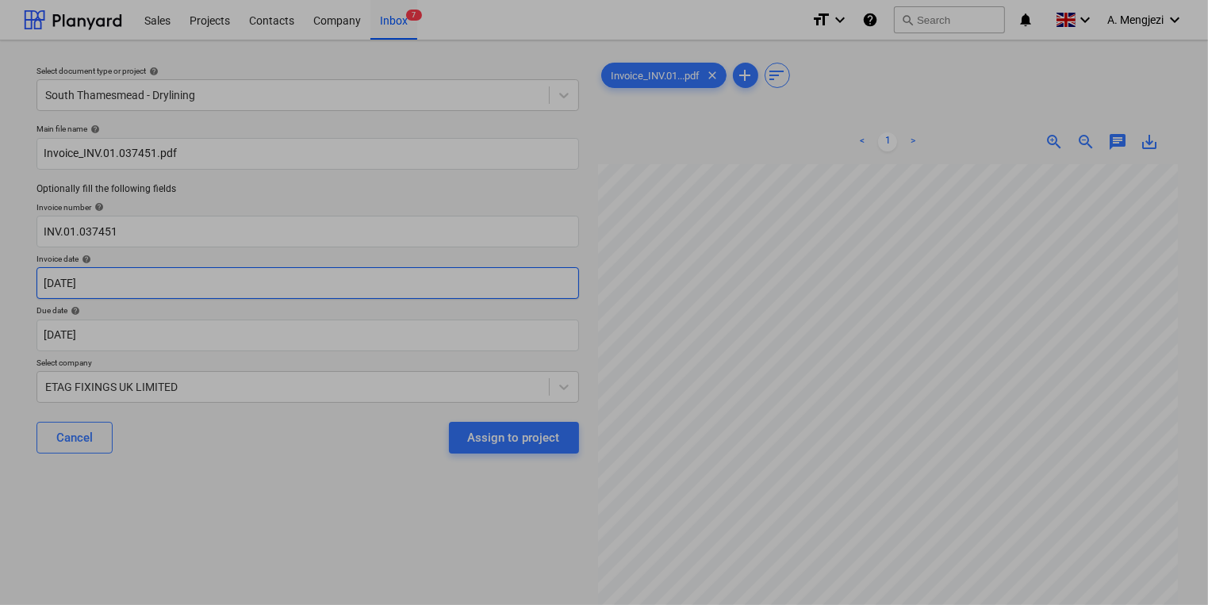
click at [361, 292] on body "Sales Projects Contacts Company Inbox 7 format_size keyboard_arrow_down help se…" at bounding box center [604, 302] width 1208 height 605
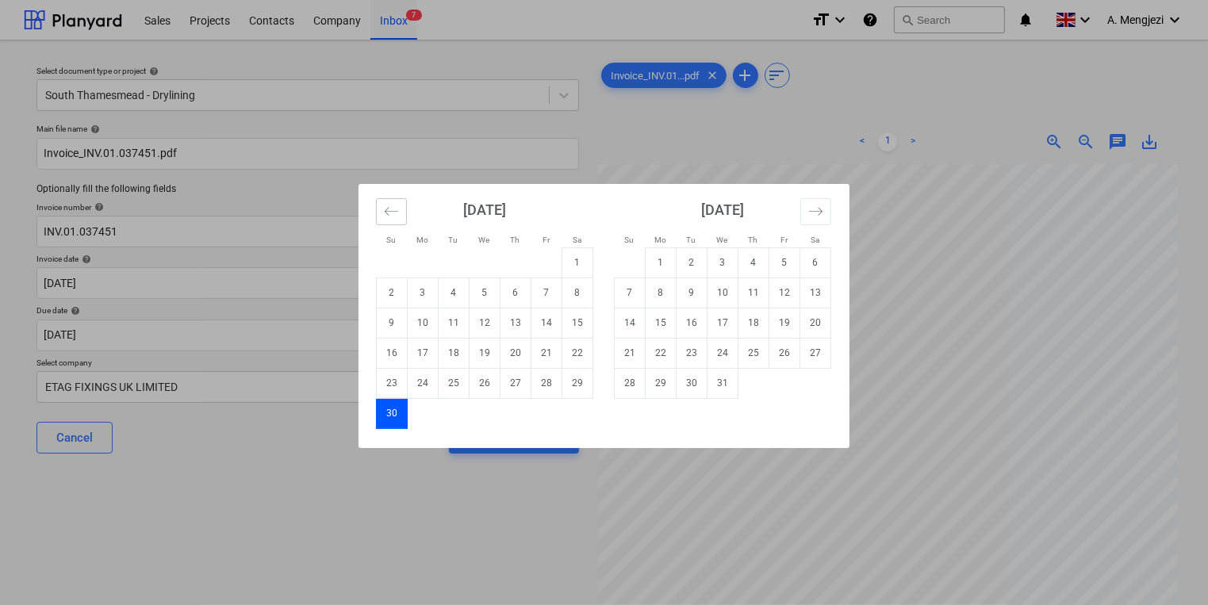
click at [388, 208] on icon "Move backward to switch to the previous month." at bounding box center [391, 211] width 15 height 15
click at [433, 301] on td "6" at bounding box center [423, 293] width 31 height 30
type input "[DATE]"
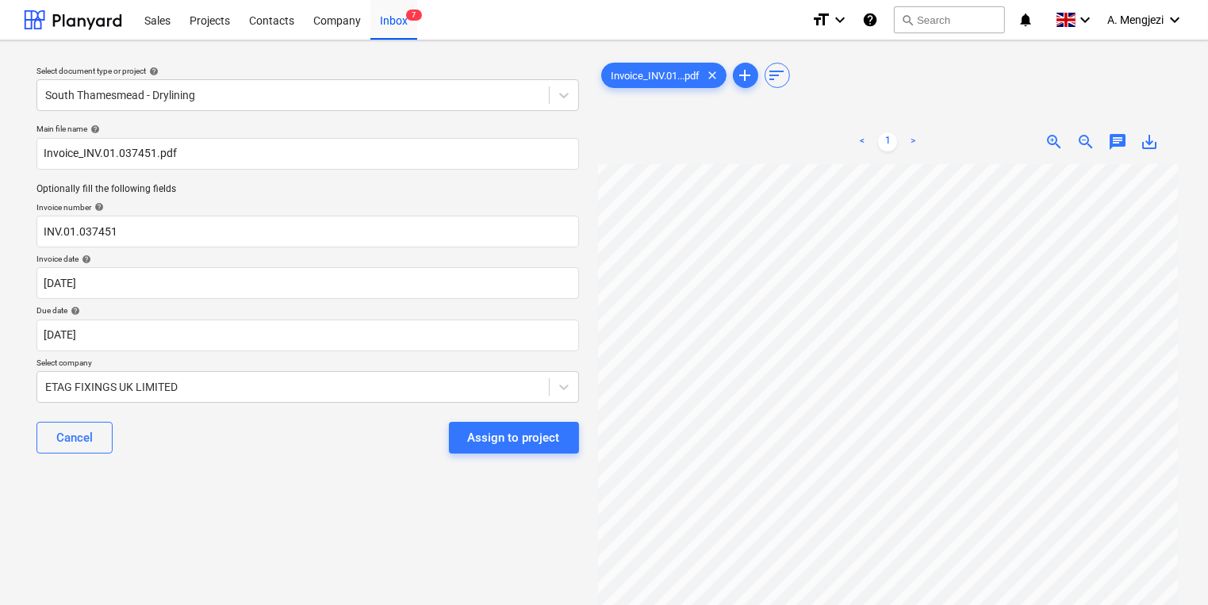
click at [337, 464] on div "Cancel Assign to project" at bounding box center [307, 437] width 543 height 57
click at [554, 424] on button "Assign to project" at bounding box center [514, 438] width 130 height 32
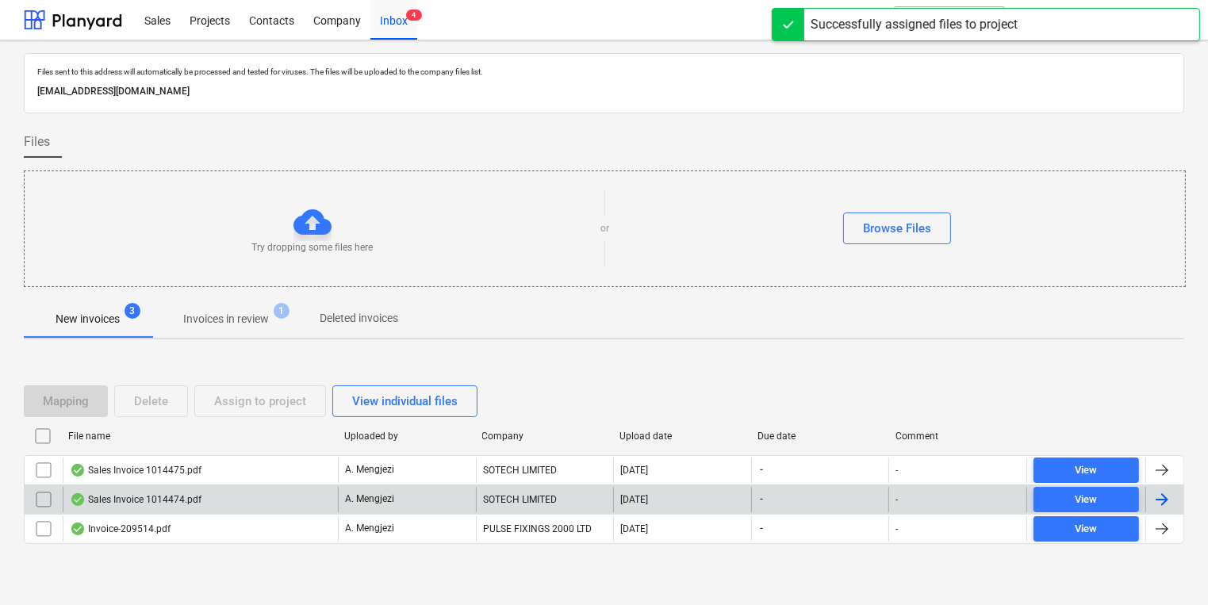
click at [463, 487] on div "A. Mengjezi" at bounding box center [407, 499] width 138 height 25
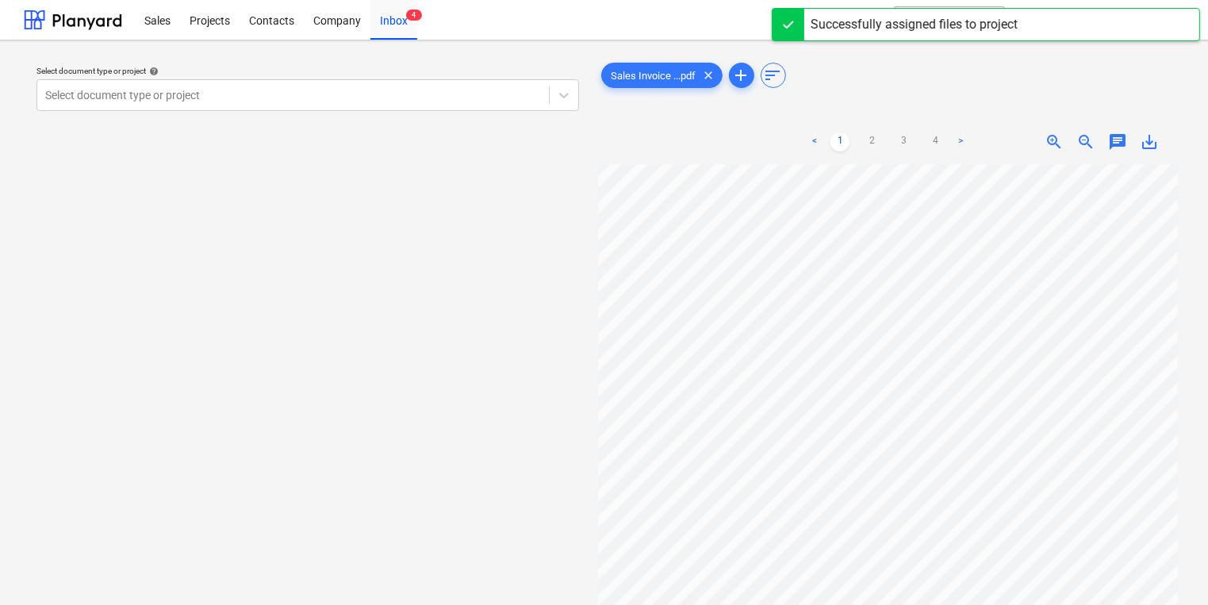
scroll to position [8, 0]
click at [397, 15] on div "Inbox 4" at bounding box center [394, 19] width 47 height 40
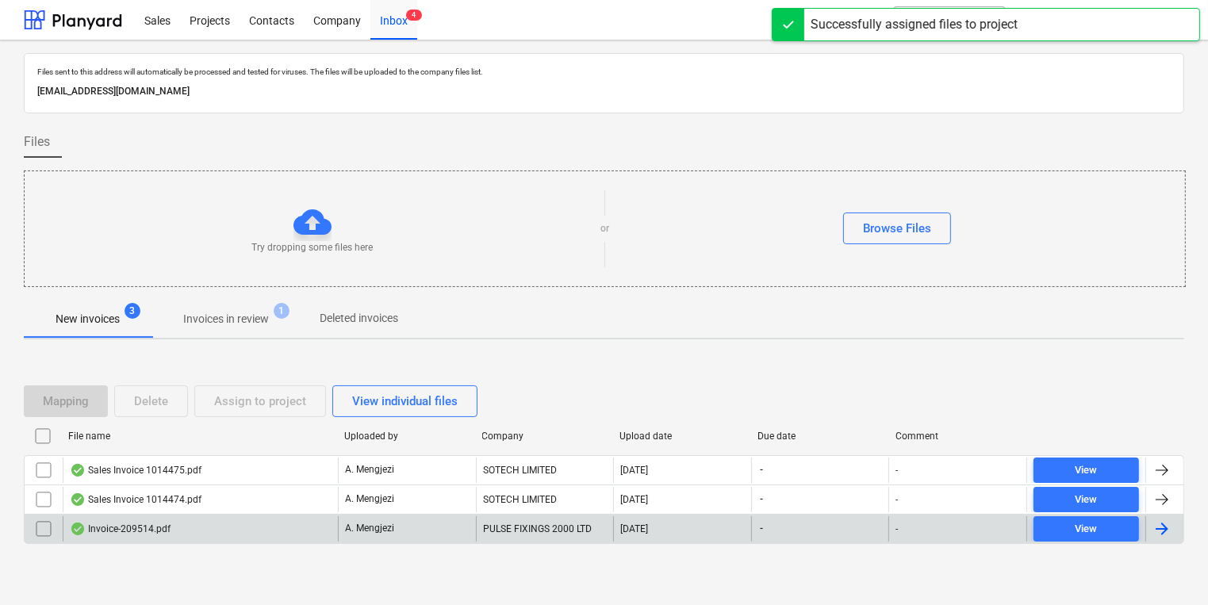
click at [327, 534] on div "Invoice-209514.pdf" at bounding box center [200, 529] width 275 height 25
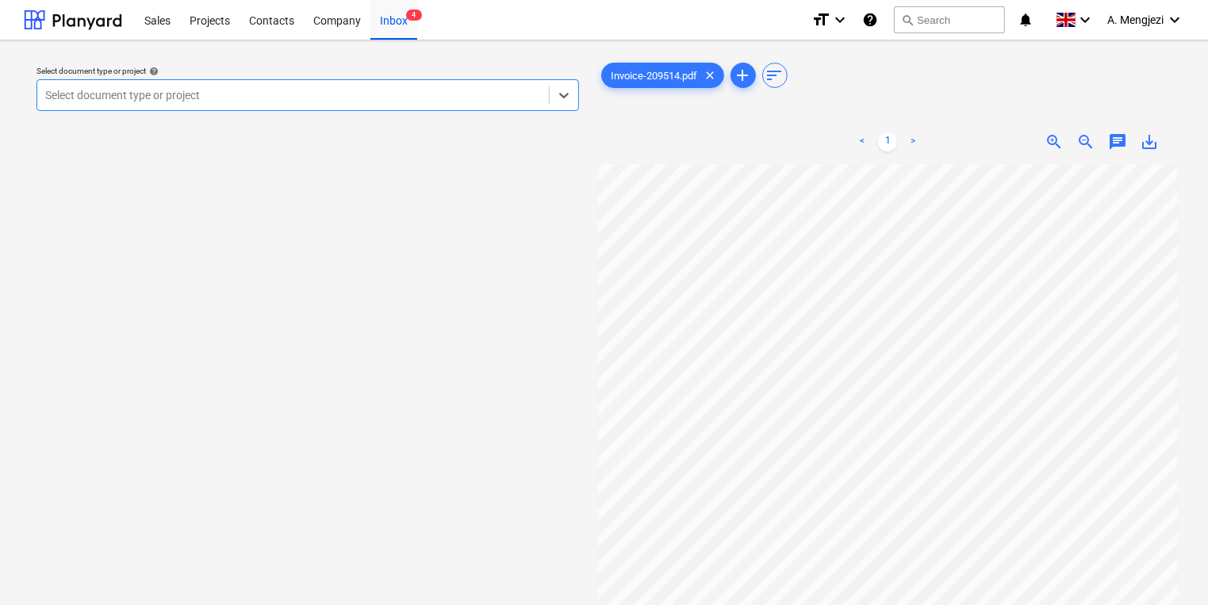
scroll to position [127, 0]
click at [398, 101] on div at bounding box center [293, 95] width 496 height 16
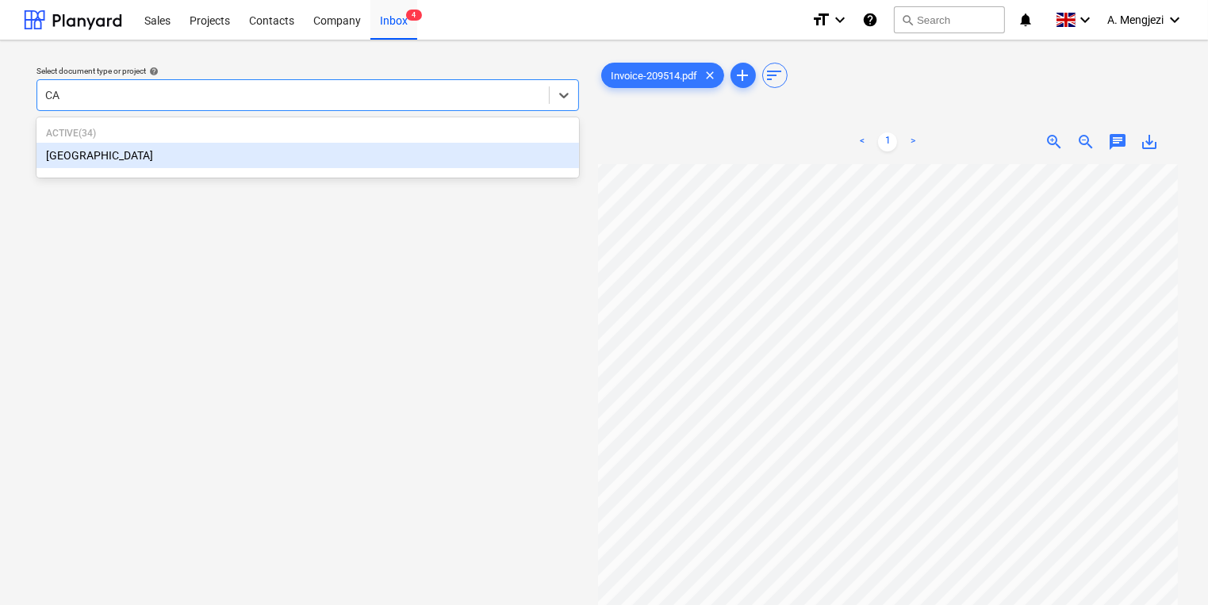
type input "CAM"
click at [225, 153] on div "[GEOGRAPHIC_DATA]" at bounding box center [307, 155] width 543 height 25
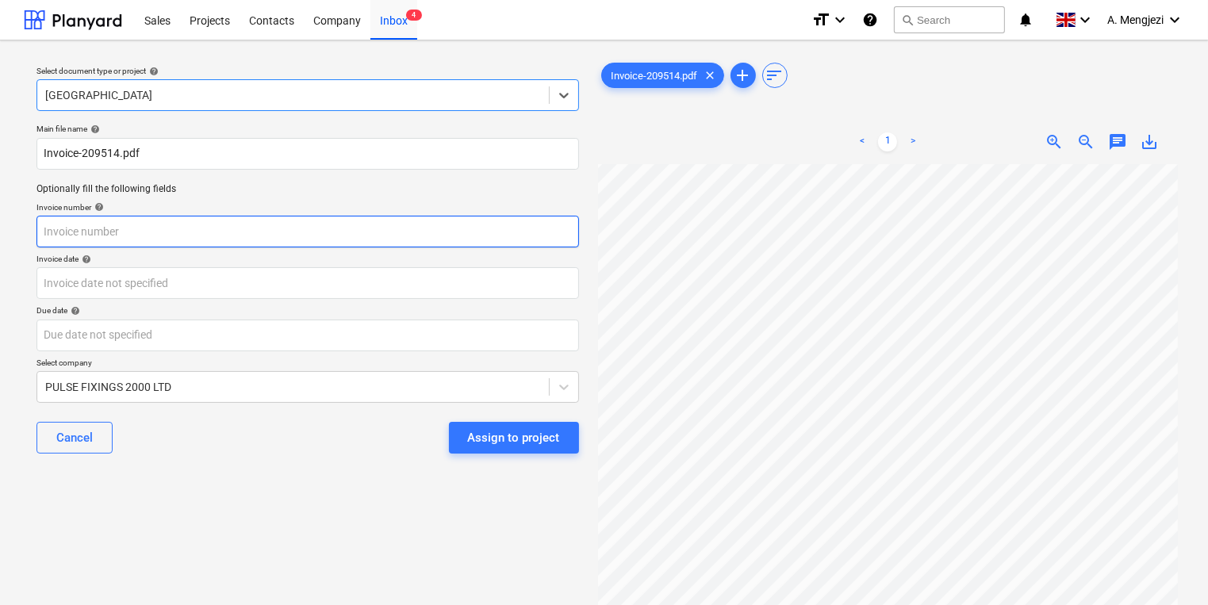
click at [254, 232] on input "text" at bounding box center [307, 232] width 543 height 32
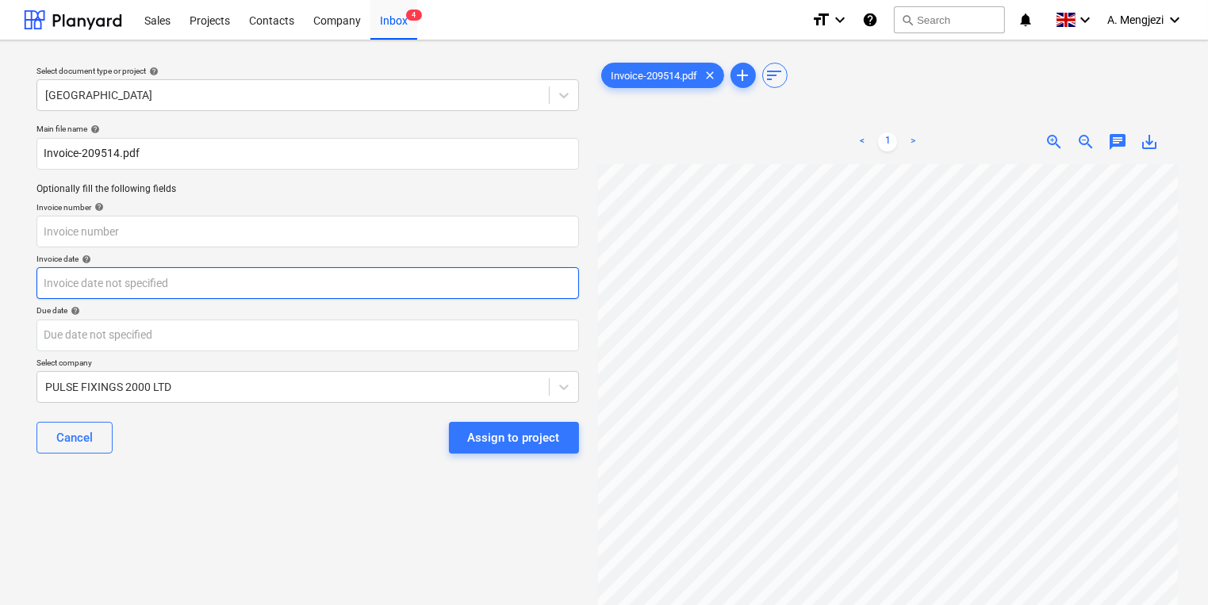
scroll to position [22, 156]
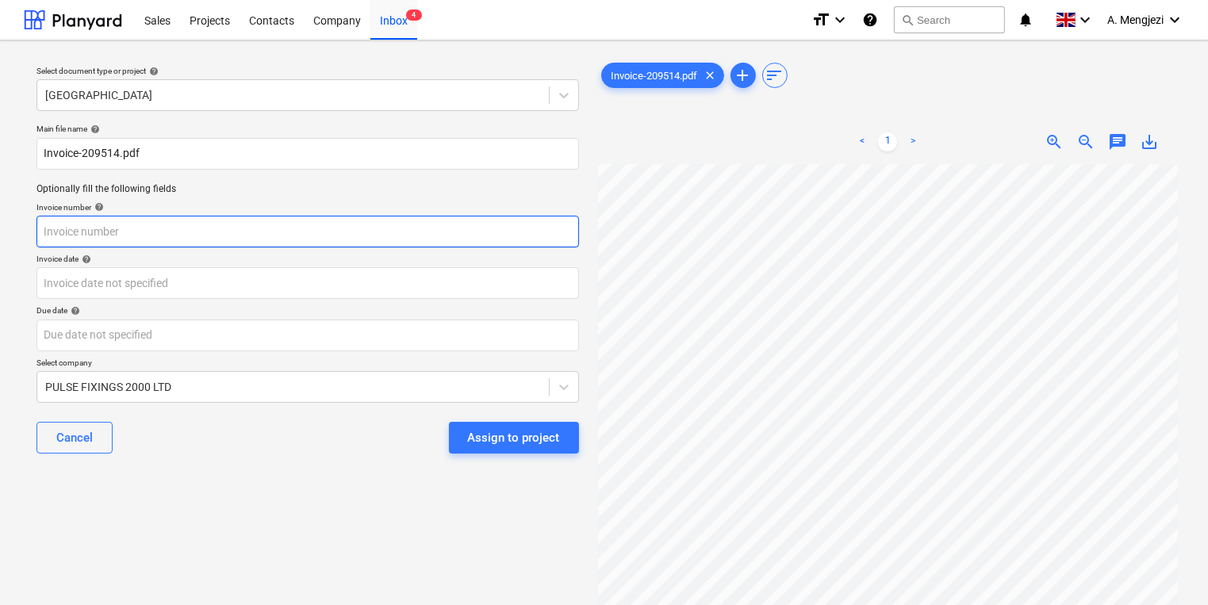
click at [292, 230] on input "text" at bounding box center [307, 232] width 543 height 32
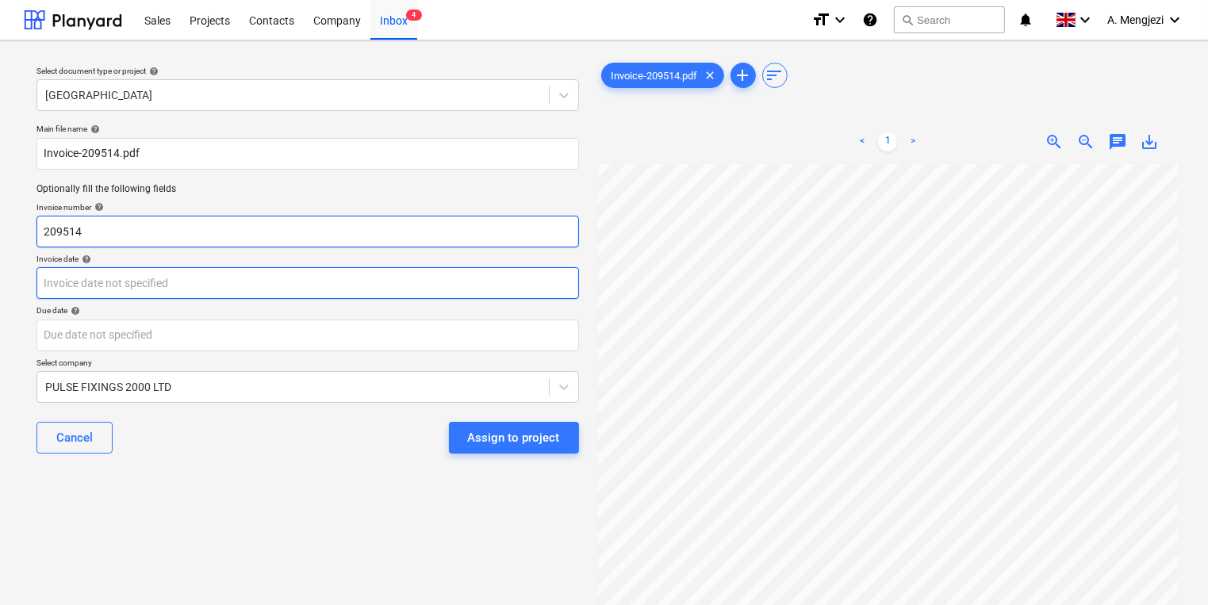
type input "209514"
click at [123, 276] on body "Sales Projects Contacts Company Inbox 4 format_size keyboard_arrow_down help se…" at bounding box center [604, 302] width 1208 height 605
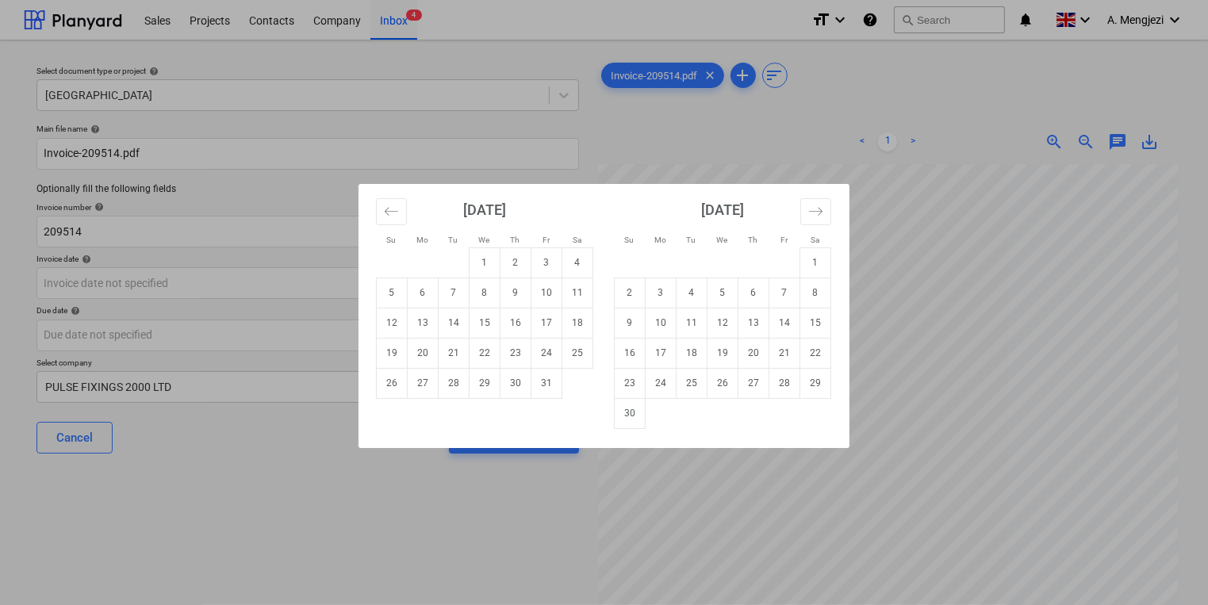
click at [1041, 255] on div "Su Mo Tu We Th Fr Sa Su Mo Tu We Th Fr Sa [DATE] 1 2 3 4 5 6 7 8 9 10 11 12 13 …" at bounding box center [604, 302] width 1208 height 605
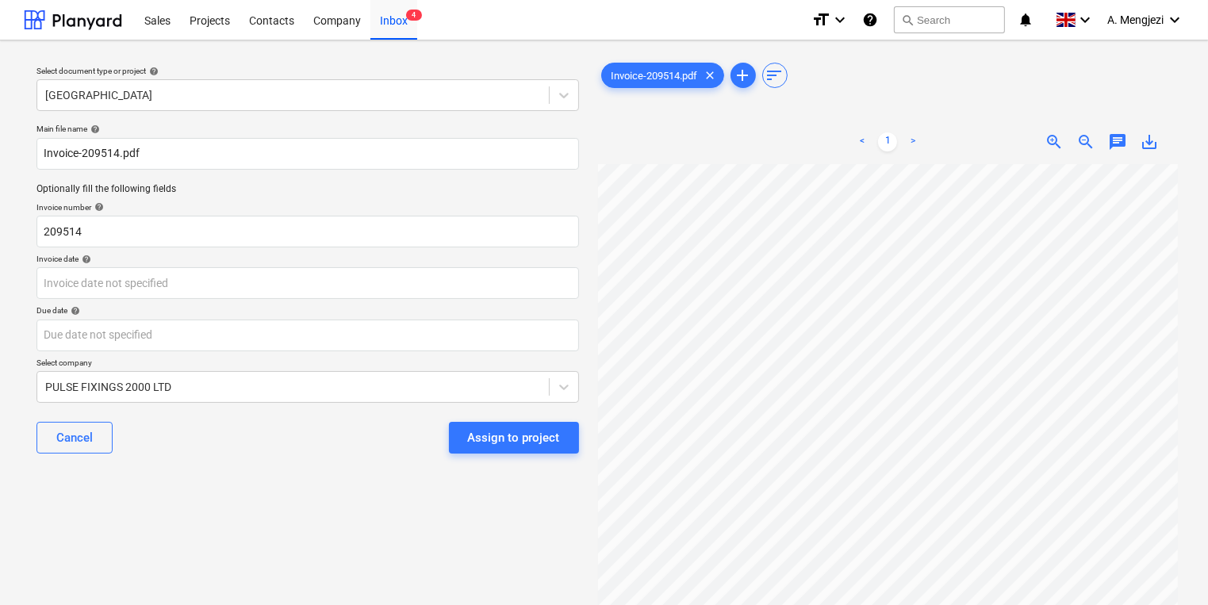
scroll to position [141, 114]
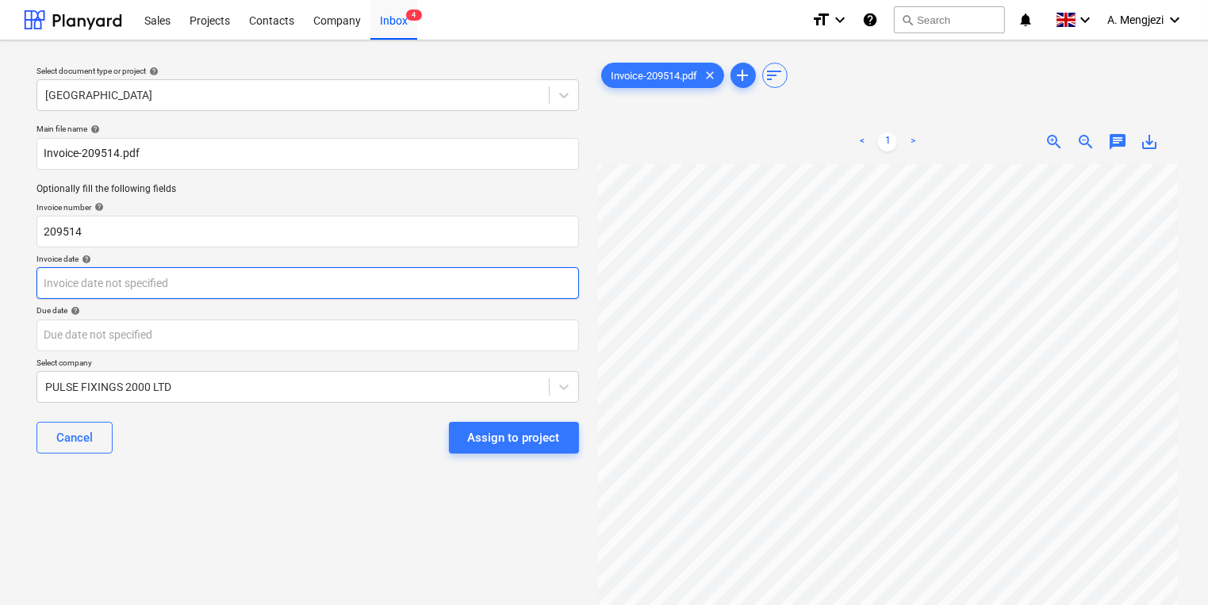
click at [292, 294] on body "Sales Projects Contacts Company Inbox 4 format_size keyboard_arrow_down help se…" at bounding box center [604, 302] width 1208 height 605
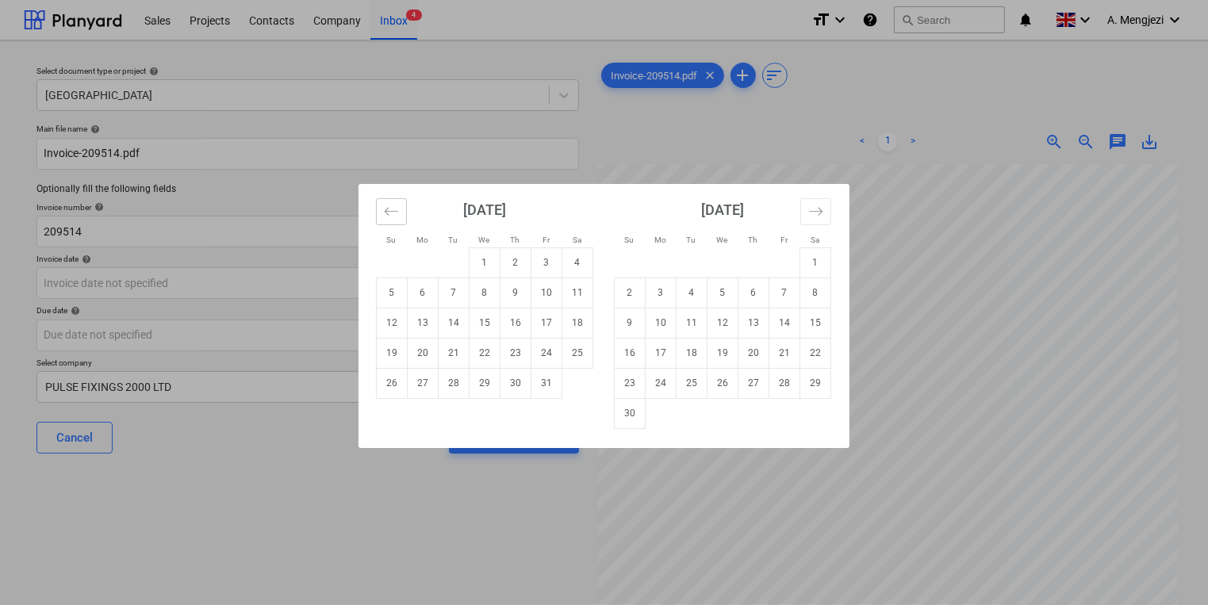
click at [385, 212] on icon "Move backward to switch to the previous month." at bounding box center [391, 211] width 15 height 15
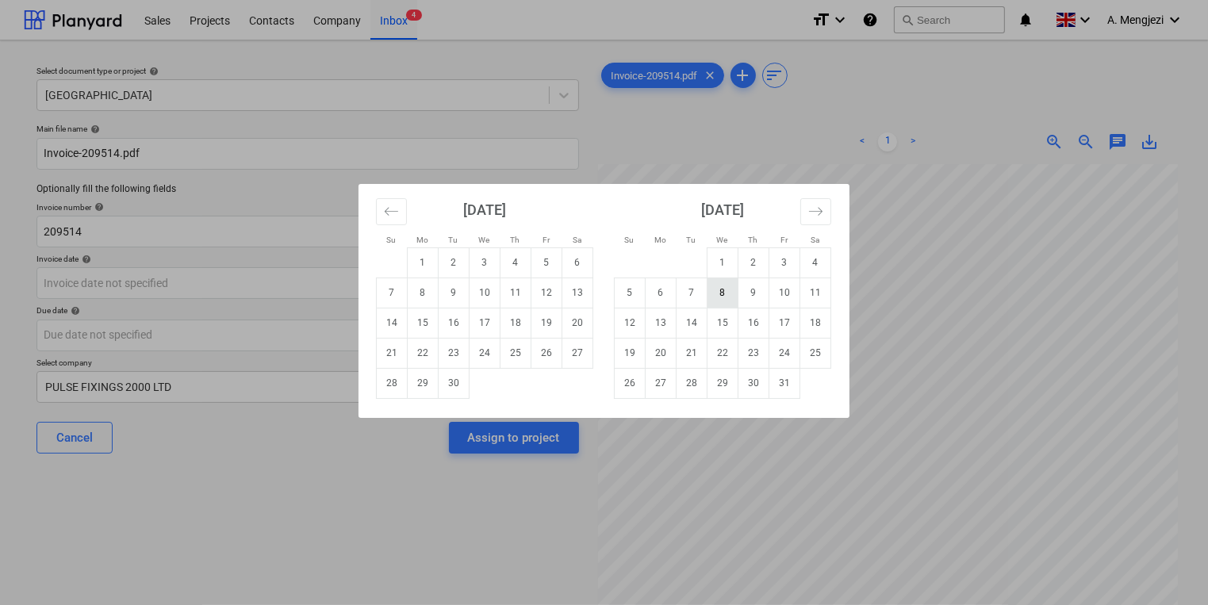
click at [724, 292] on td "8" at bounding box center [723, 293] width 31 height 30
type input "[DATE]"
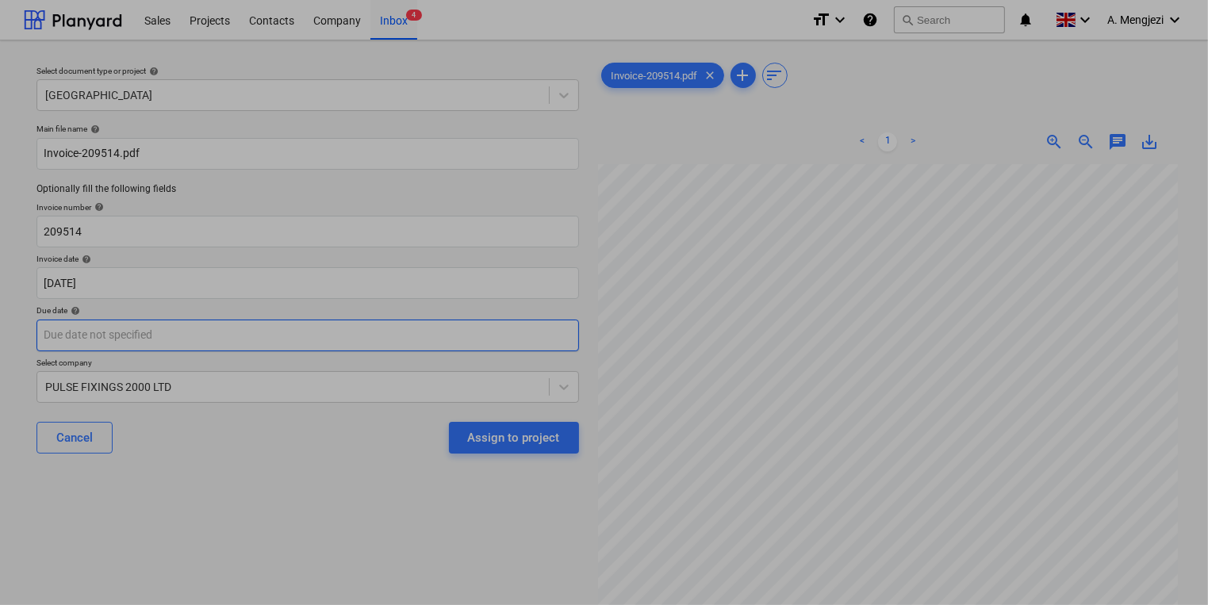
click at [367, 348] on body "Sales Projects Contacts Company Inbox 4 format_size keyboard_arrow_down help se…" at bounding box center [604, 302] width 1208 height 605
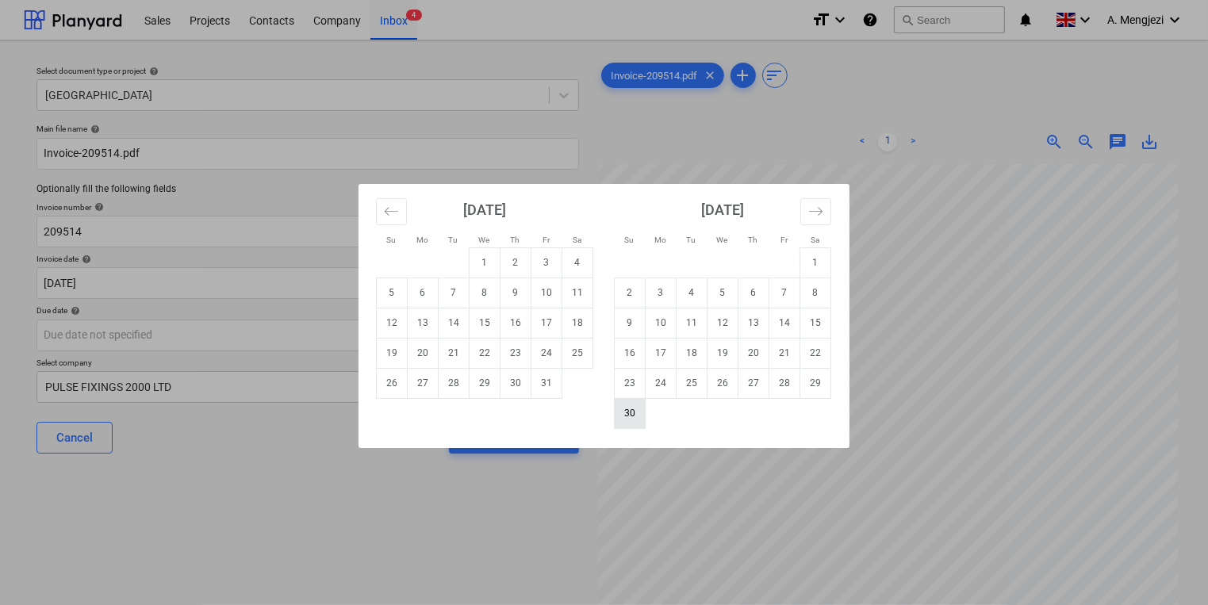
click at [625, 417] on td "30" at bounding box center [630, 413] width 31 height 30
type input "[DATE]"
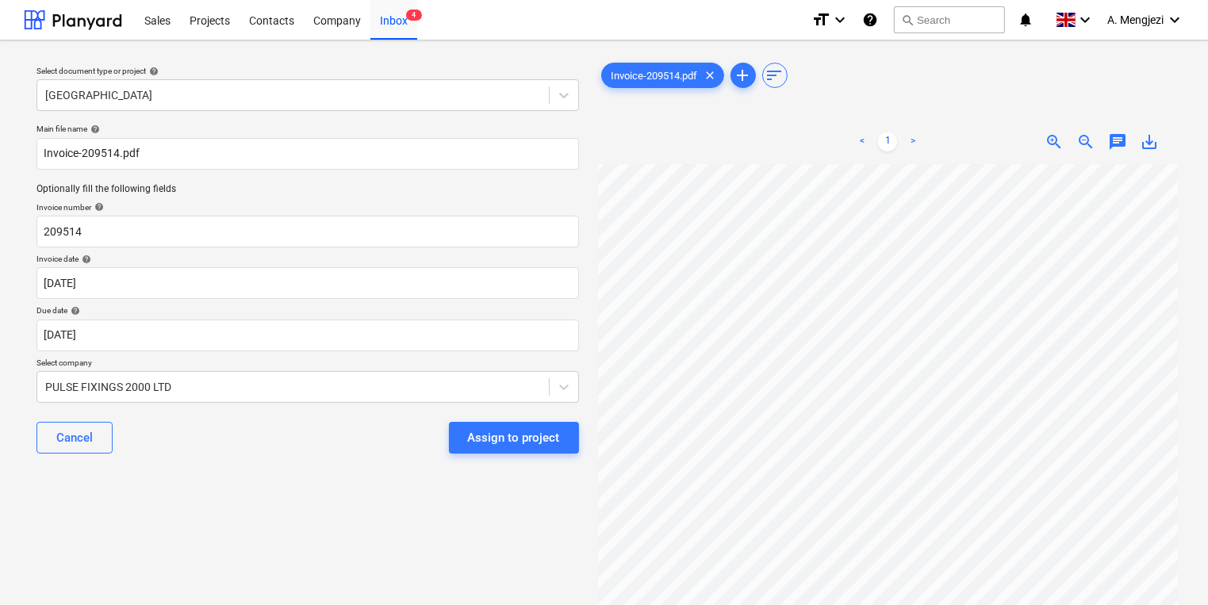
click at [371, 525] on div "Select document type or project help Camden Goods Yard Main file name help Invo…" at bounding box center [308, 392] width 568 height 678
click at [520, 448] on button "Assign to project" at bounding box center [514, 438] width 130 height 32
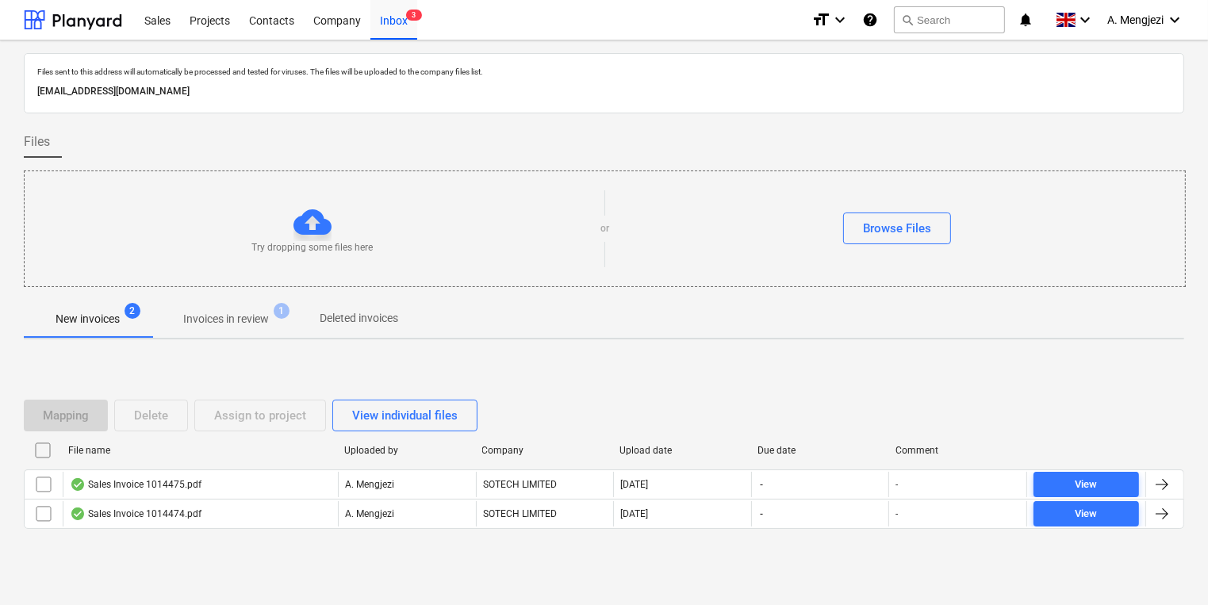
drag, startPoint x: 211, startPoint y: 279, endPoint x: 225, endPoint y: 298, distance: 23.8
click at [211, 279] on div "Try dropping some files here or Browse Files" at bounding box center [605, 229] width 1162 height 117
click at [242, 317] on p "Invoices in review" at bounding box center [226, 319] width 86 height 17
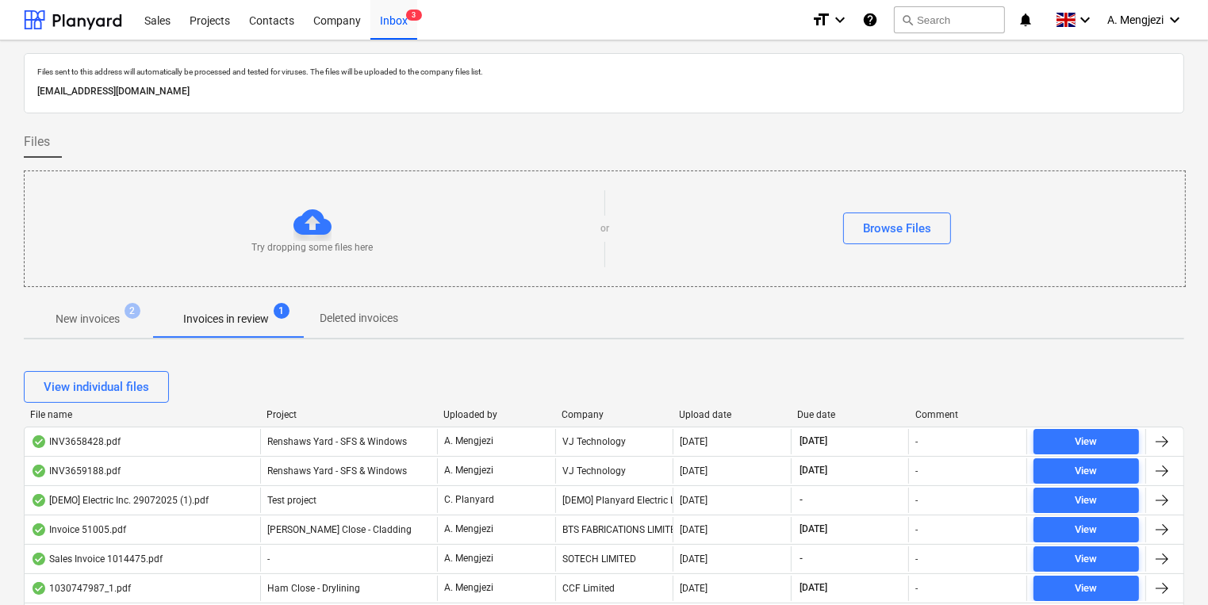
click at [267, 409] on div at bounding box center [260, 414] width 29 height 11
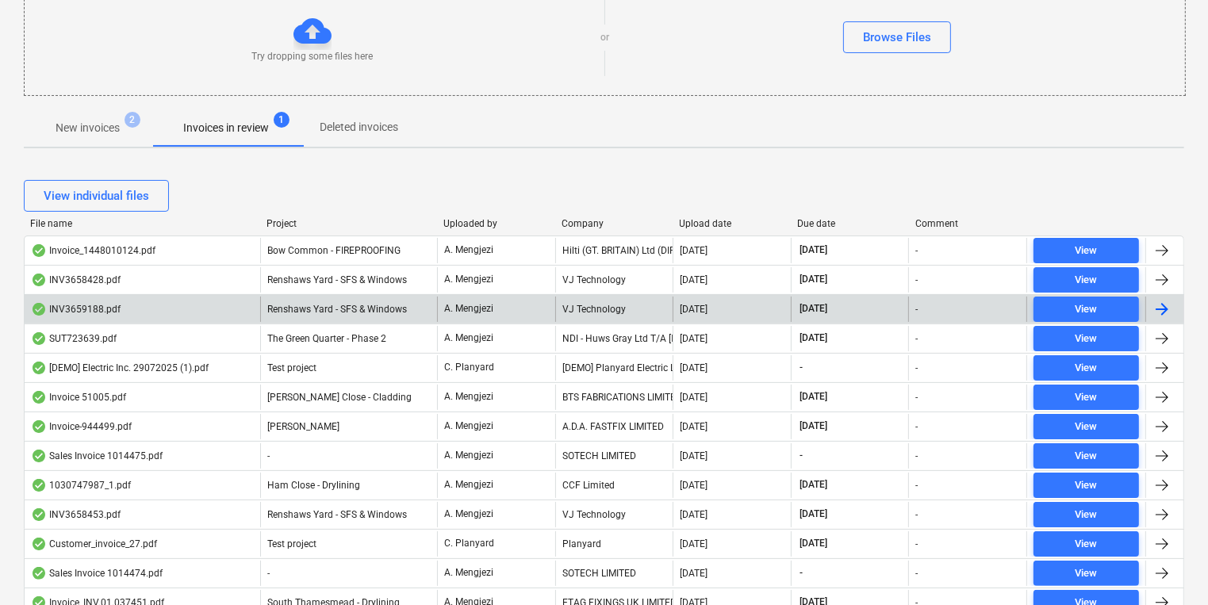
scroll to position [254, 0]
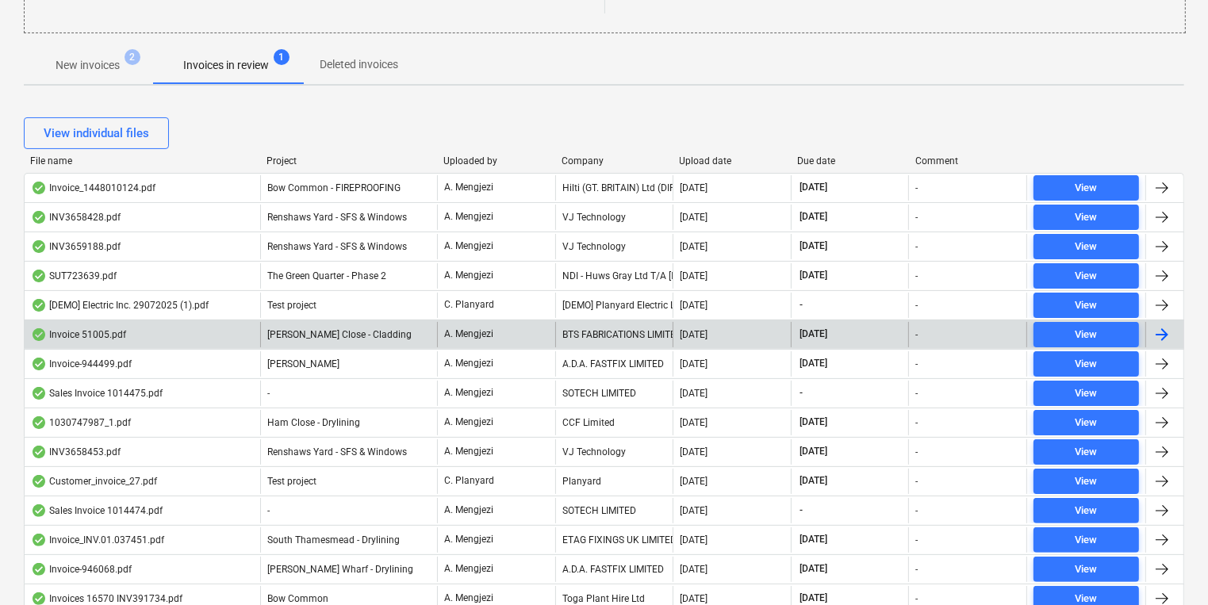
click at [622, 332] on div "BTS FABRICATIONS LIMITED" at bounding box center [614, 334] width 118 height 25
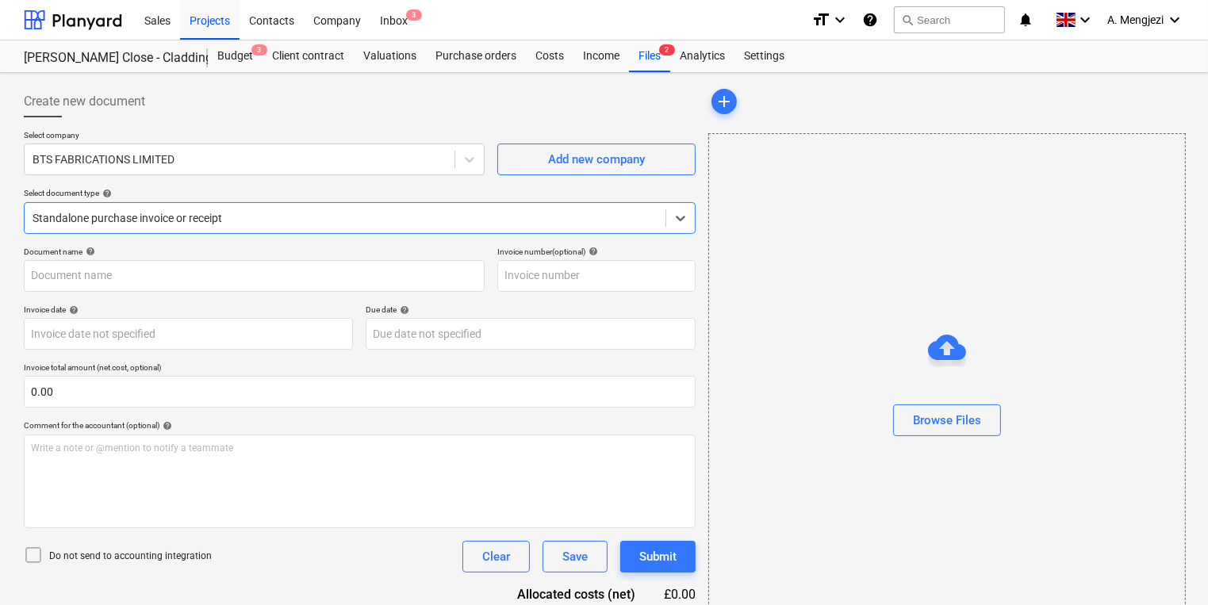
type input "51005"
type input "[DATE]"
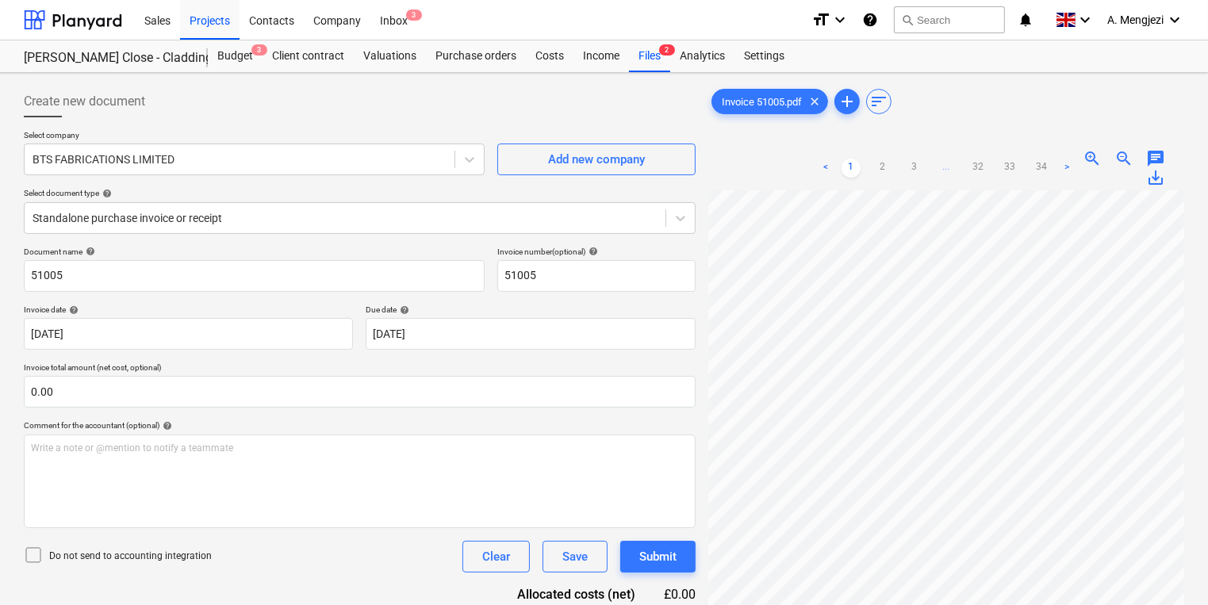
click at [586, 98] on div "Create new document" at bounding box center [360, 102] width 672 height 32
click at [643, 67] on div "Files 2" at bounding box center [649, 56] width 41 height 32
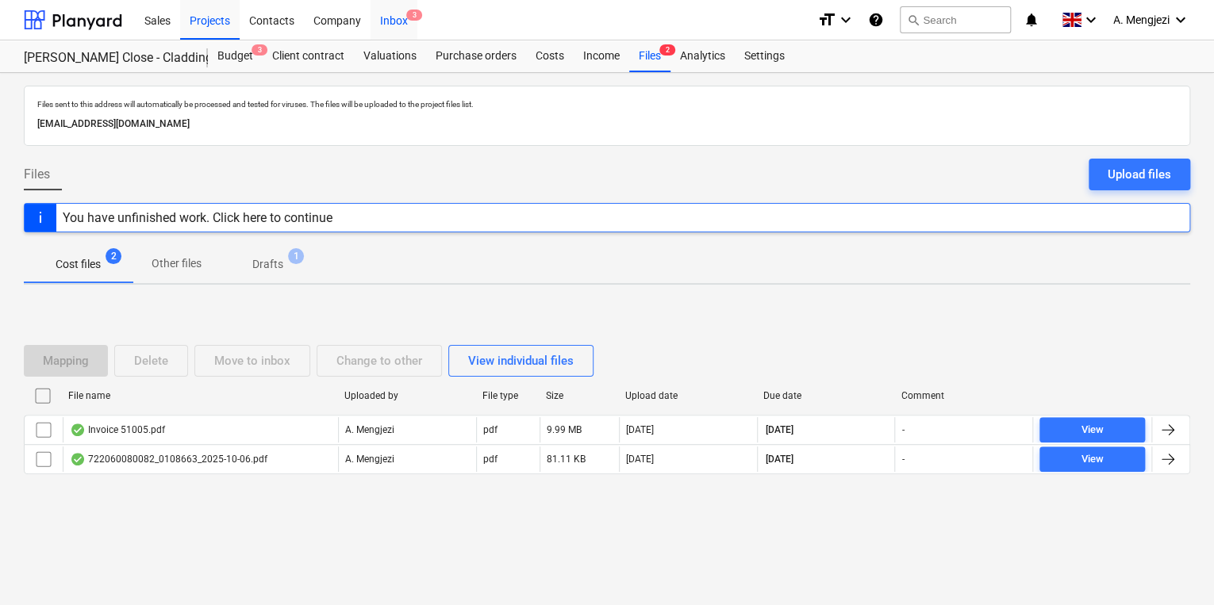
click at [415, 18] on span "3" at bounding box center [414, 15] width 16 height 11
